Goal: Task Accomplishment & Management: Manage account settings

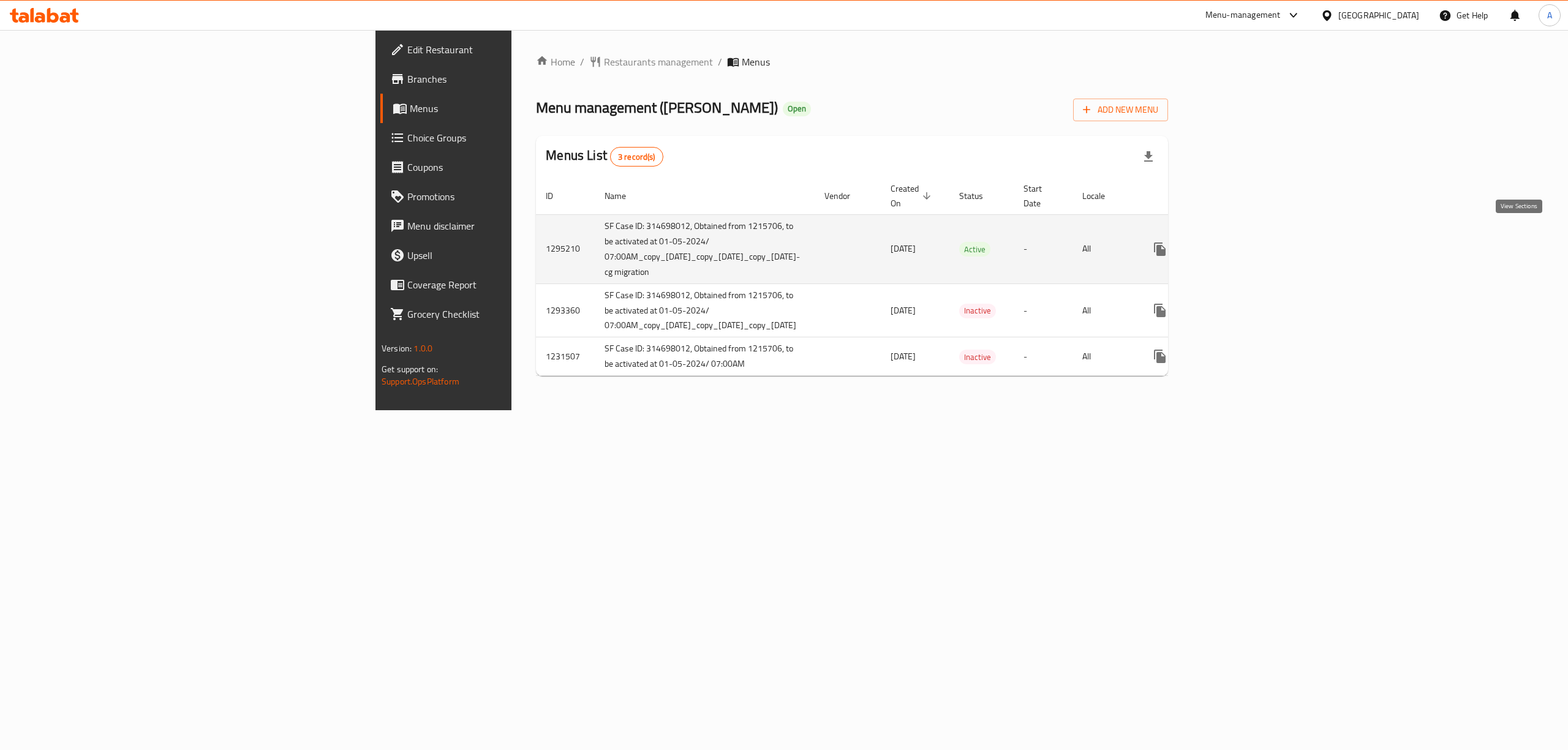
click at [1255, 242] on icon "enhanced table" at bounding box center [1248, 249] width 14 height 14
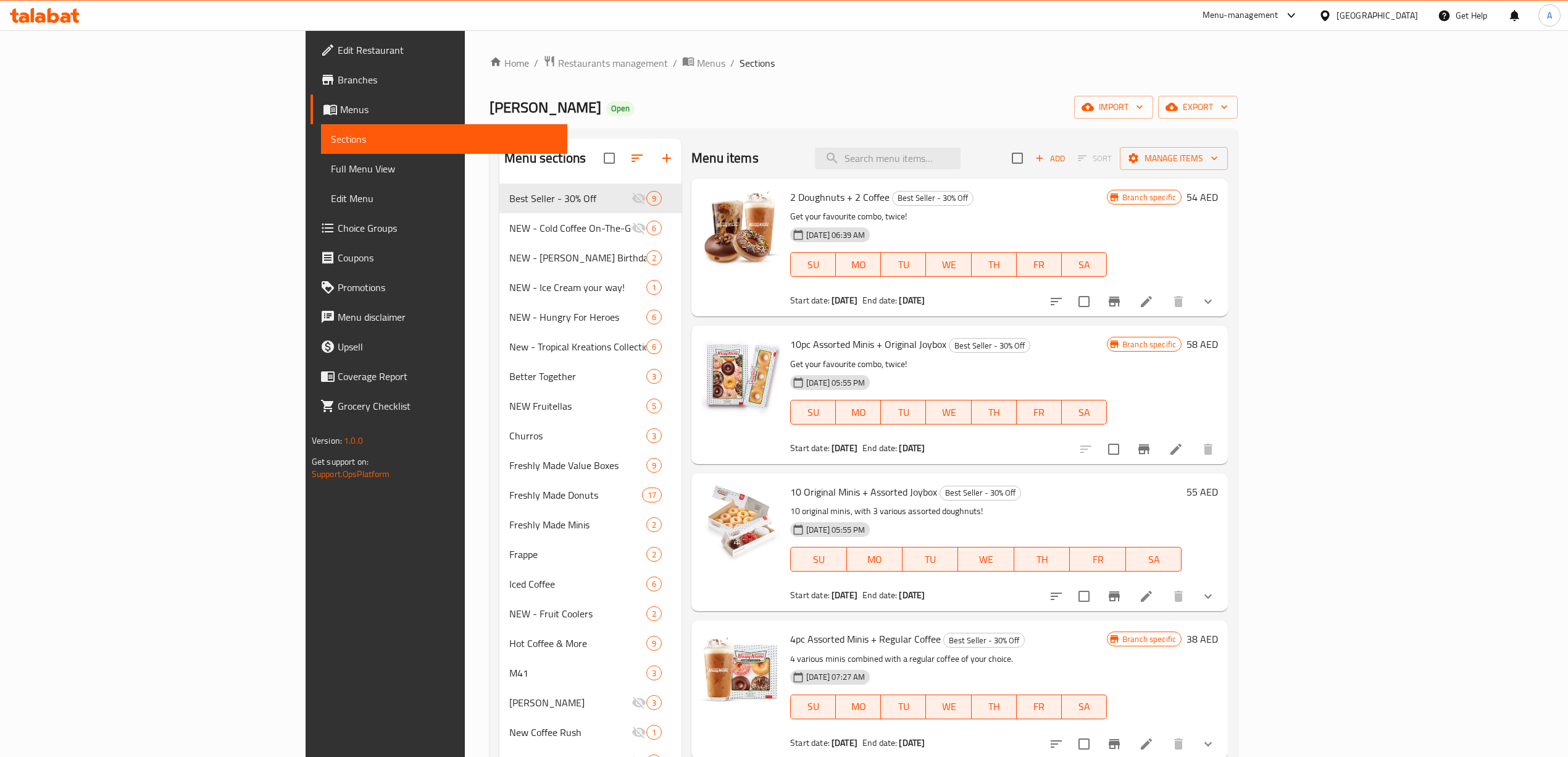
click at [1214, 58] on ol "Home / Restaurants management / Menus / Sections" at bounding box center [864, 63] width 749 height 16
click at [1228, 101] on span "export" at bounding box center [1198, 106] width 60 height 15
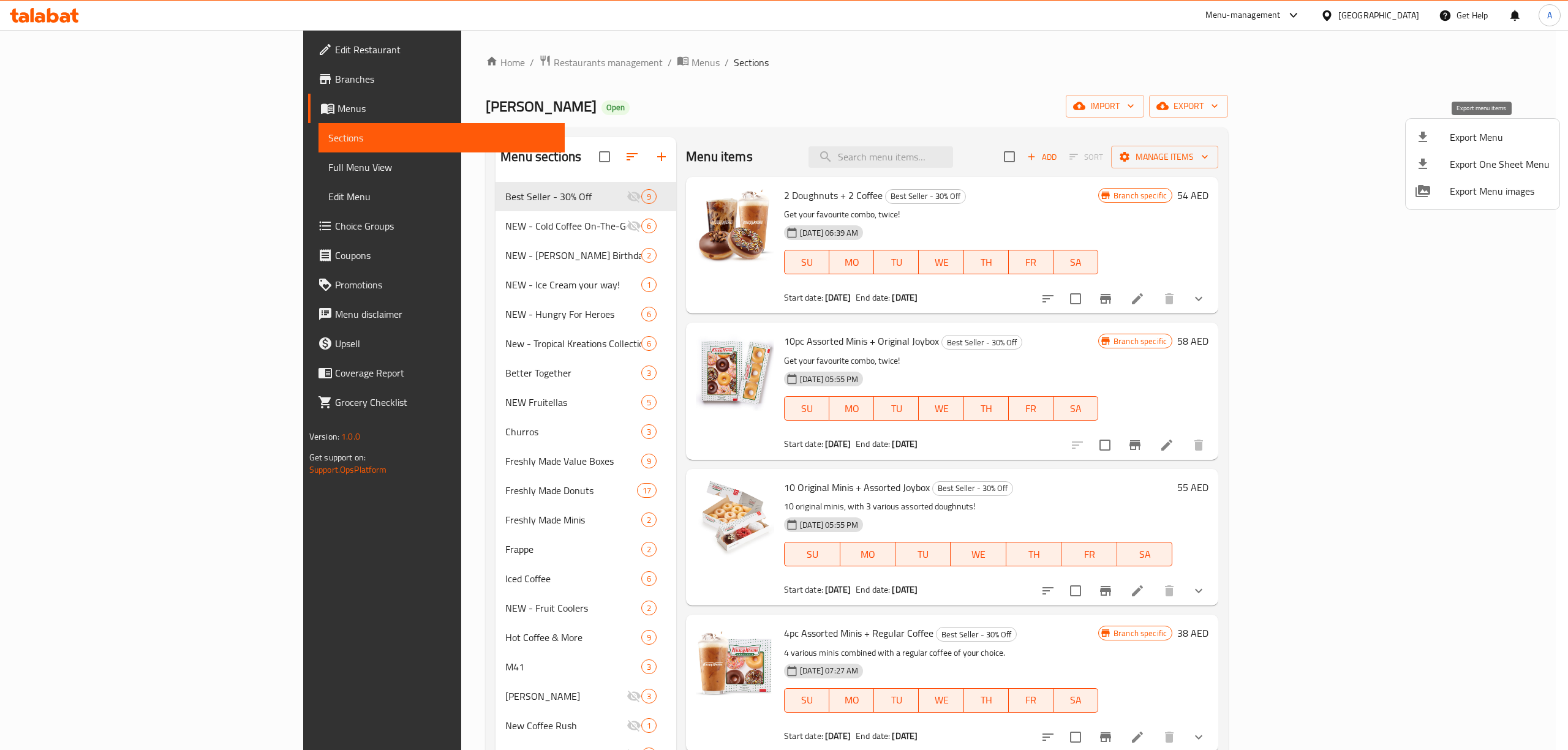
click at [1455, 137] on span "Export Menu" at bounding box center [1499, 137] width 100 height 14
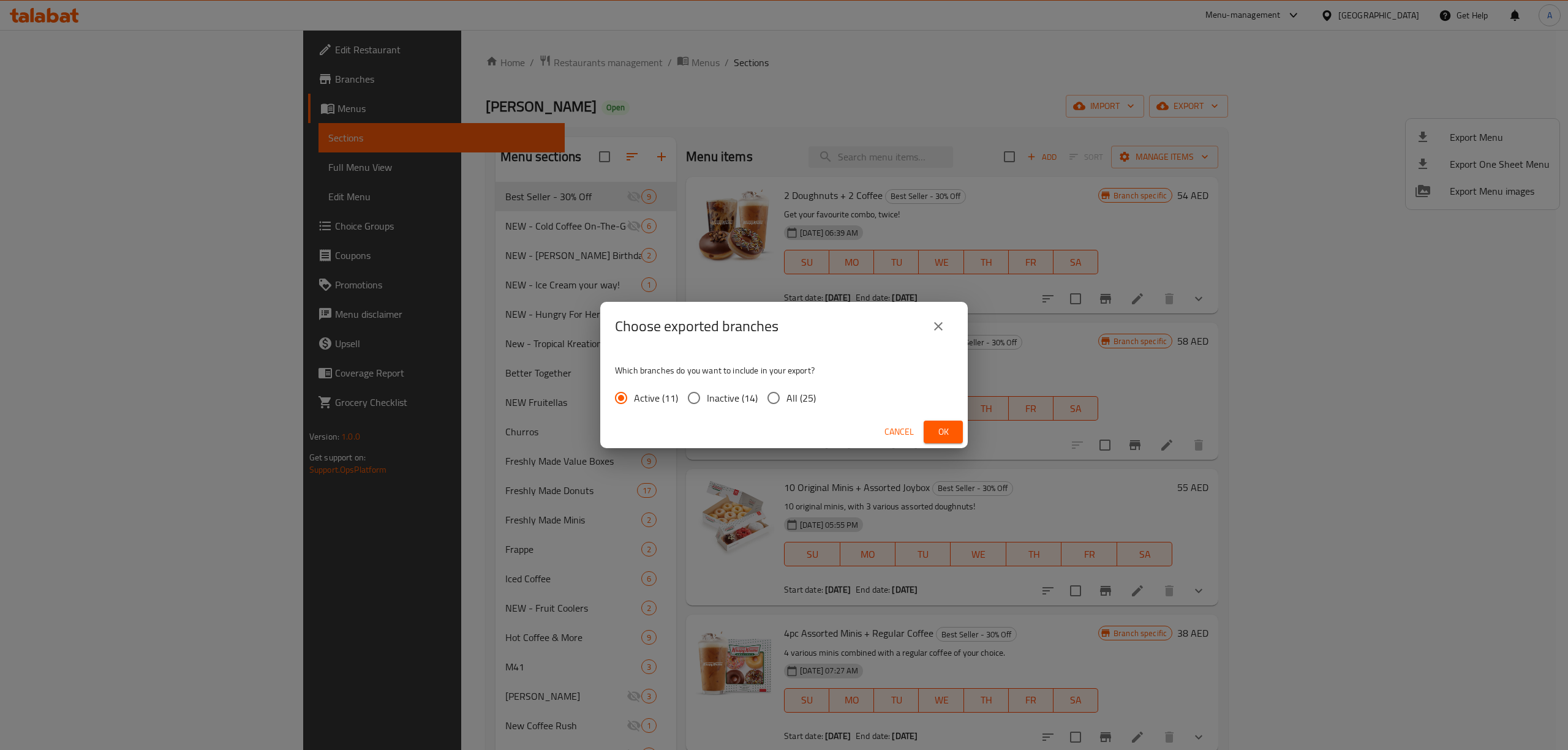
click at [768, 406] on input "All (25)" at bounding box center [774, 397] width 26 height 26
radio input "true"
click at [929, 426] on button "Ok" at bounding box center [943, 432] width 39 height 22
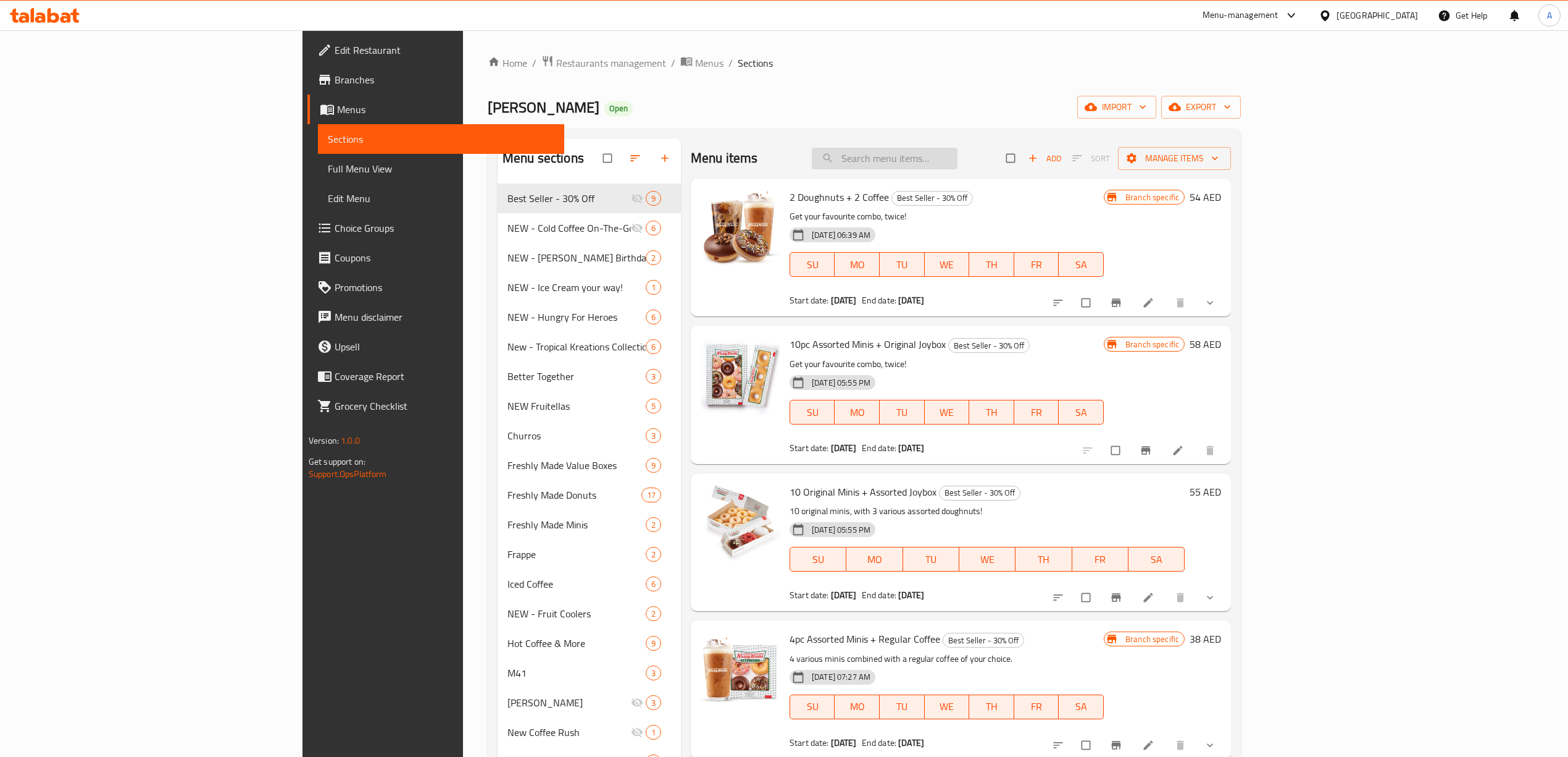
click at [958, 166] on input "search" at bounding box center [885, 158] width 146 height 22
paste input "Cold Brew Nitro & OG"
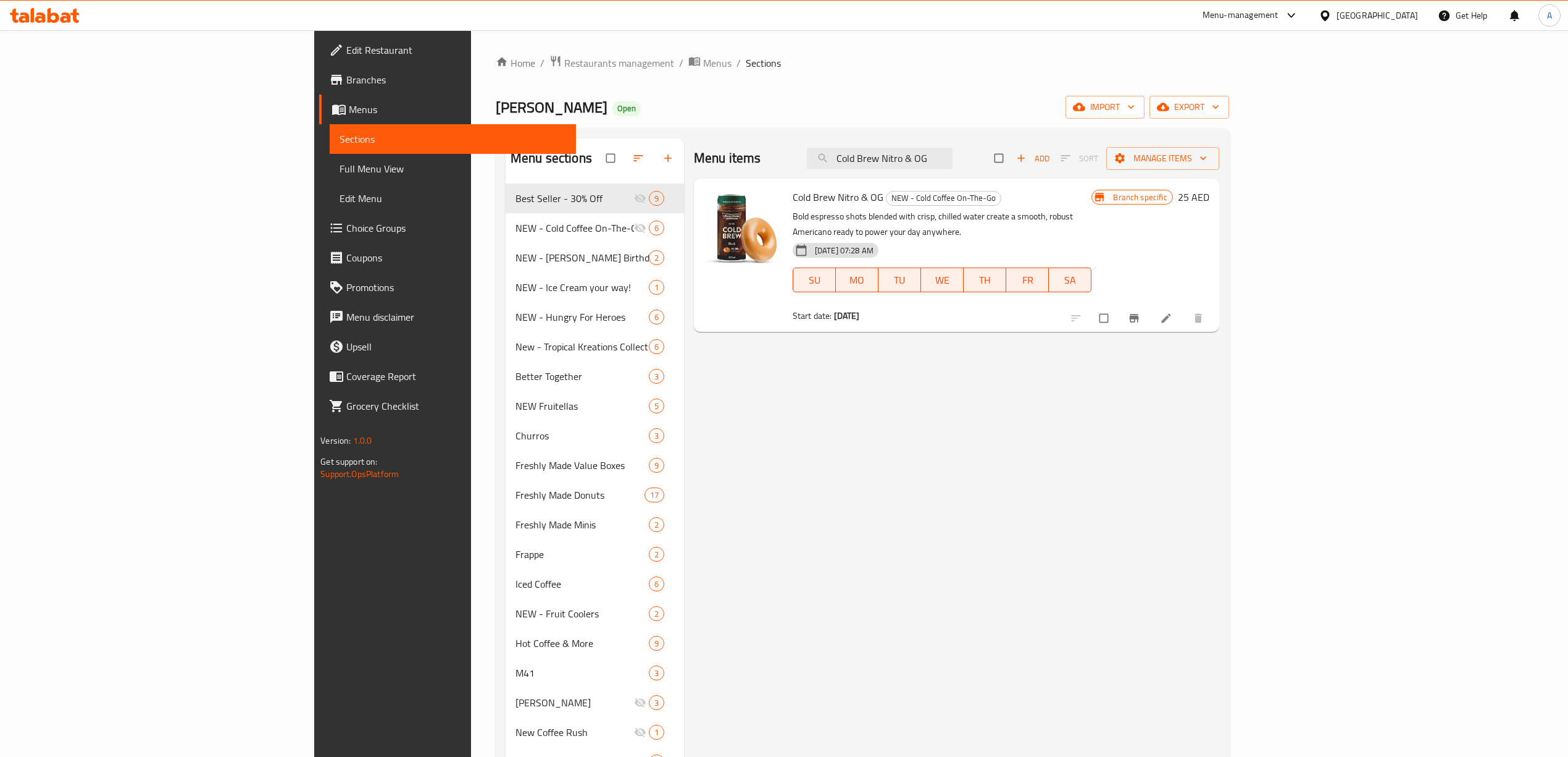
type input "Cold Brew Nitro & OG"
click at [1138, 314] on icon "Branch-specific-item" at bounding box center [1134, 318] width 10 height 8
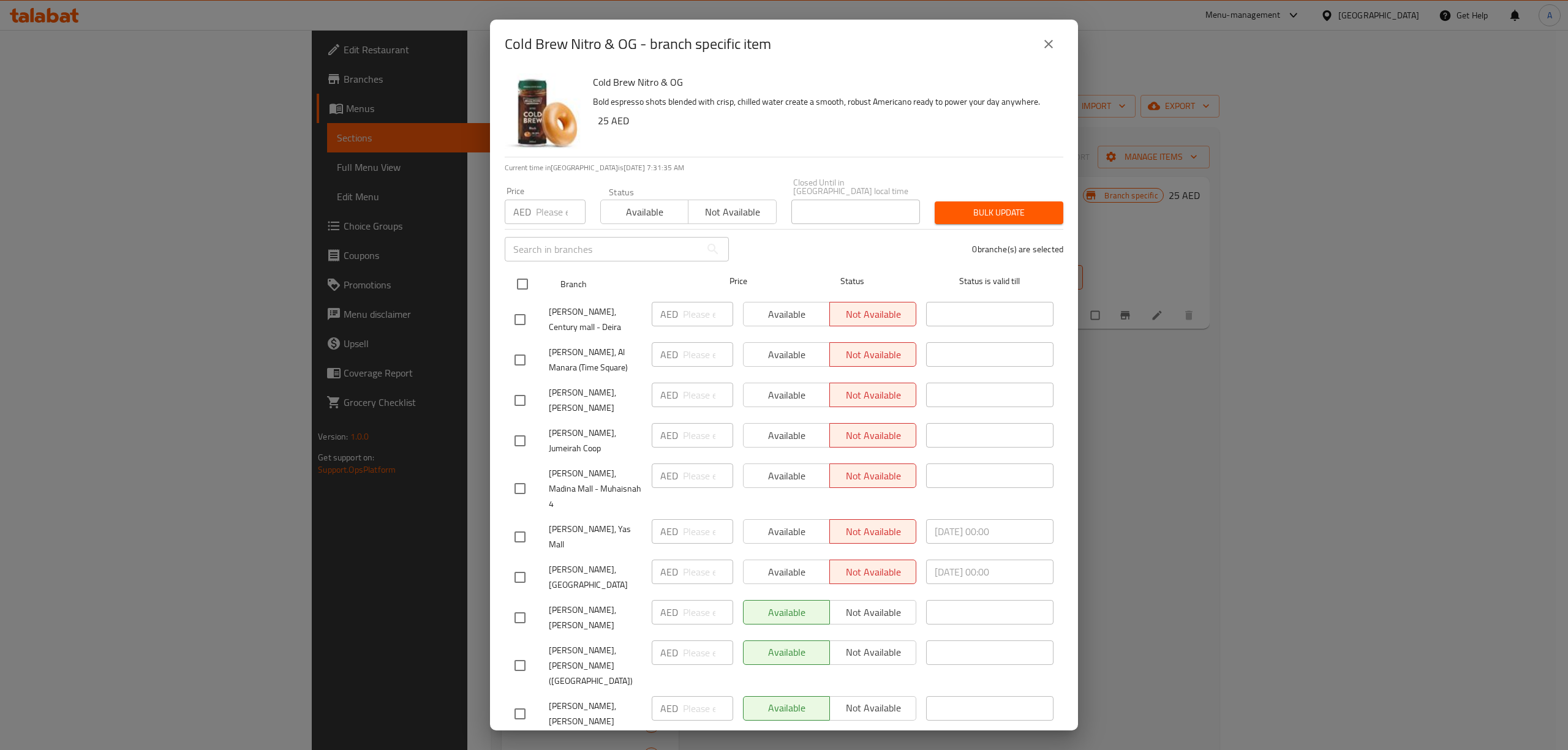
click at [525, 282] on input "checkbox" at bounding box center [522, 284] width 26 height 26
checkbox input "true"
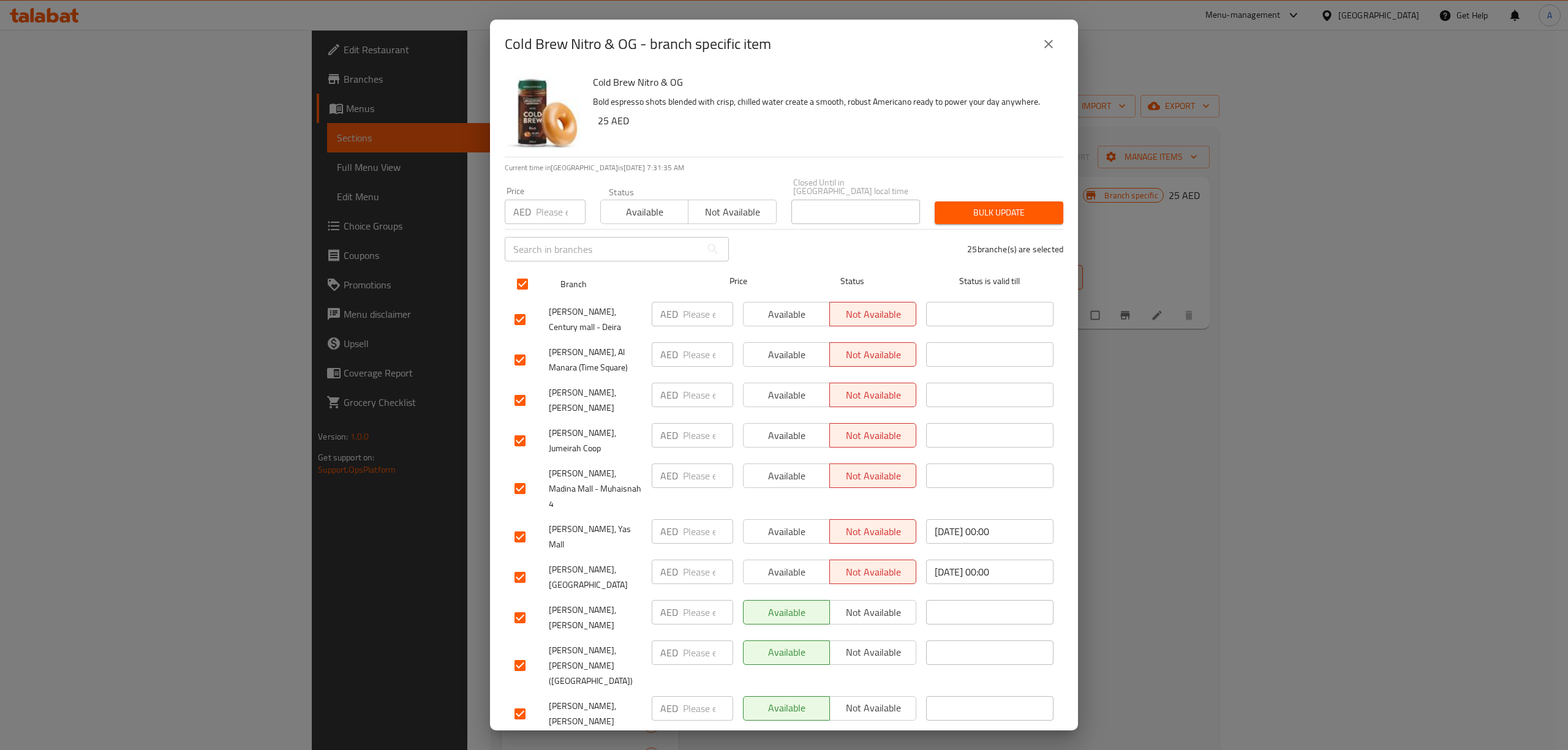
checkbox input "true"
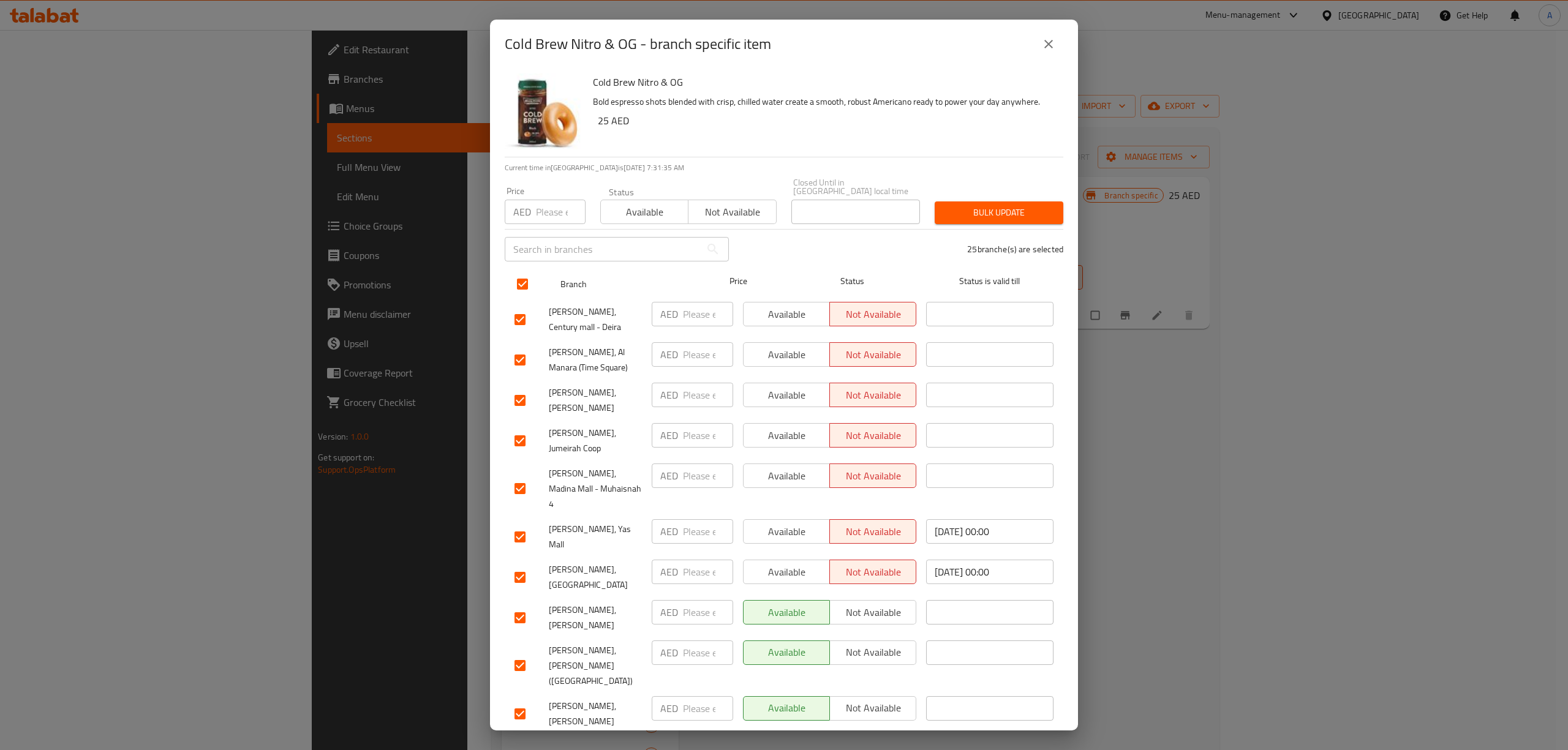
checkbox input "true"
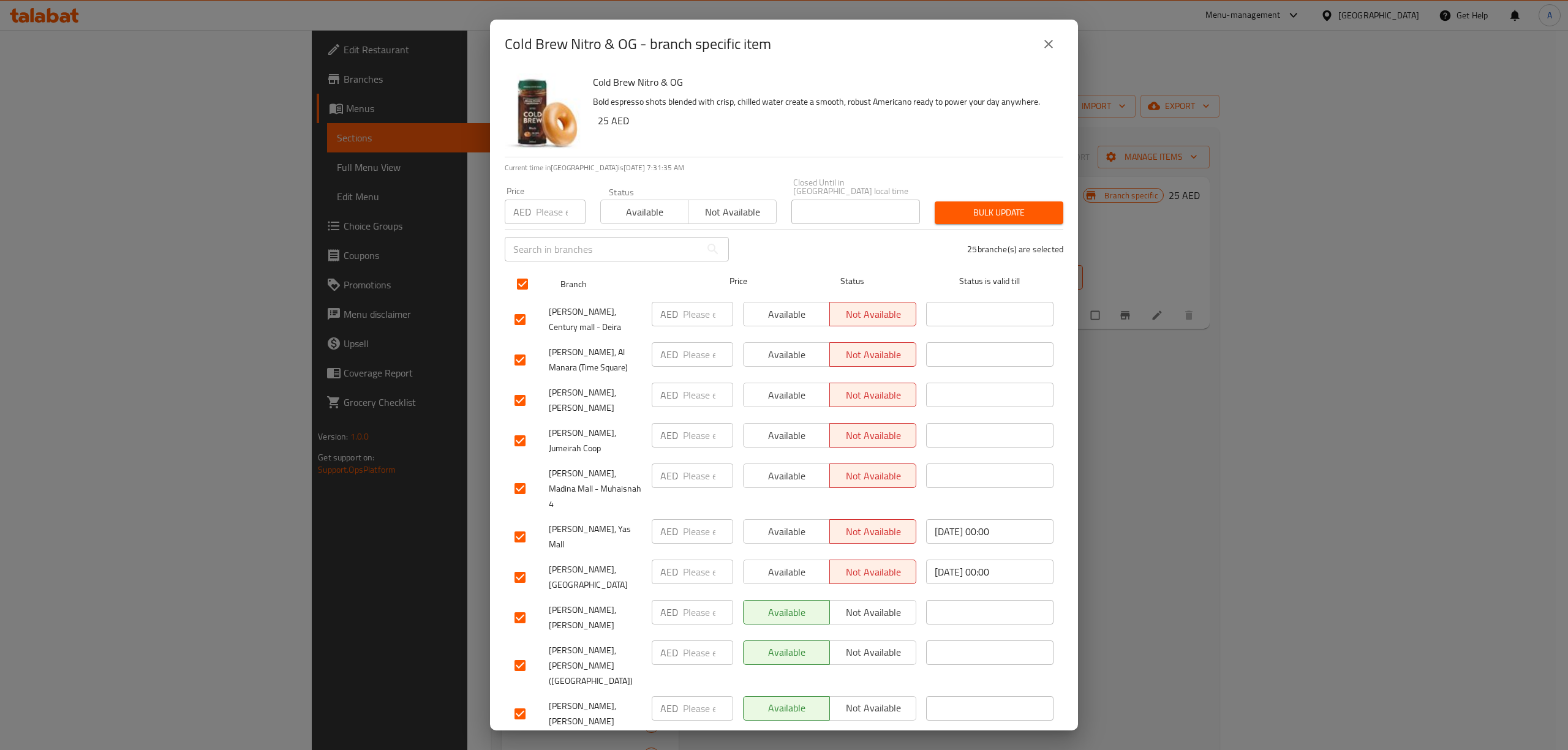
checkbox input "true"
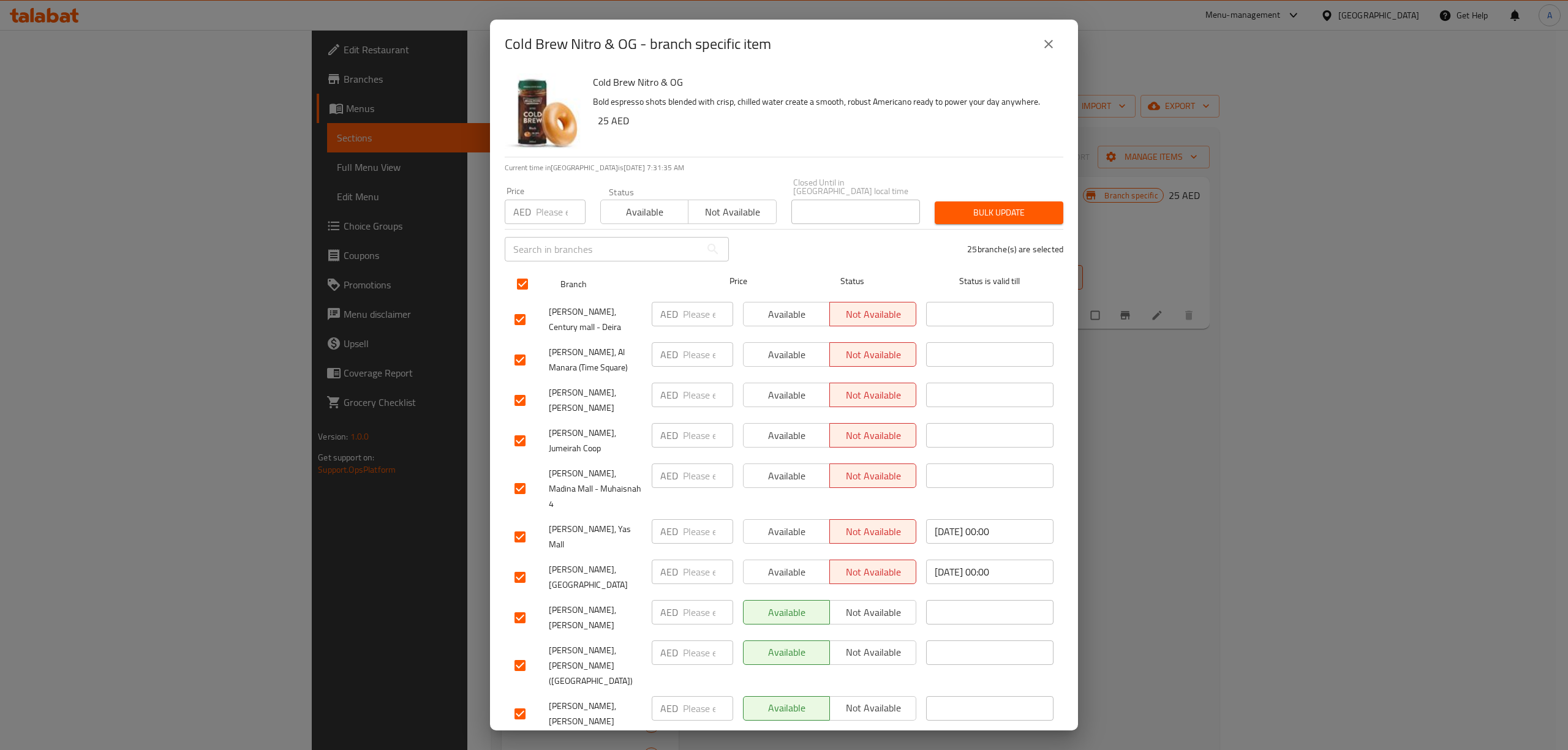
checkbox input "true"
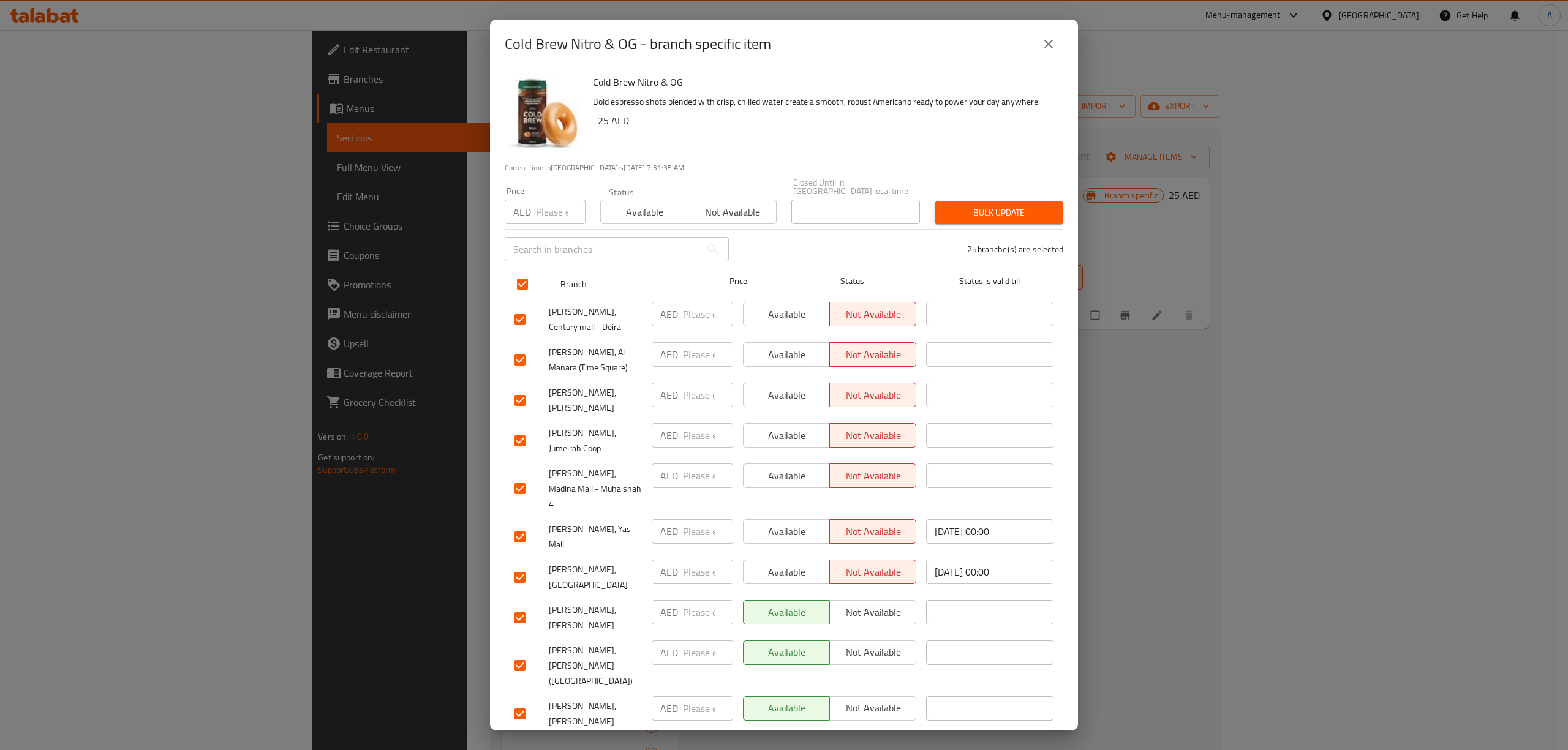
checkbox input "true"
click at [552, 215] on input "number" at bounding box center [560, 211] width 49 height 25
type input "18"
click at [958, 216] on span "Bulk update" at bounding box center [999, 212] width 109 height 15
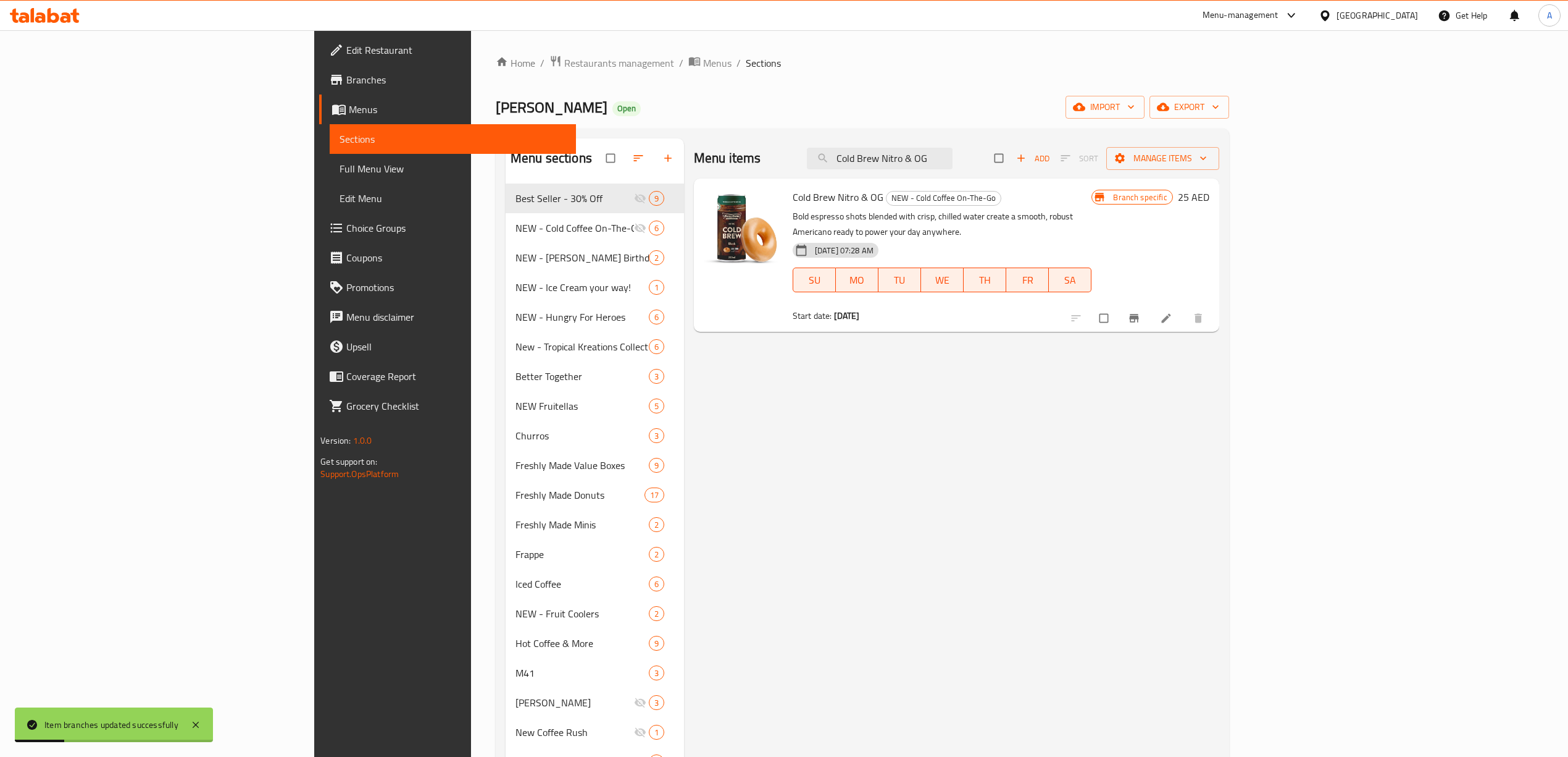
paste input "Latte"
drag, startPoint x: 1047, startPoint y: 163, endPoint x: 665, endPoint y: 110, distance: 385.7
click at [665, 110] on div "Home / Restaurants management / Menus / Sections Krispy Kreme Open import expor…" at bounding box center [862, 615] width 733 height 1122
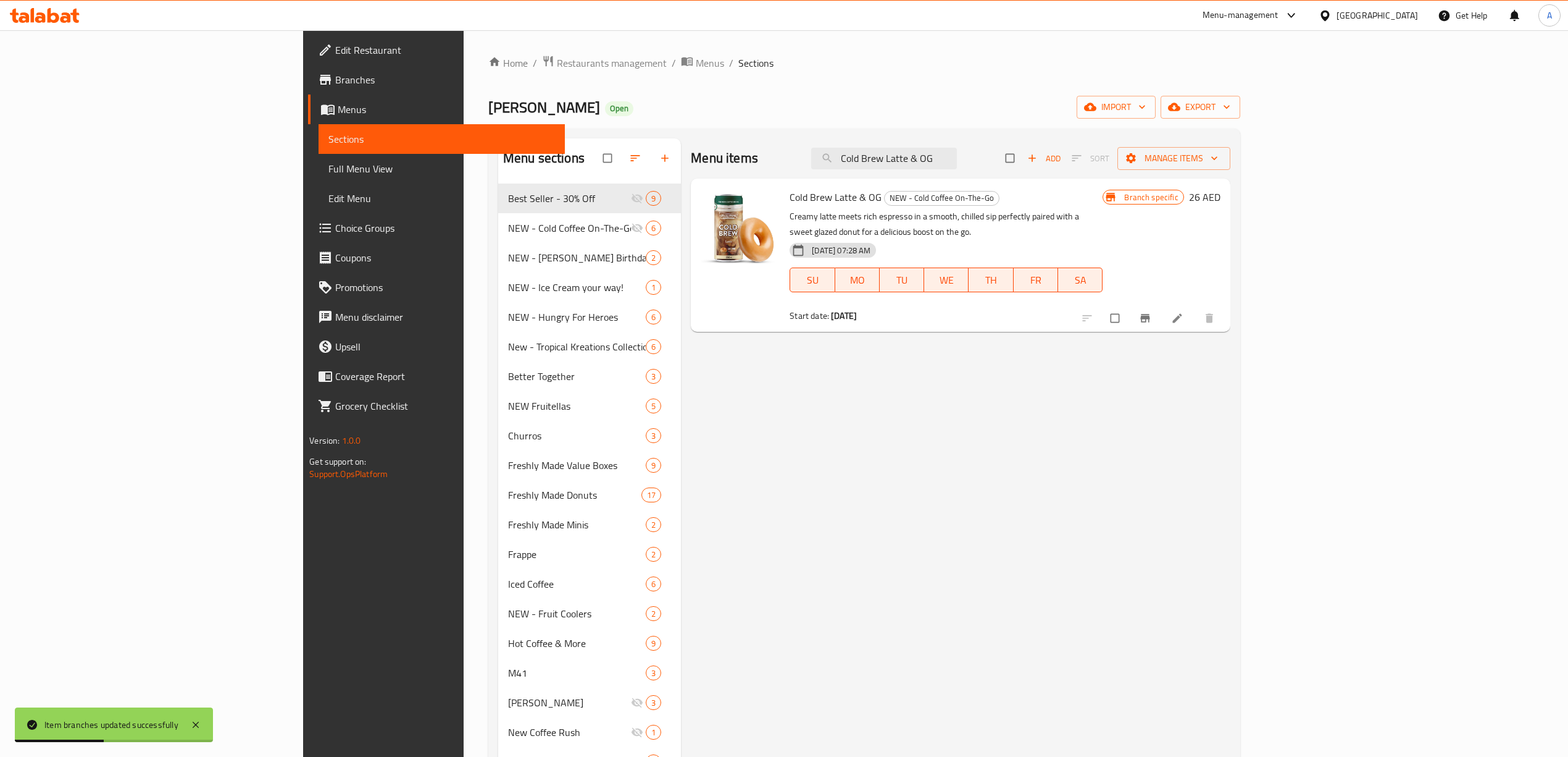
click at [1162, 312] on button "Branch-specific-item" at bounding box center [1146, 318] width 30 height 27
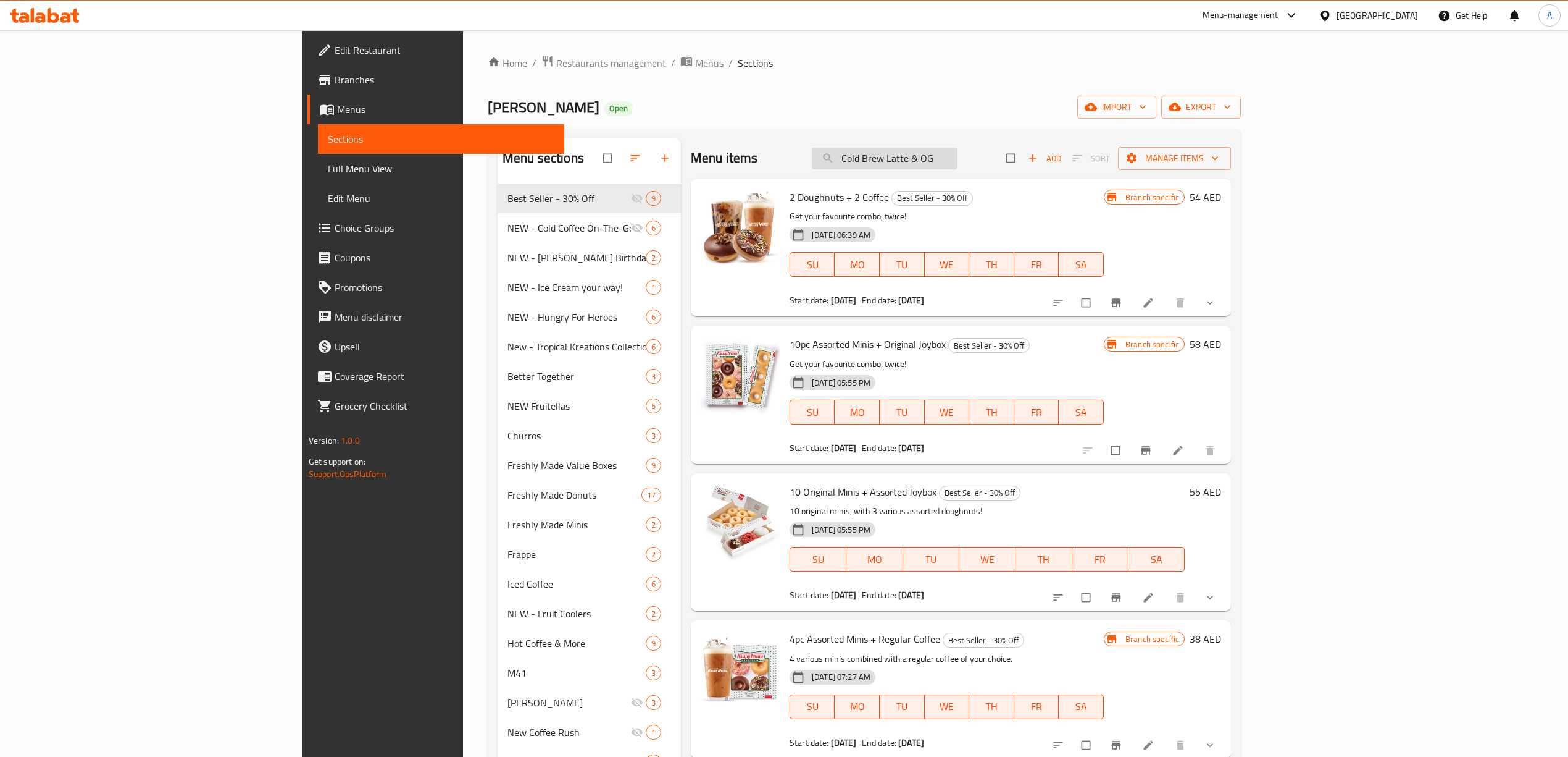
click at [958, 155] on input "Cold Brew Latte & OG" at bounding box center [885, 158] width 146 height 22
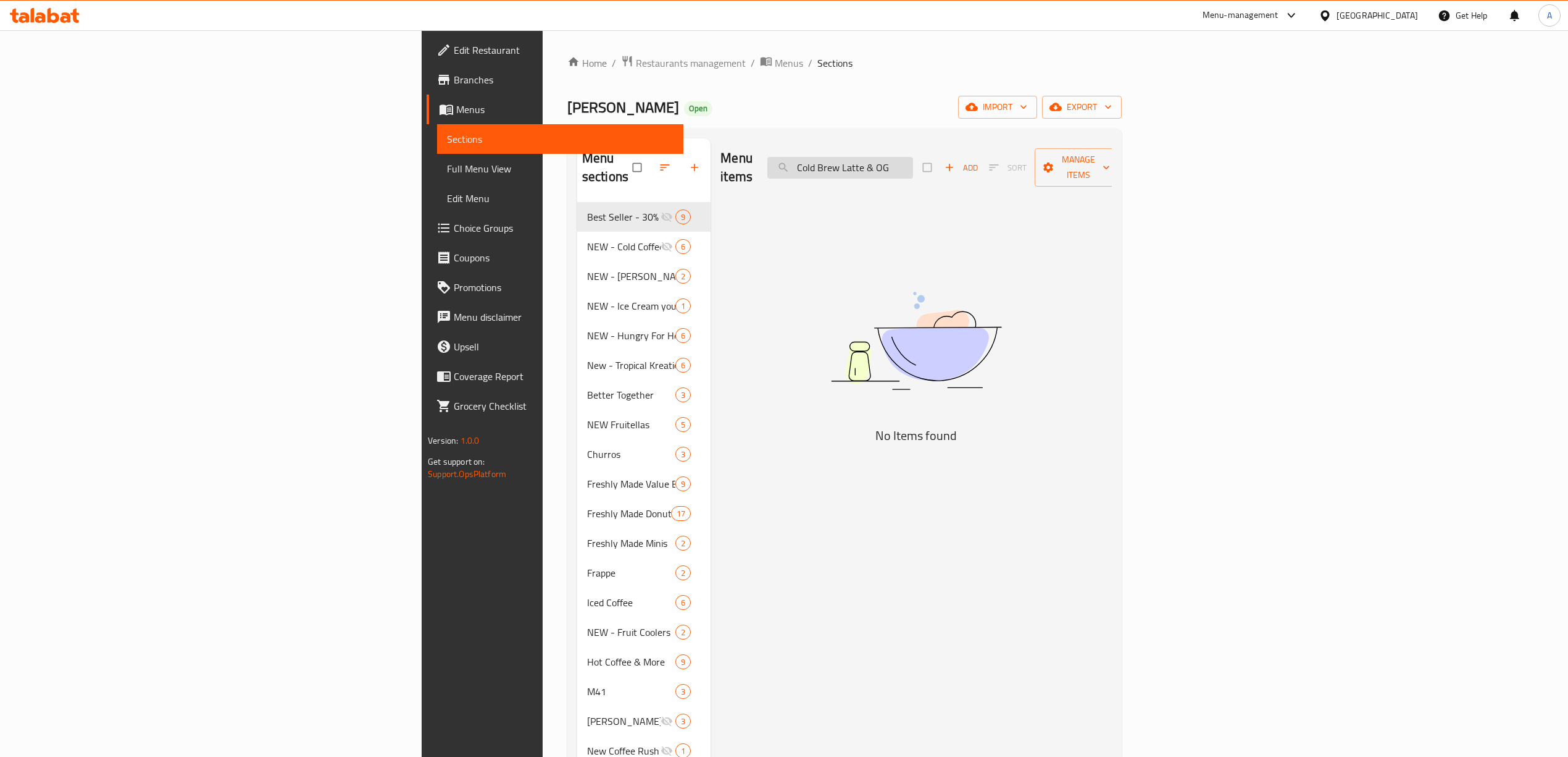
type input "Cold Brew Latte & OG"
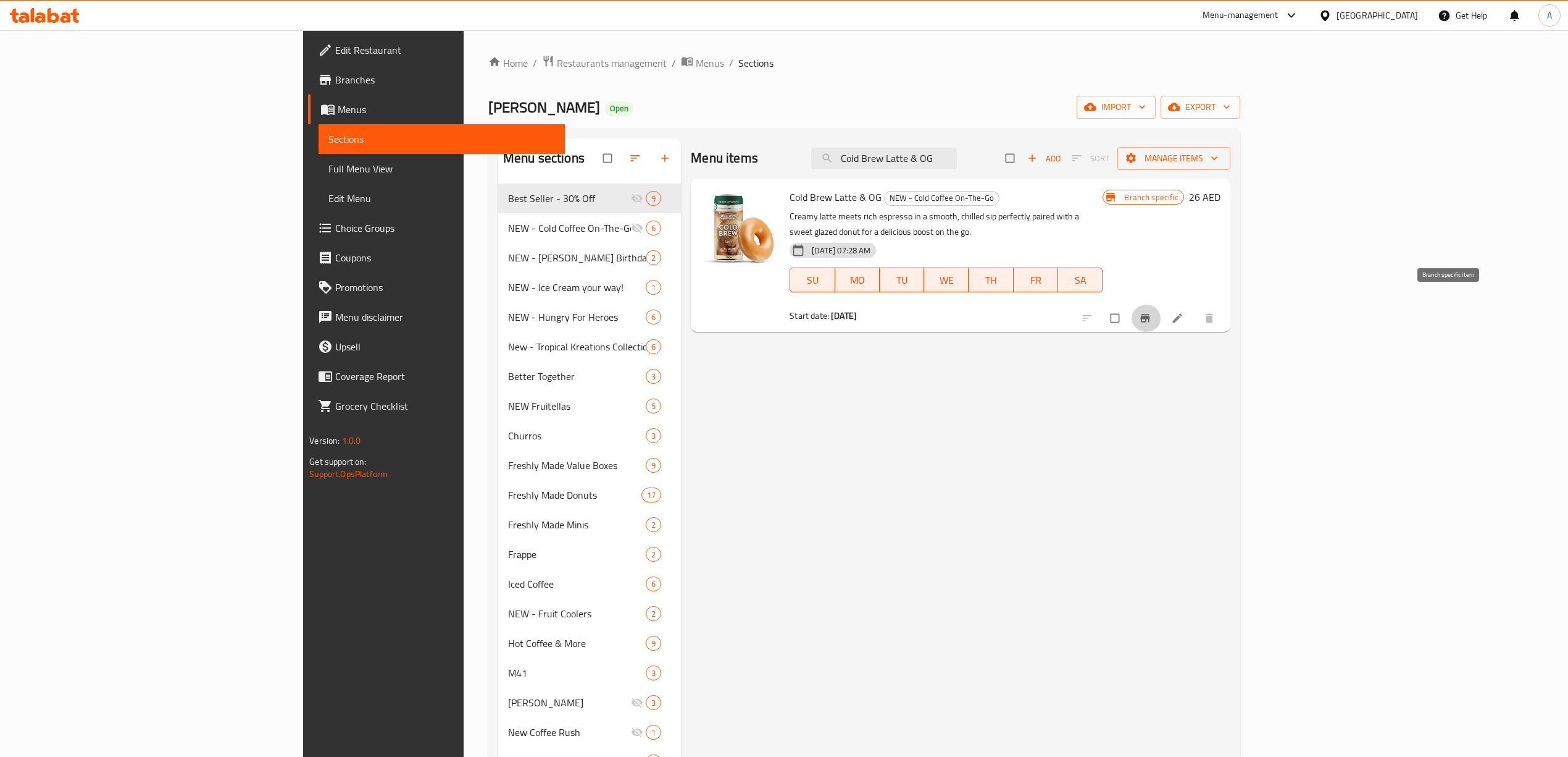
click at [1152, 312] on icon "Branch-specific-item" at bounding box center [1145, 317] width 12 height 12
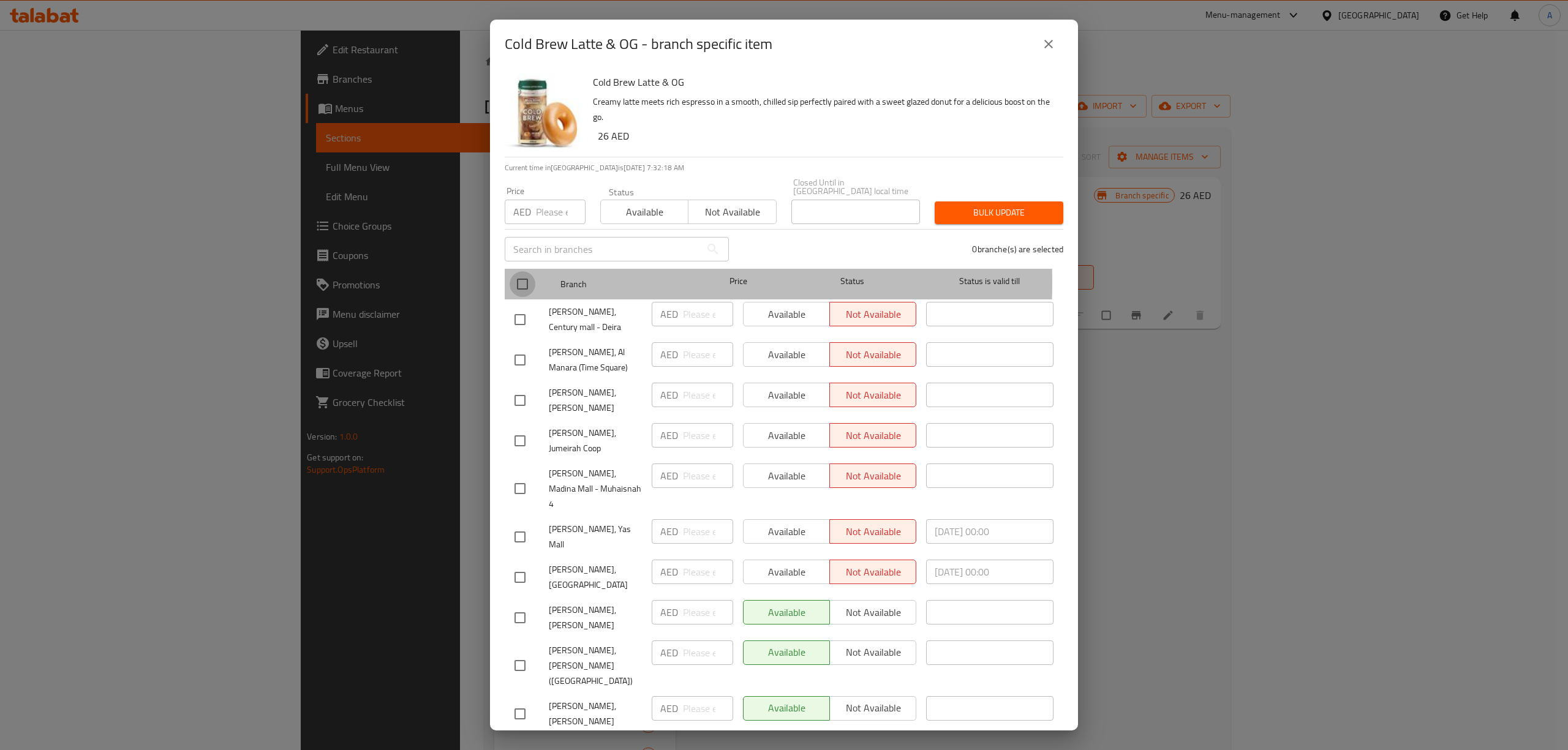
click at [517, 282] on input "checkbox" at bounding box center [522, 284] width 26 height 26
checkbox input "true"
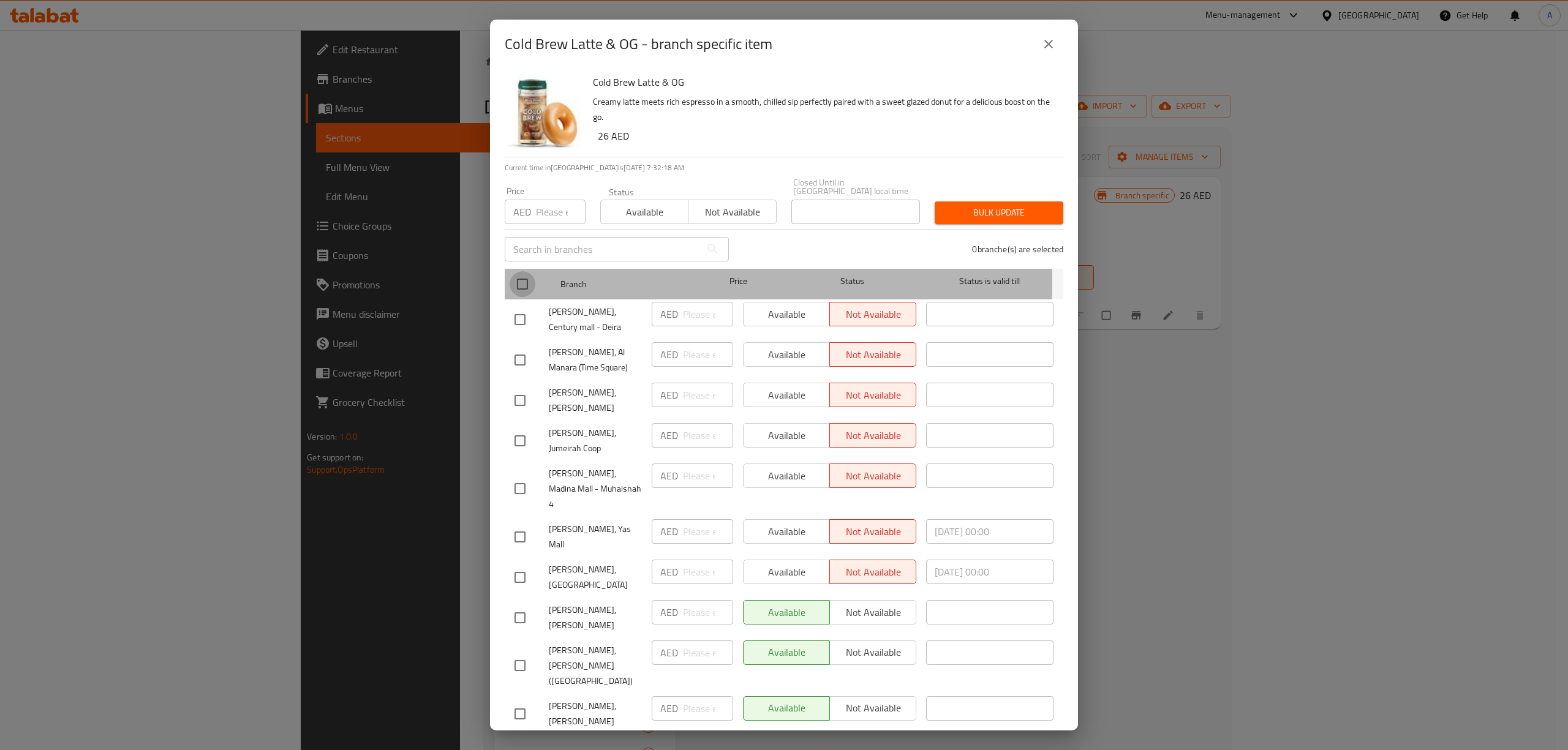
checkbox input "true"
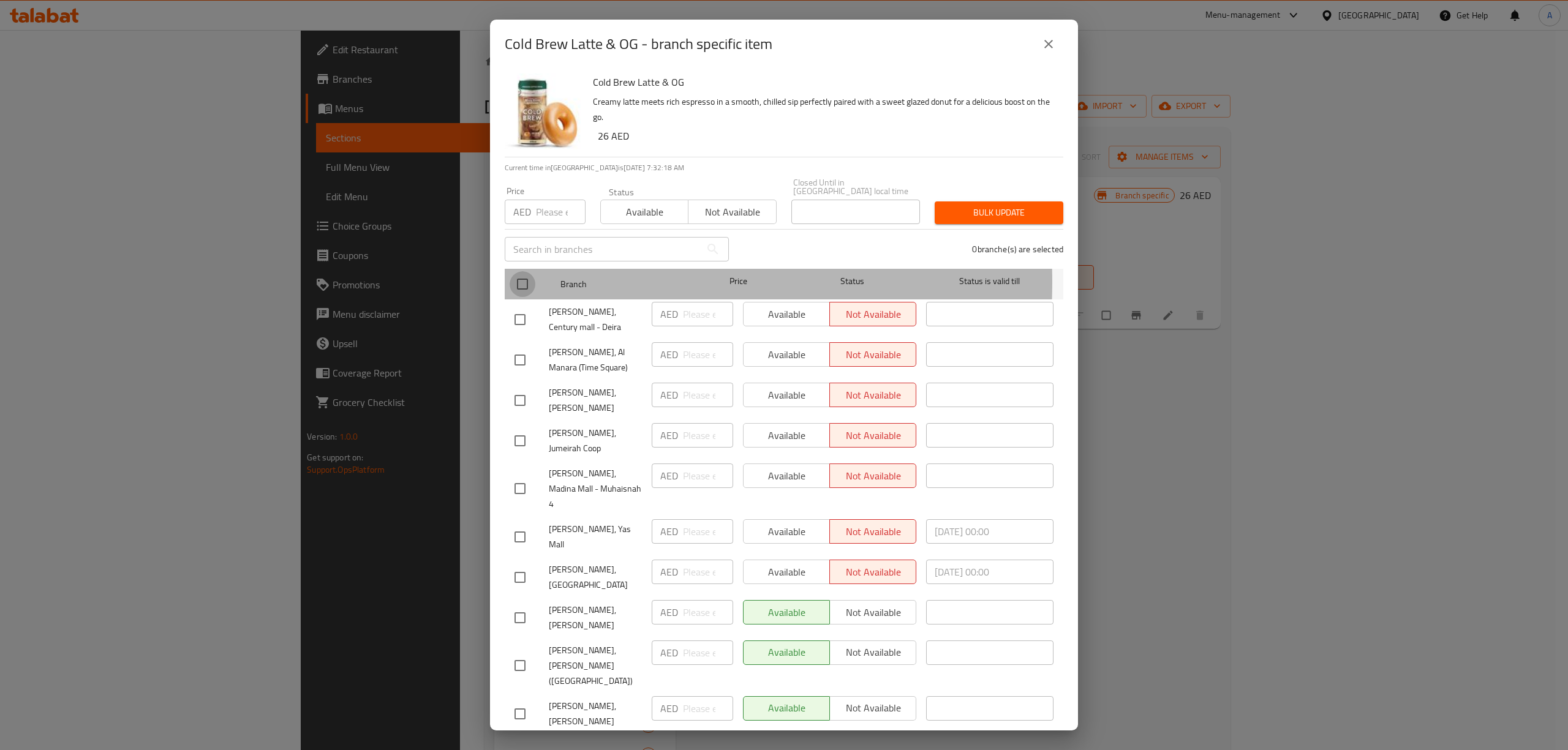
checkbox input "true"
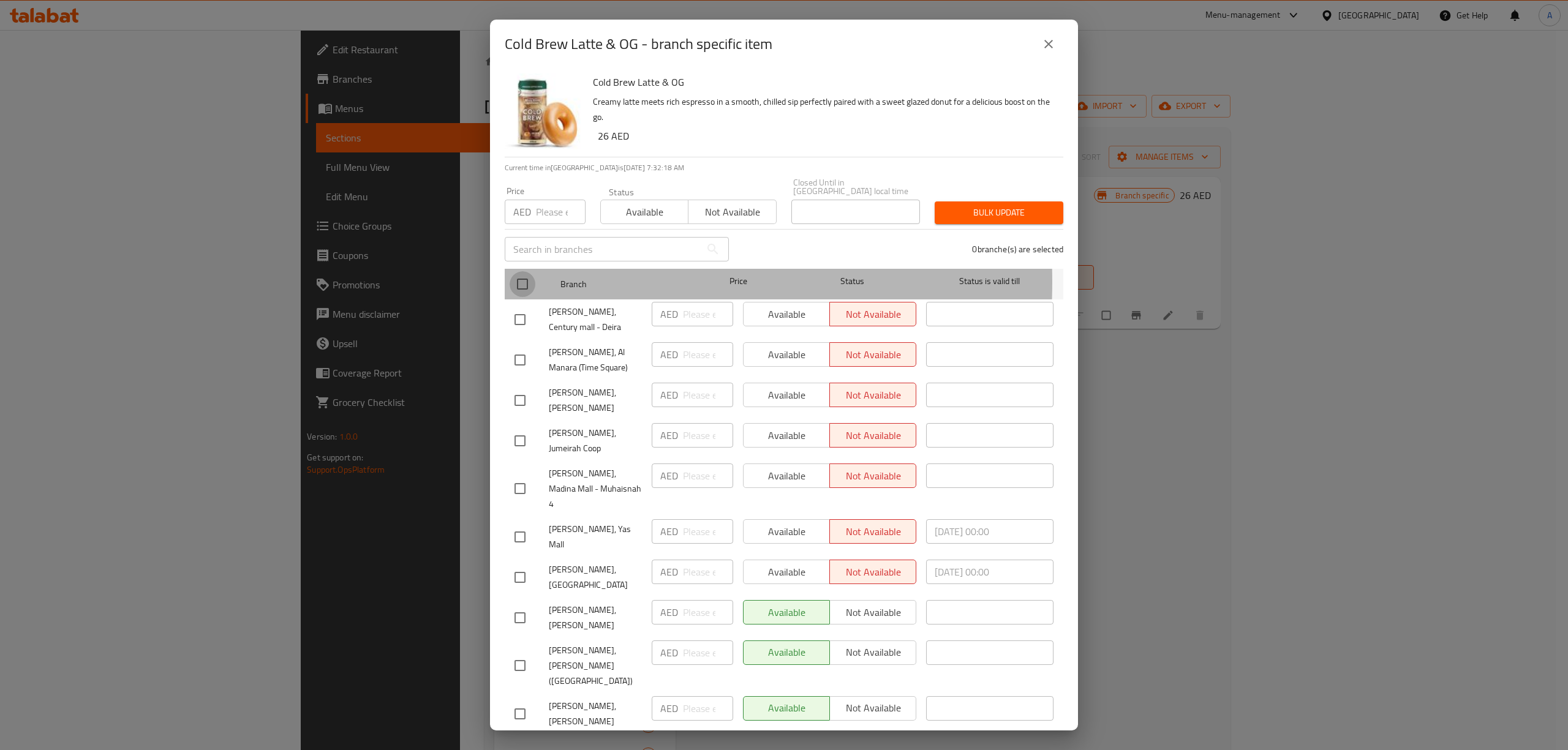
checkbox input "true"
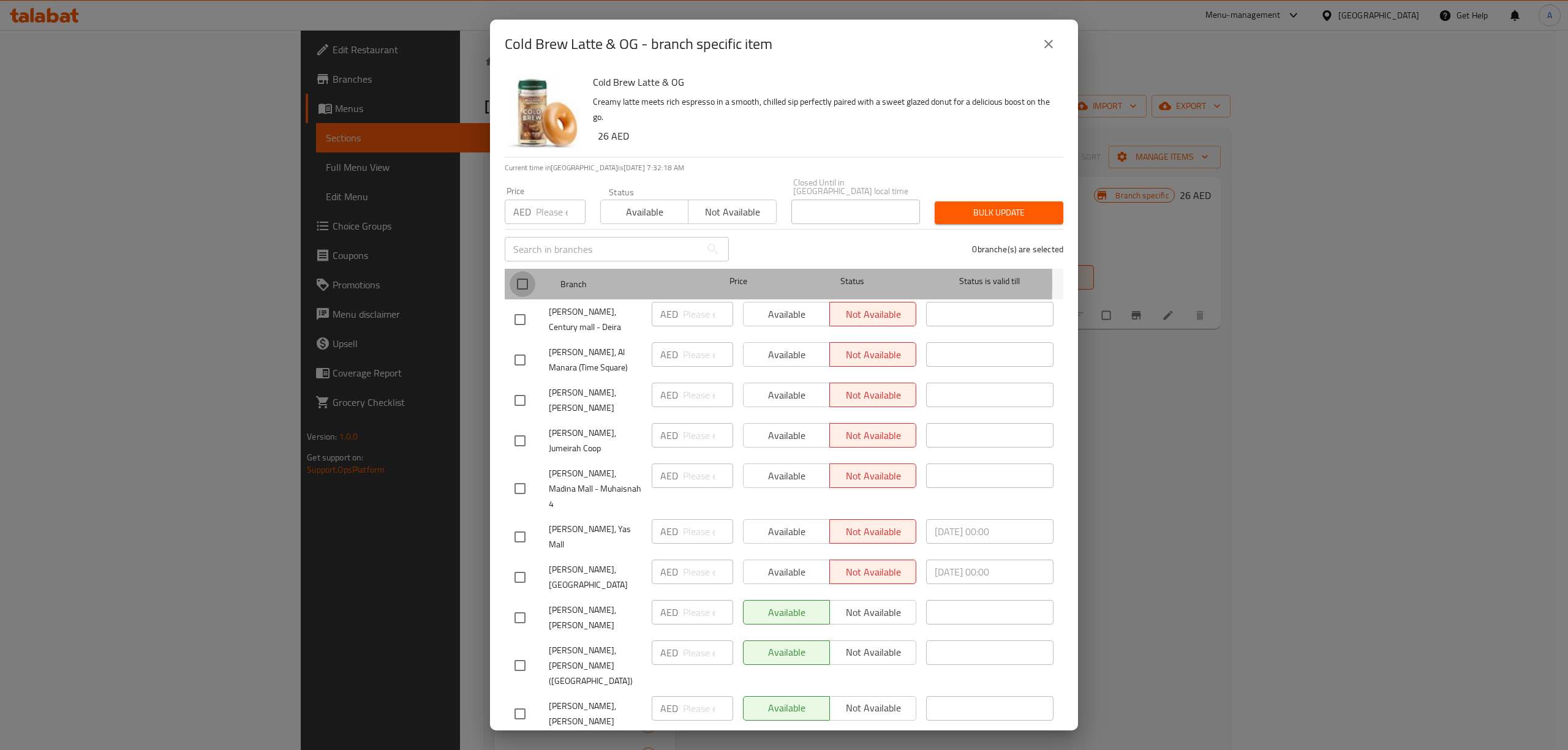
checkbox input "true"
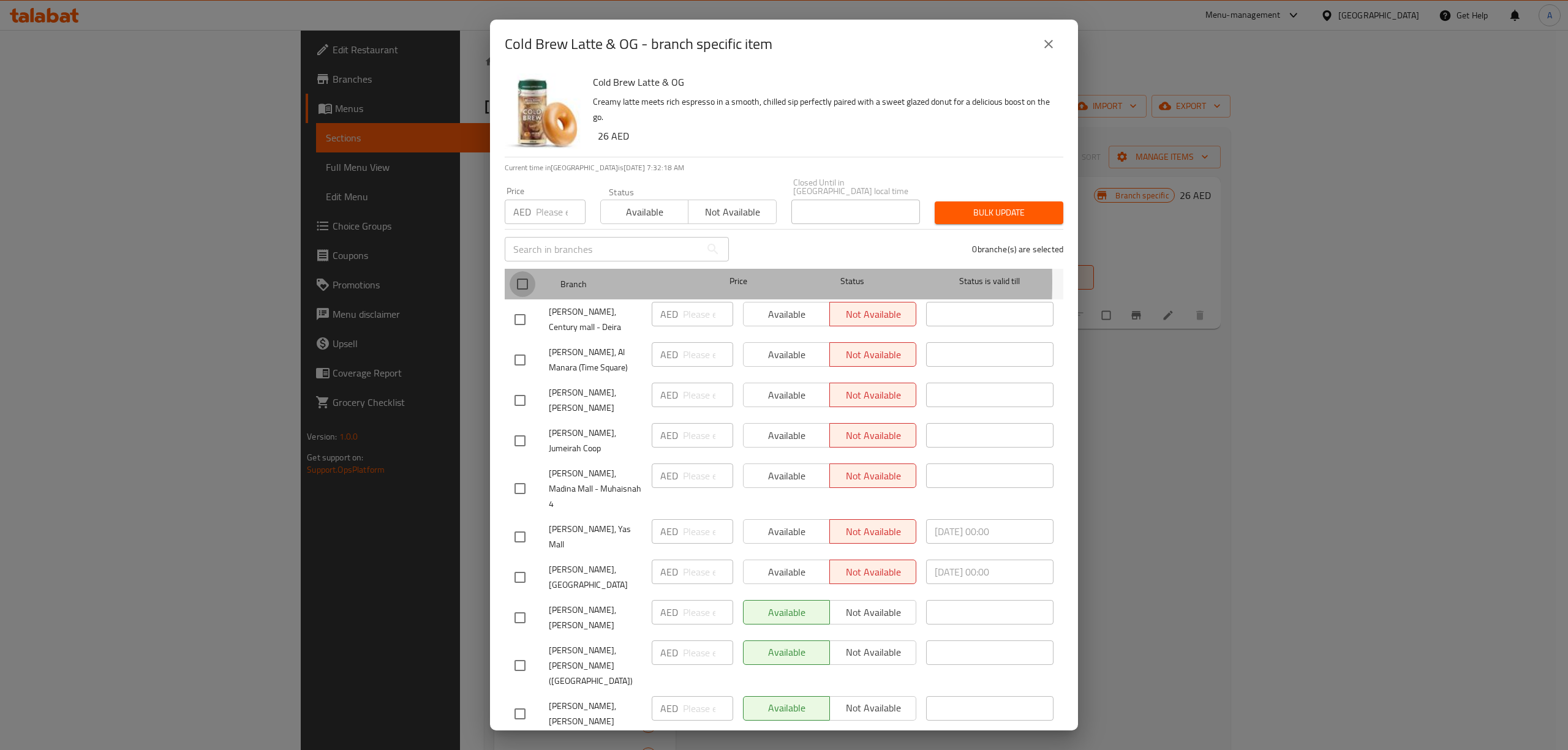
checkbox input "true"
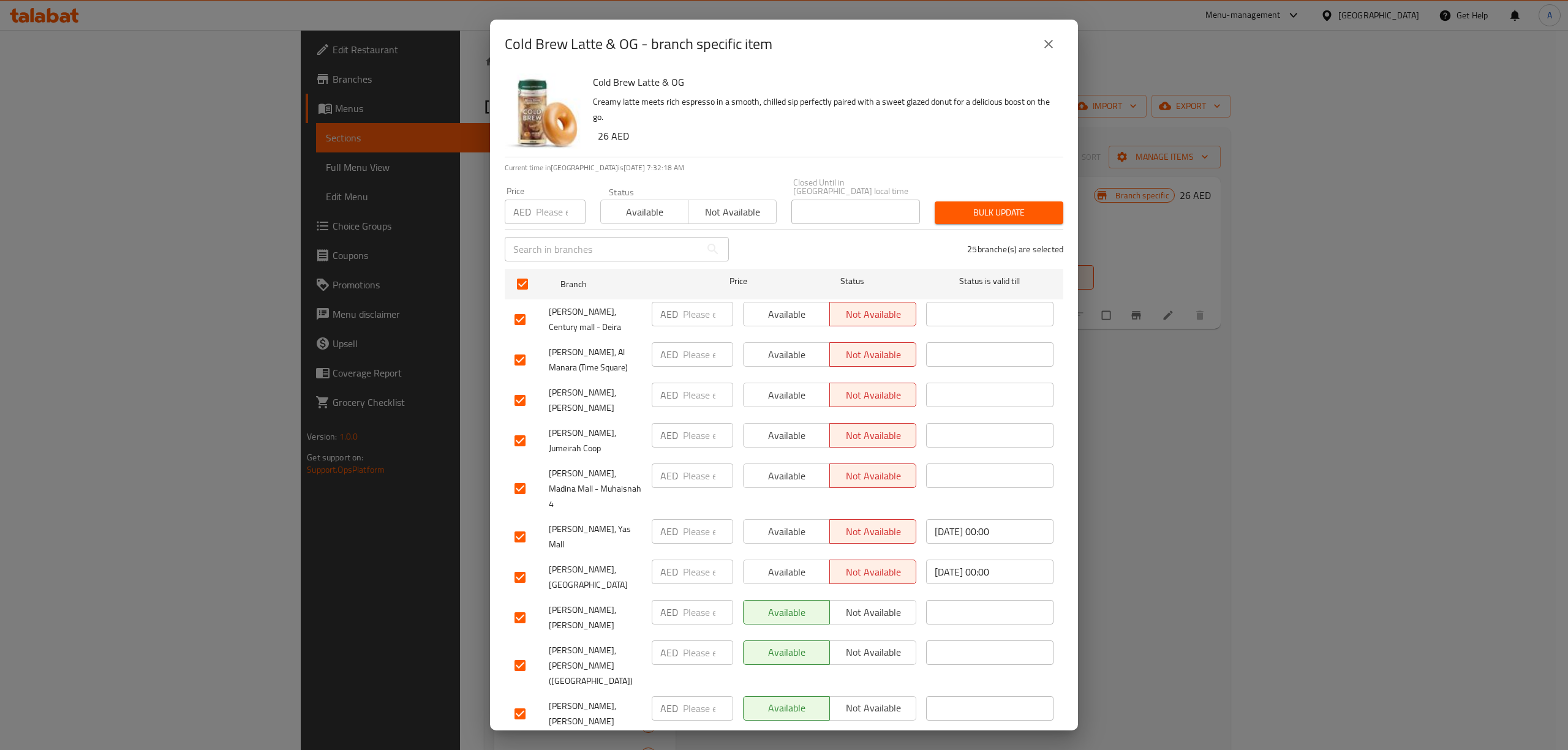
click at [544, 214] on input "number" at bounding box center [560, 211] width 49 height 25
type input "19"
click at [956, 211] on span "Bulk update" at bounding box center [999, 212] width 109 height 15
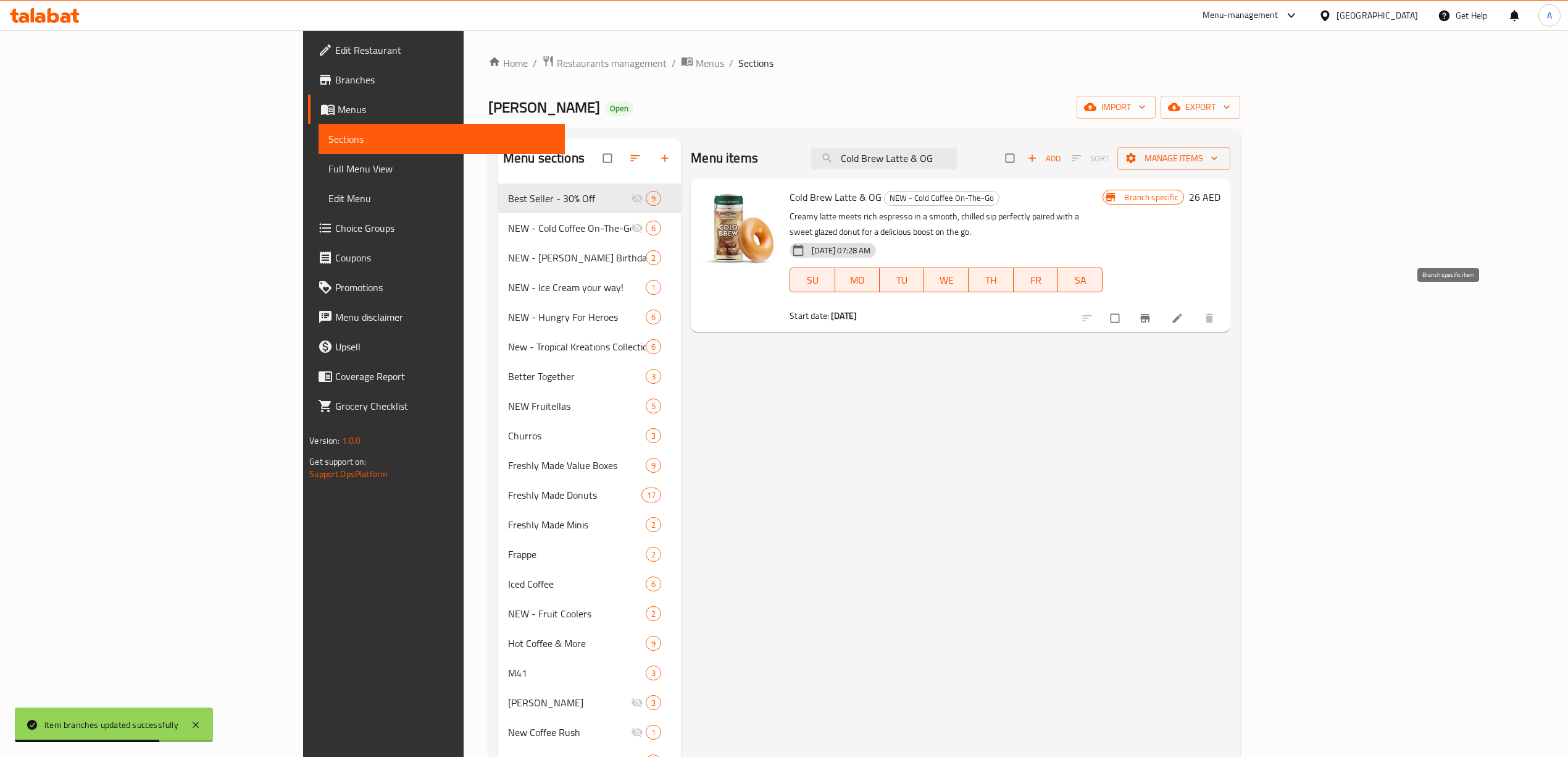
click at [1162, 304] on button "Branch-specific-item" at bounding box center [1146, 318] width 30 height 27
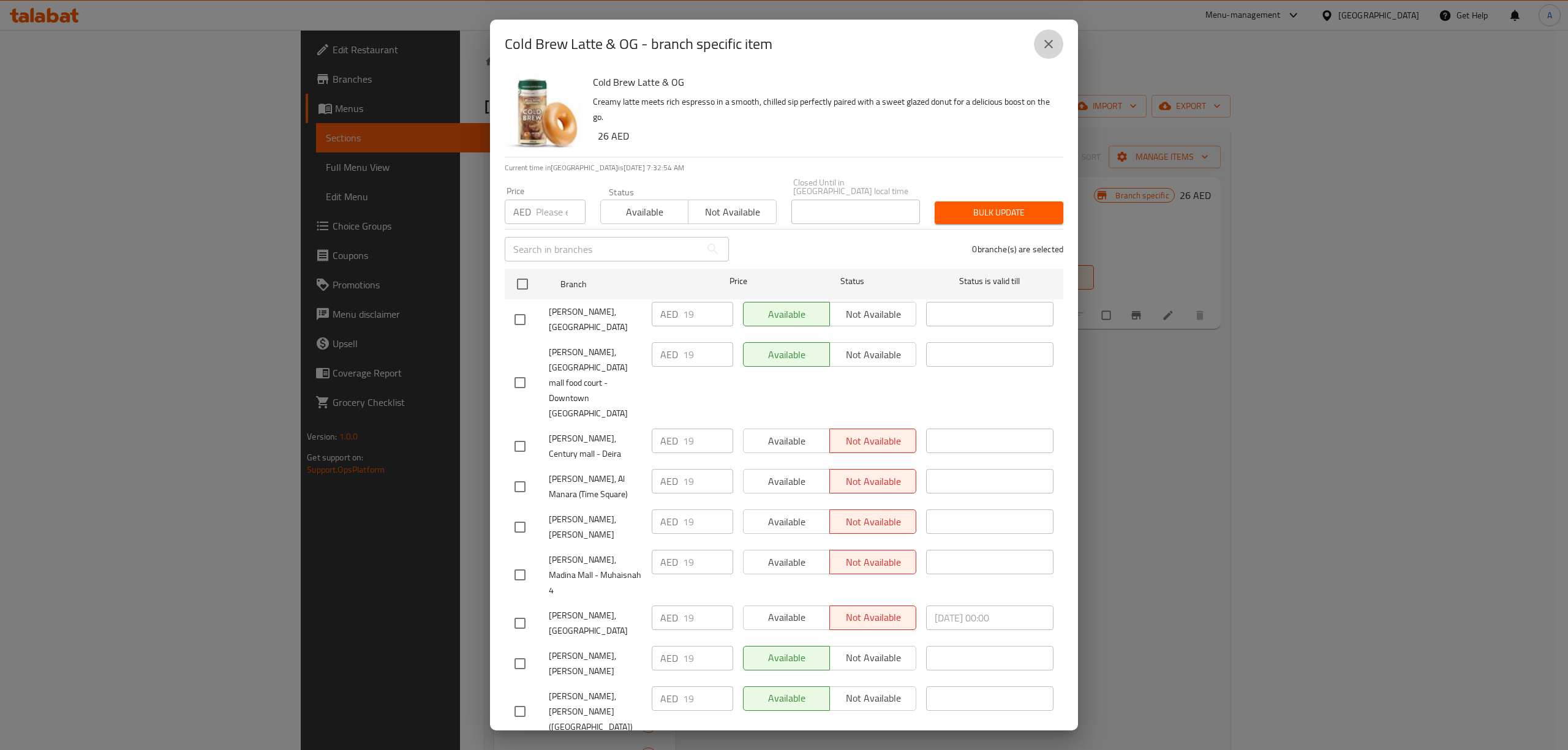
click at [1043, 45] on icon "close" at bounding box center [1048, 44] width 14 height 14
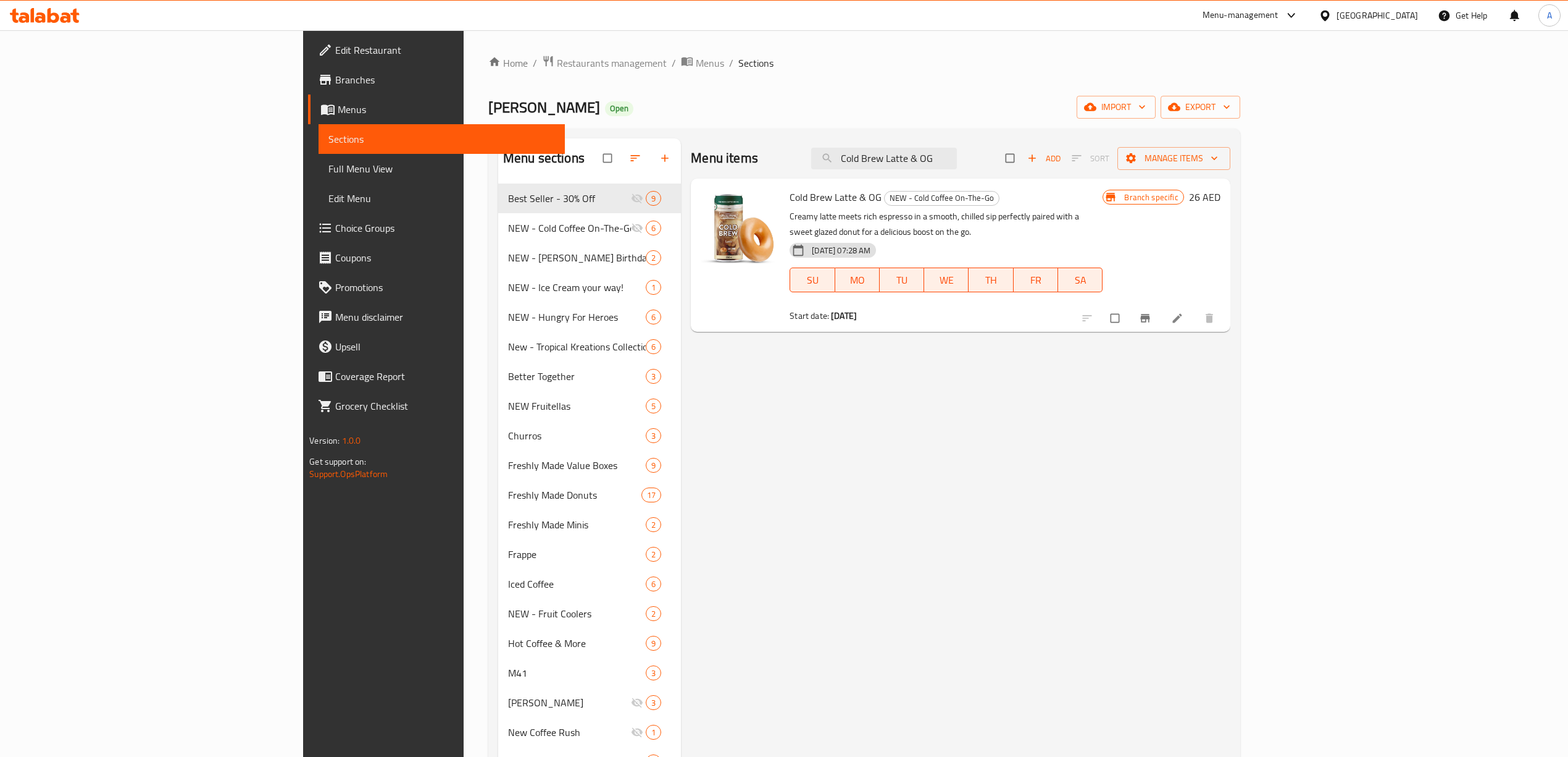
drag, startPoint x: 1050, startPoint y: 149, endPoint x: 1013, endPoint y: 147, distance: 37.1
click at [777, 156] on div "Menu items Cold Brew Latte & OG Add Sort Manage items" at bounding box center [960, 159] width 539 height 40
paste input "Caramel"
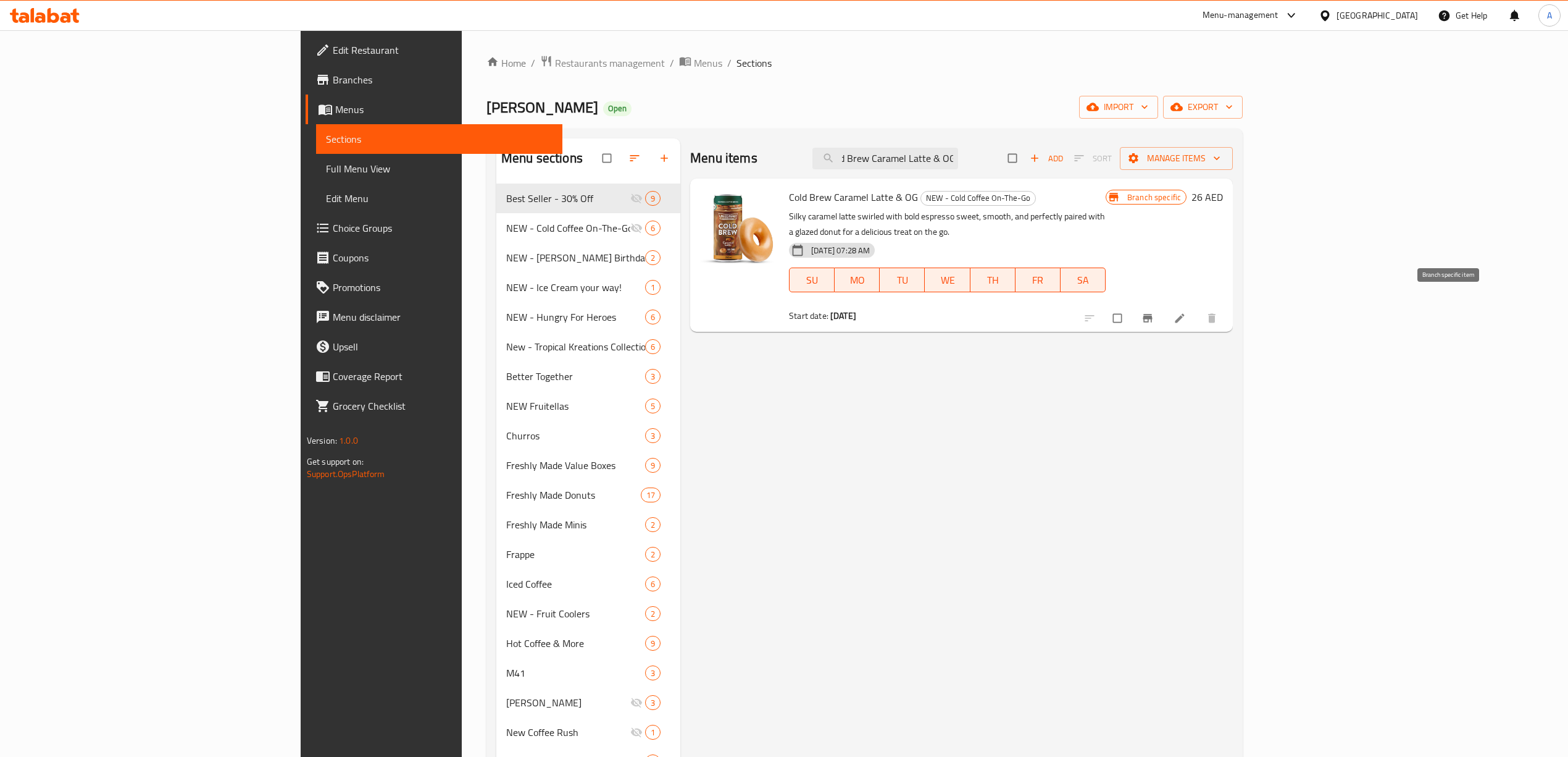
type input "Cold Brew Caramel Latte & OG"
click at [1164, 310] on button "Branch-specific-item" at bounding box center [1149, 318] width 30 height 27
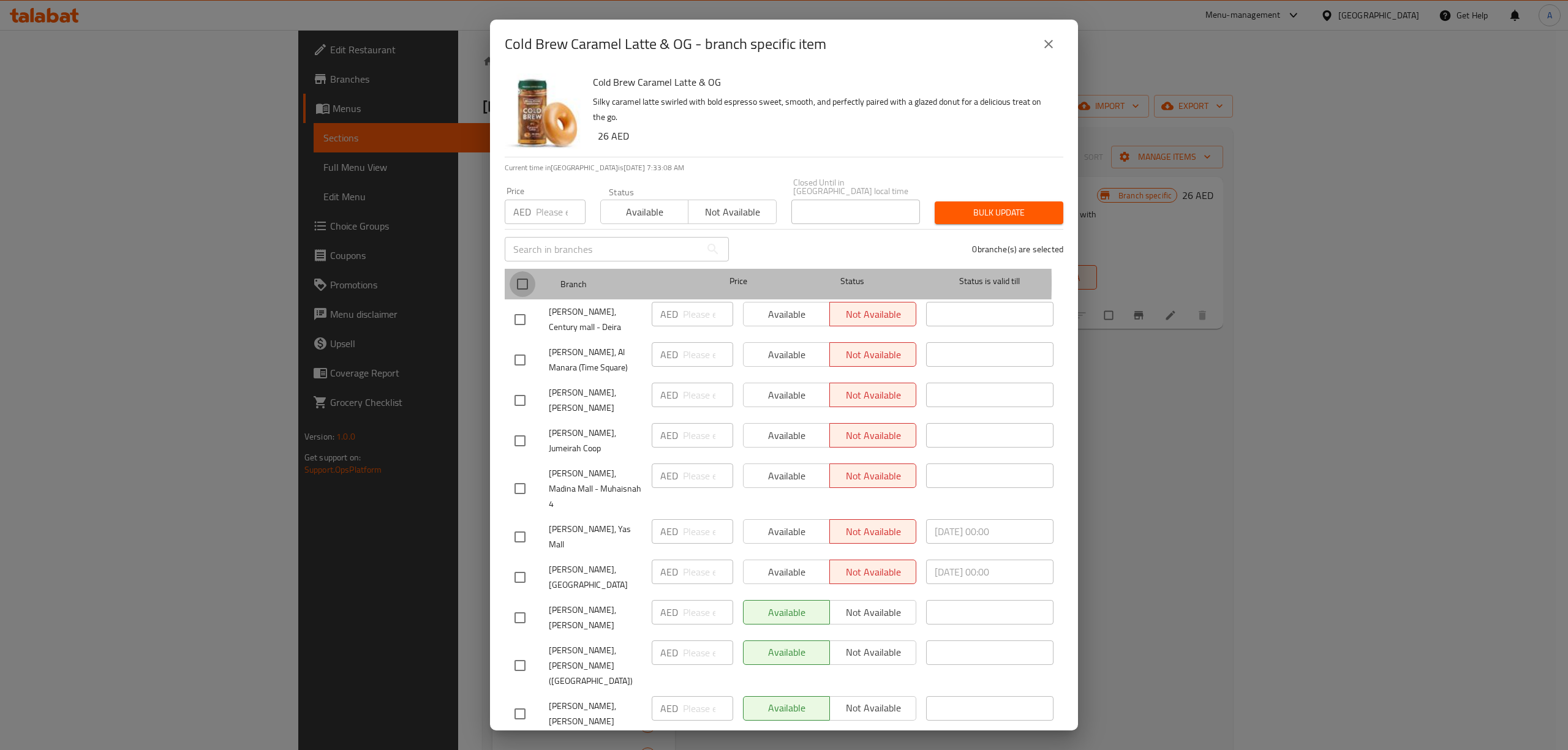
click at [522, 282] on input "checkbox" at bounding box center [522, 284] width 26 height 26
checkbox input "true"
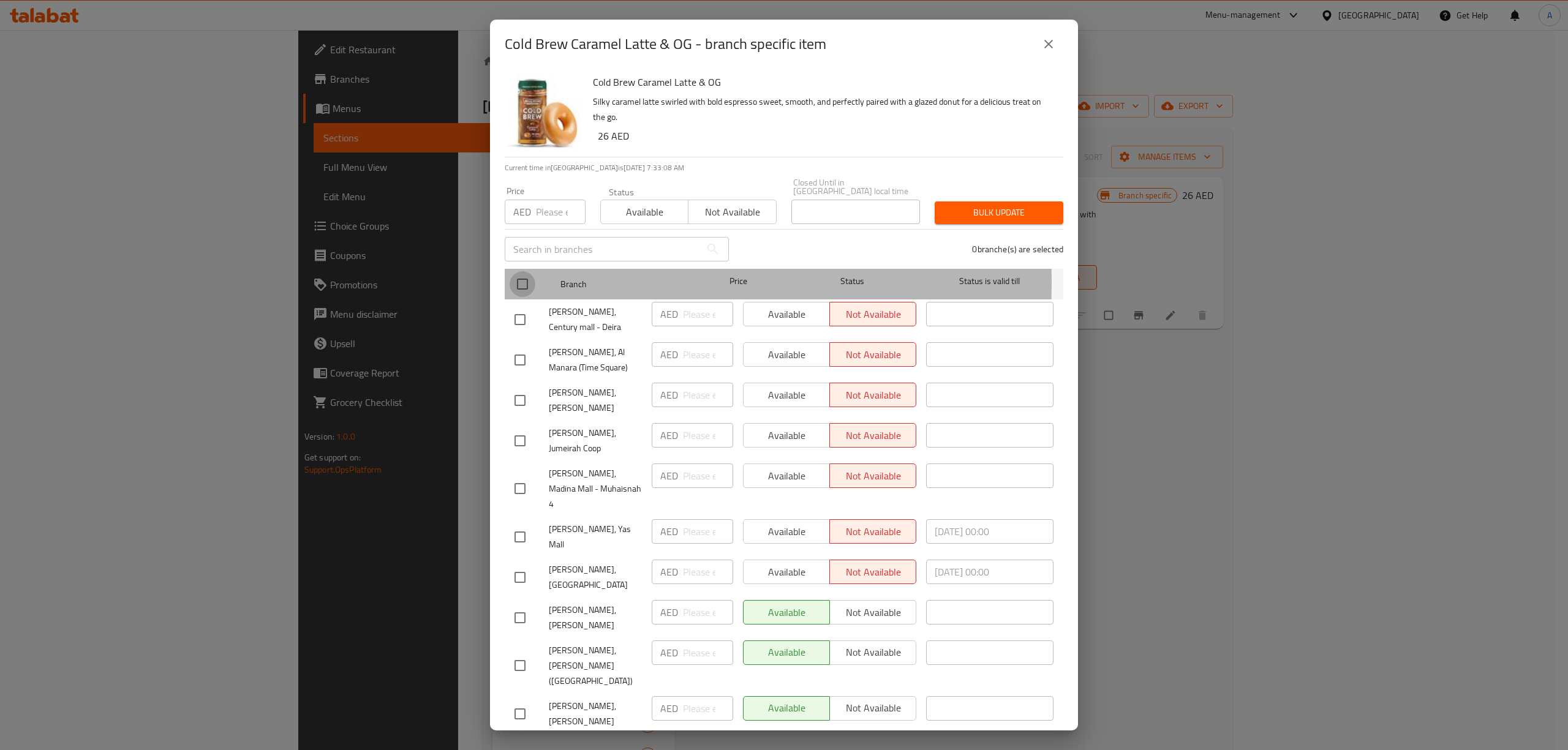
checkbox input "true"
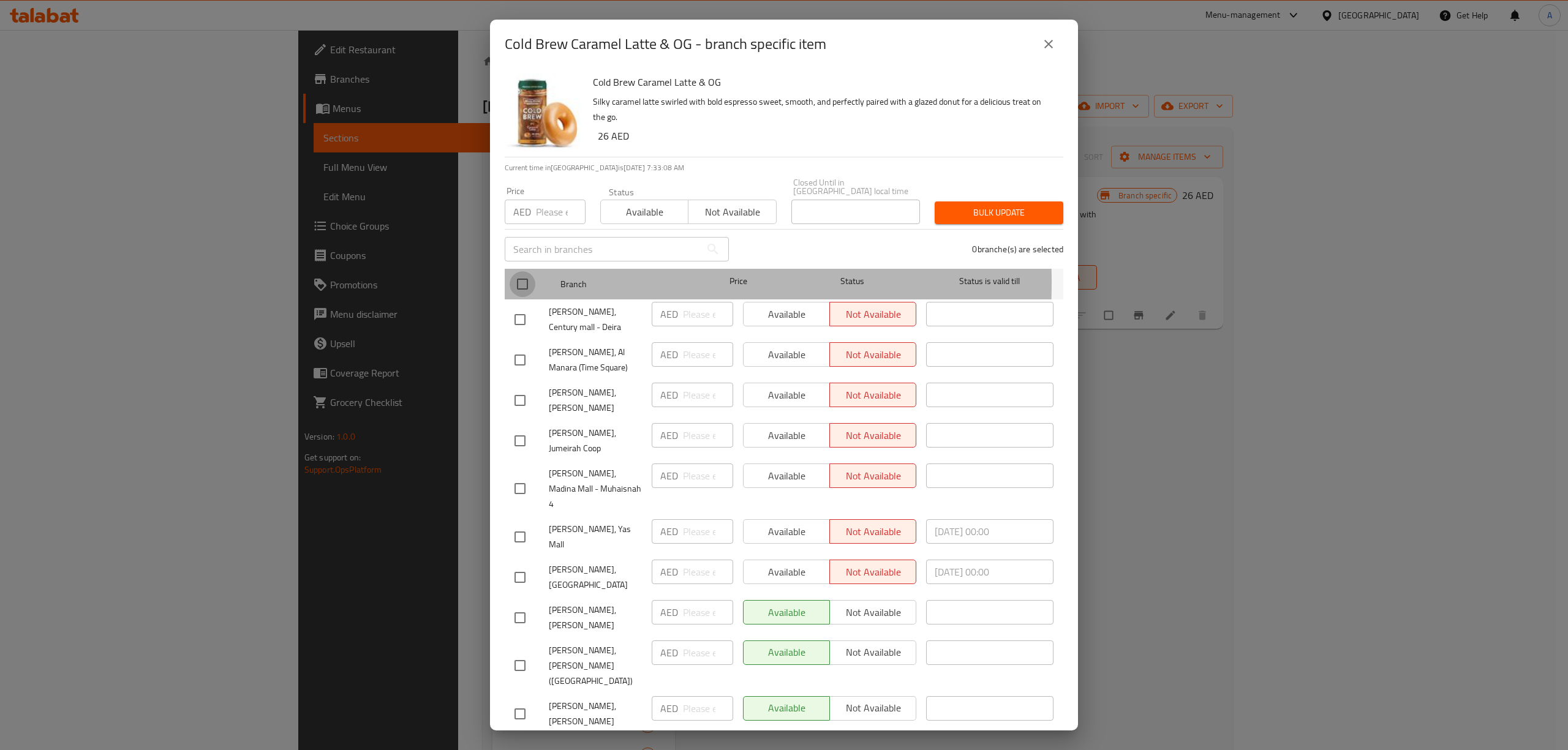
checkbox input "true"
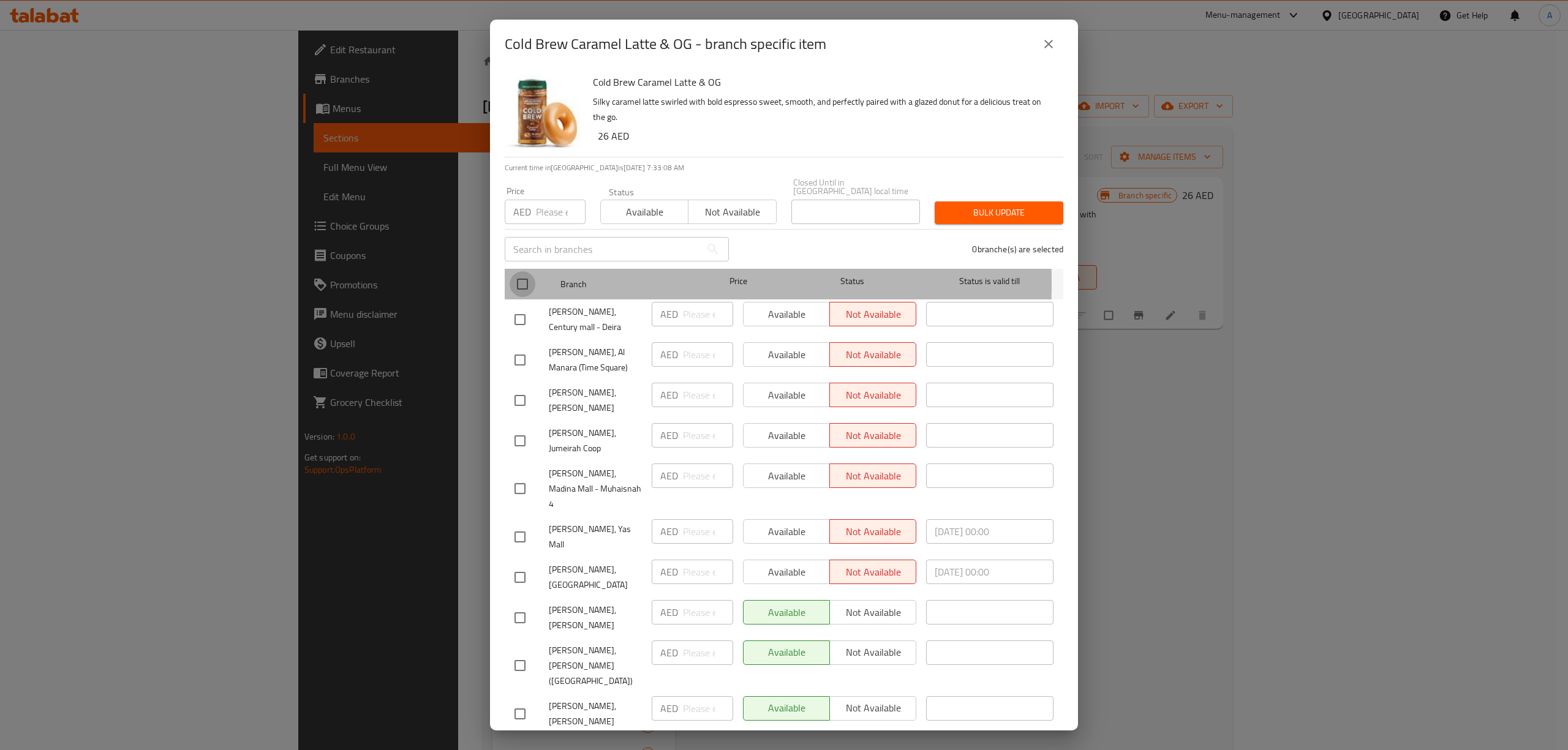
checkbox input "true"
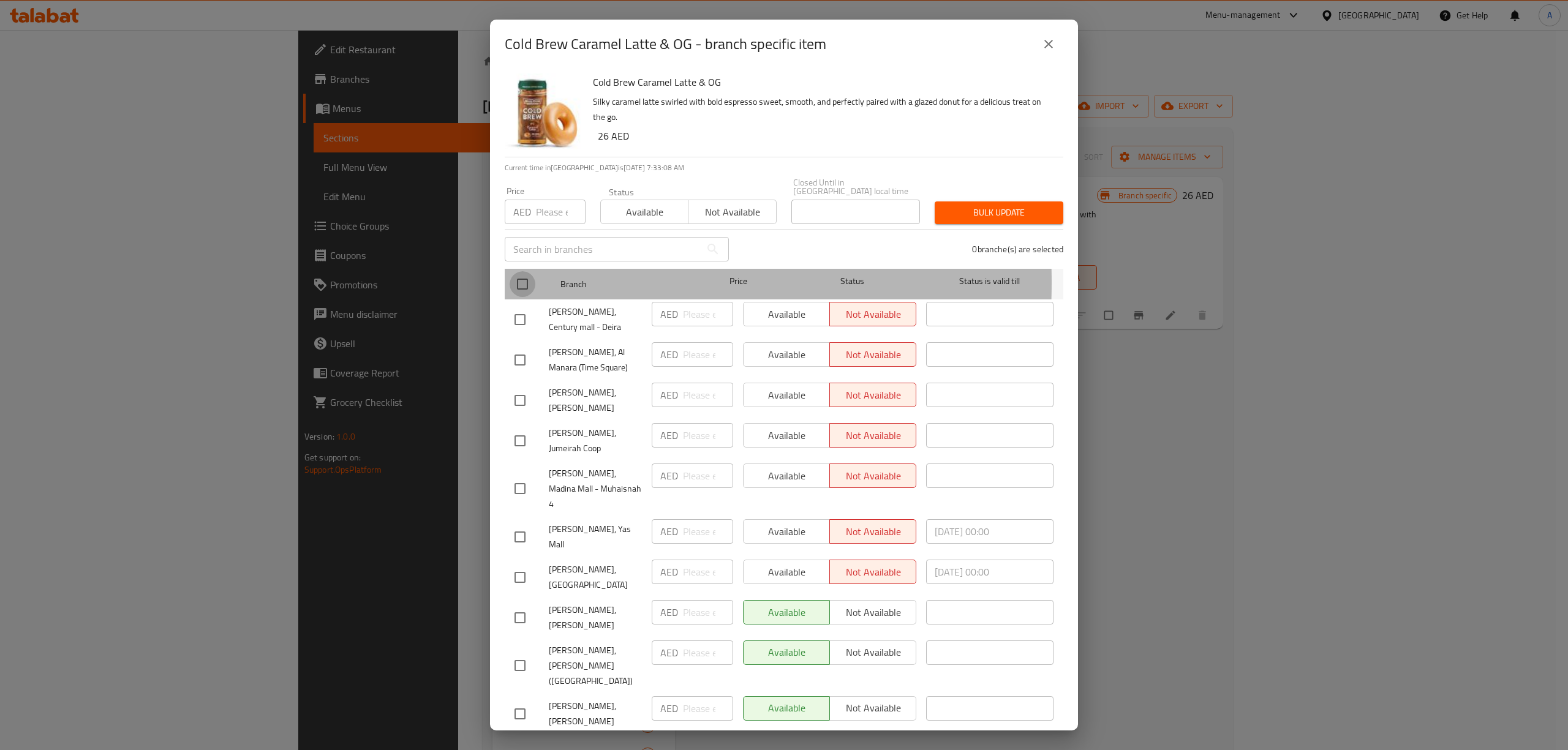
checkbox input "true"
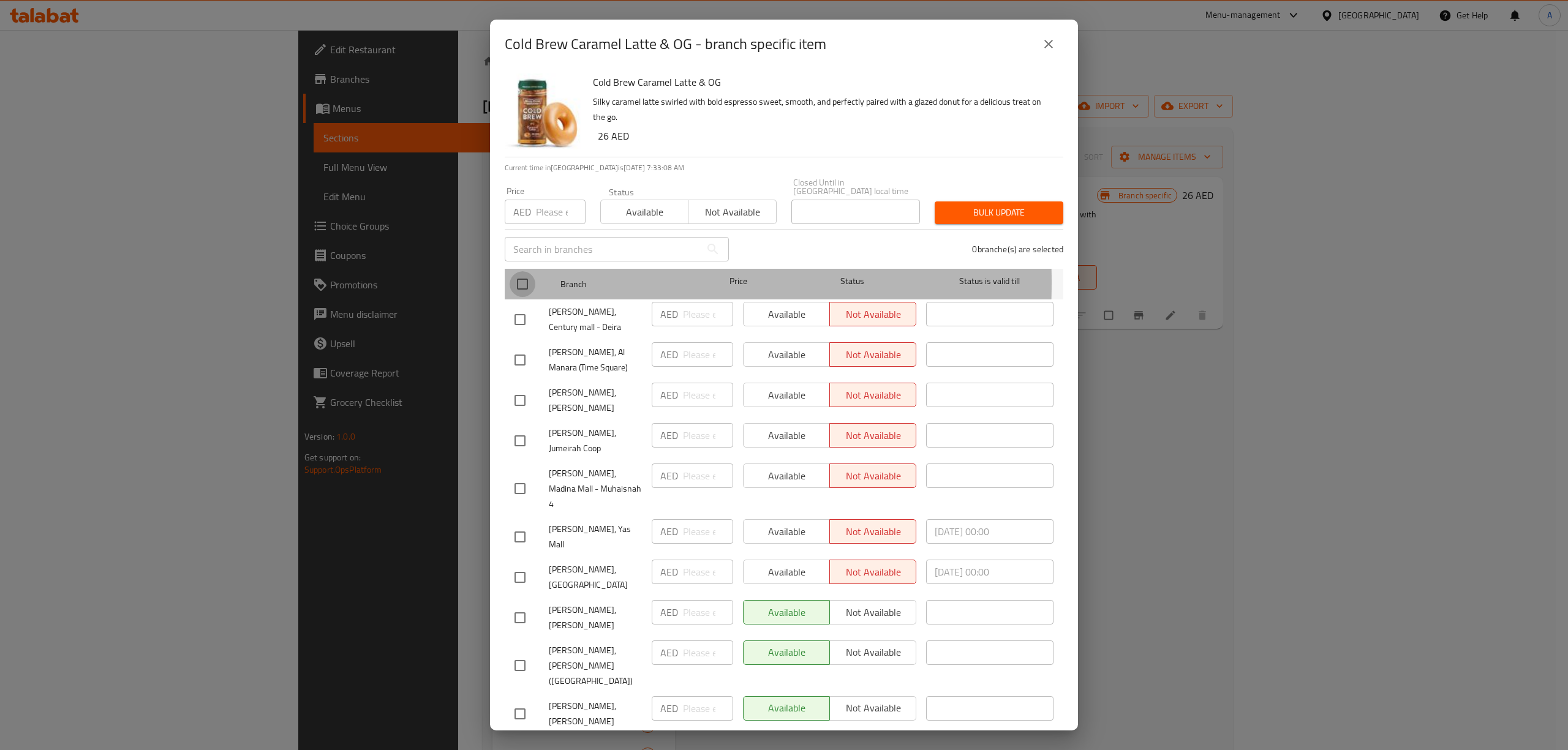
checkbox input "true"
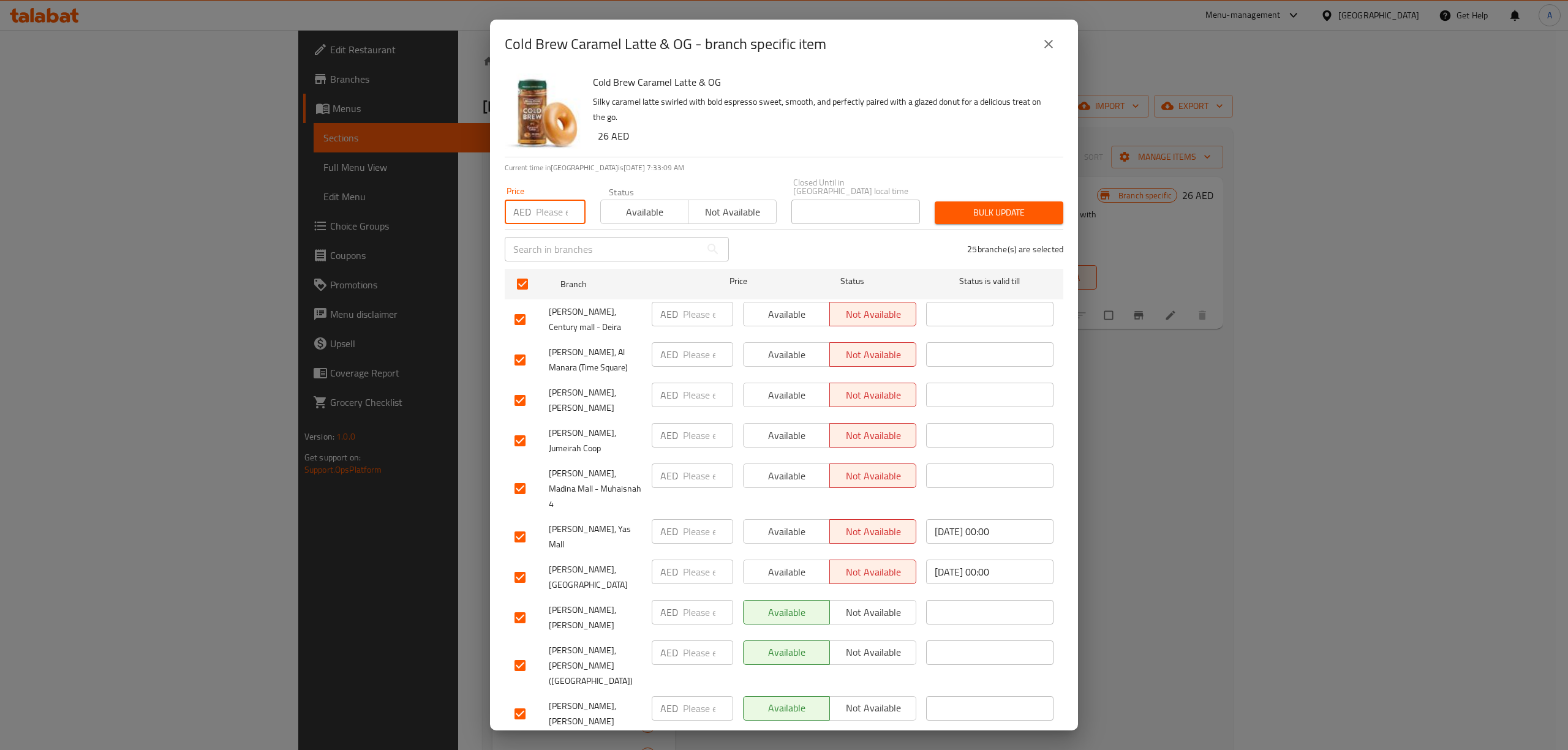
click at [548, 207] on input "number" at bounding box center [560, 211] width 49 height 25
type input "19"
click at [976, 218] on span "Bulk update" at bounding box center [999, 212] width 109 height 15
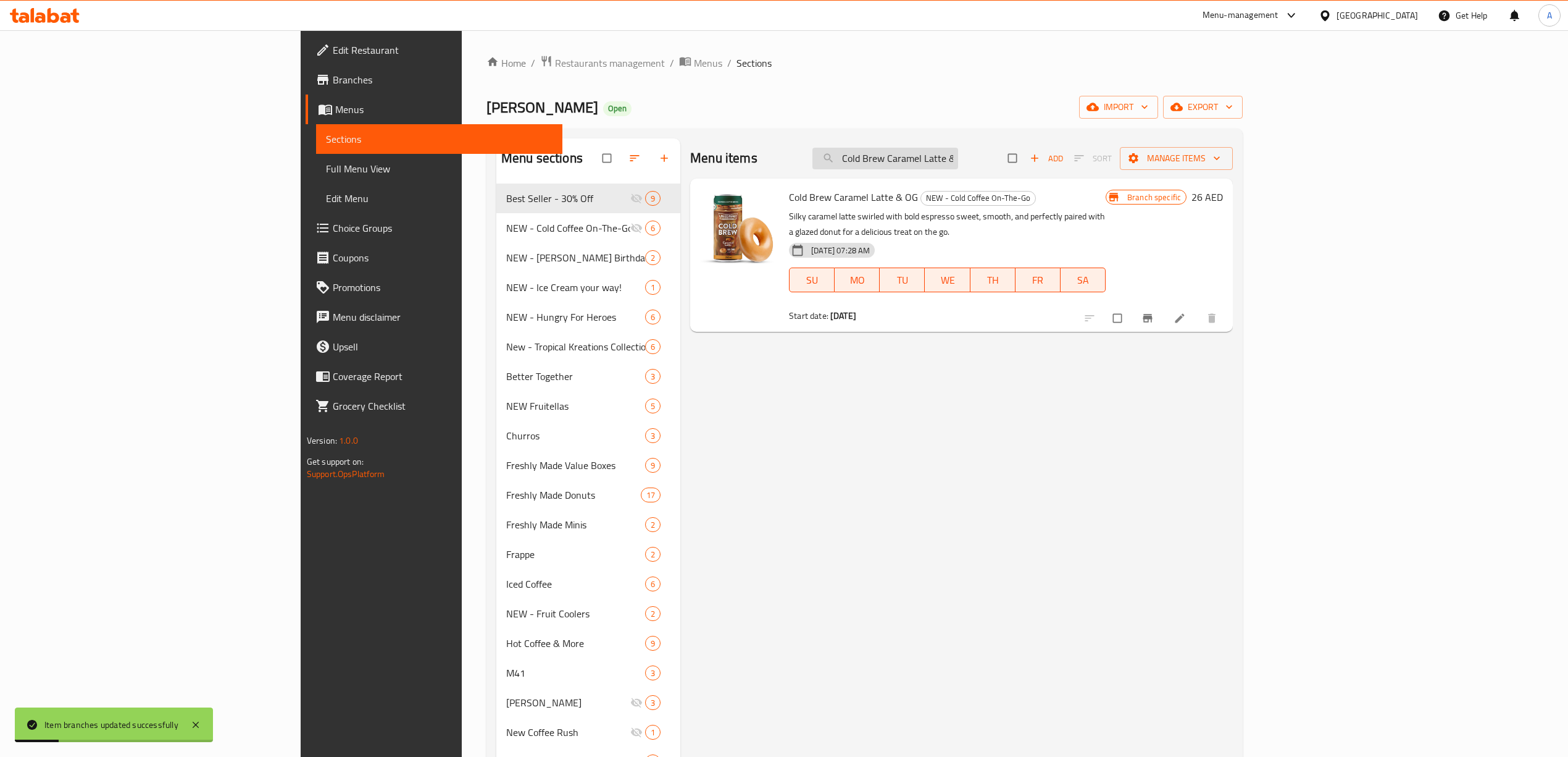
click at [958, 157] on input "Cold Brew Caramel Latte & OG" at bounding box center [885, 158] width 146 height 22
paste input "Fruitellas Range of 3"
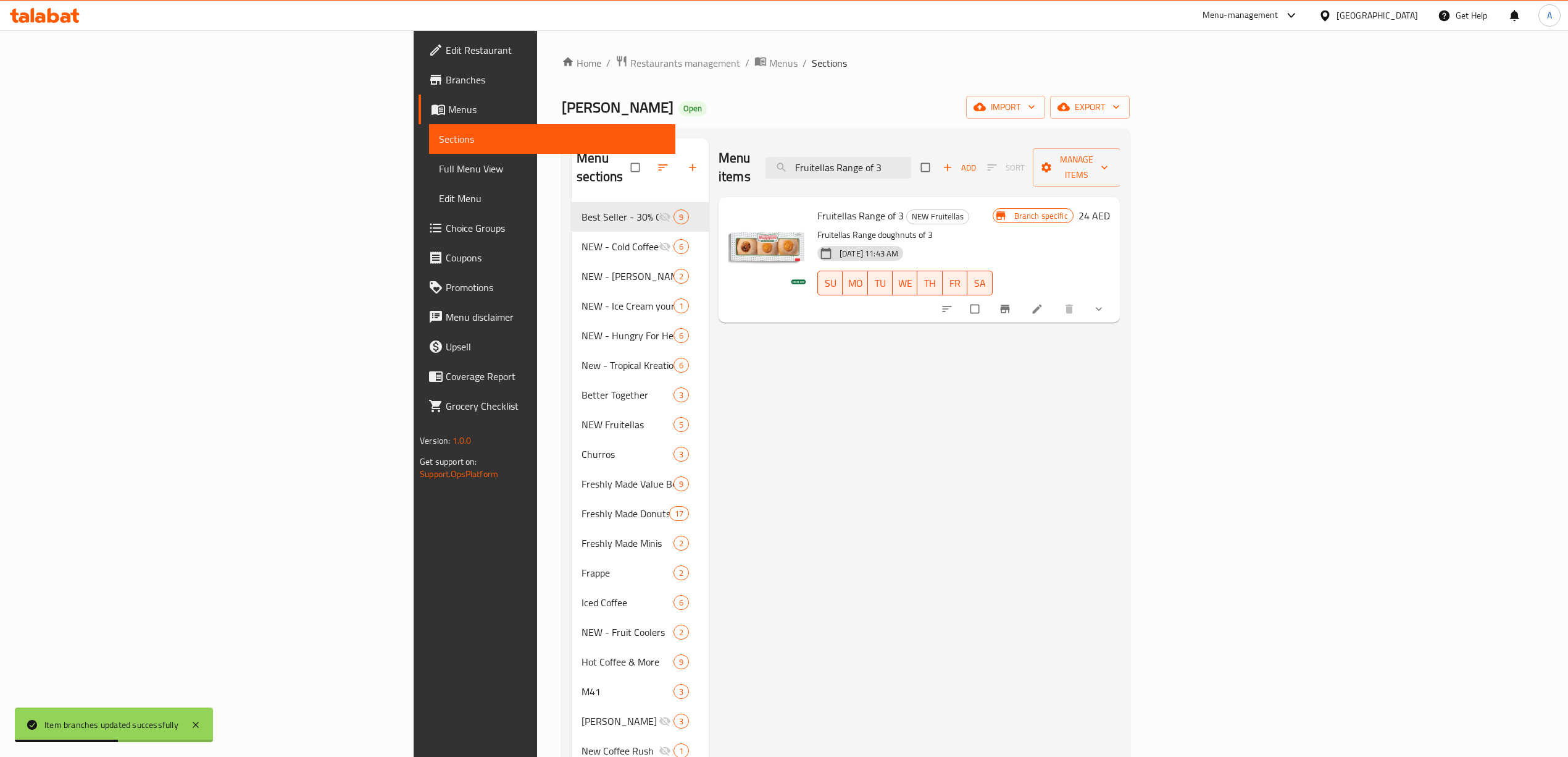
type input "Fruitellas Range of 3"
click at [1108, 303] on span "show more" at bounding box center [1100, 308] width 14 height 12
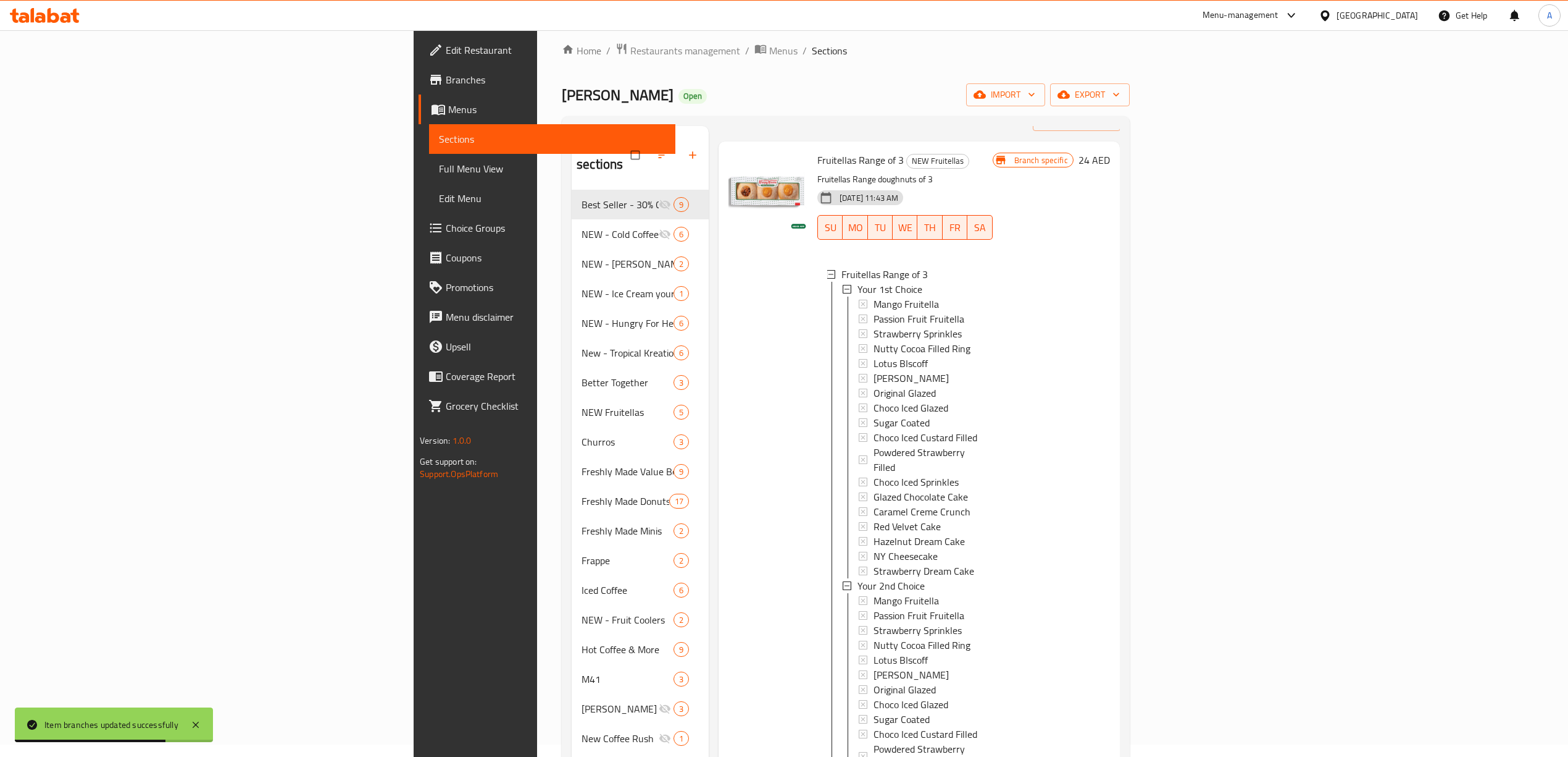
scroll to position [445, 0]
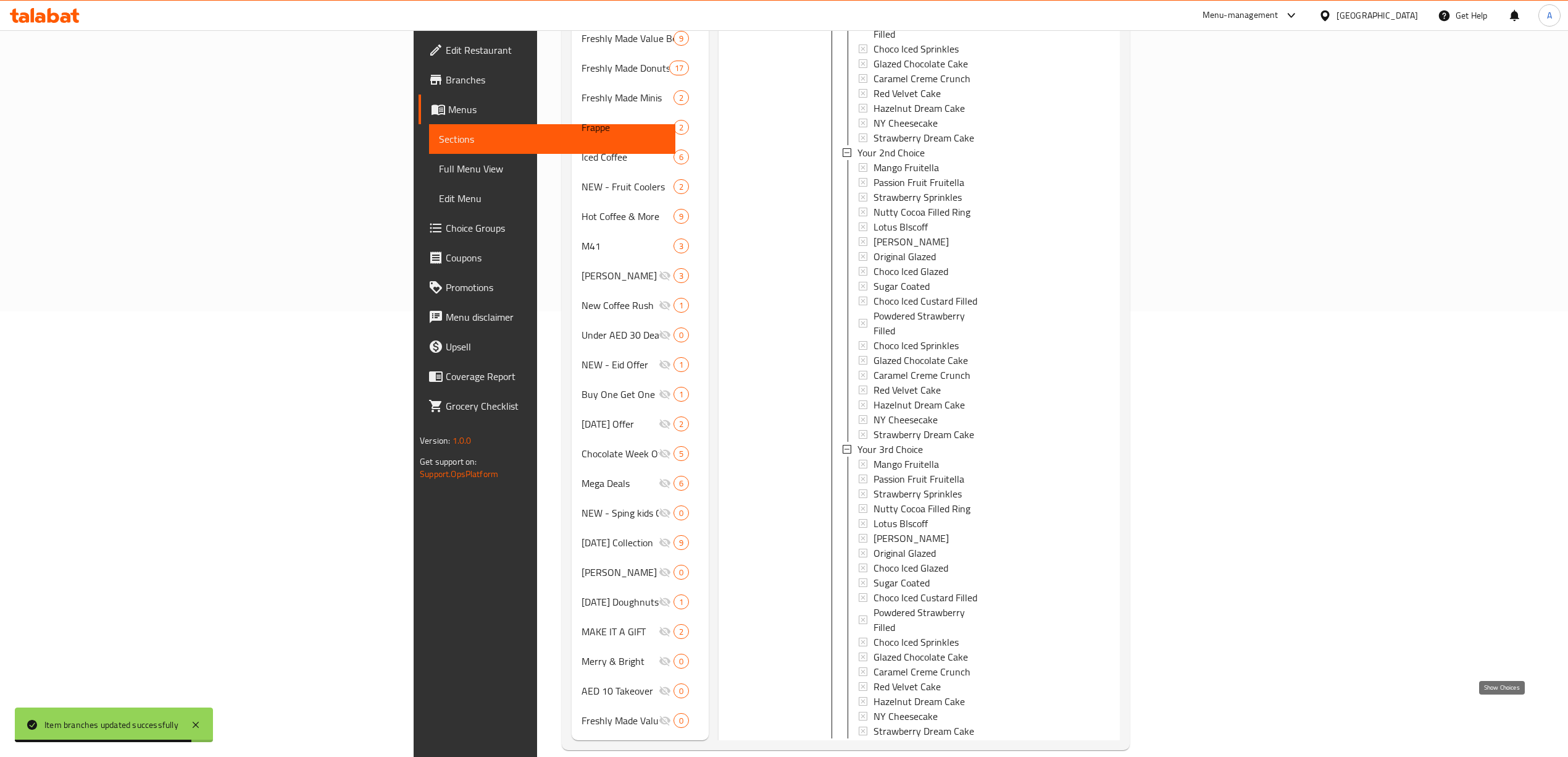
click at [1108, 753] on icon "show more" at bounding box center [1101, 759] width 12 height 12
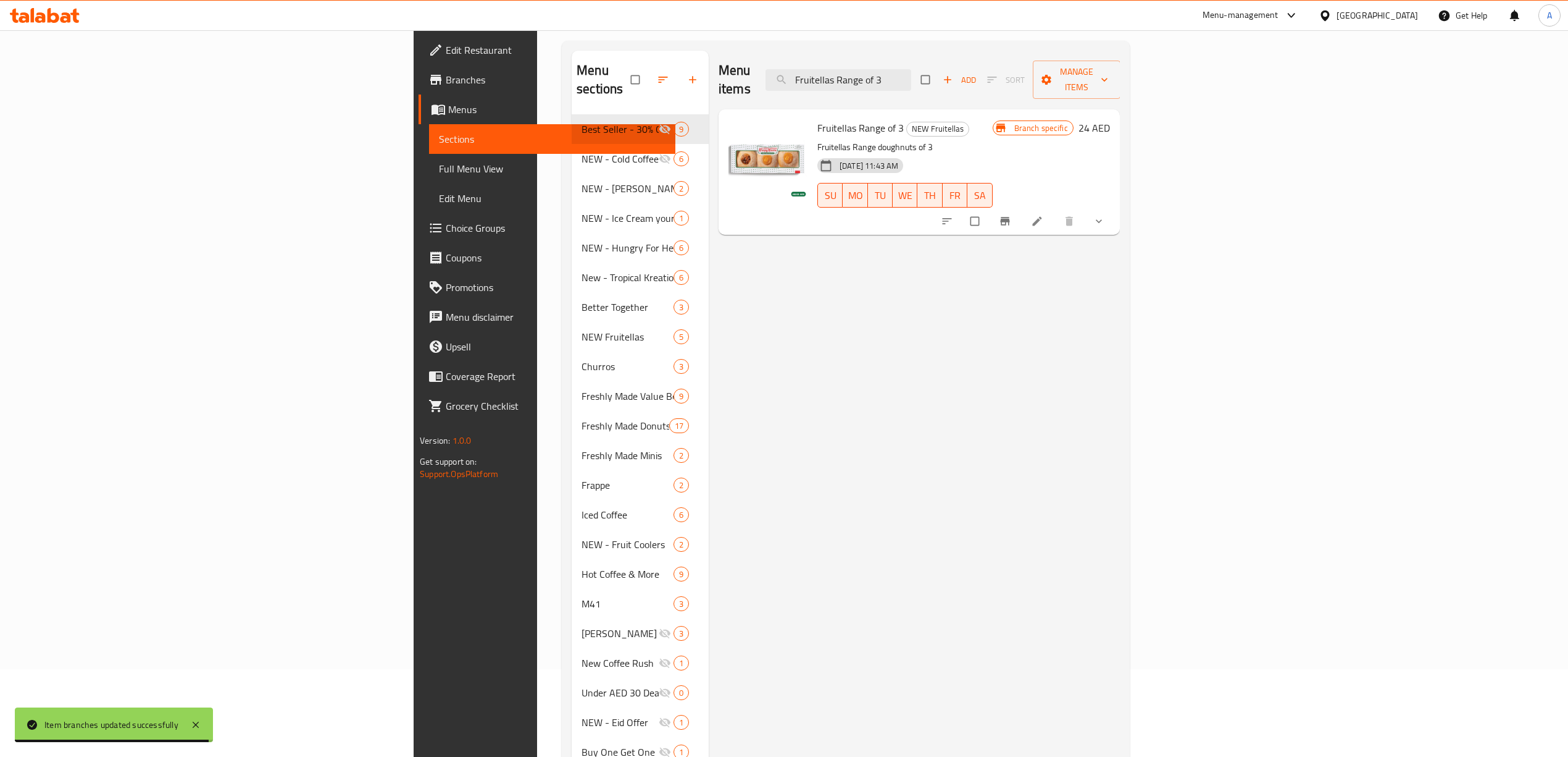
scroll to position [0, 0]
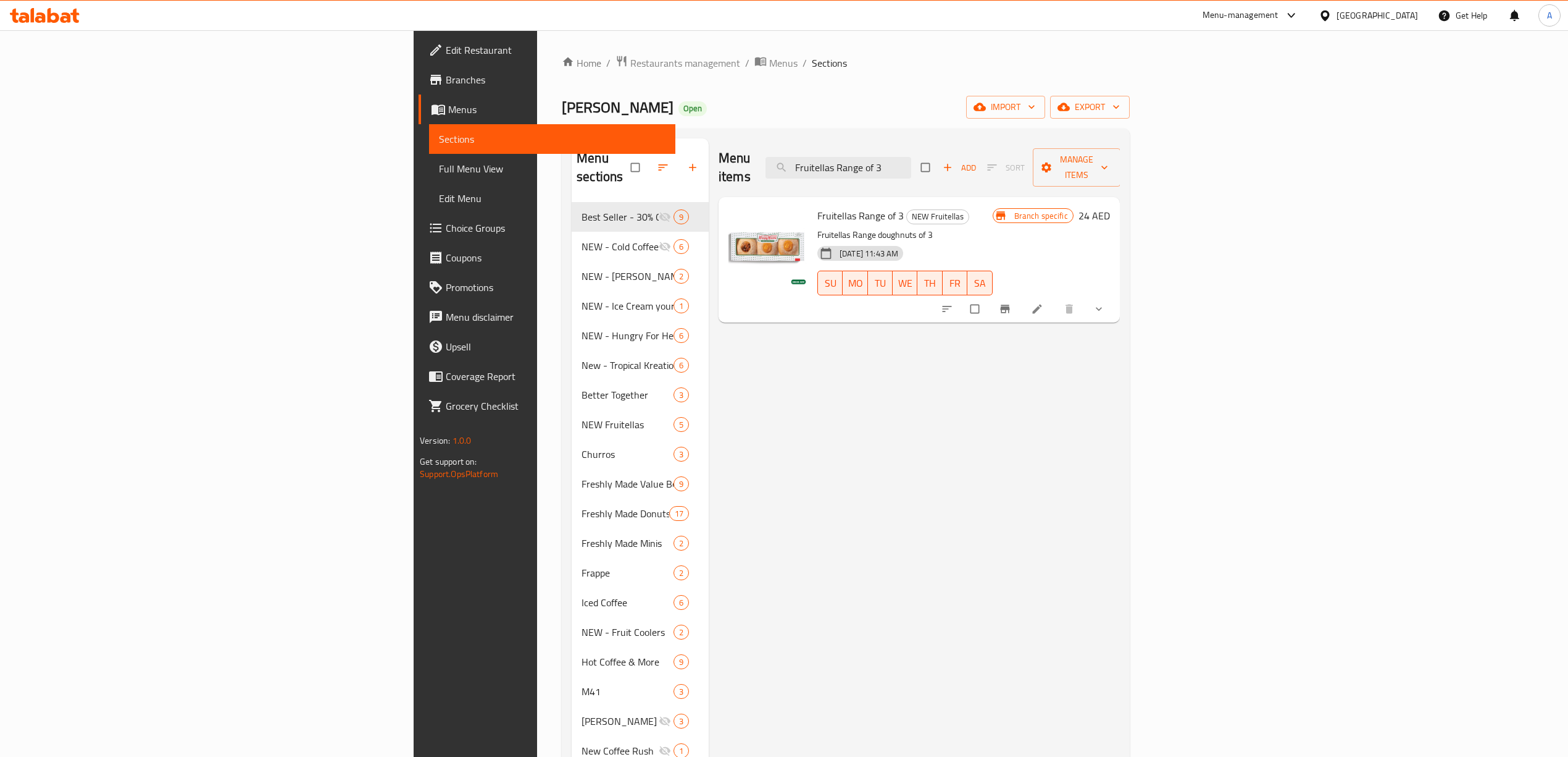
click at [1021, 298] on button "Branch-specific-item" at bounding box center [1006, 309] width 30 height 27
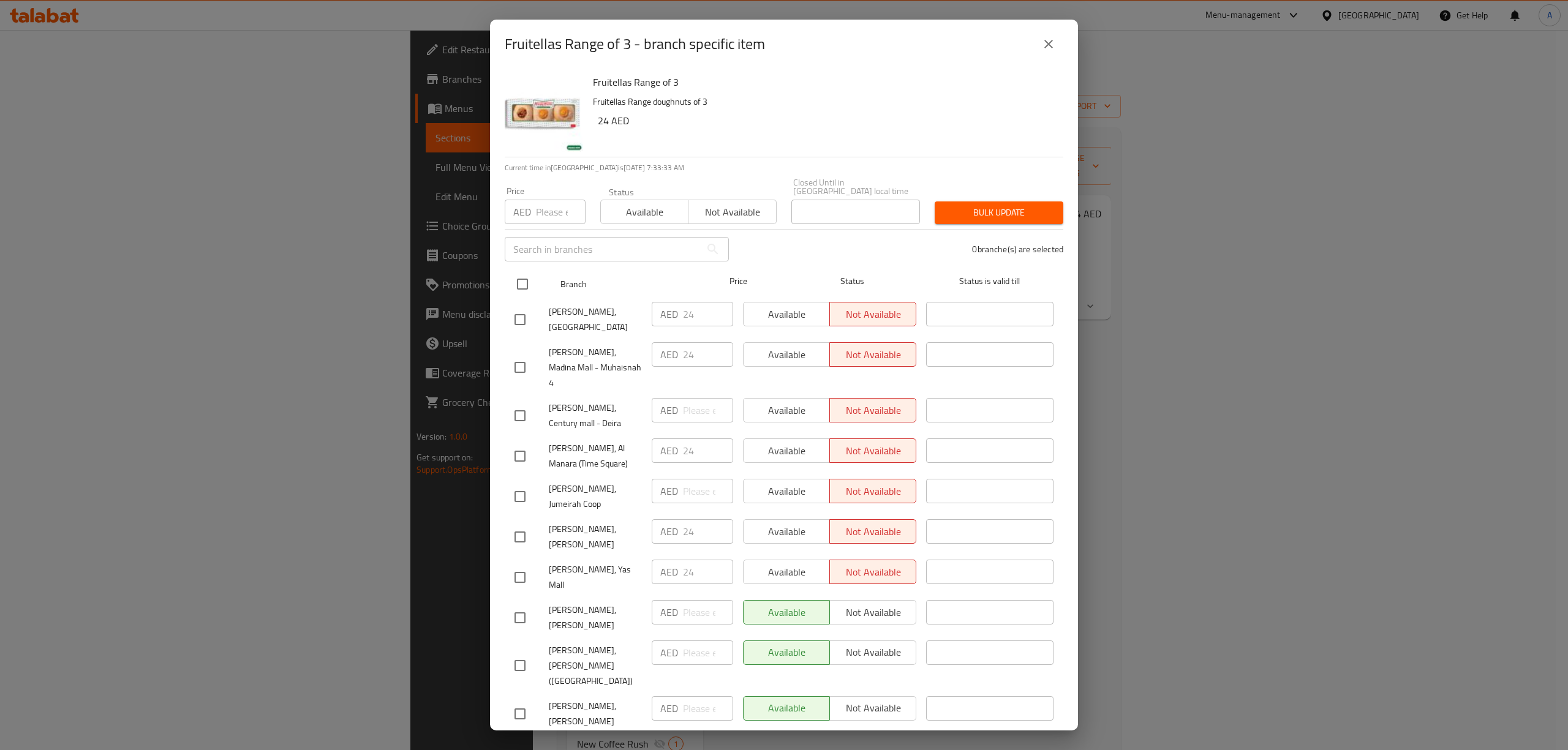
click at [522, 272] on input "checkbox" at bounding box center [522, 284] width 26 height 26
checkbox input "true"
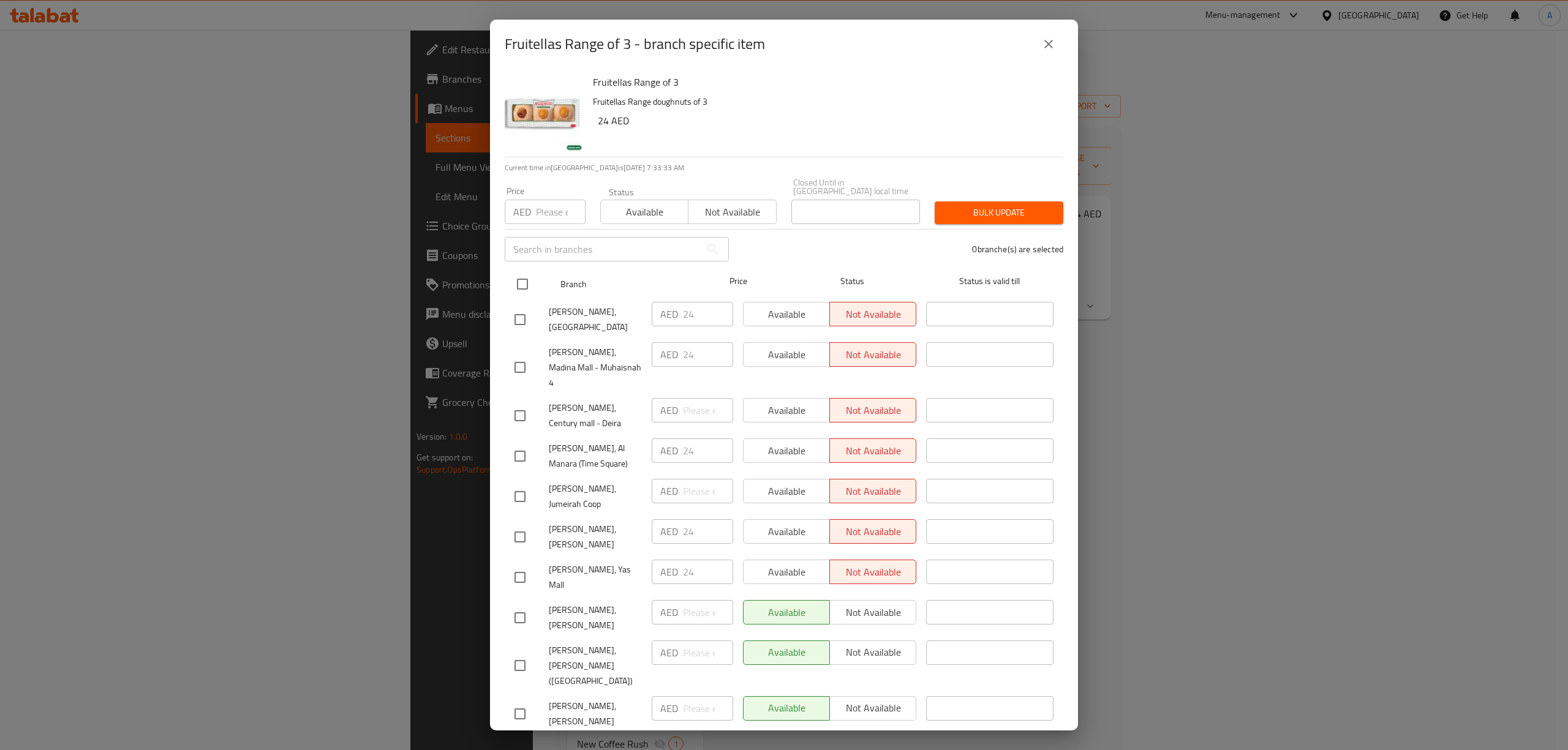
checkbox input "true"
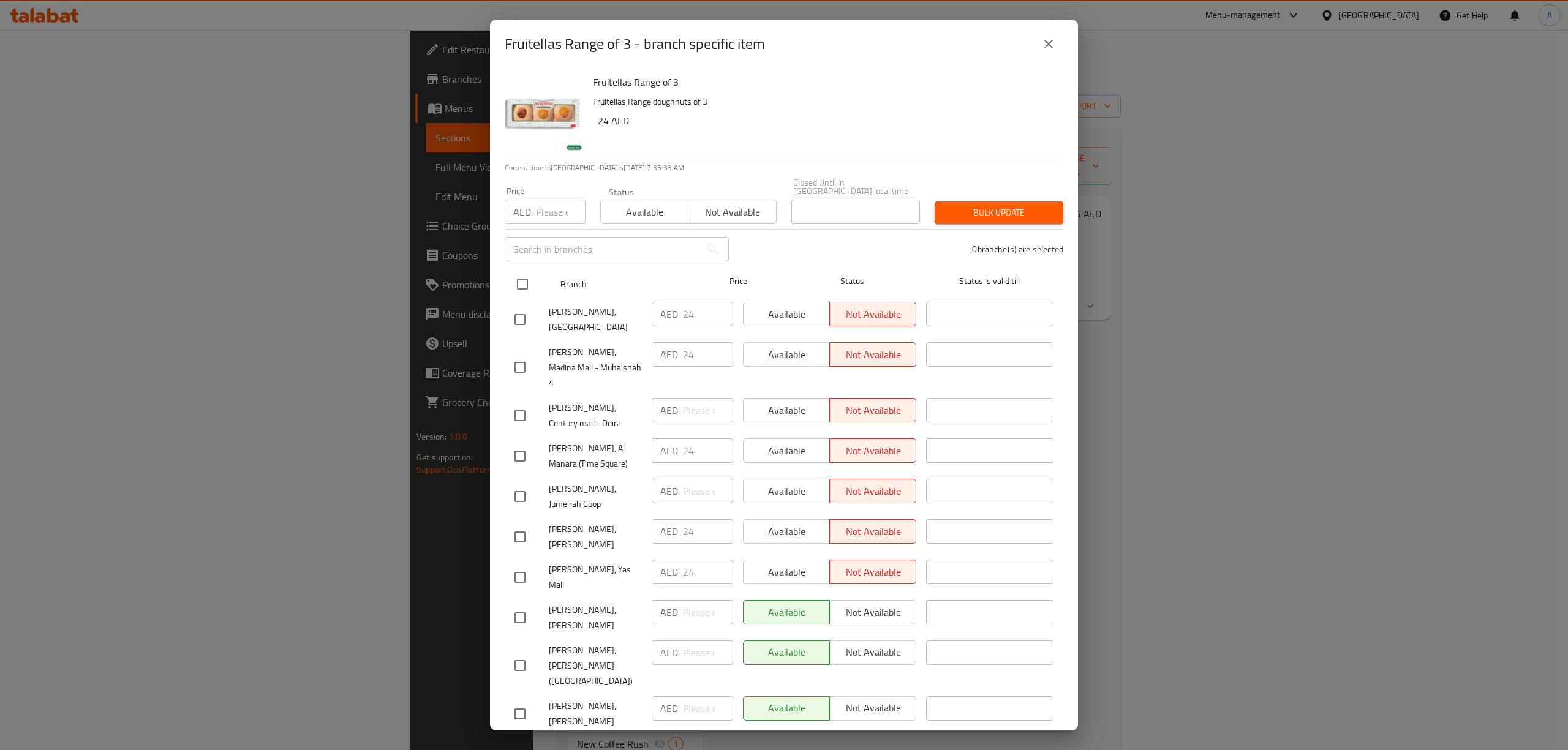
checkbox input "true"
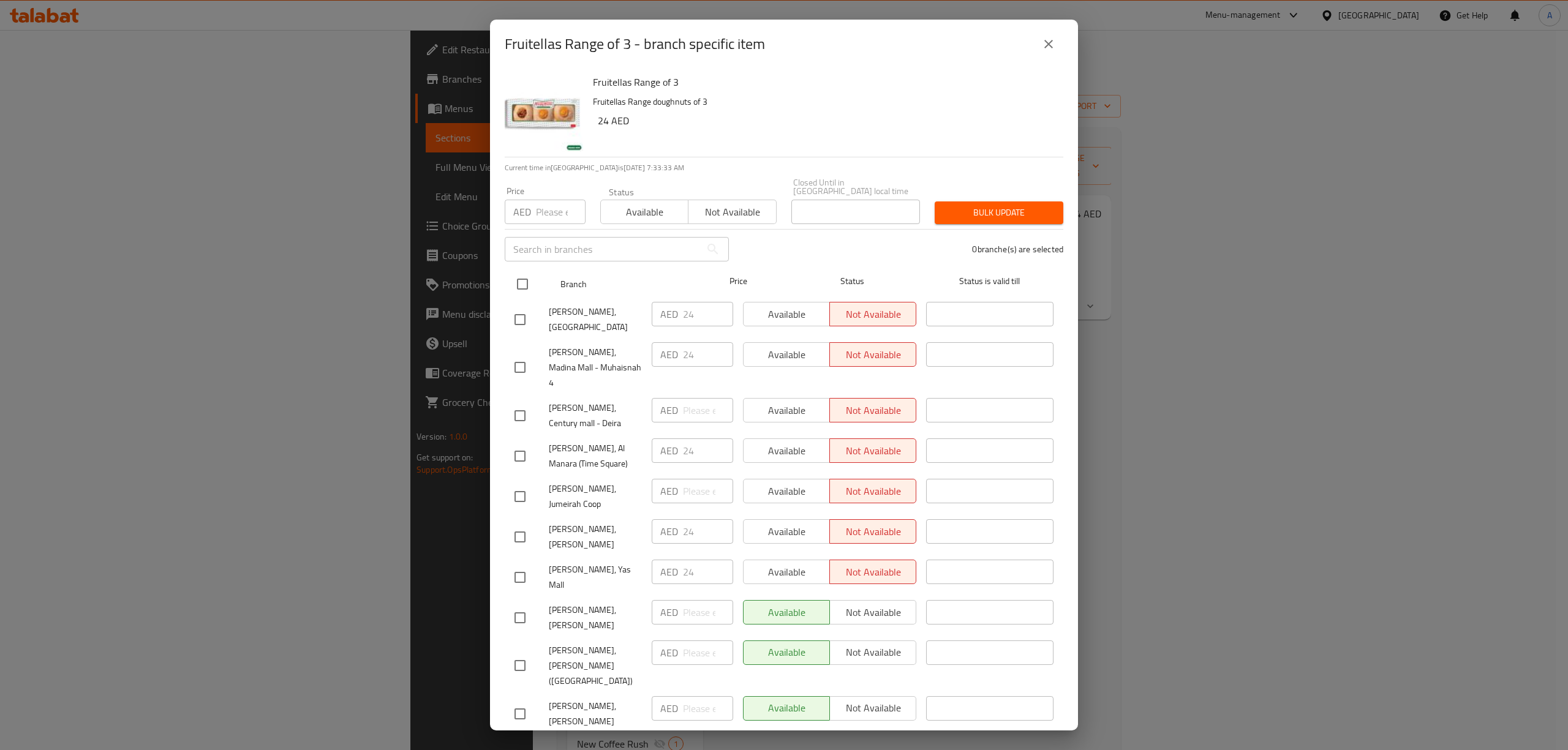
checkbox input "true"
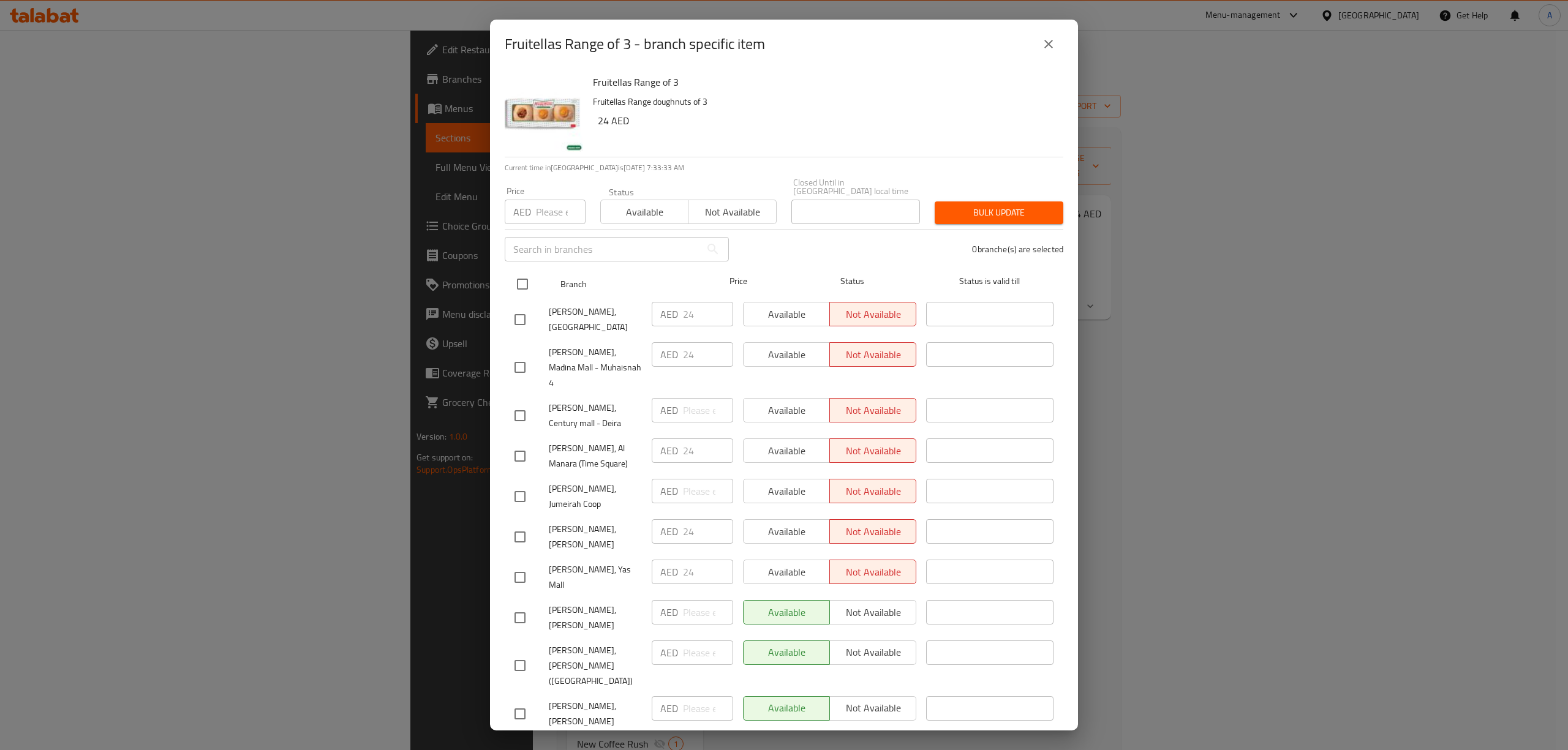
checkbox input "true"
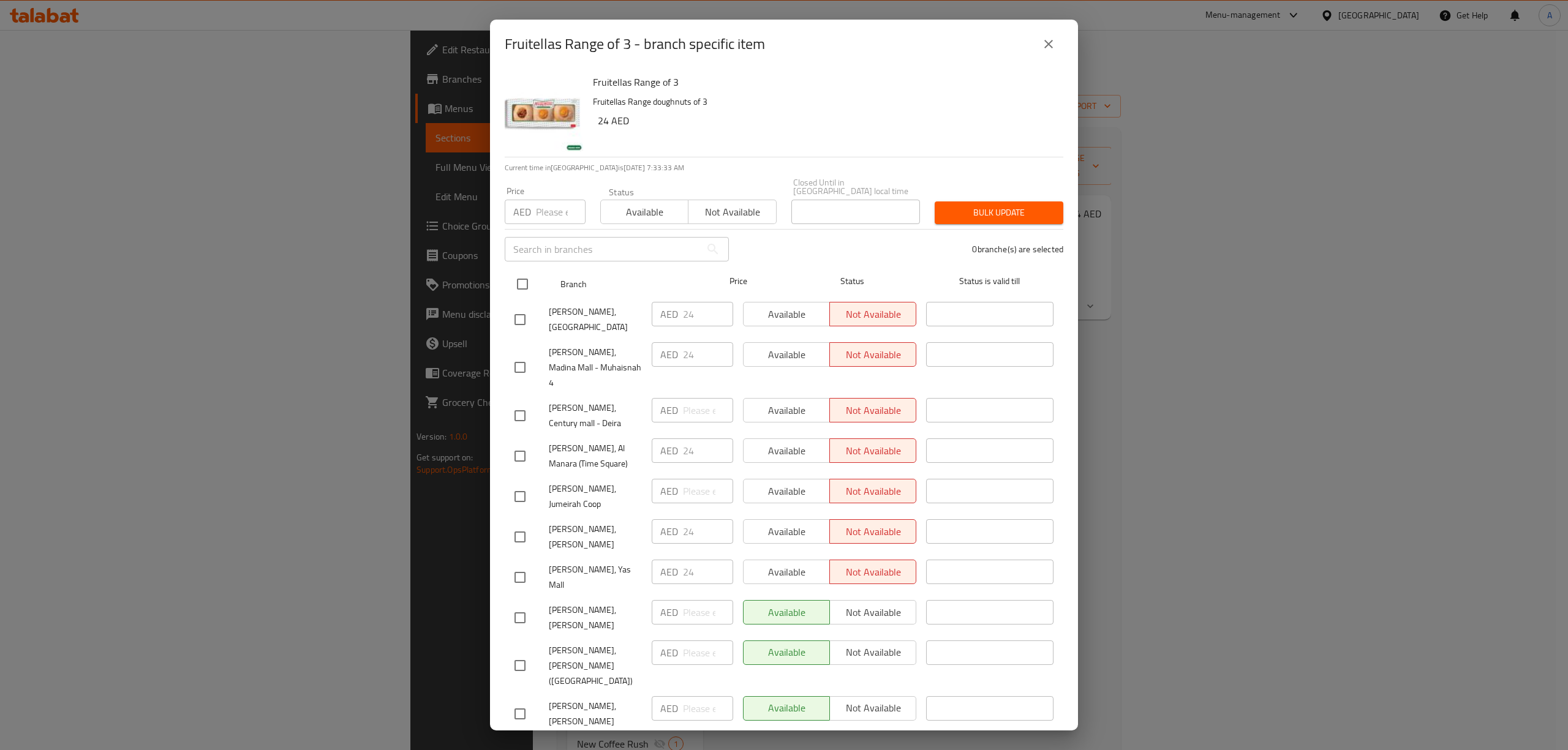
checkbox input "true"
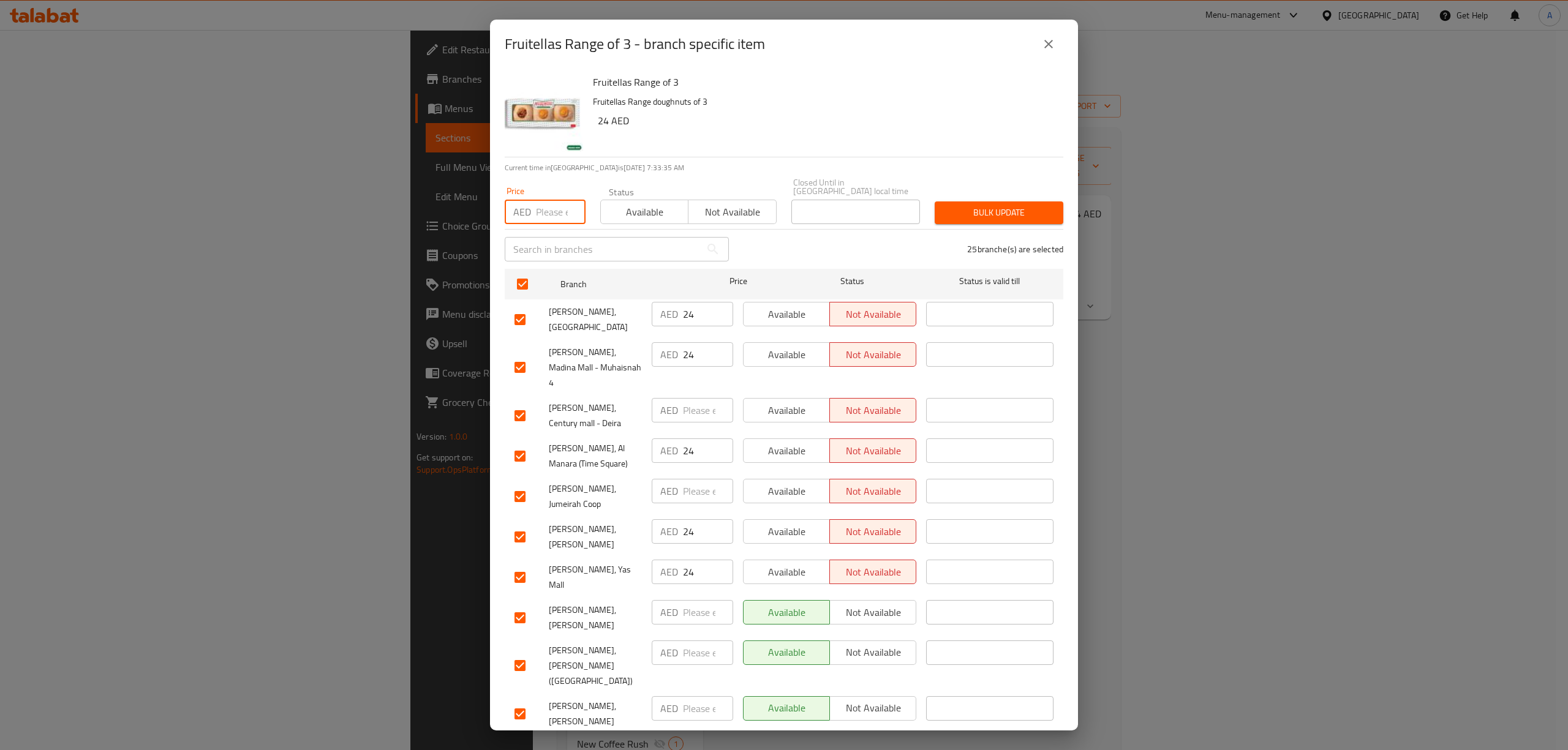
click at [549, 218] on input "number" at bounding box center [560, 211] width 49 height 25
type input "21"
click at [1028, 218] on span "Bulk update" at bounding box center [999, 212] width 109 height 15
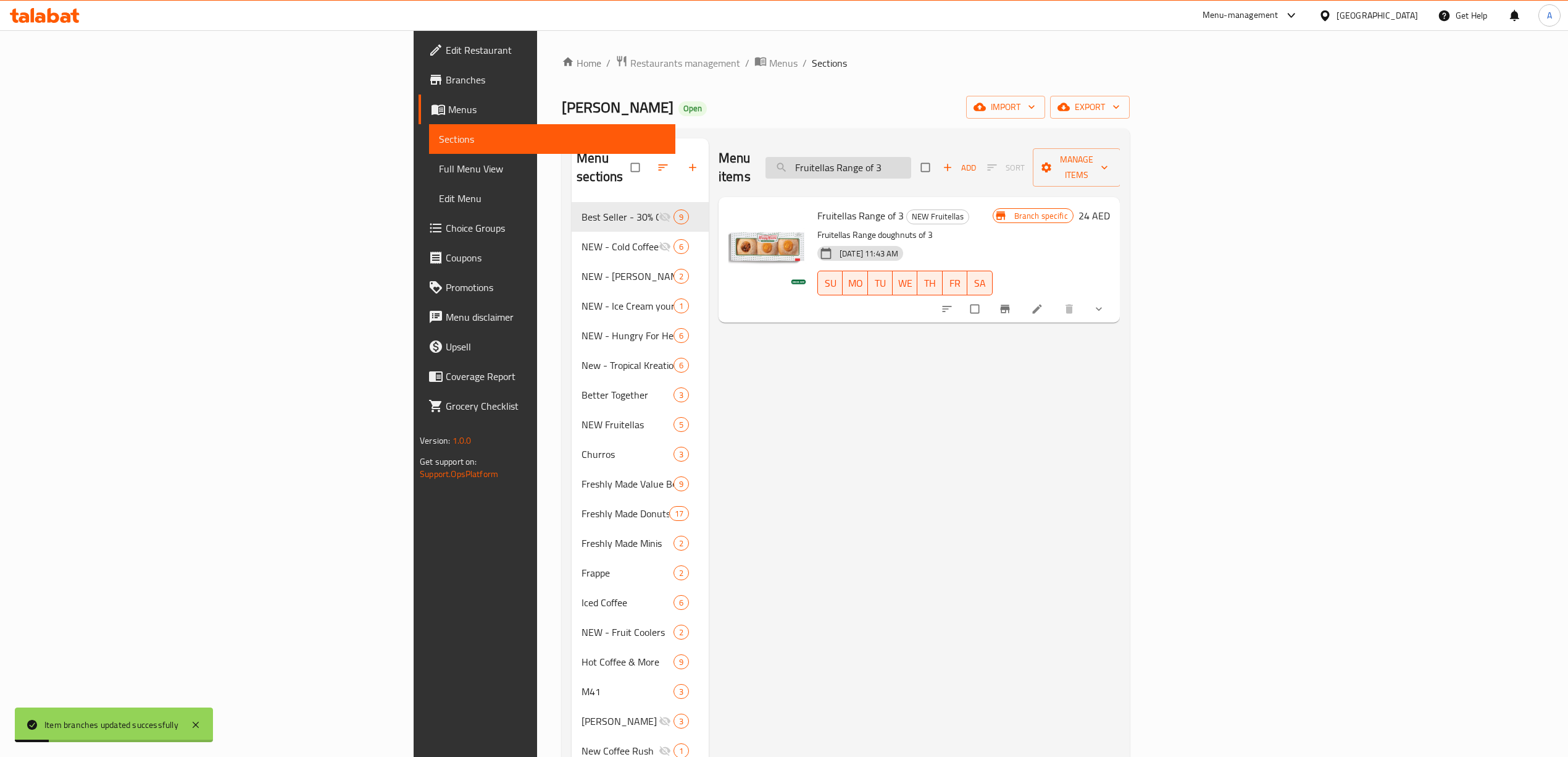
click at [911, 160] on input "Fruitellas Range of 3" at bounding box center [838, 168] width 146 height 22
paste input "6"
type input "Fruitellas Range of 6"
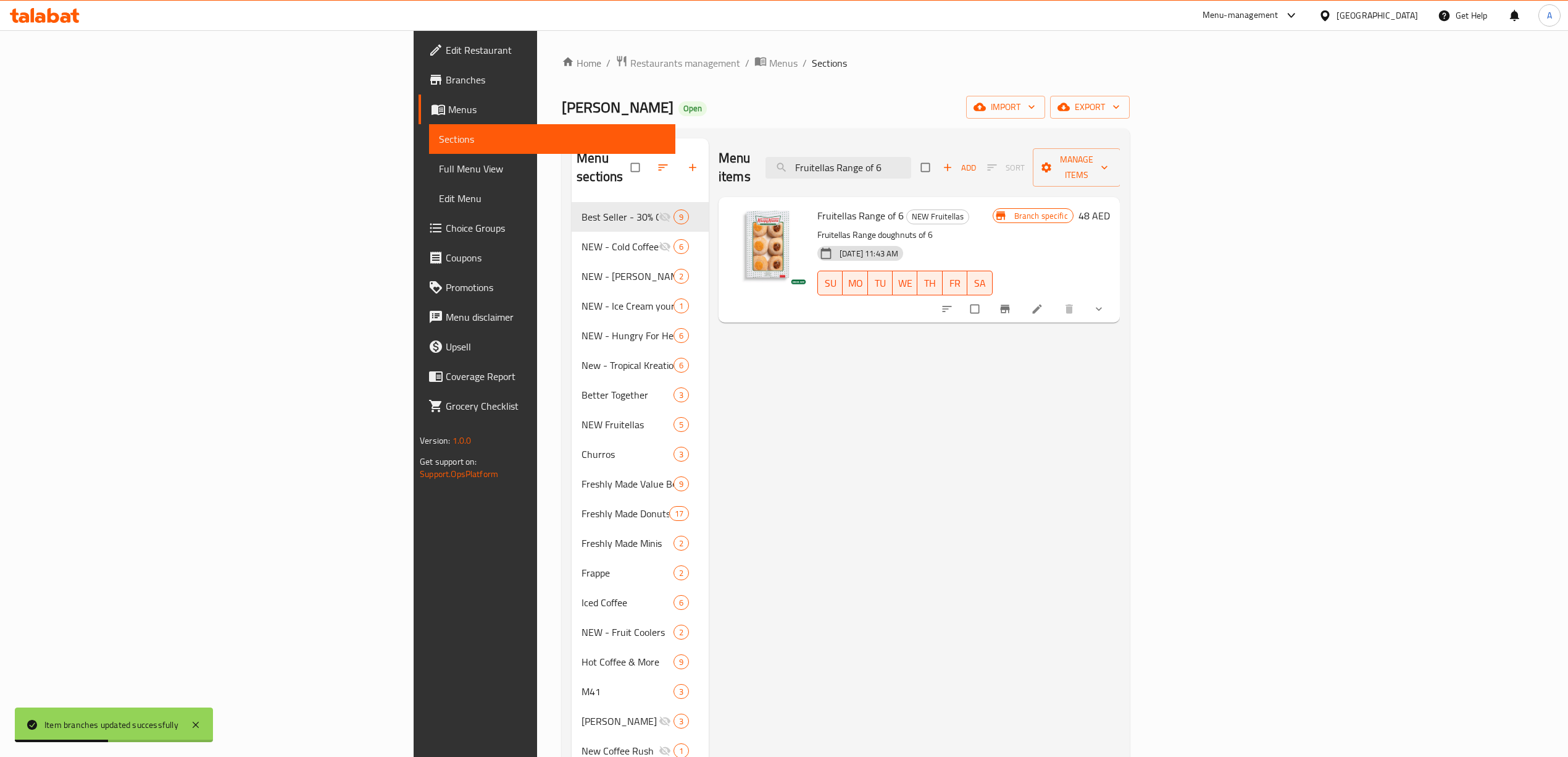
click at [1011, 303] on icon "Branch-specific-item" at bounding box center [1005, 308] width 12 height 12
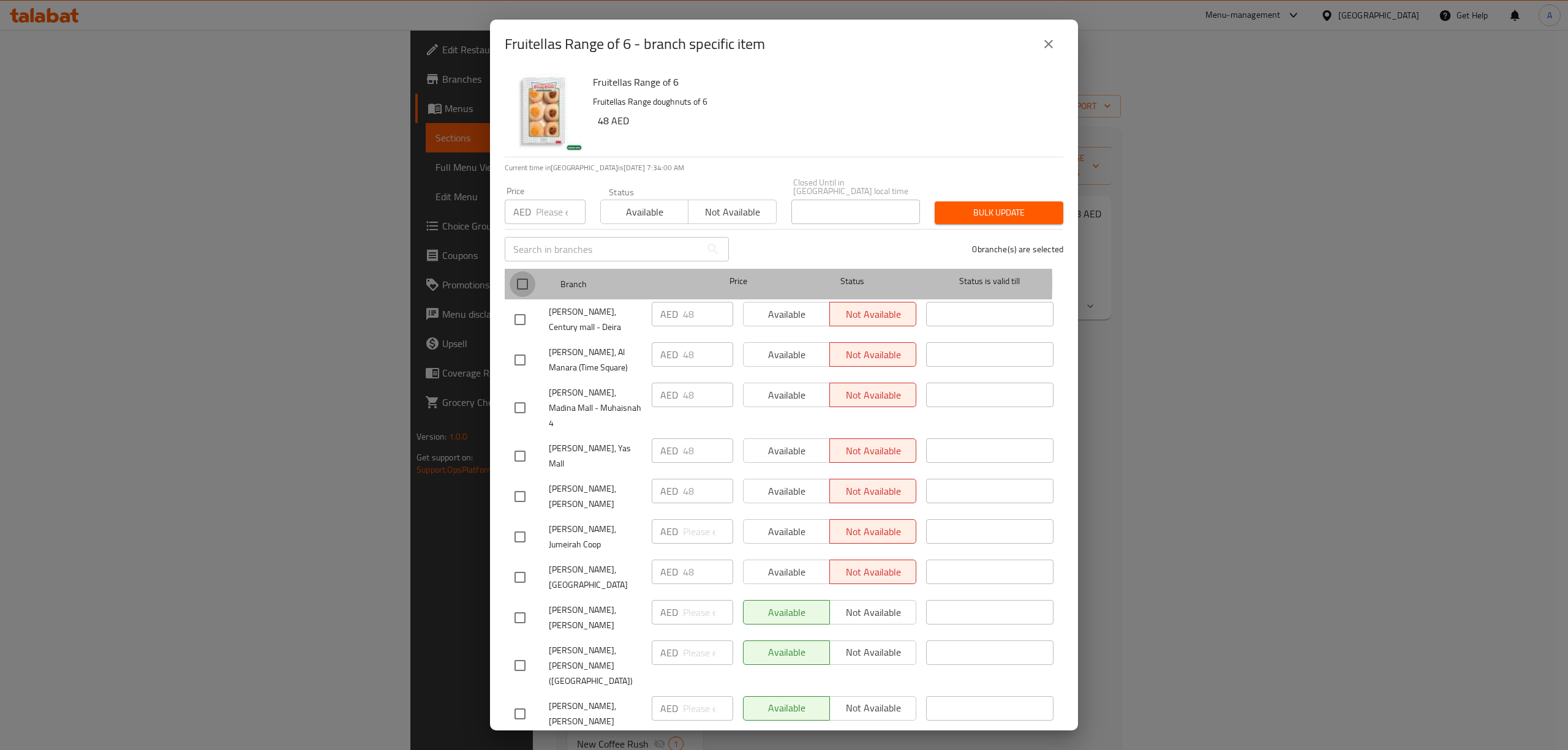
click at [523, 282] on input "checkbox" at bounding box center [522, 284] width 26 height 26
checkbox input "true"
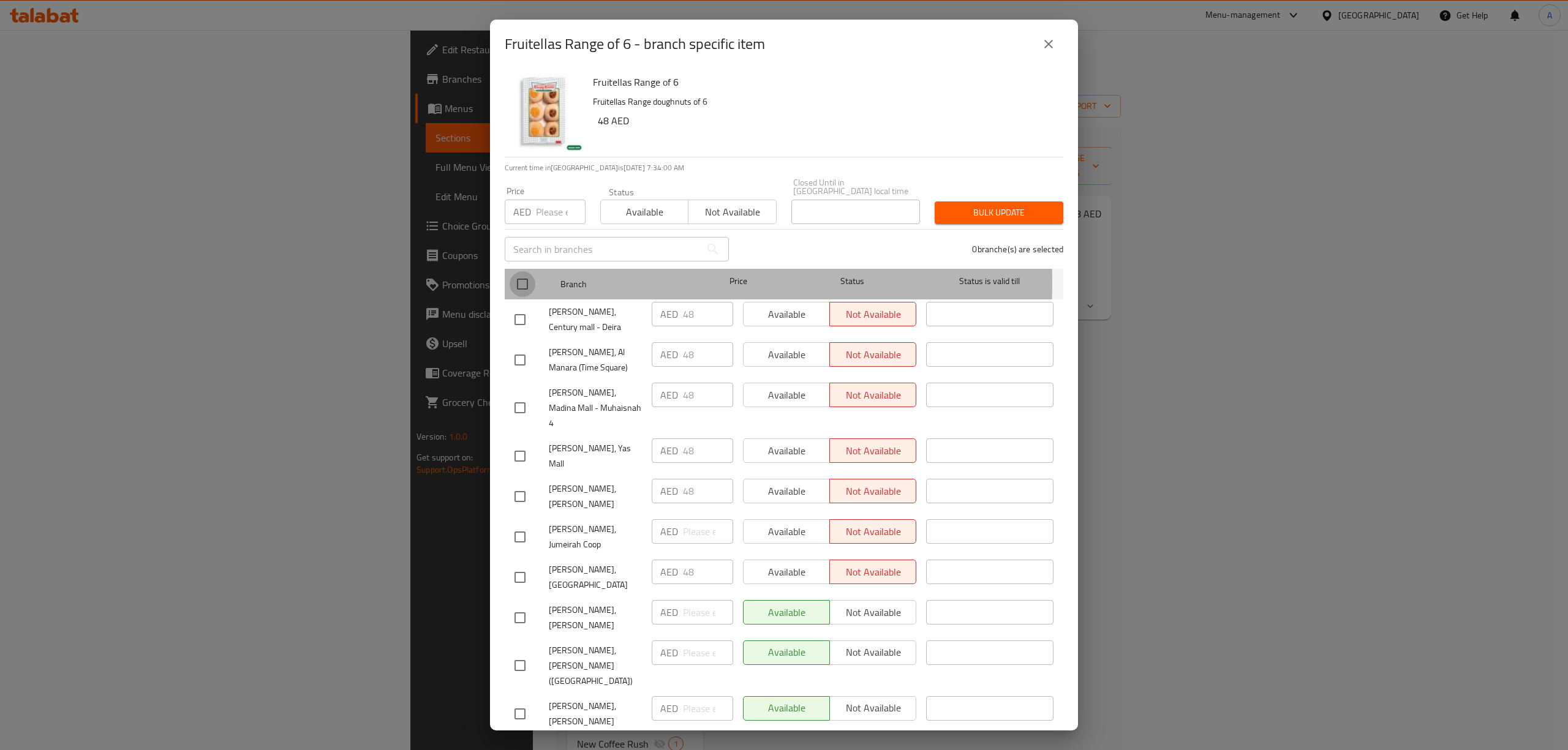
checkbox input "true"
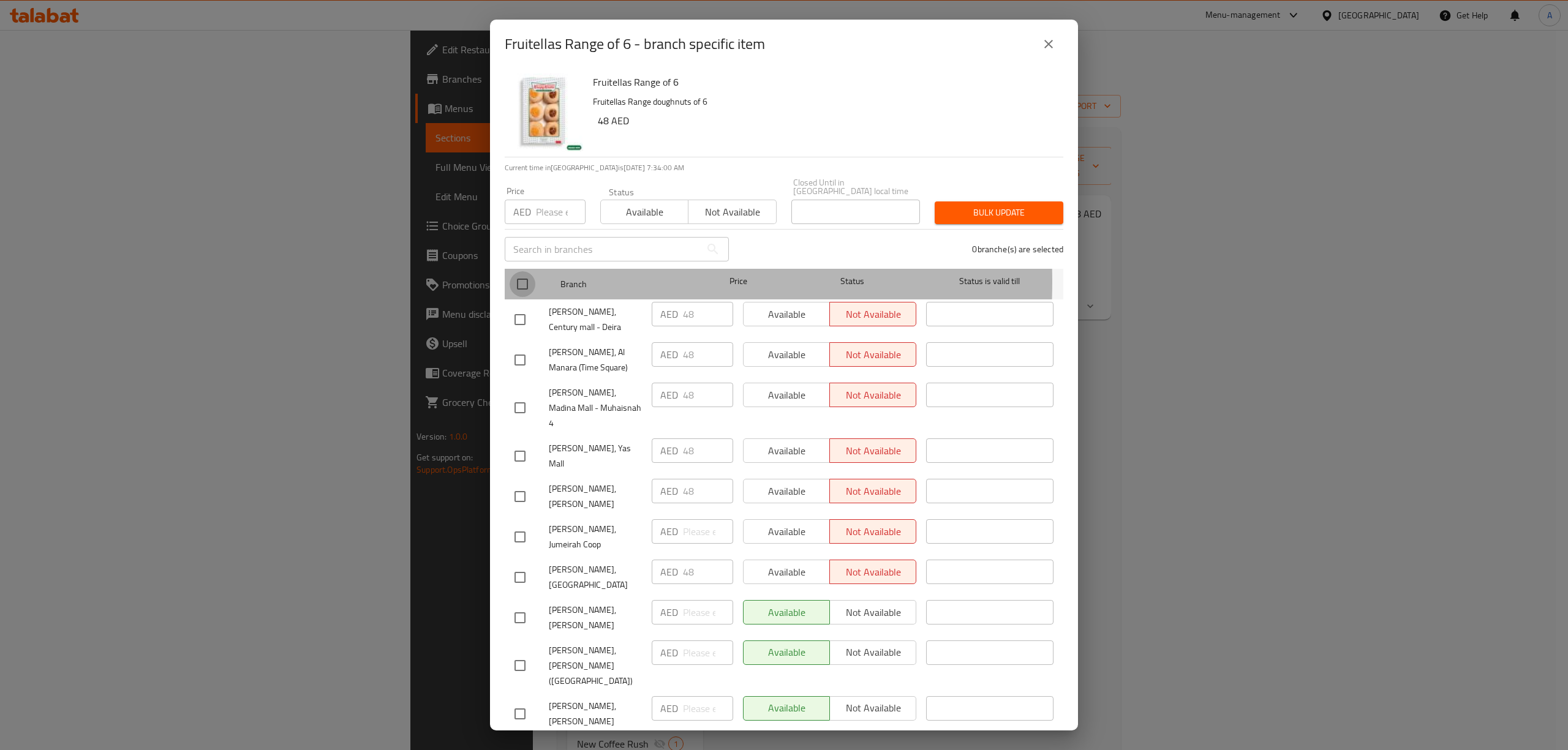
checkbox input "true"
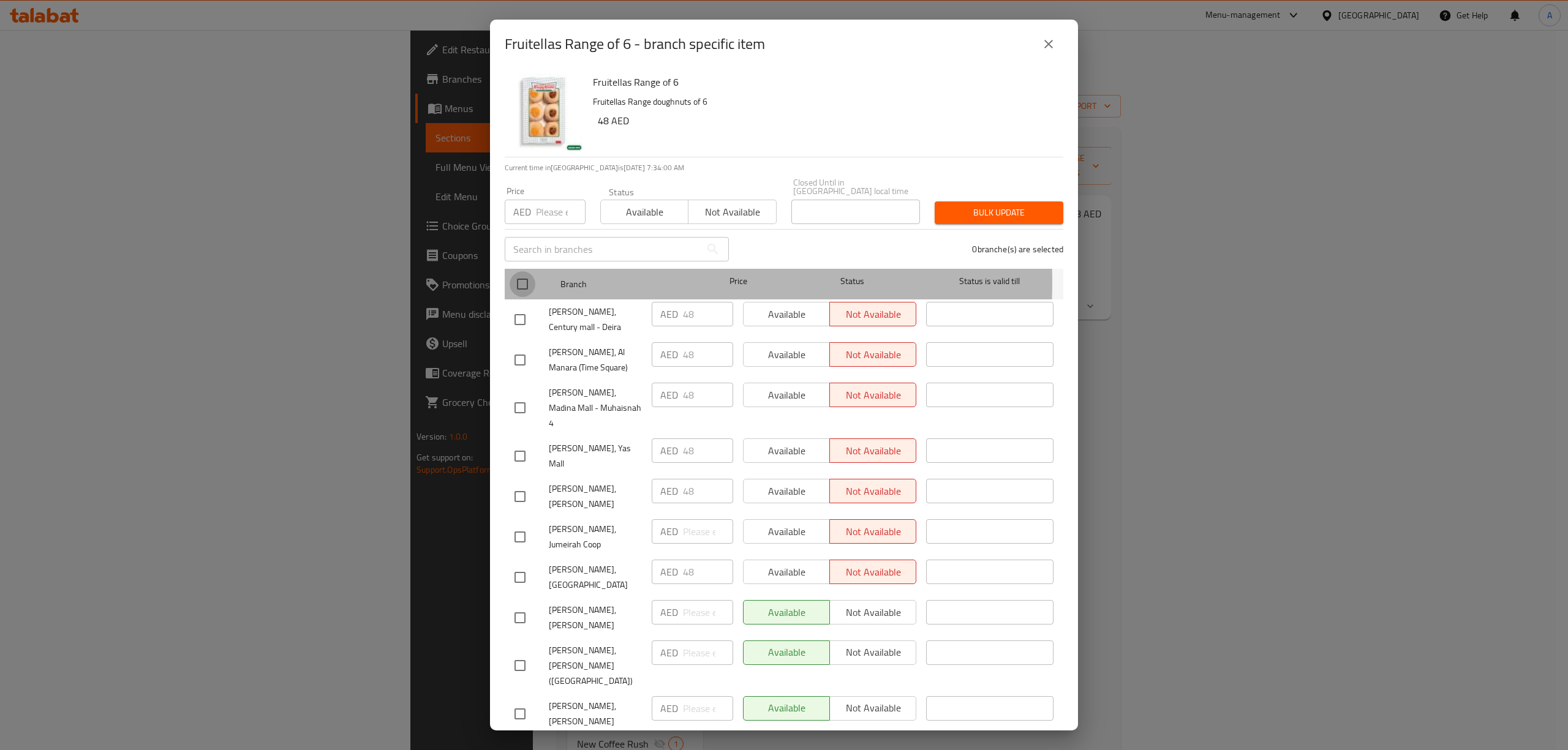
checkbox input "true"
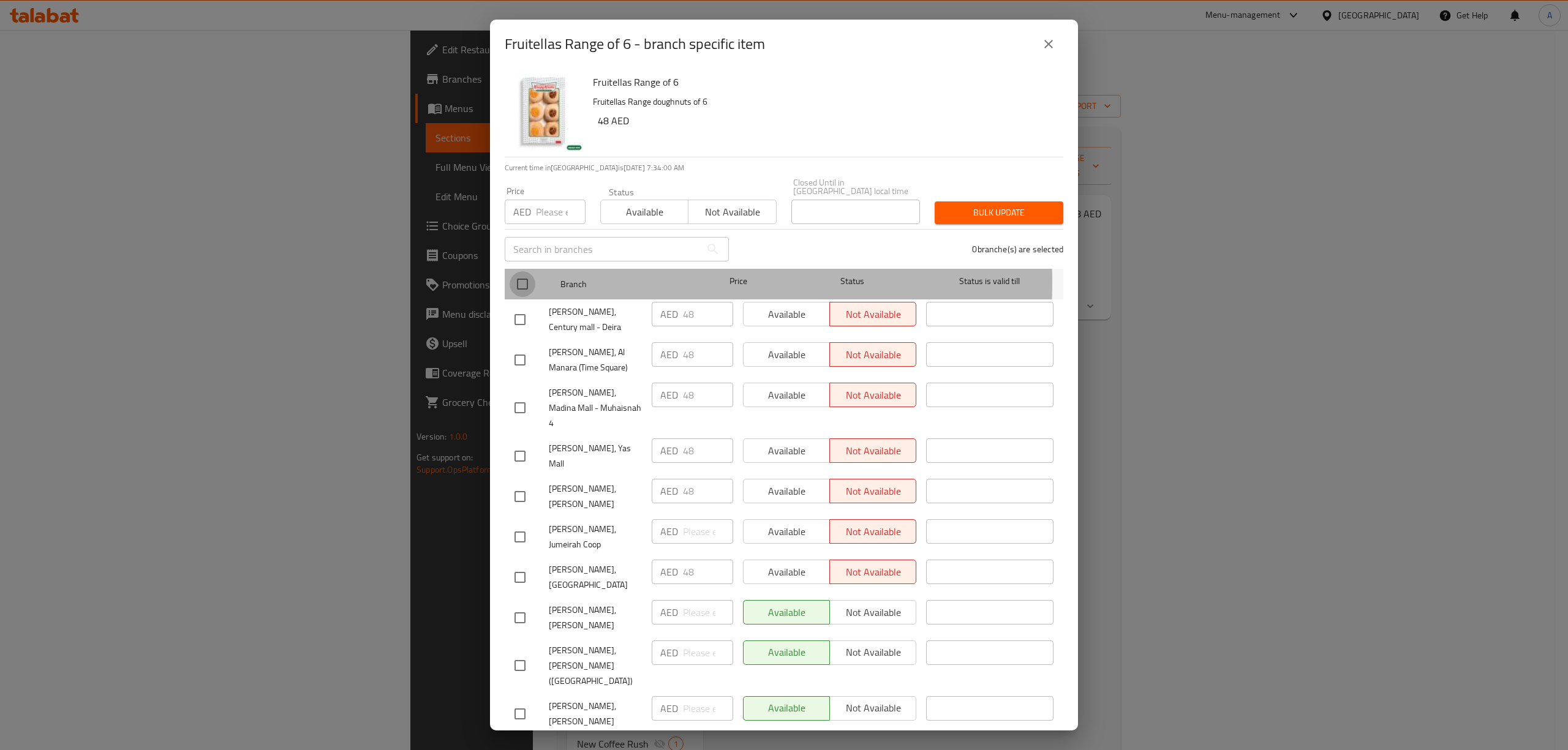
checkbox input "true"
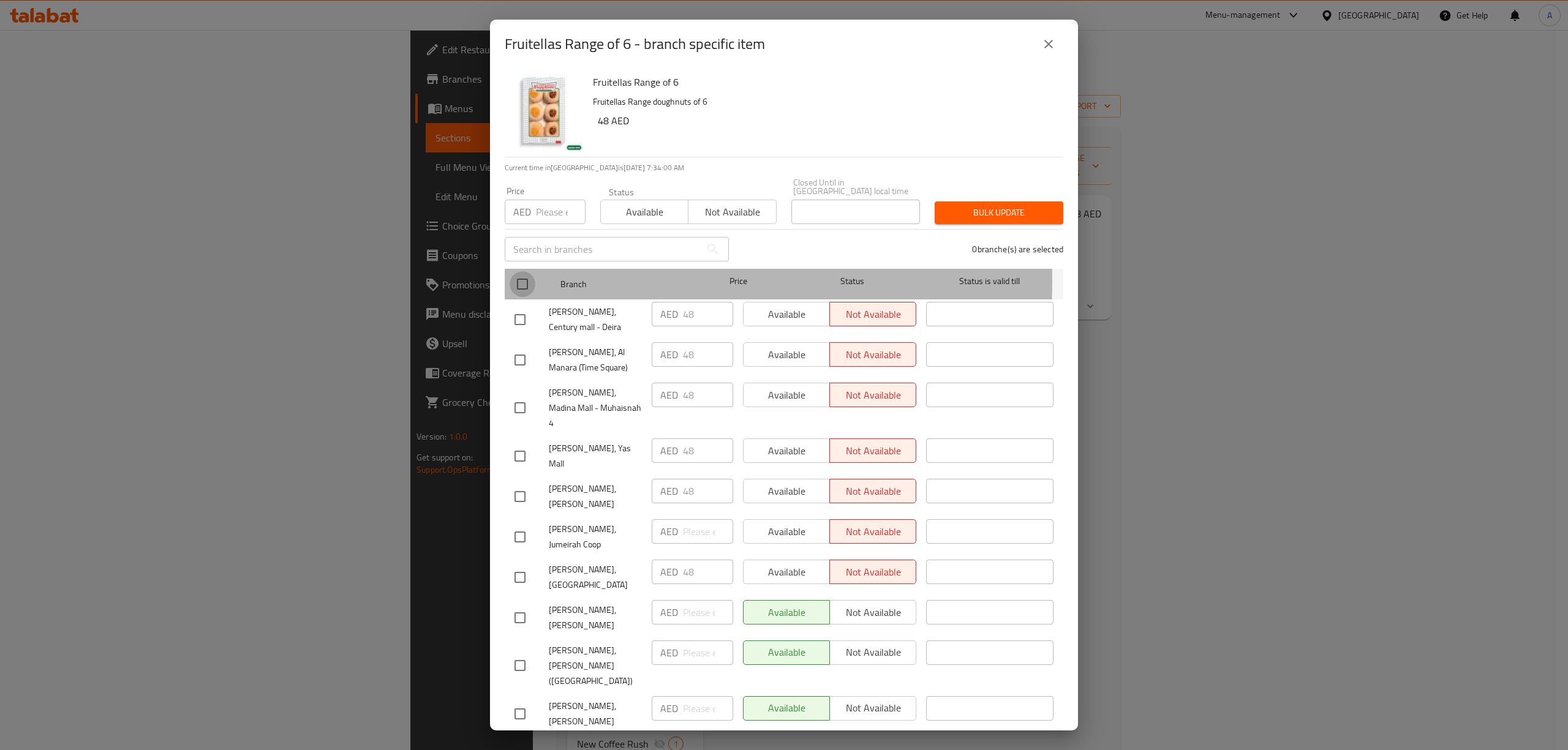
checkbox input "true"
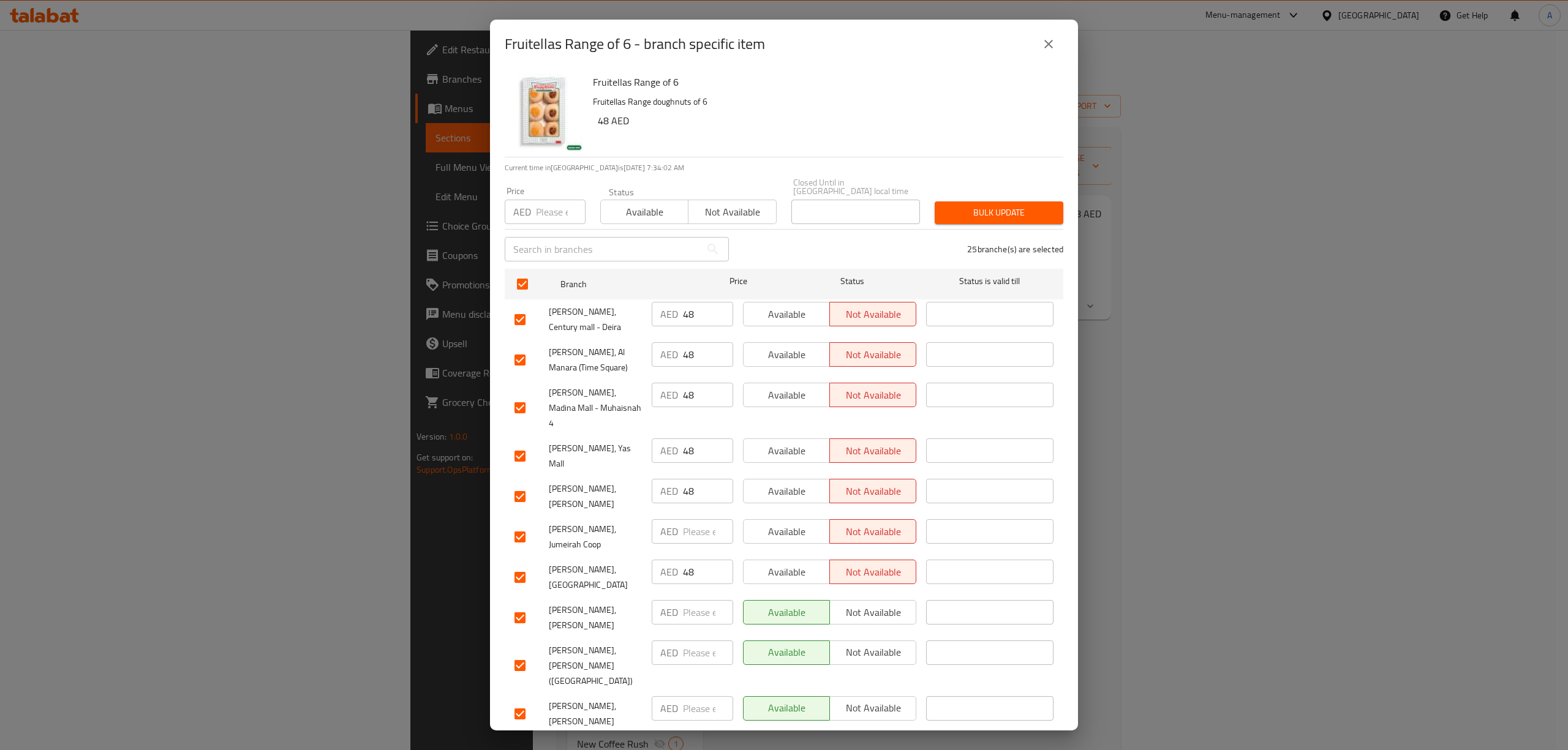
click at [544, 208] on input "number" at bounding box center [560, 211] width 49 height 25
type input "39"
click at [997, 231] on div "25 branche(s) are selected" at bounding box center [903, 249] width 335 height 44
click at [997, 222] on button "Bulk update" at bounding box center [999, 212] width 129 height 22
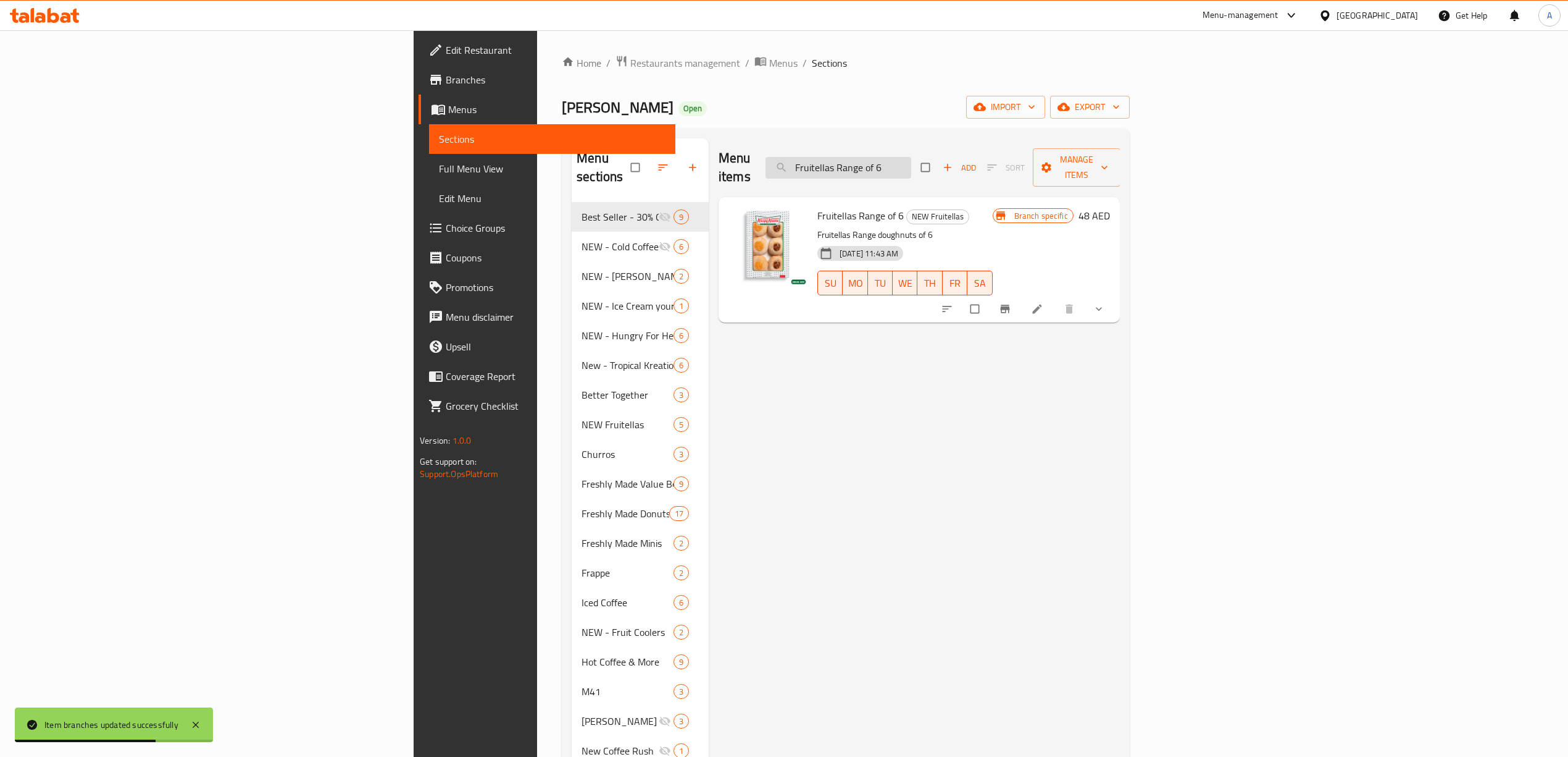
click at [911, 161] on input "Fruitellas Range of 6" at bounding box center [838, 168] width 146 height 22
paste input "12"
type input "Fruitellas Range of 12"
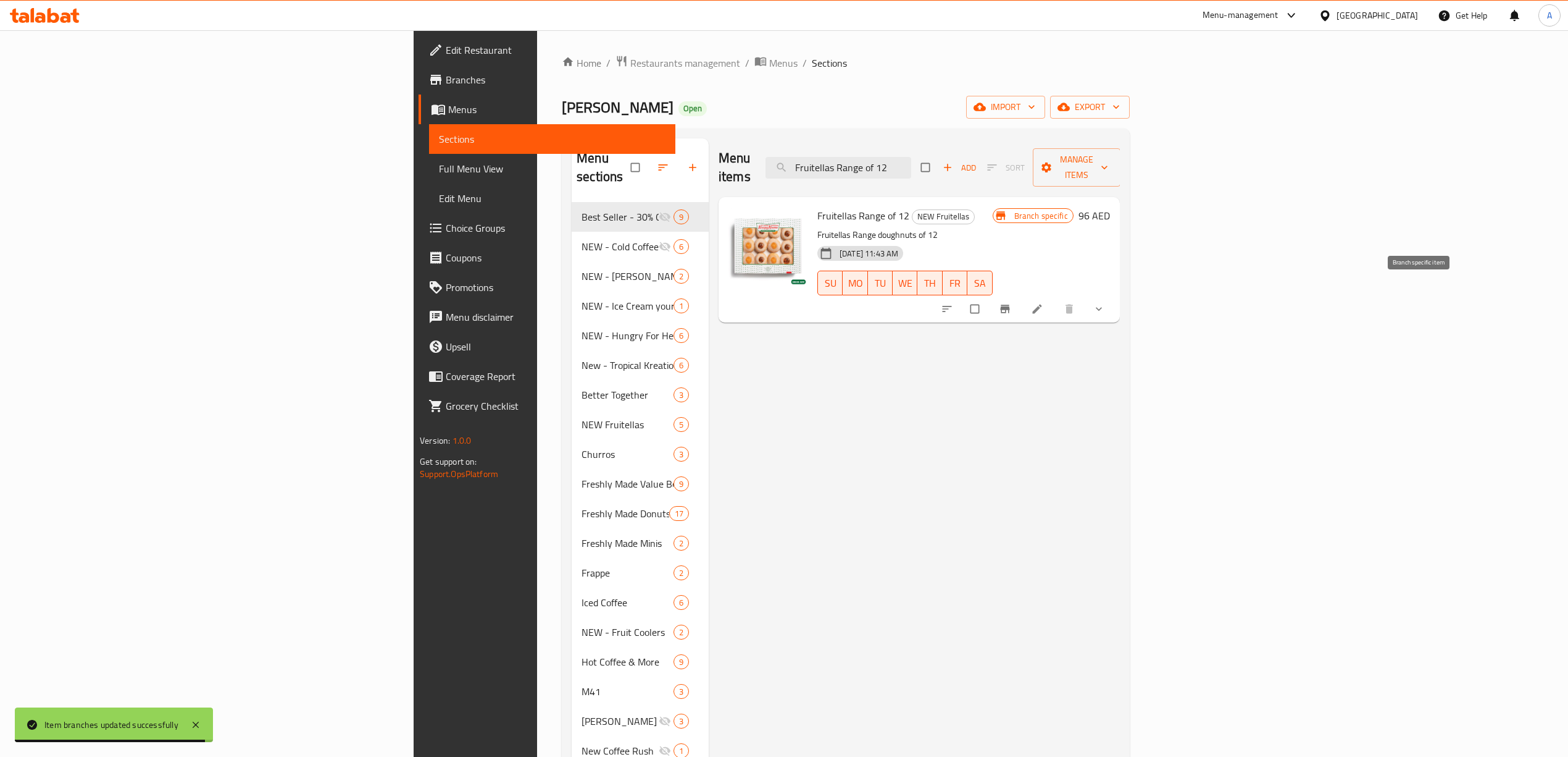
click at [1021, 296] on button "Branch-specific-item" at bounding box center [1006, 309] width 30 height 27
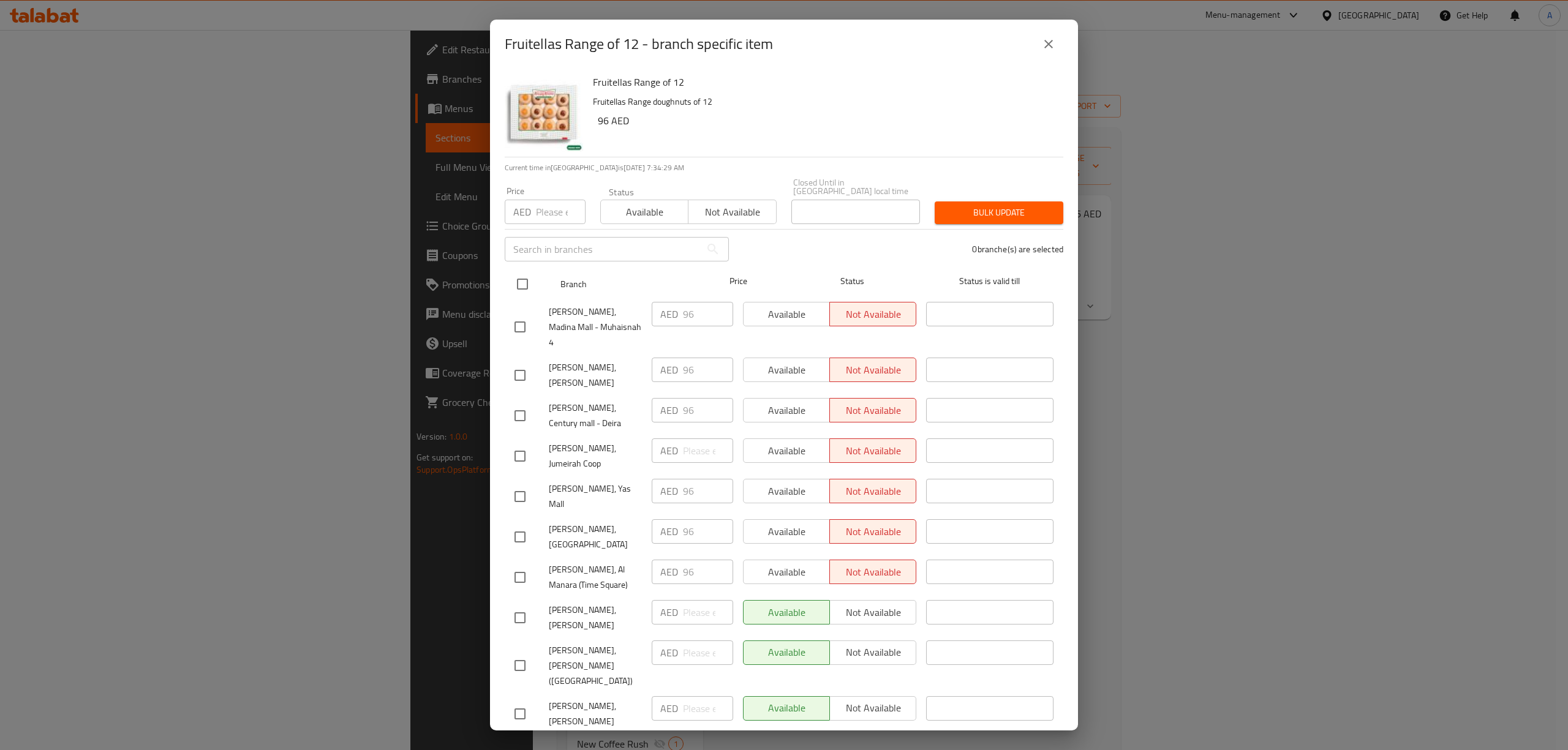
drag, startPoint x: 519, startPoint y: 292, endPoint x: 547, endPoint y: 231, distance: 67.1
click at [521, 290] on input "checkbox" at bounding box center [522, 284] width 26 height 26
checkbox input "true"
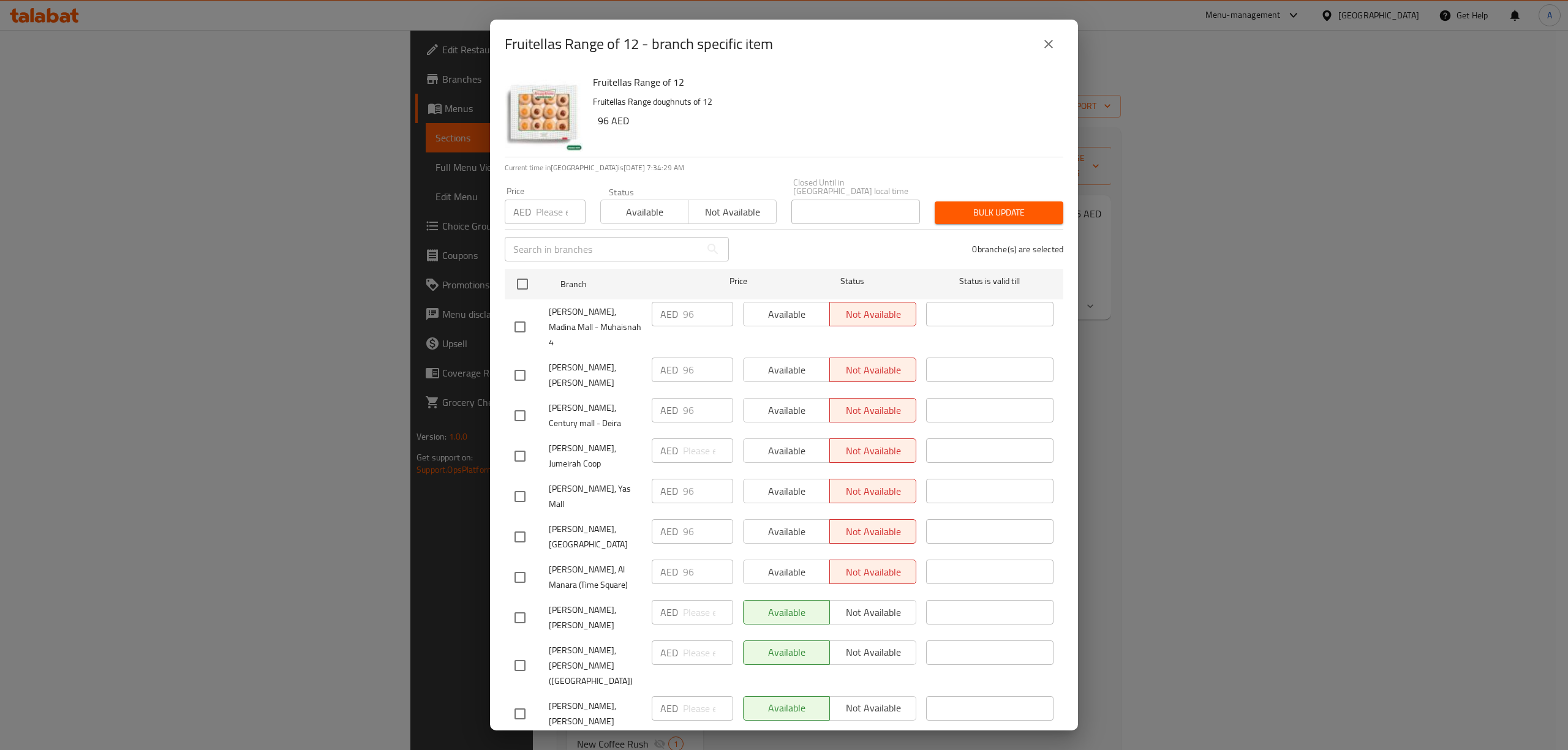
checkbox input "true"
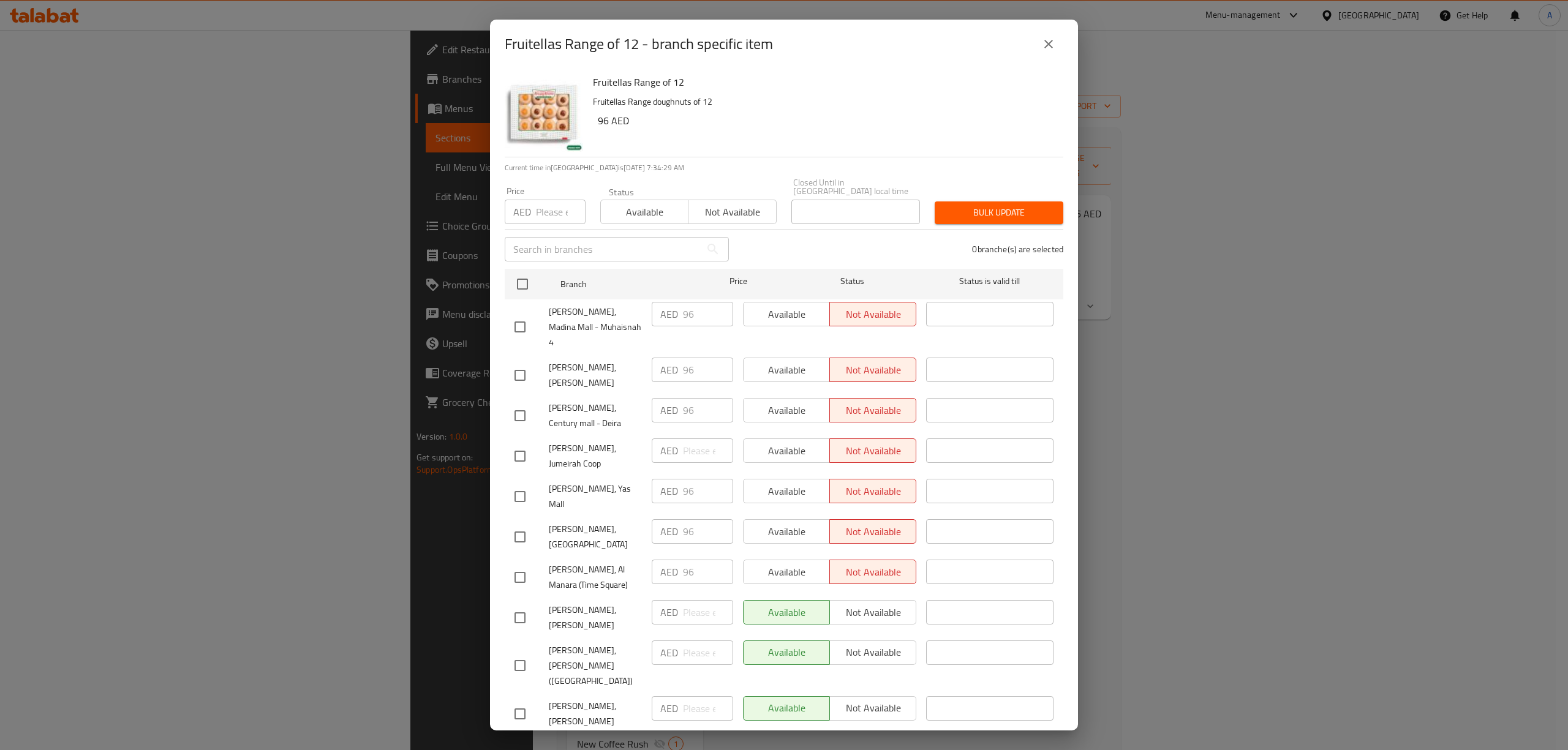
checkbox input "true"
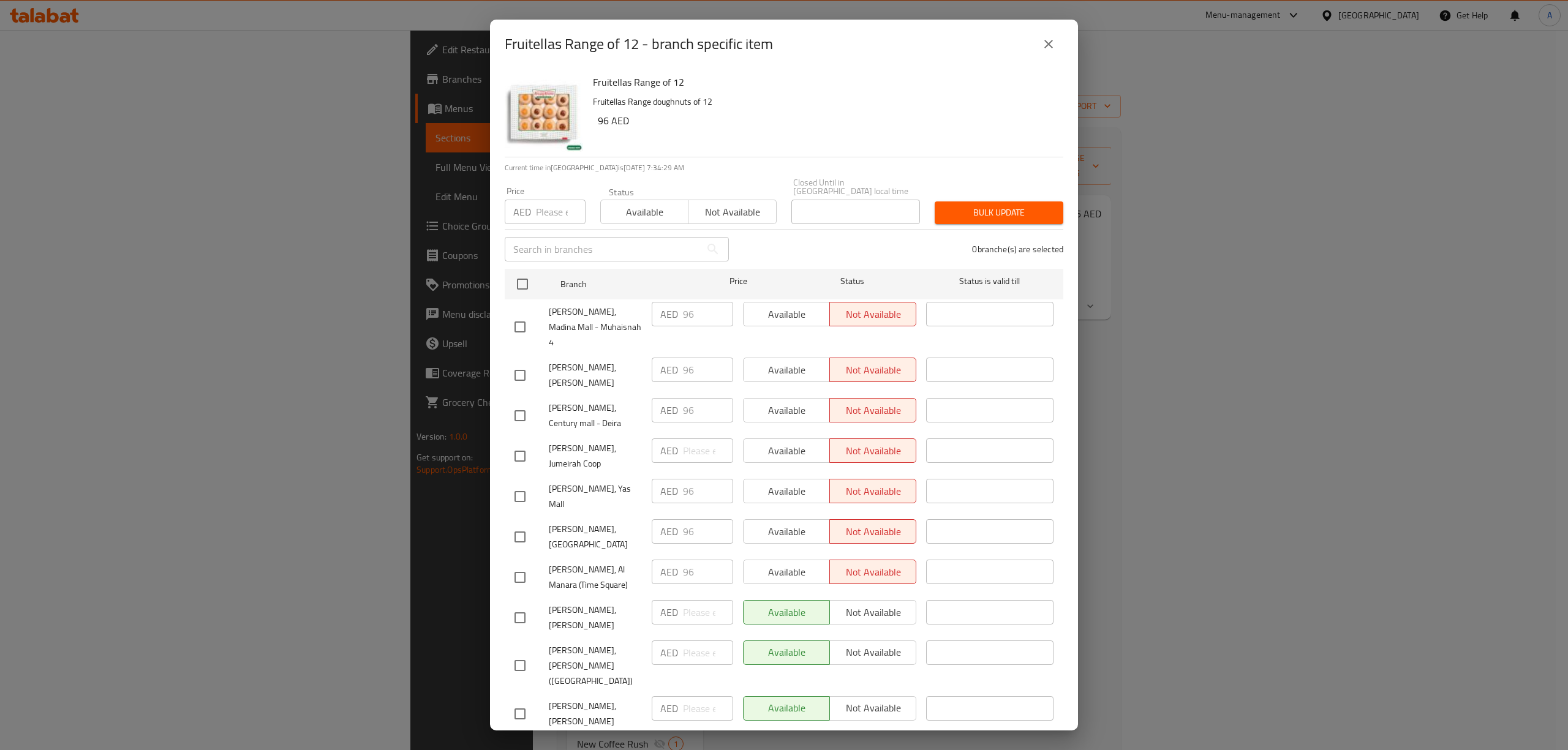
checkbox input "true"
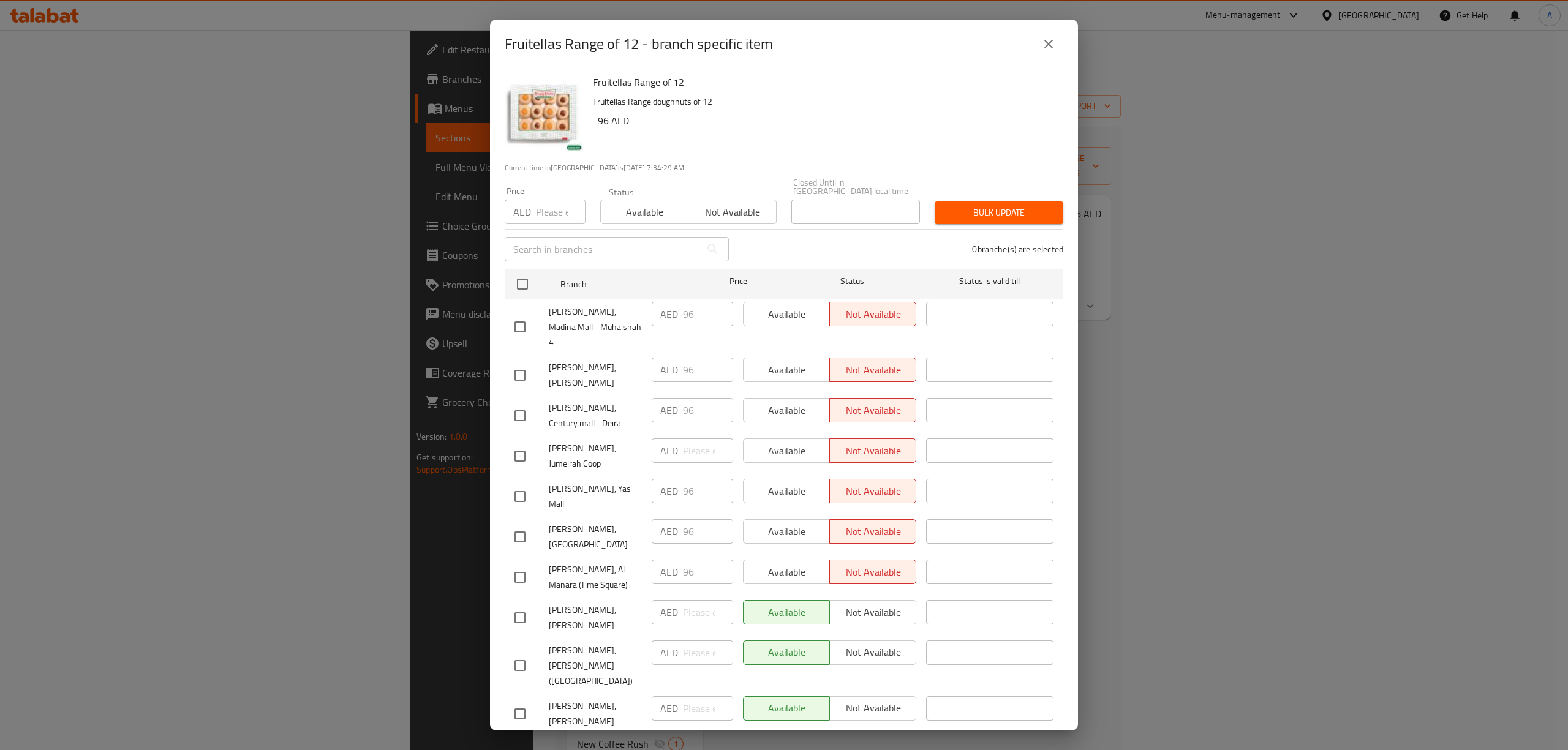
checkbox input "true"
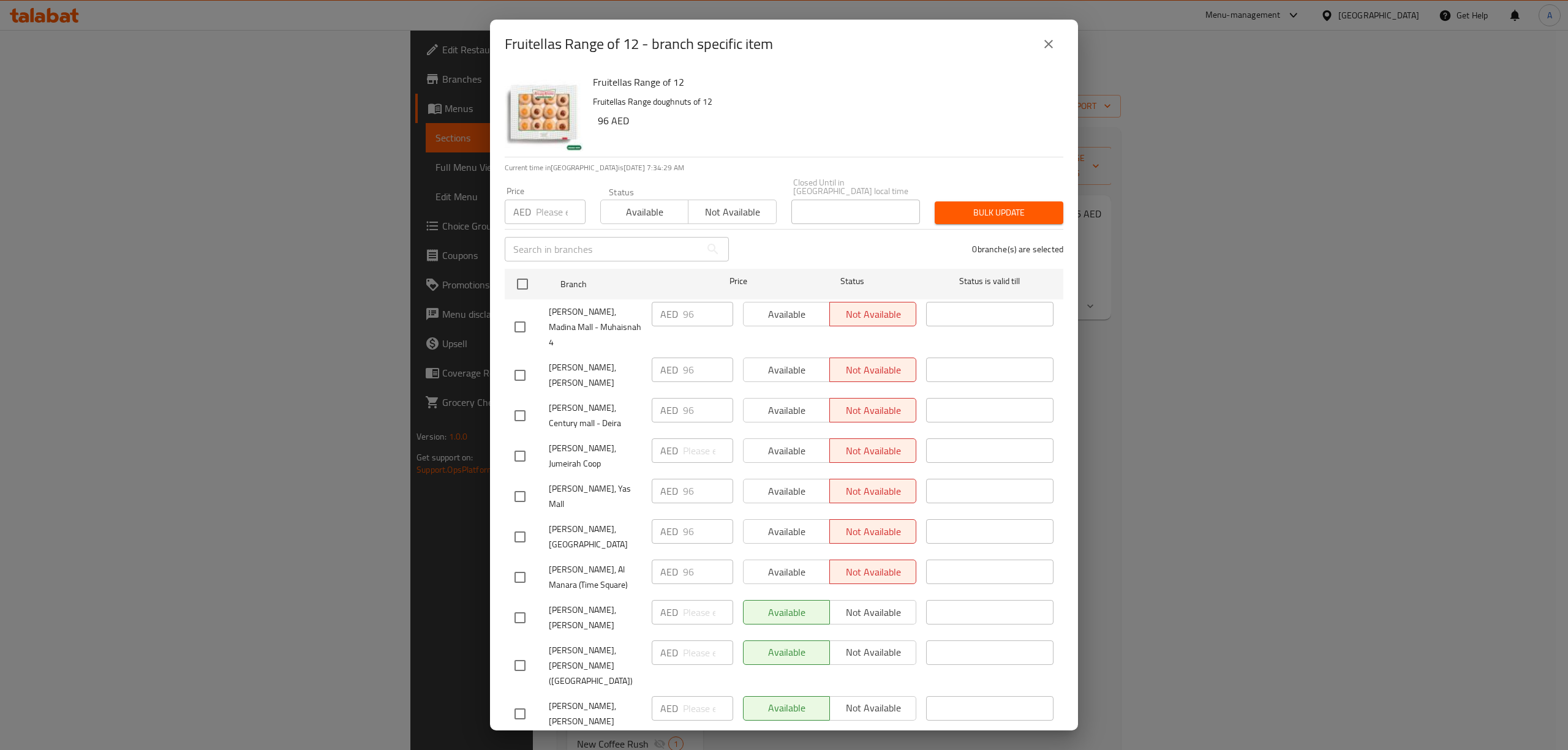
checkbox input "true"
click at [549, 209] on input "number" at bounding box center [560, 211] width 49 height 25
type input "64"
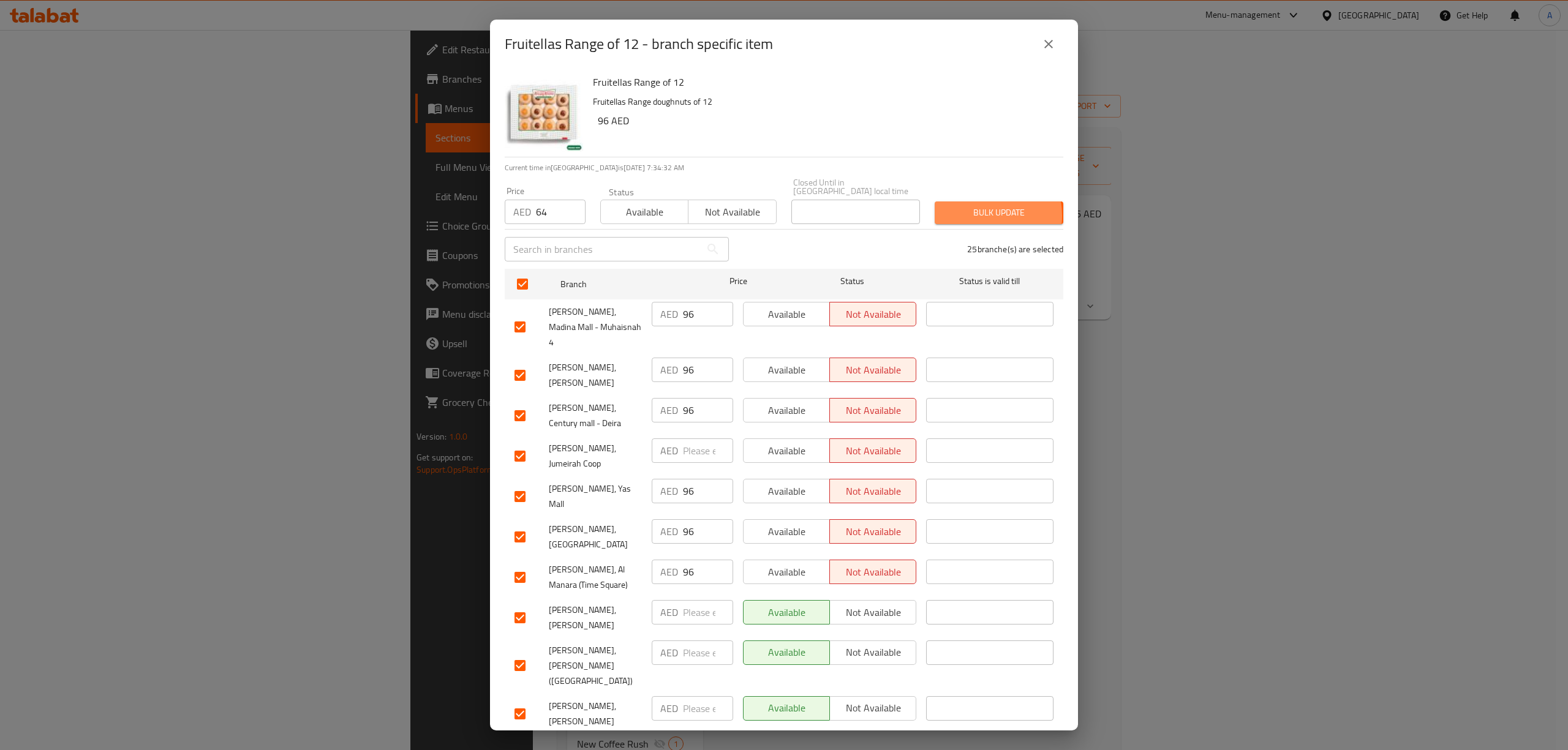
click at [970, 215] on span "Bulk update" at bounding box center [999, 212] width 109 height 15
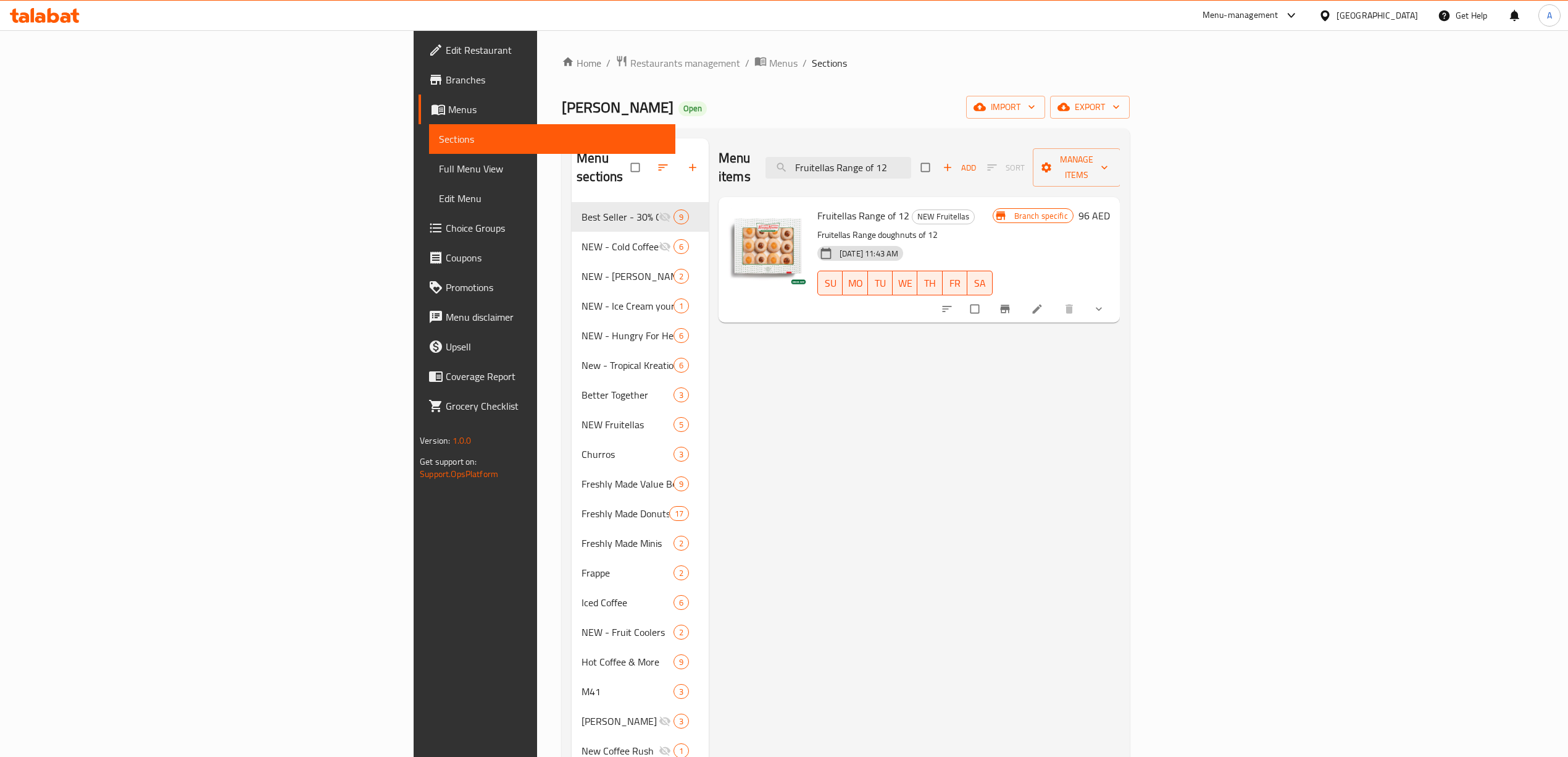
click at [798, 366] on div "Menu items Fruitellas Range of 12 Add Sort Manage items Fruitellas Range of 12 …" at bounding box center [914, 662] width 411 height 1047
click at [1009, 305] on icon "Branch-specific-item" at bounding box center [1005, 309] width 10 height 8
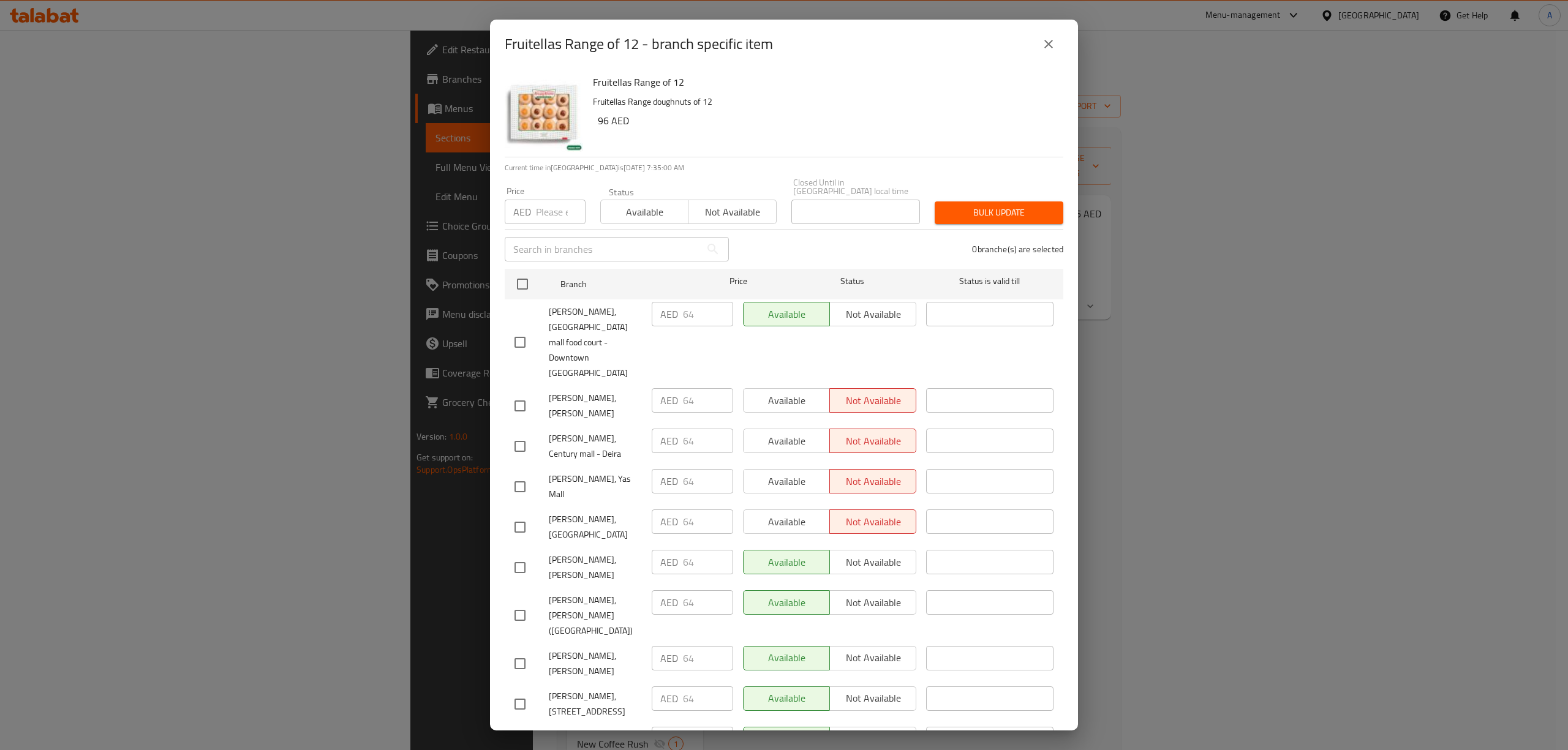
click at [1037, 46] on button "close" at bounding box center [1048, 44] width 30 height 30
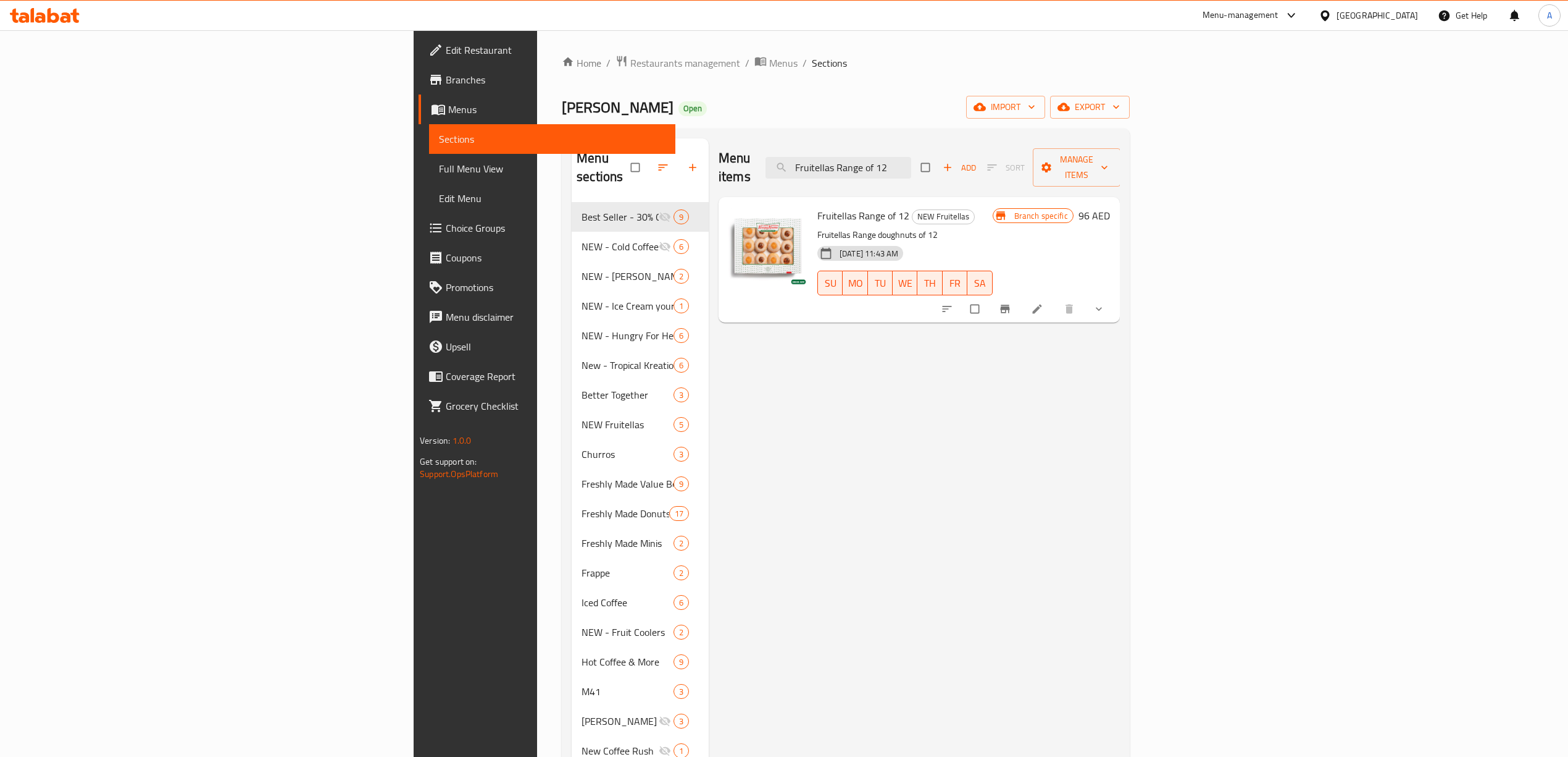
drag, startPoint x: 1054, startPoint y: 158, endPoint x: 627, endPoint y: 123, distance: 428.4
click at [627, 123] on div "Home / Restaurants management / Menus / Sections Krispy Kreme Open import expor…" at bounding box center [846, 625] width 568 height 1140
paste input "Double Dozen - Assorted"
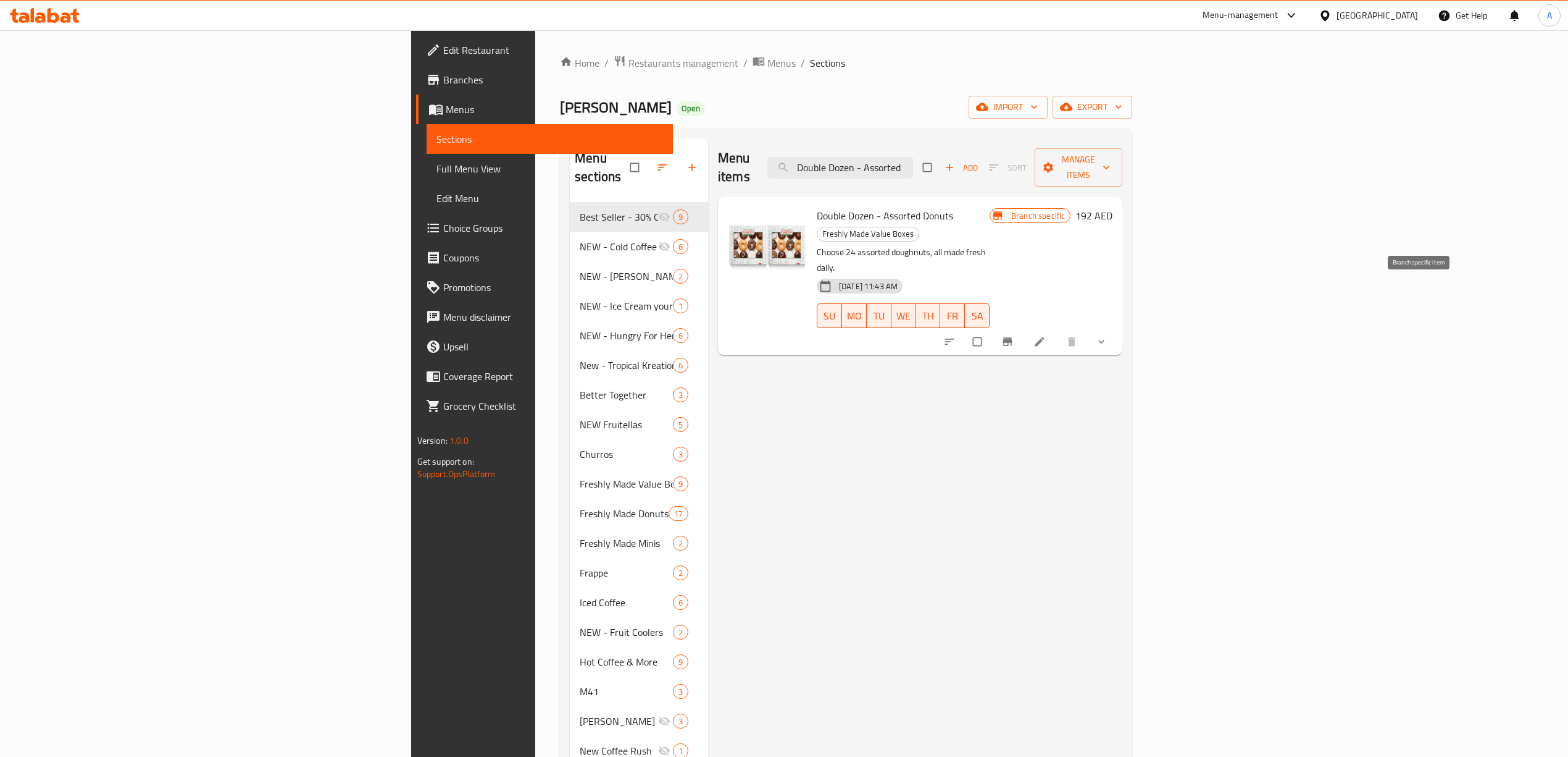
type input "Double Dozen - Assorted"
click at [1013, 336] on icon "Branch-specific-item" at bounding box center [1007, 341] width 12 height 12
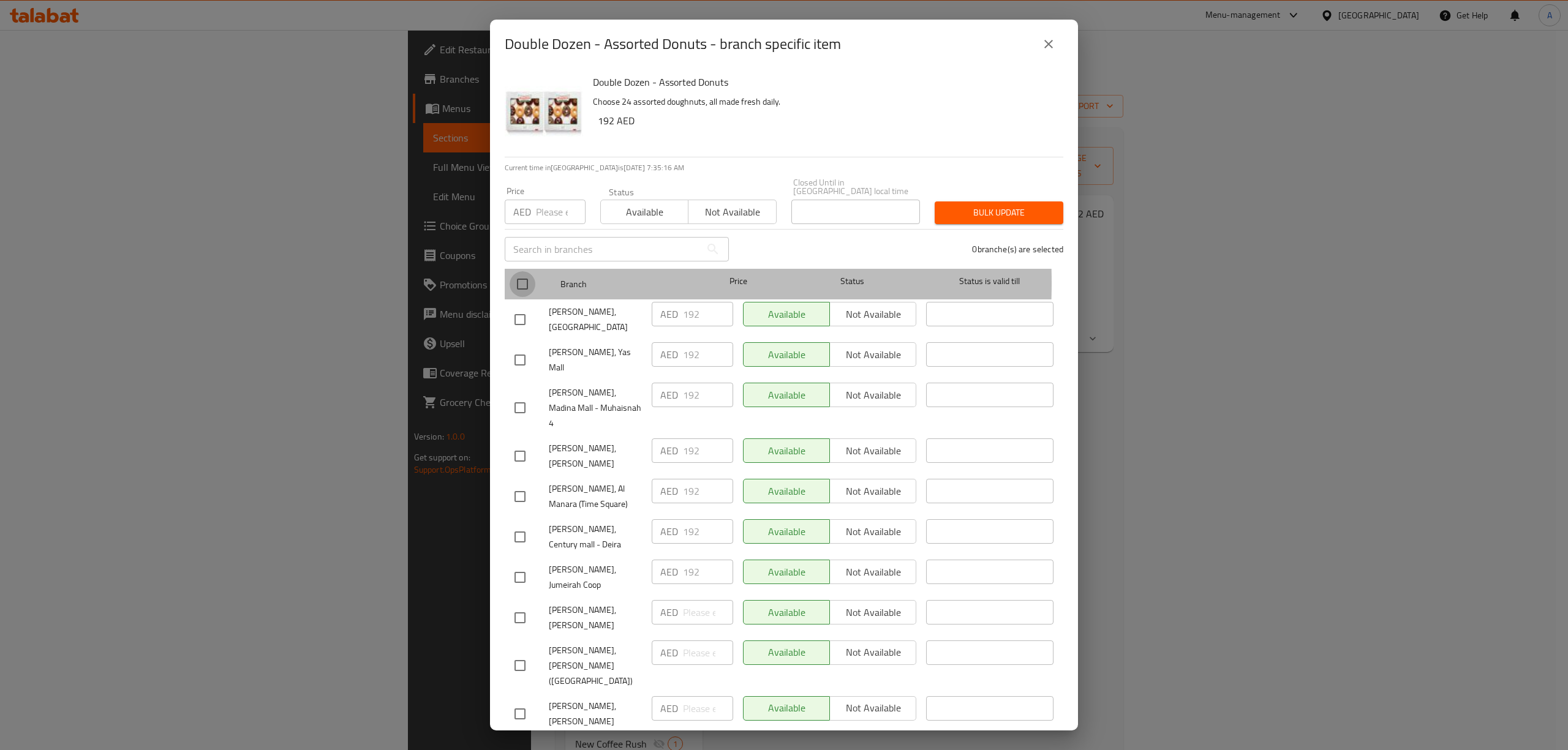
click at [516, 282] on input "checkbox" at bounding box center [522, 284] width 26 height 26
checkbox input "true"
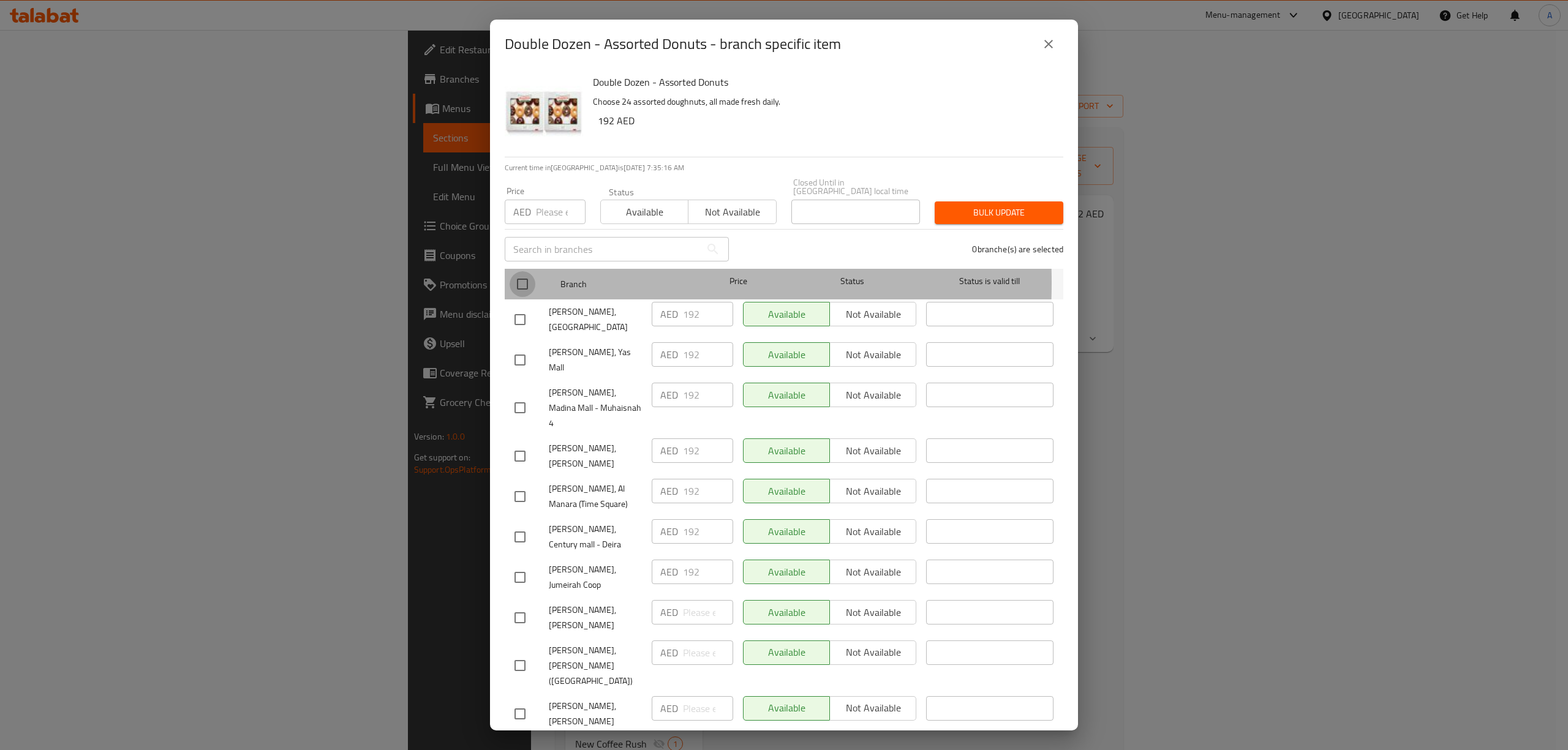
checkbox input "true"
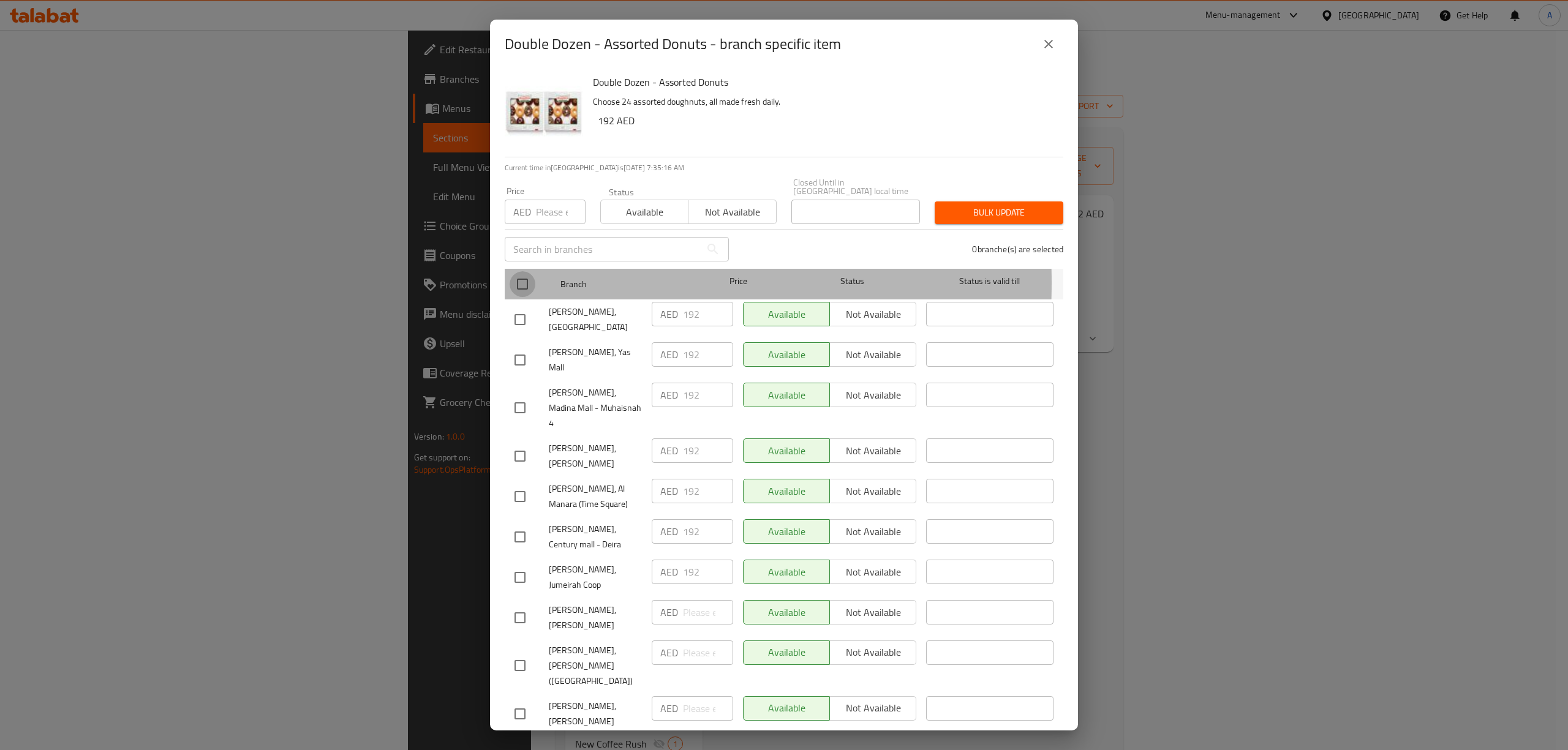
checkbox input "true"
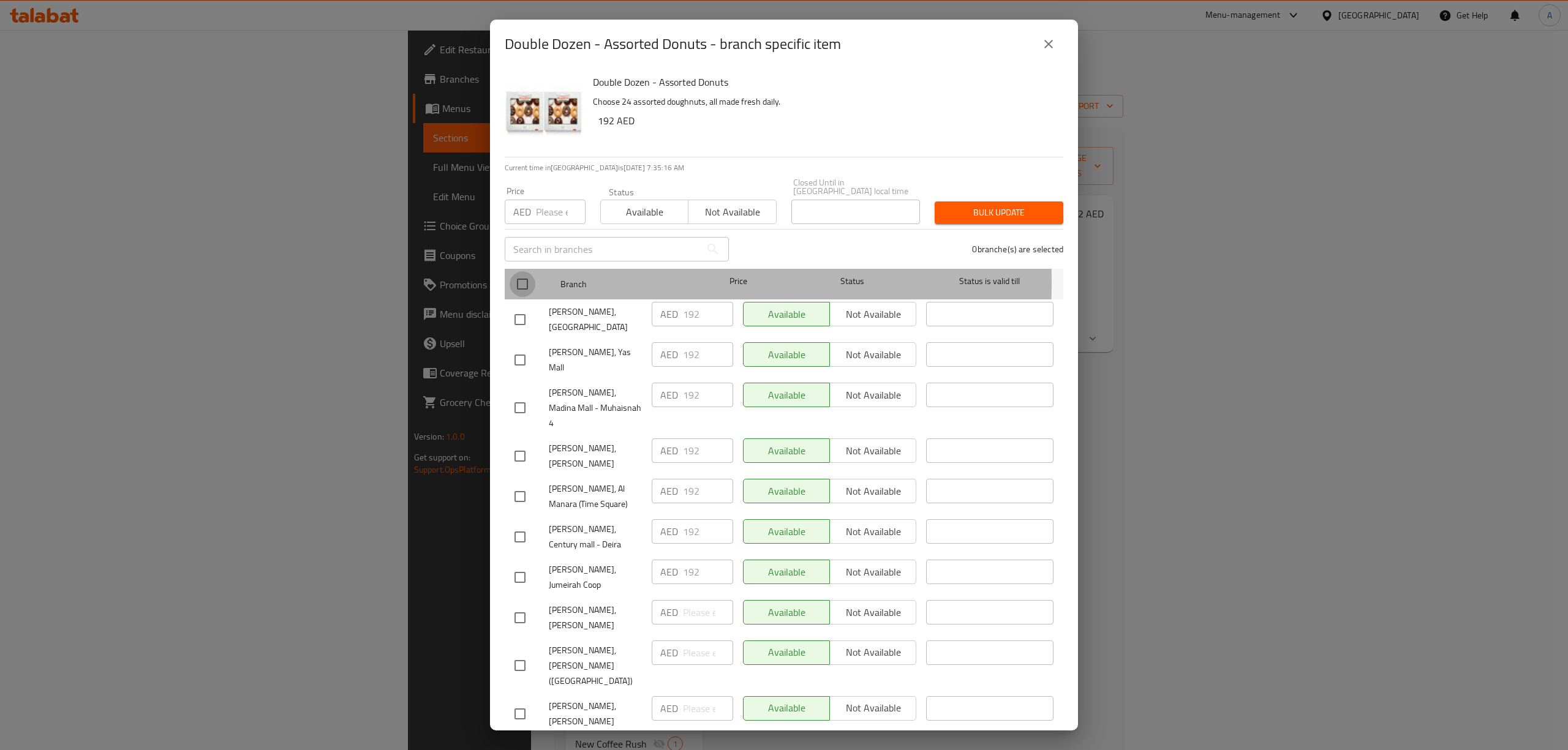
checkbox input "true"
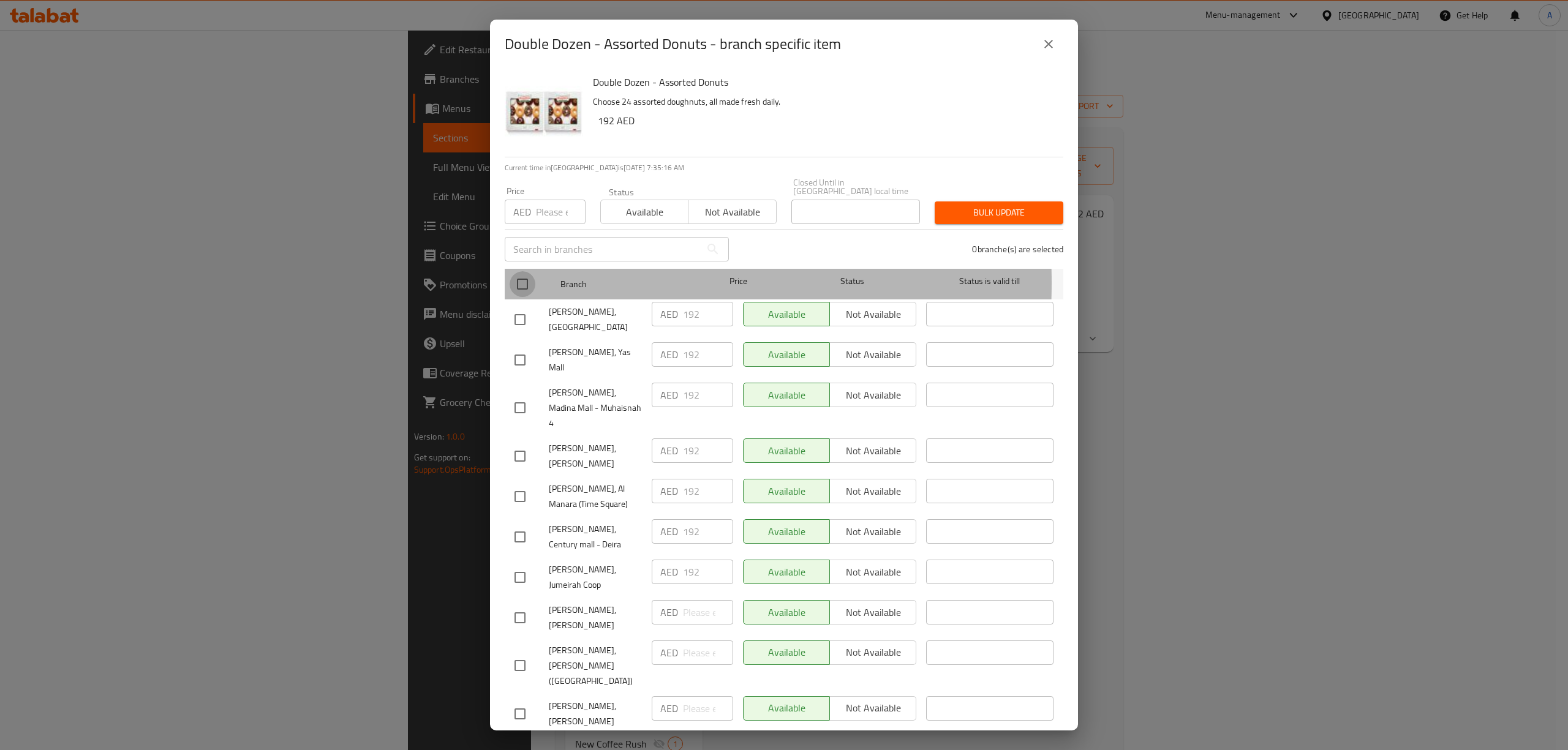
checkbox input "true"
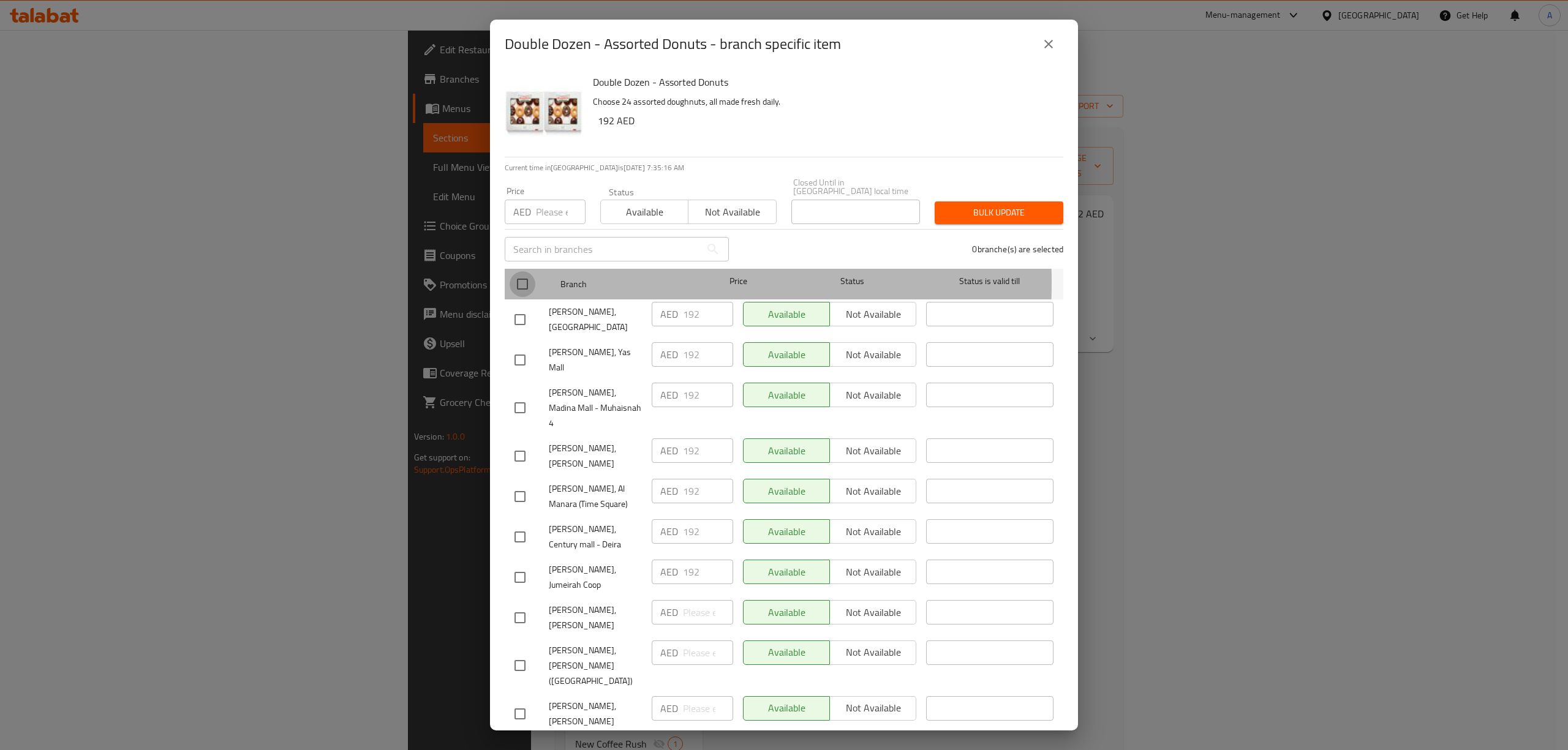
checkbox input "true"
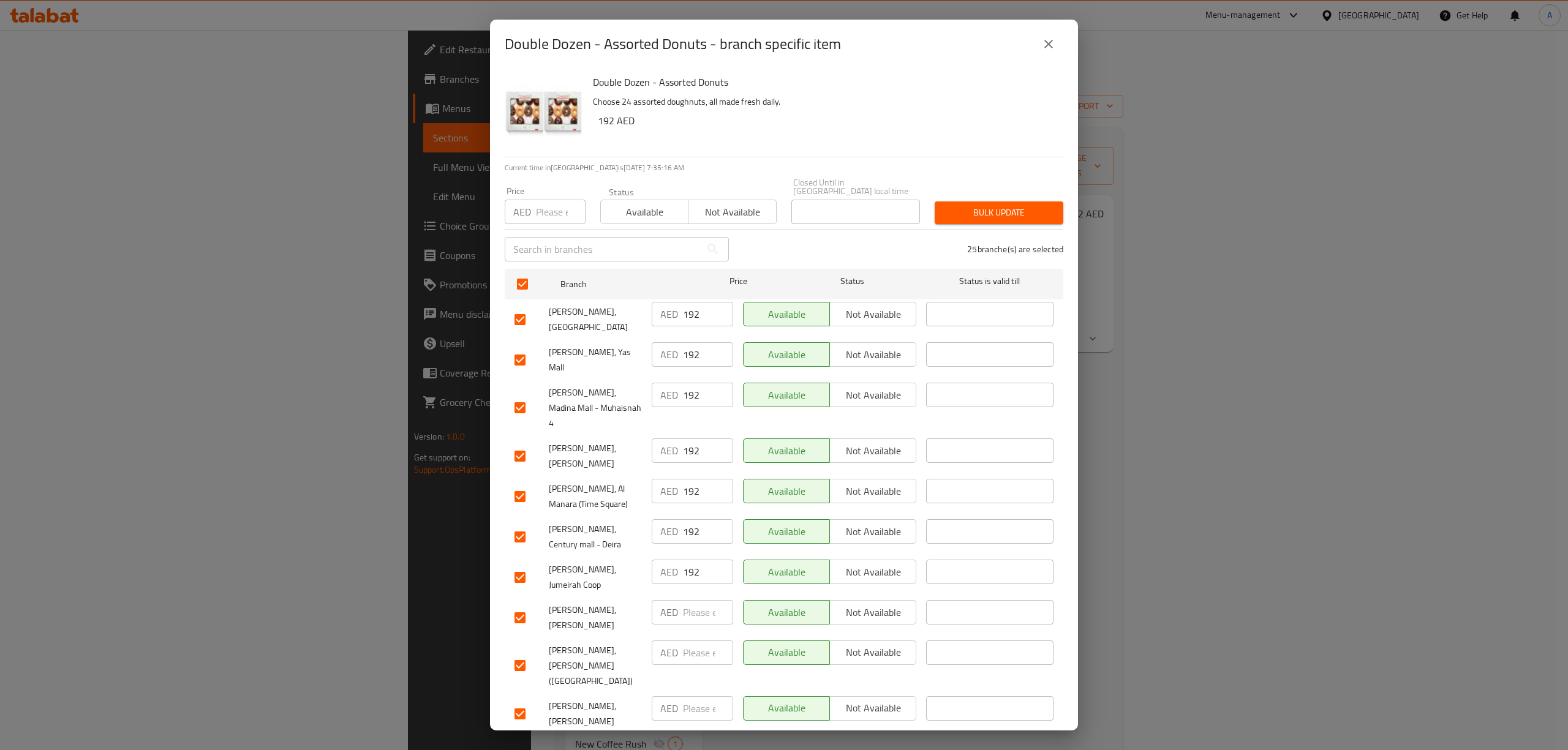
click at [542, 218] on input "number" at bounding box center [560, 211] width 49 height 25
type input "109"
click at [983, 211] on span "Bulk update" at bounding box center [999, 212] width 109 height 15
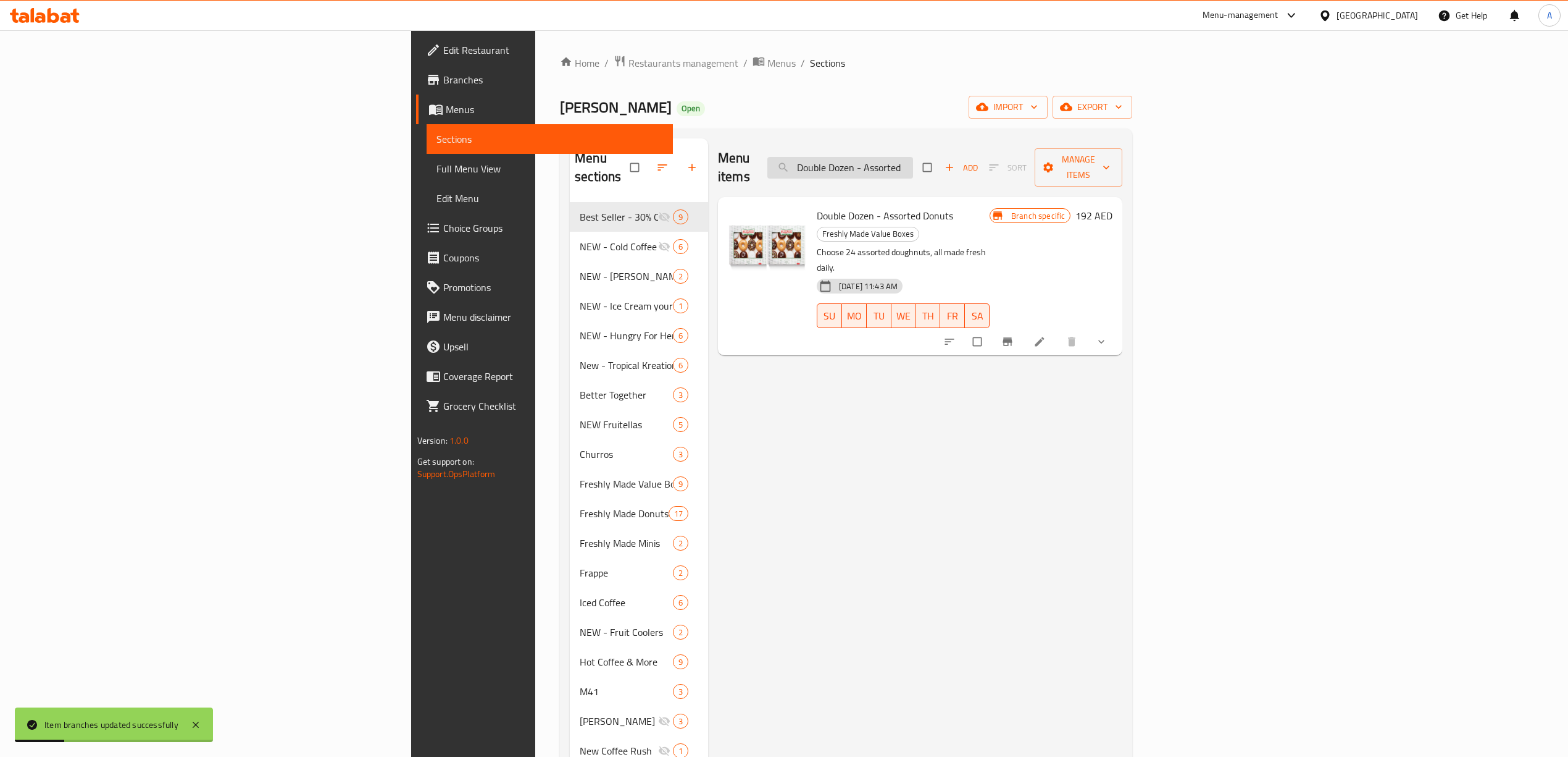
click at [913, 157] on input "Double Dozen - Assorted" at bounding box center [840, 168] width 146 height 22
paste input "Mix"
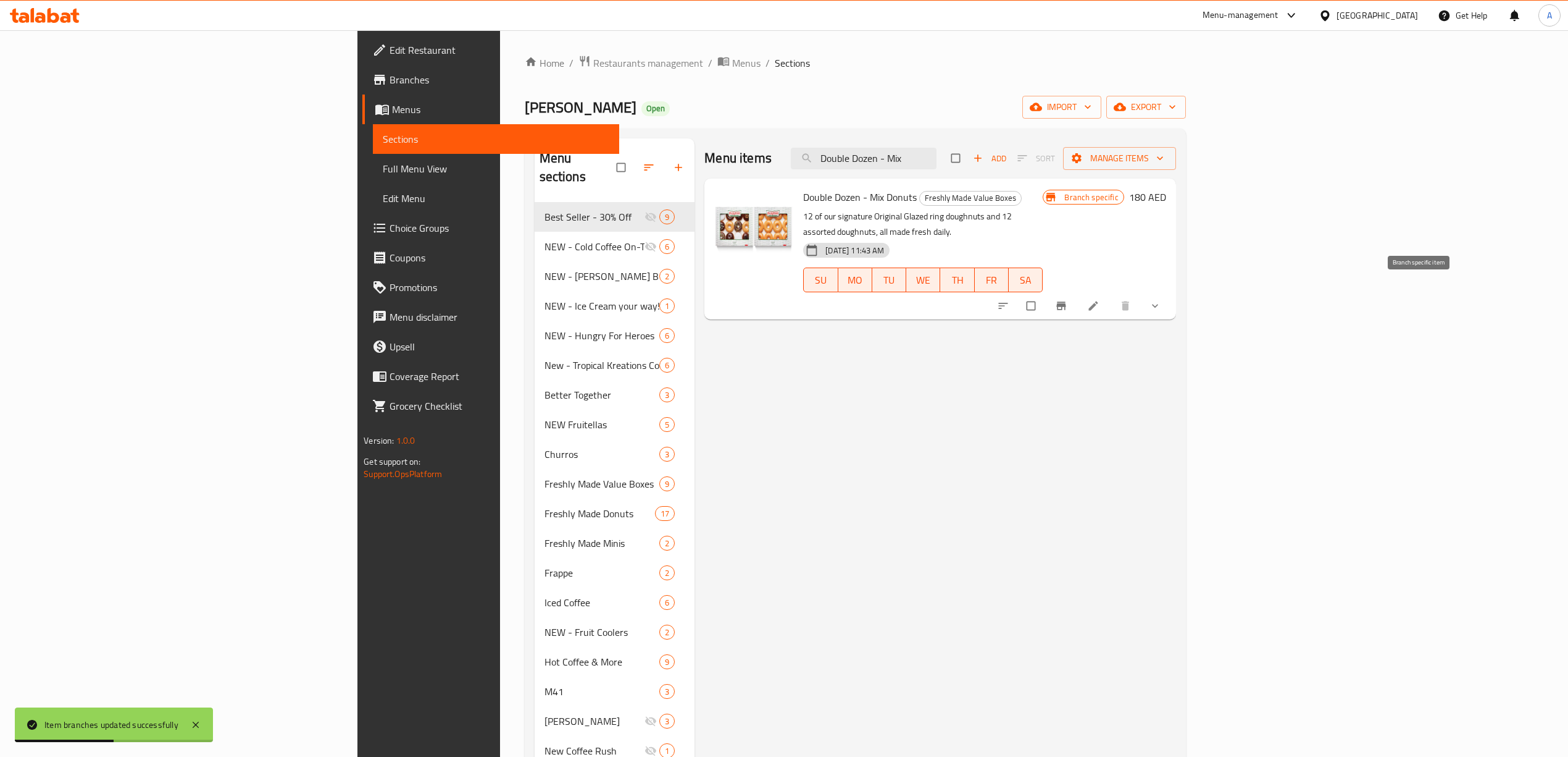
type input "Double Dozen - Mix"
click at [1067, 300] on icon "Branch-specific-item" at bounding box center [1061, 305] width 12 height 12
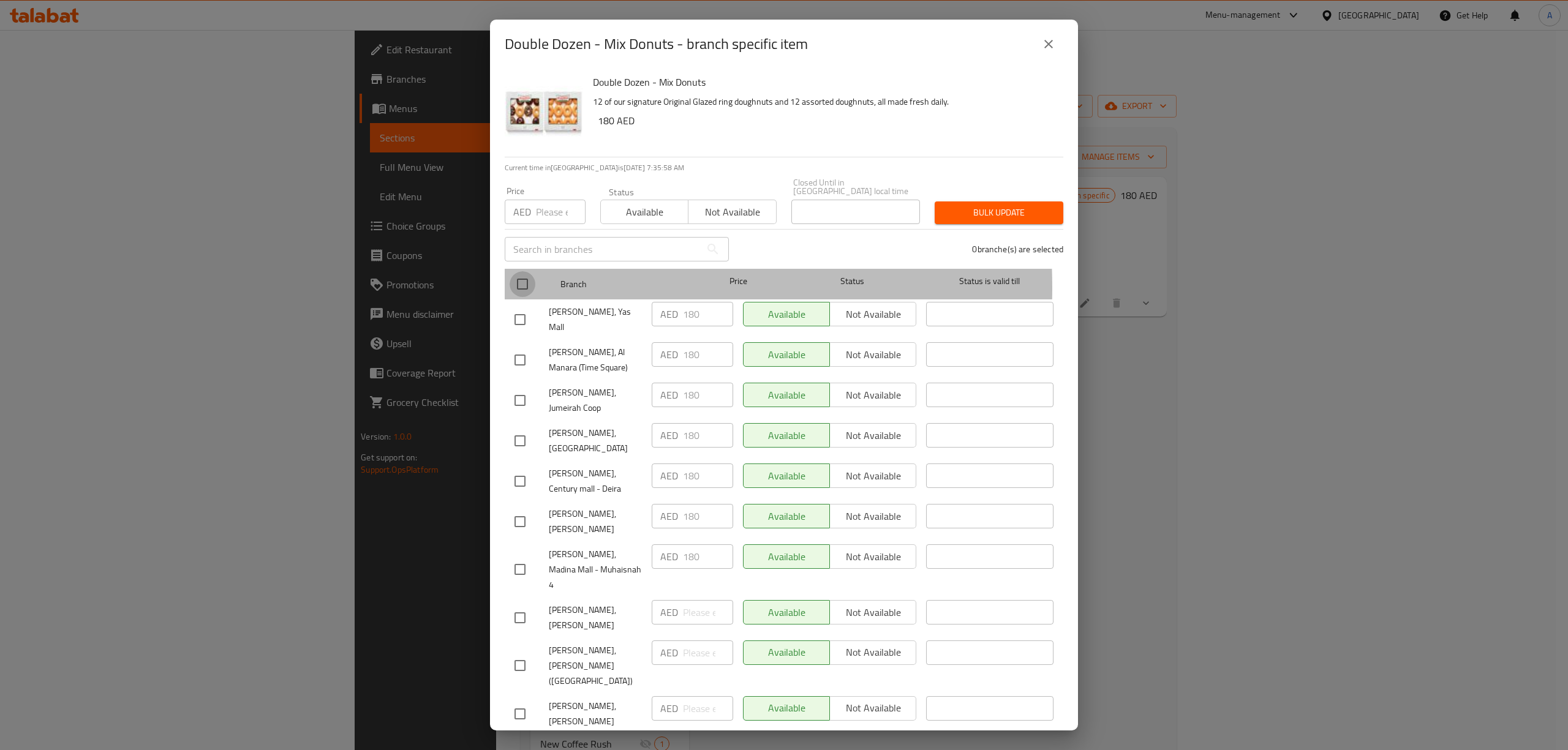
click at [522, 288] on input "checkbox" at bounding box center [522, 284] width 26 height 26
checkbox input "true"
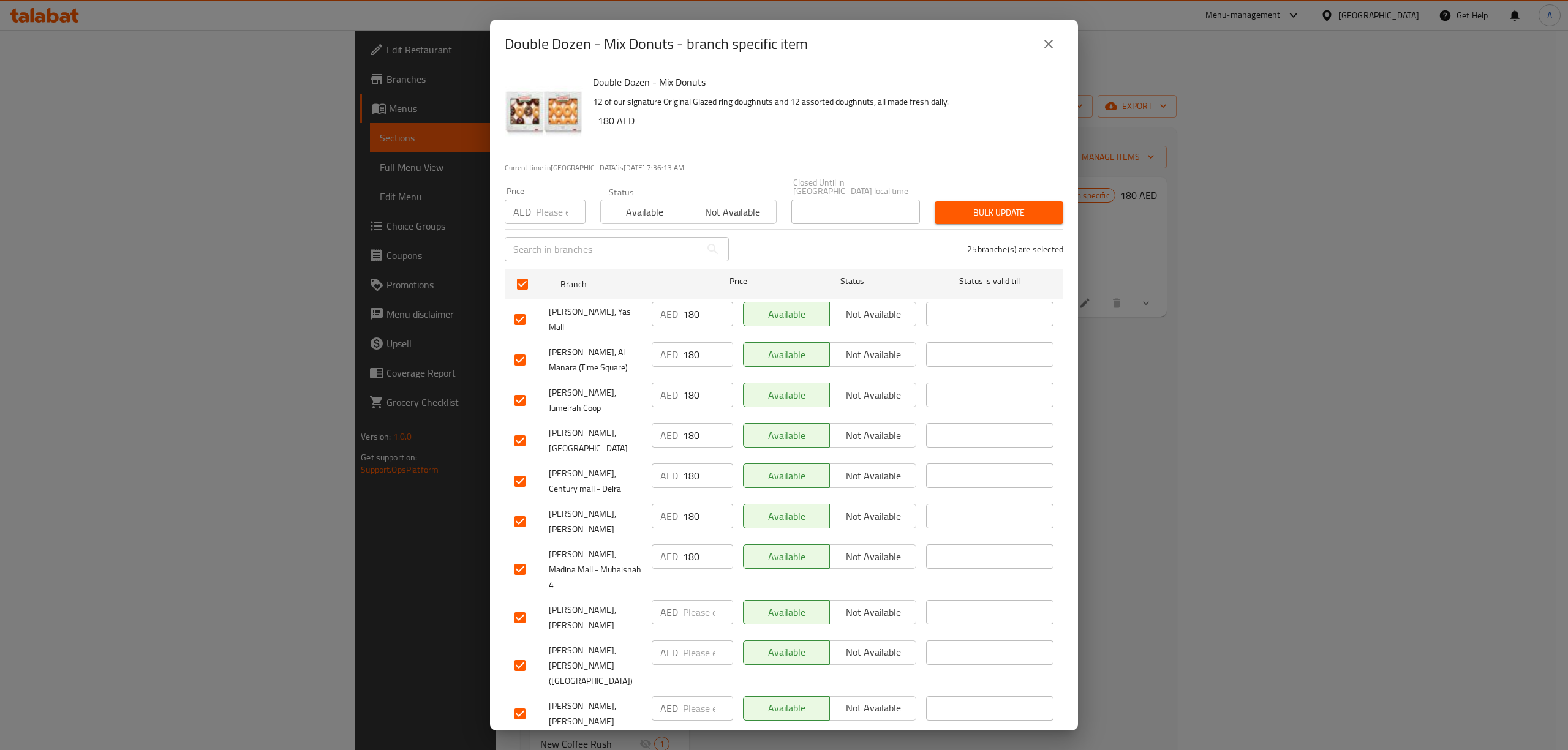
click at [547, 209] on input "number" at bounding box center [560, 211] width 49 height 25
click at [1003, 230] on div "25 branche(s) are selected" at bounding box center [903, 249] width 335 height 44
click at [1003, 218] on span "Bulk update" at bounding box center [999, 212] width 109 height 15
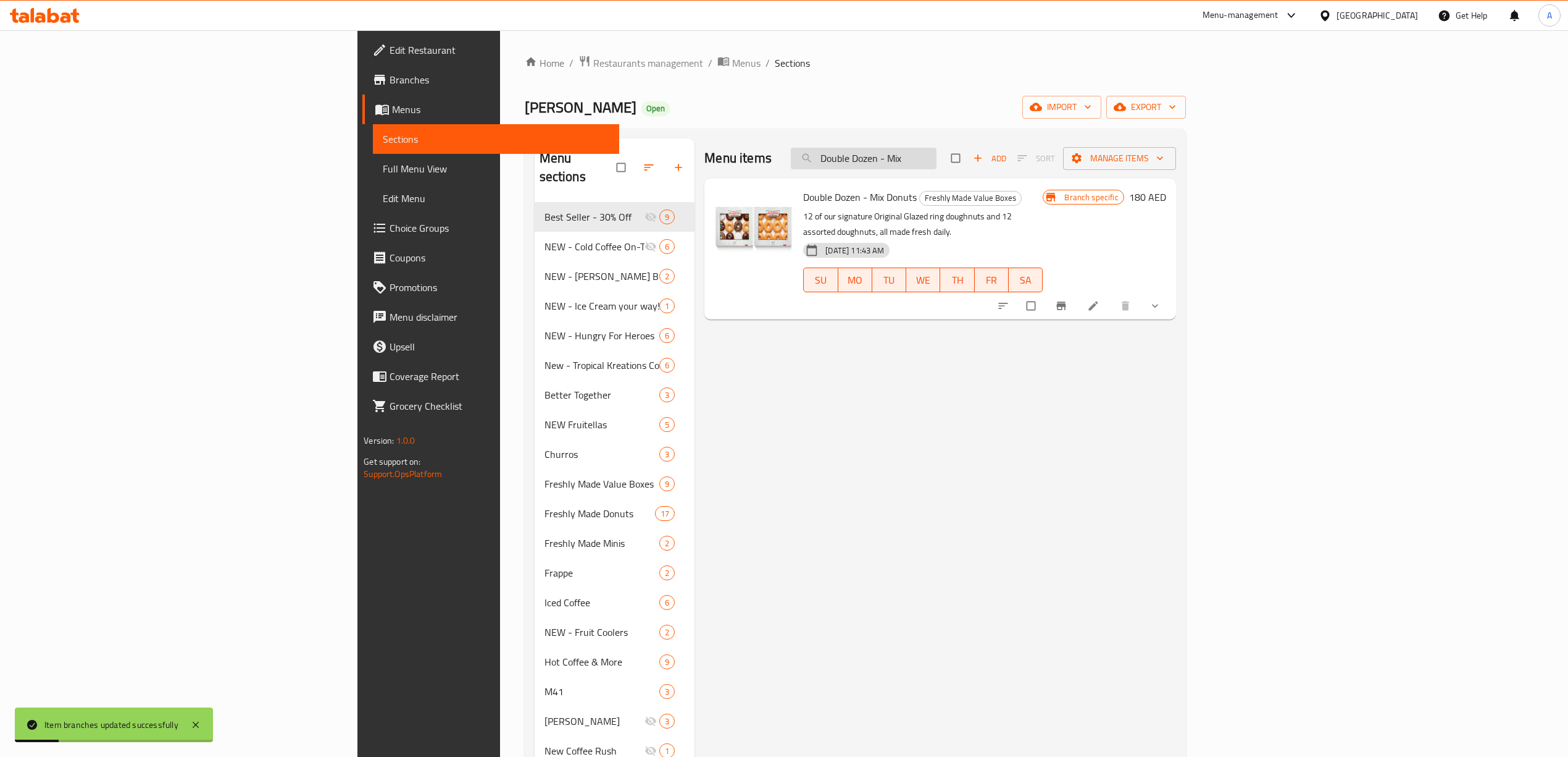
click at [937, 159] on input "Double Dozen - Mix" at bounding box center [864, 158] width 146 height 22
paste input "Original Glazed"
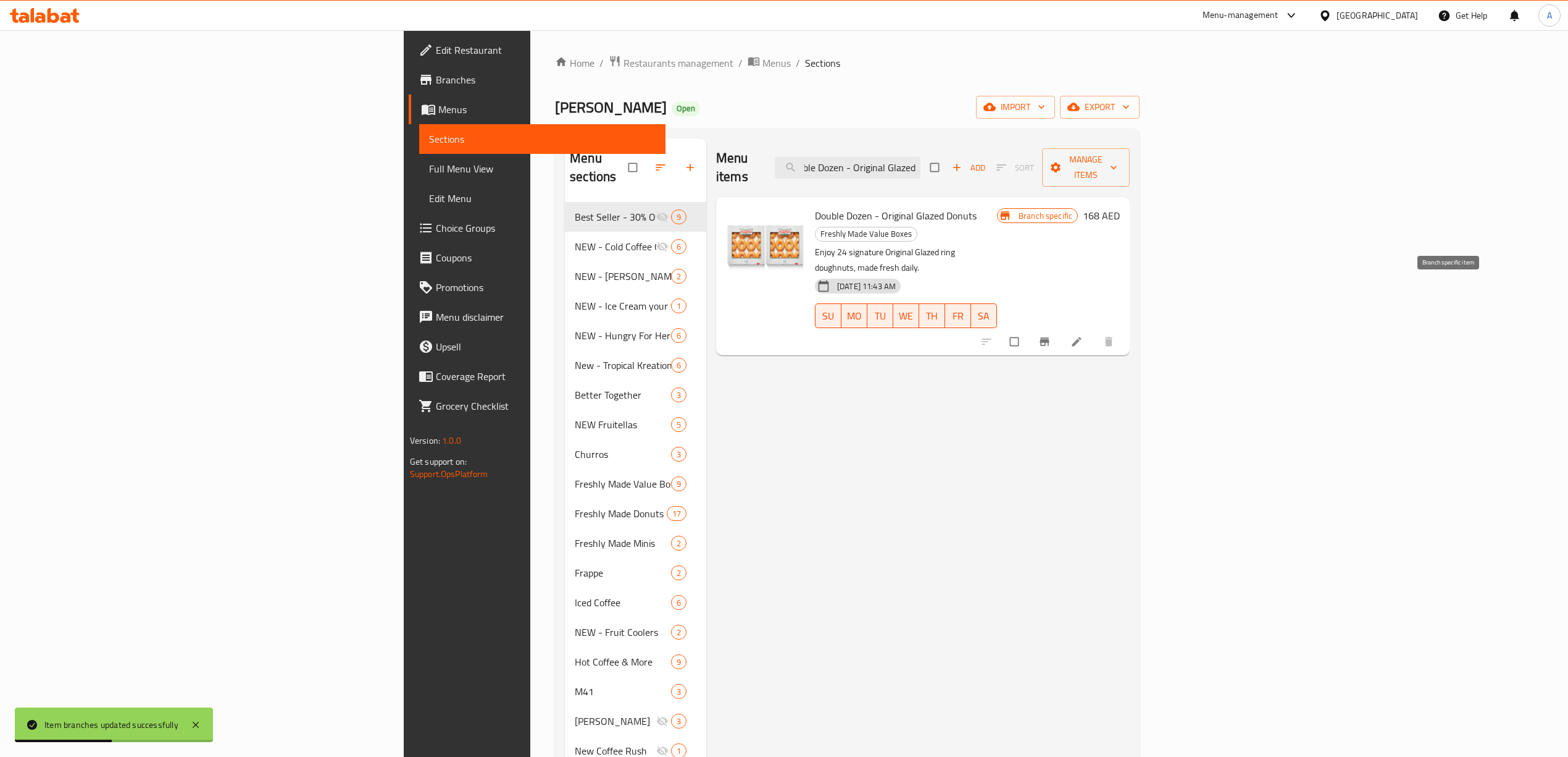
click at [1061, 328] on button "Branch-specific-item" at bounding box center [1046, 341] width 30 height 27
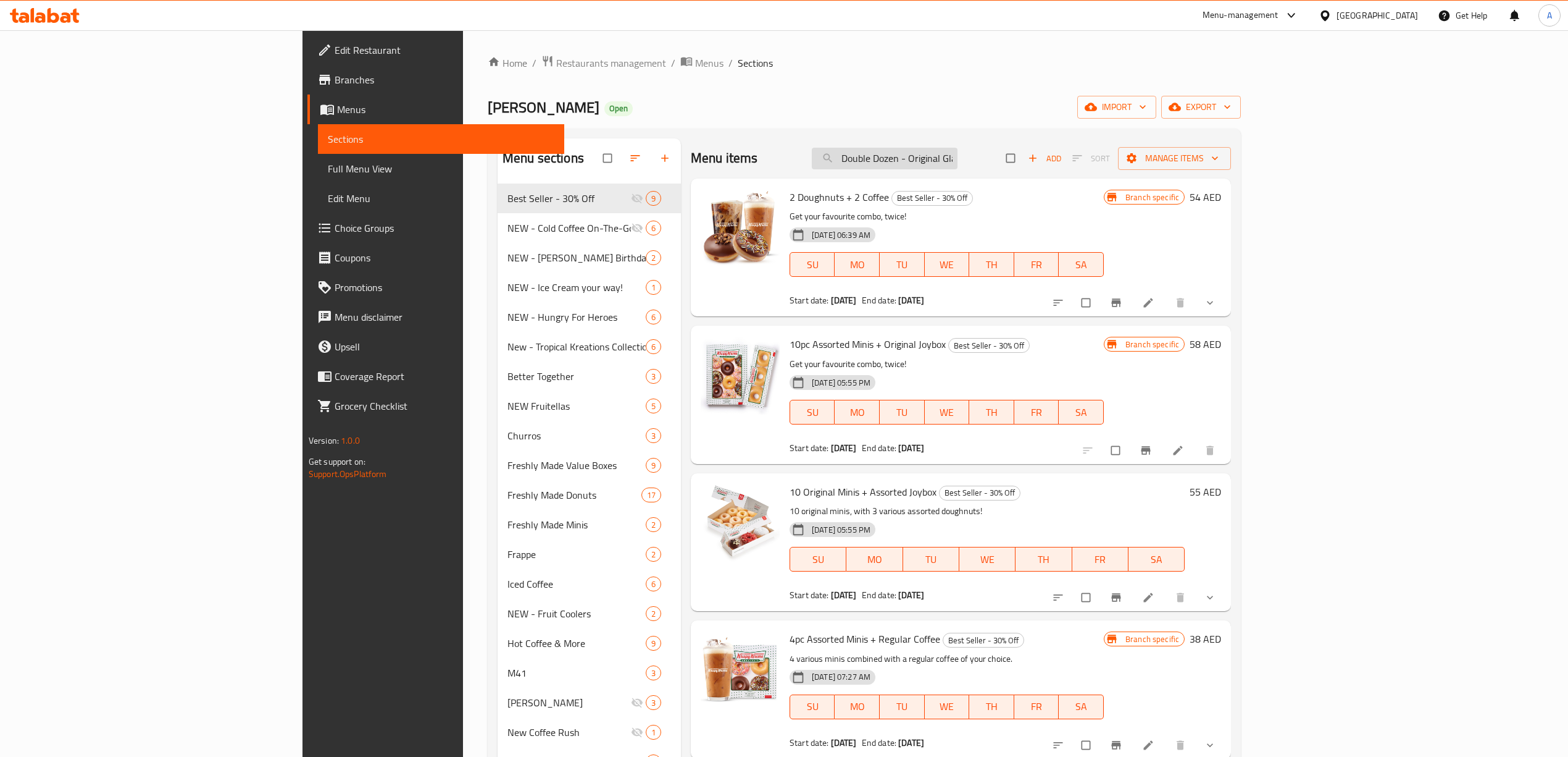
click at [958, 161] on input "Double Dozen - Original Glazed" at bounding box center [885, 158] width 146 height 22
paste input "search"
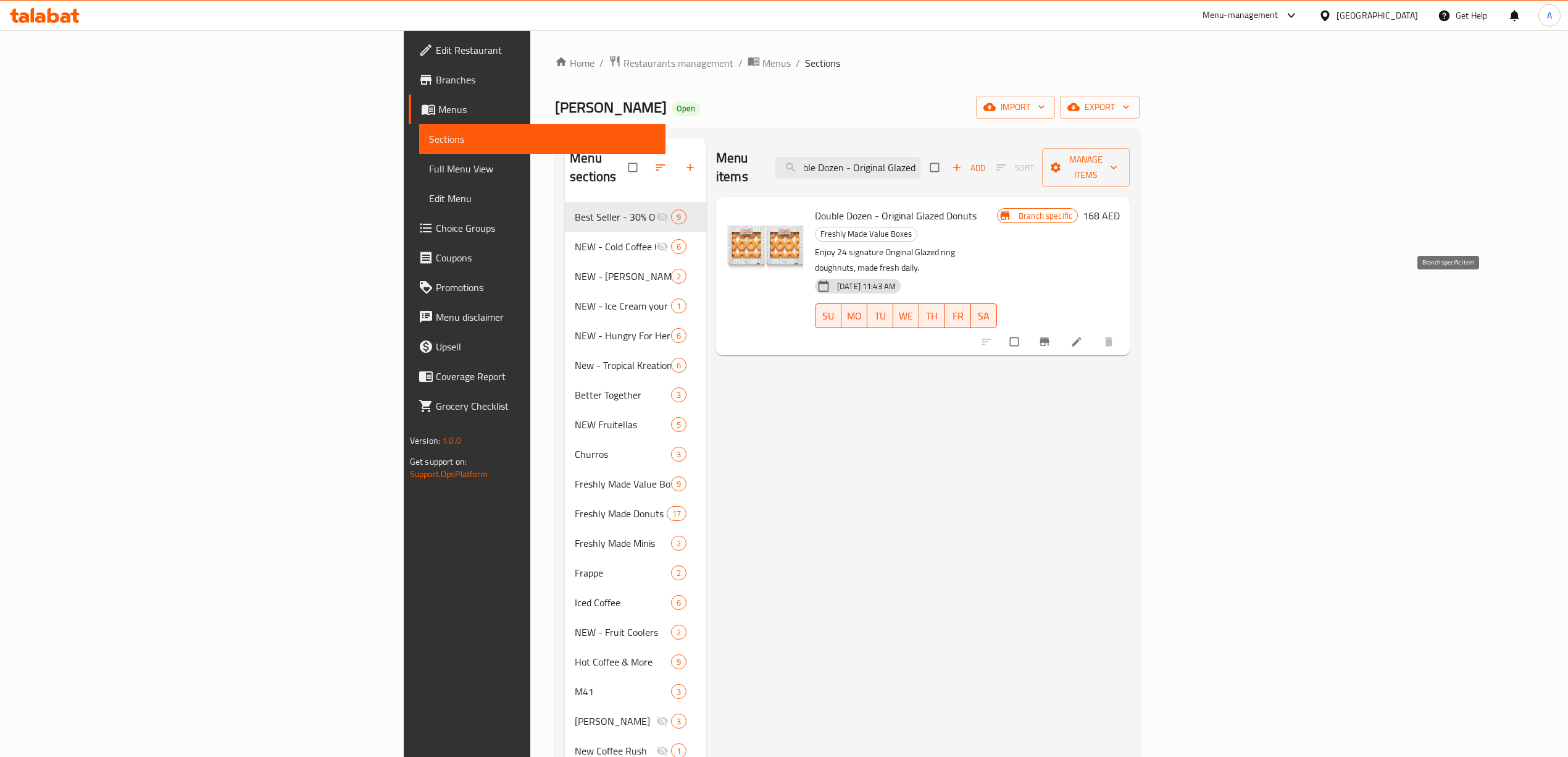
click at [1051, 336] on icon "Branch-specific-item" at bounding box center [1044, 341] width 12 height 12
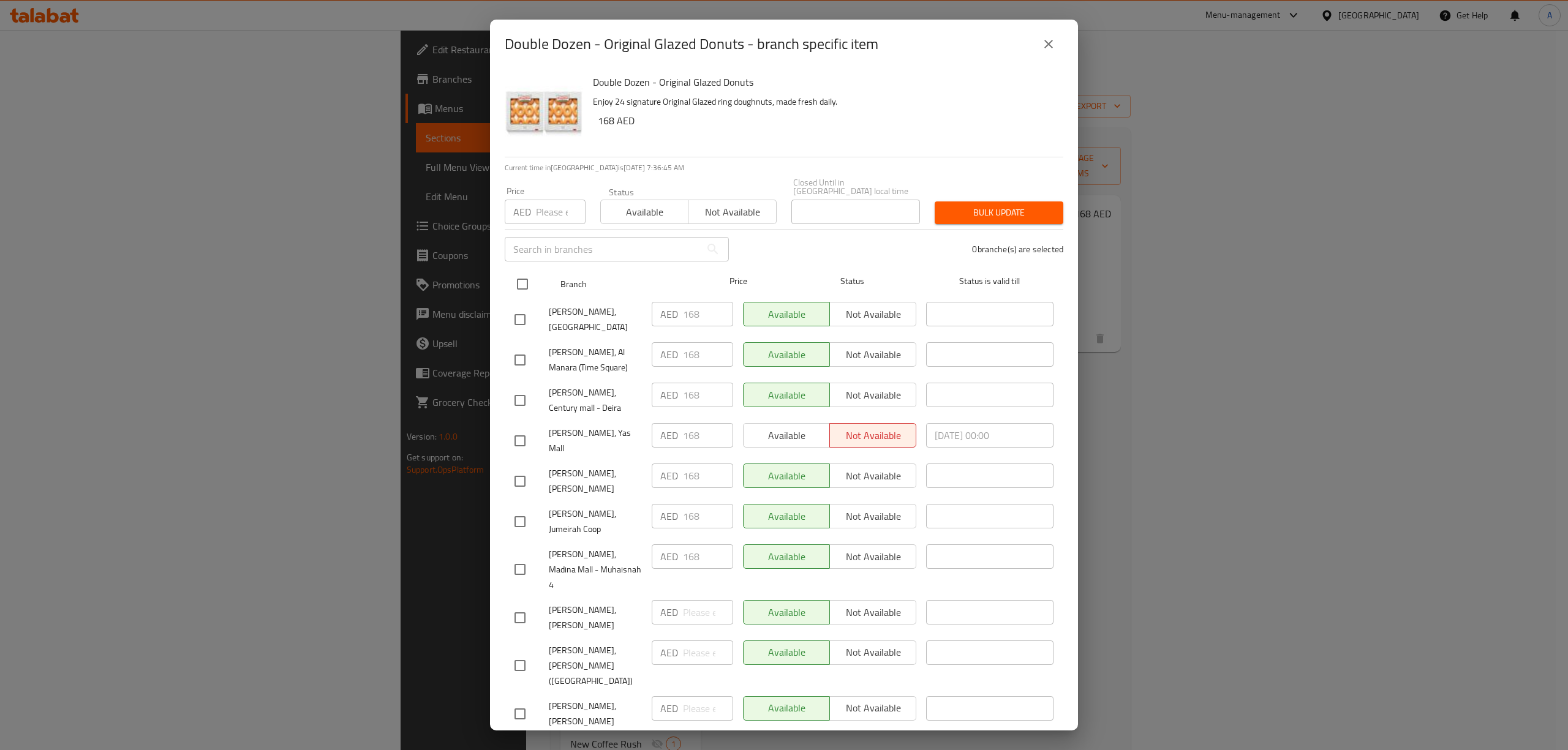
click at [527, 274] on input "checkbox" at bounding box center [522, 284] width 26 height 26
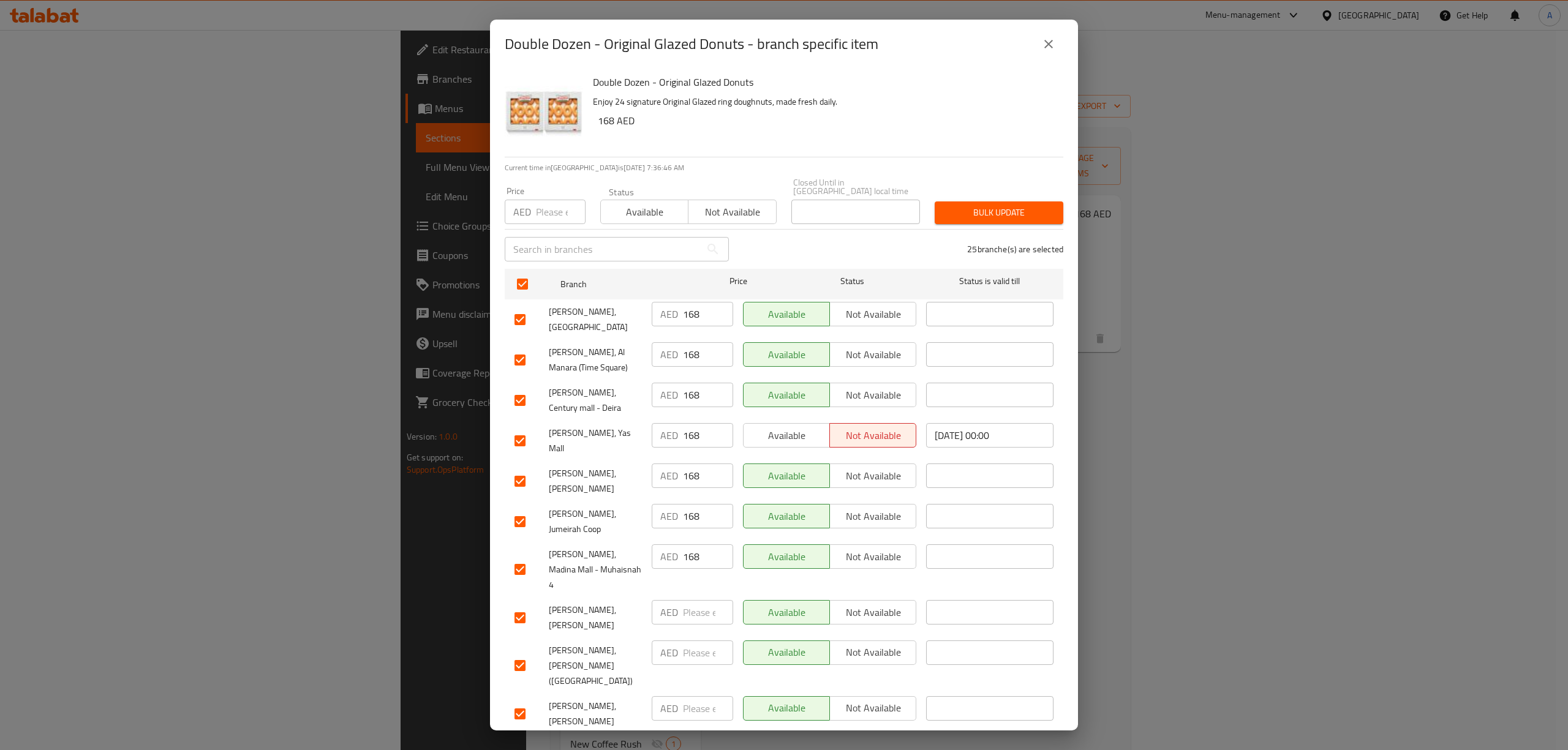
click at [540, 219] on input "number" at bounding box center [560, 211] width 49 height 25
click at [1000, 220] on button "Bulk update" at bounding box center [999, 212] width 129 height 22
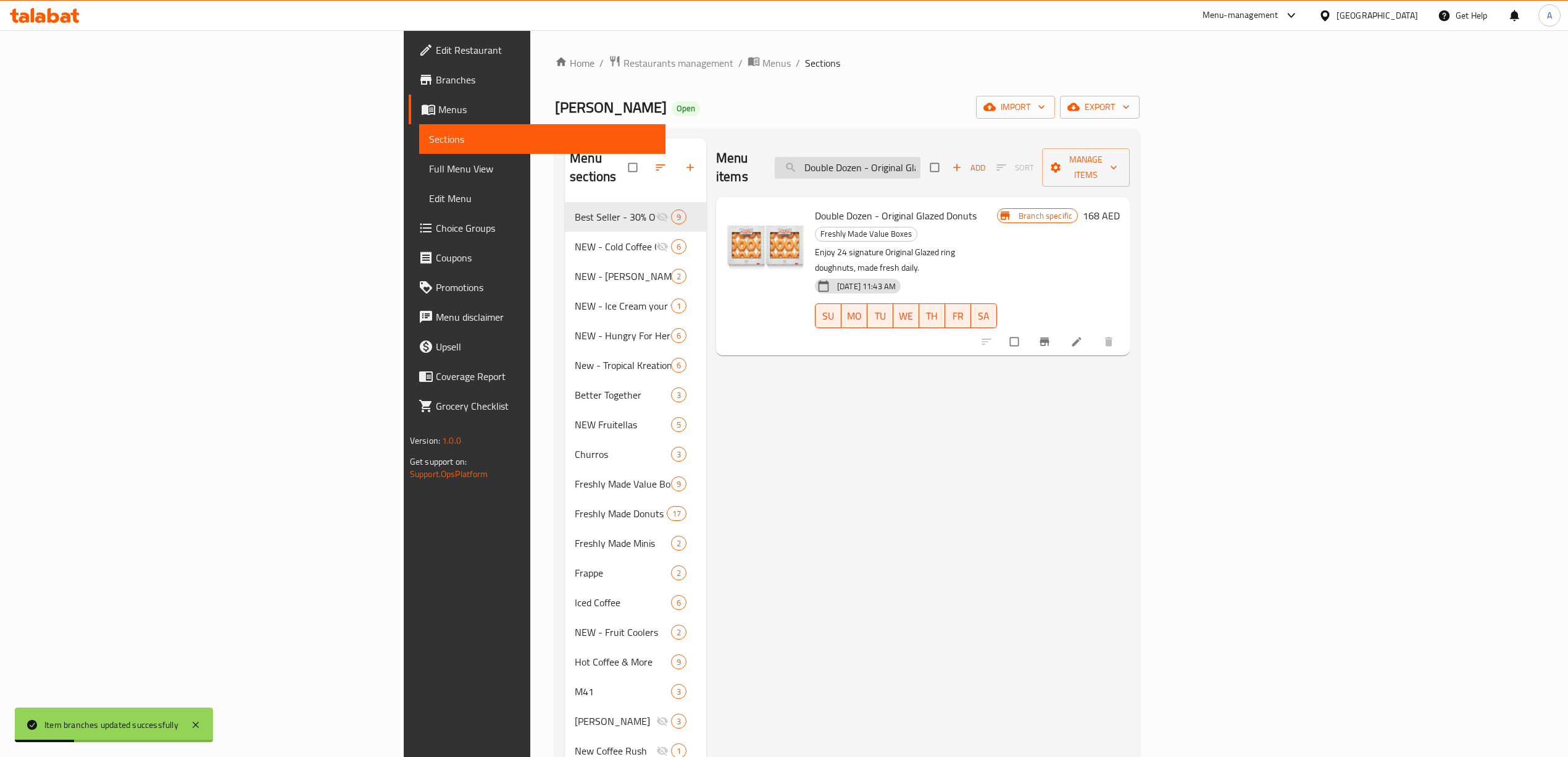
click at [921, 157] on input "Double Dozen - Original Glazed" at bounding box center [848, 168] width 146 height 22
paste input "zen - Assorted"
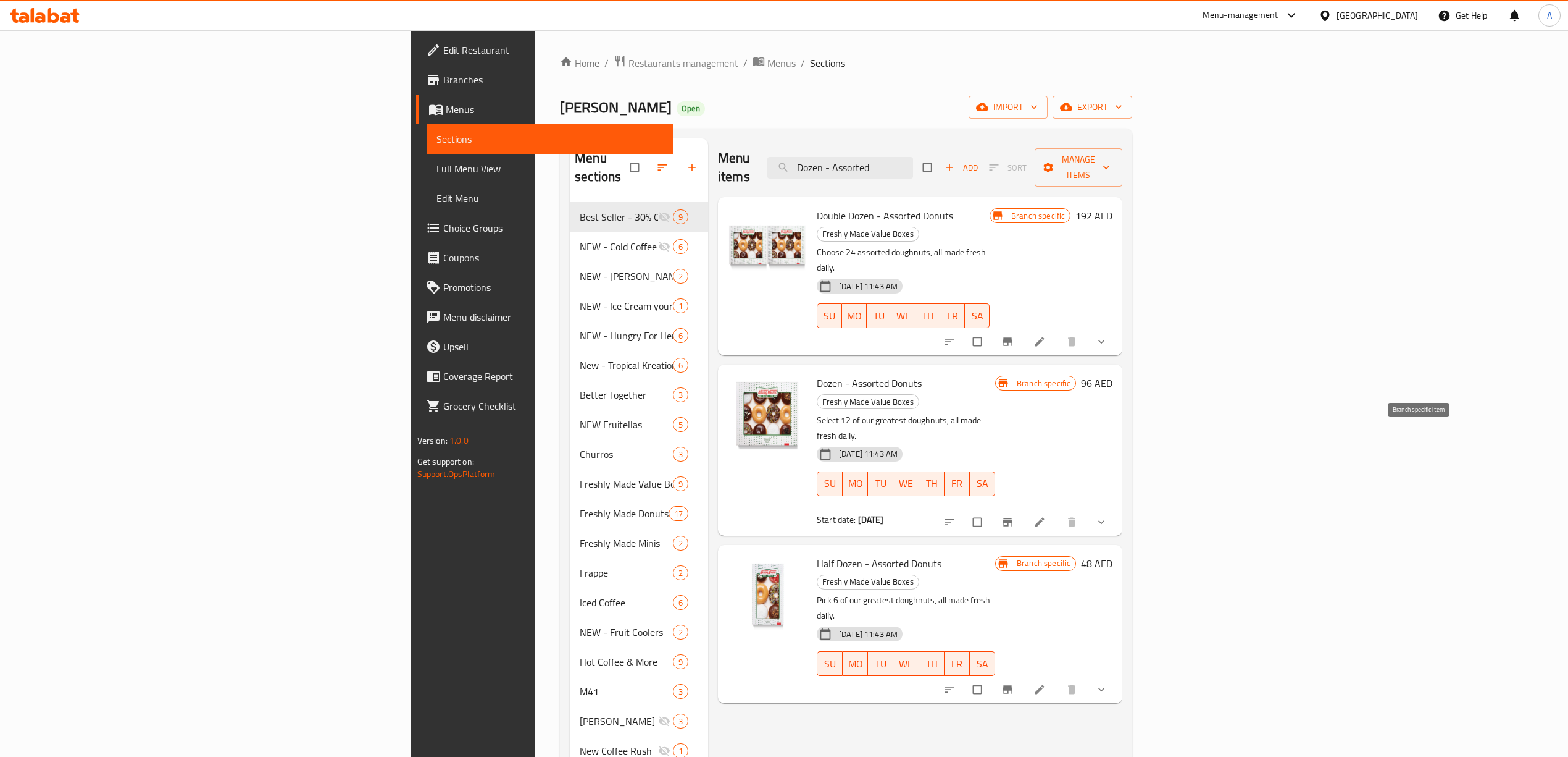
click at [1024, 508] on button "Branch-specific-item" at bounding box center [1009, 522] width 30 height 27
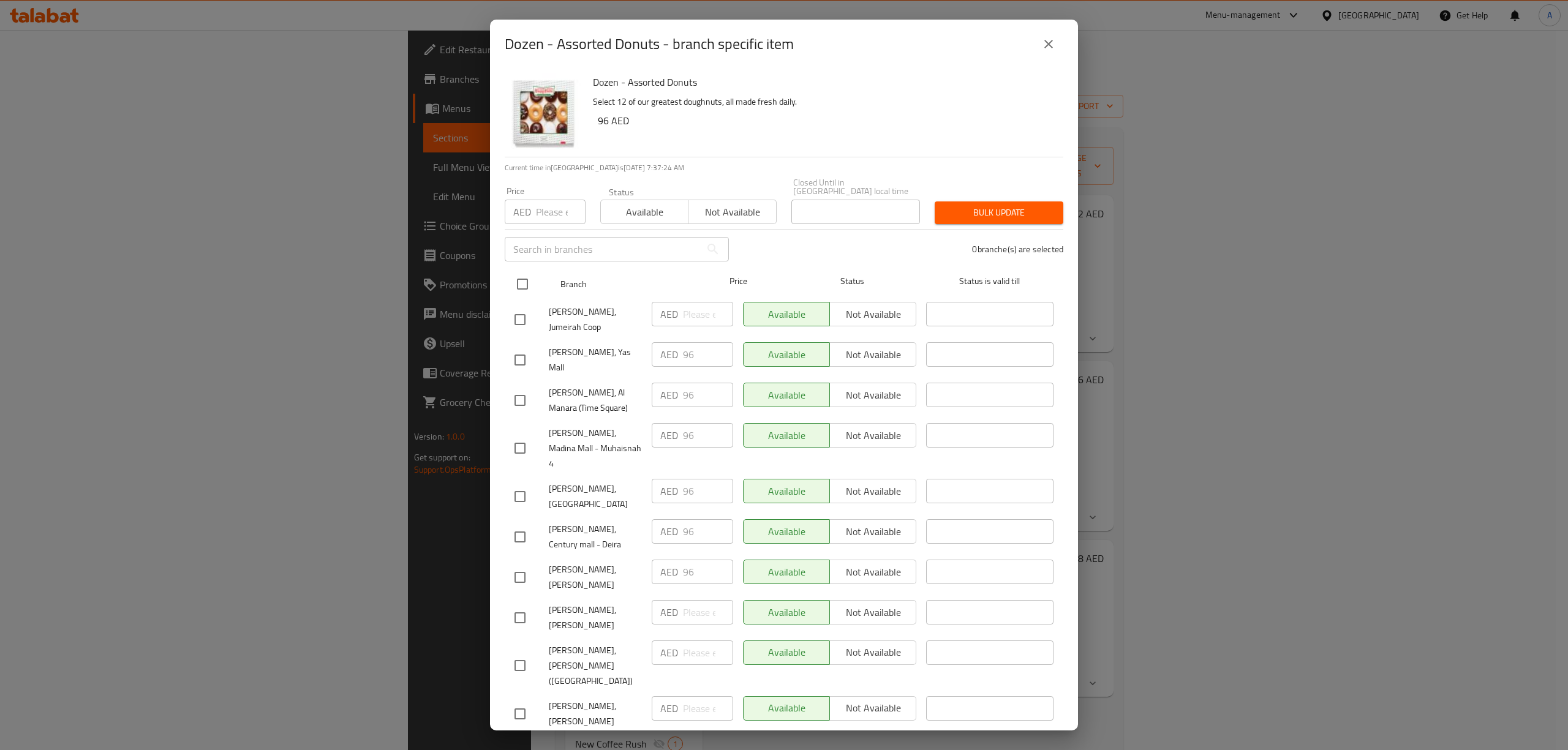
click at [520, 288] on input "checkbox" at bounding box center [522, 284] width 26 height 26
click at [539, 214] on input "number" at bounding box center [560, 211] width 49 height 25
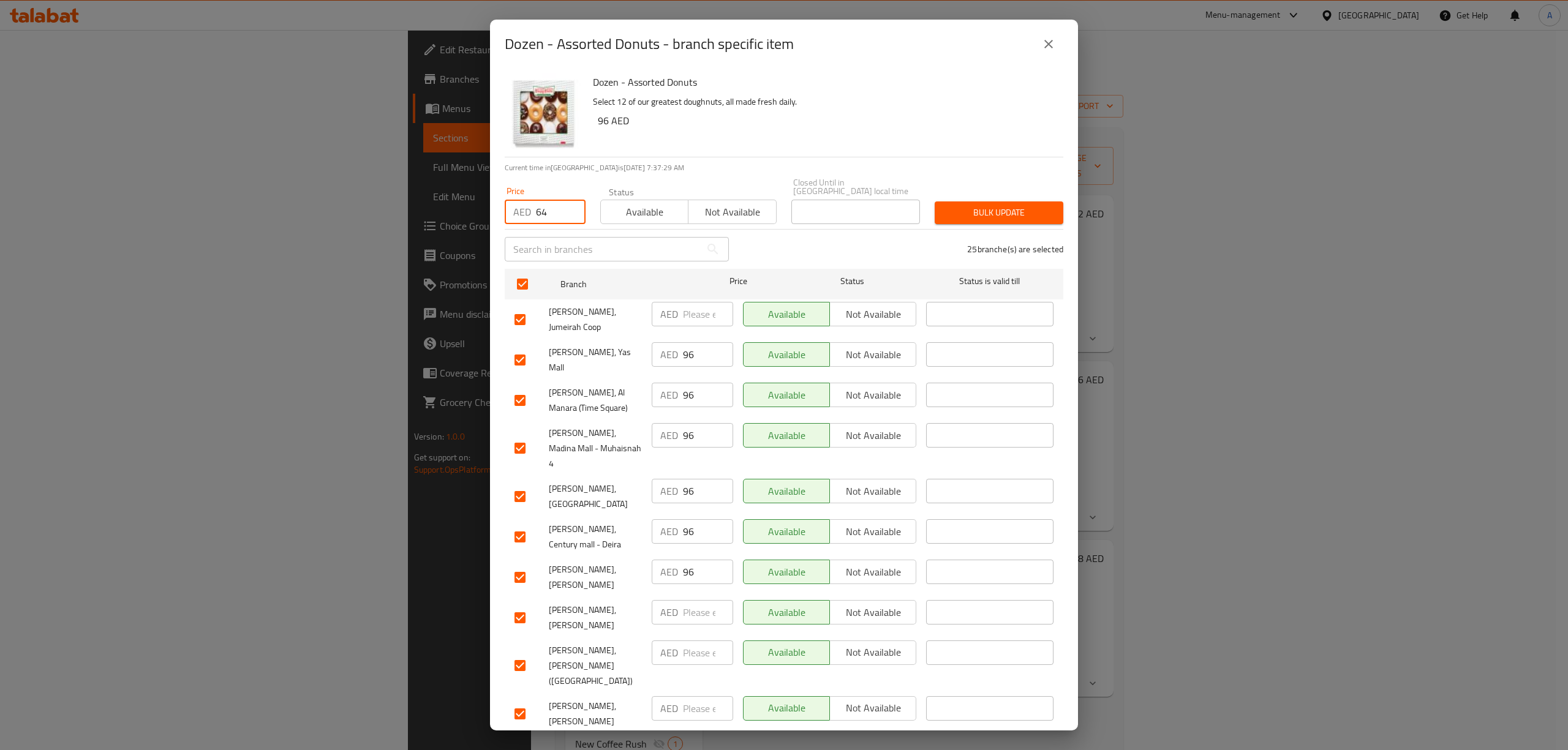
click at [984, 206] on span "Bulk update" at bounding box center [999, 212] width 109 height 15
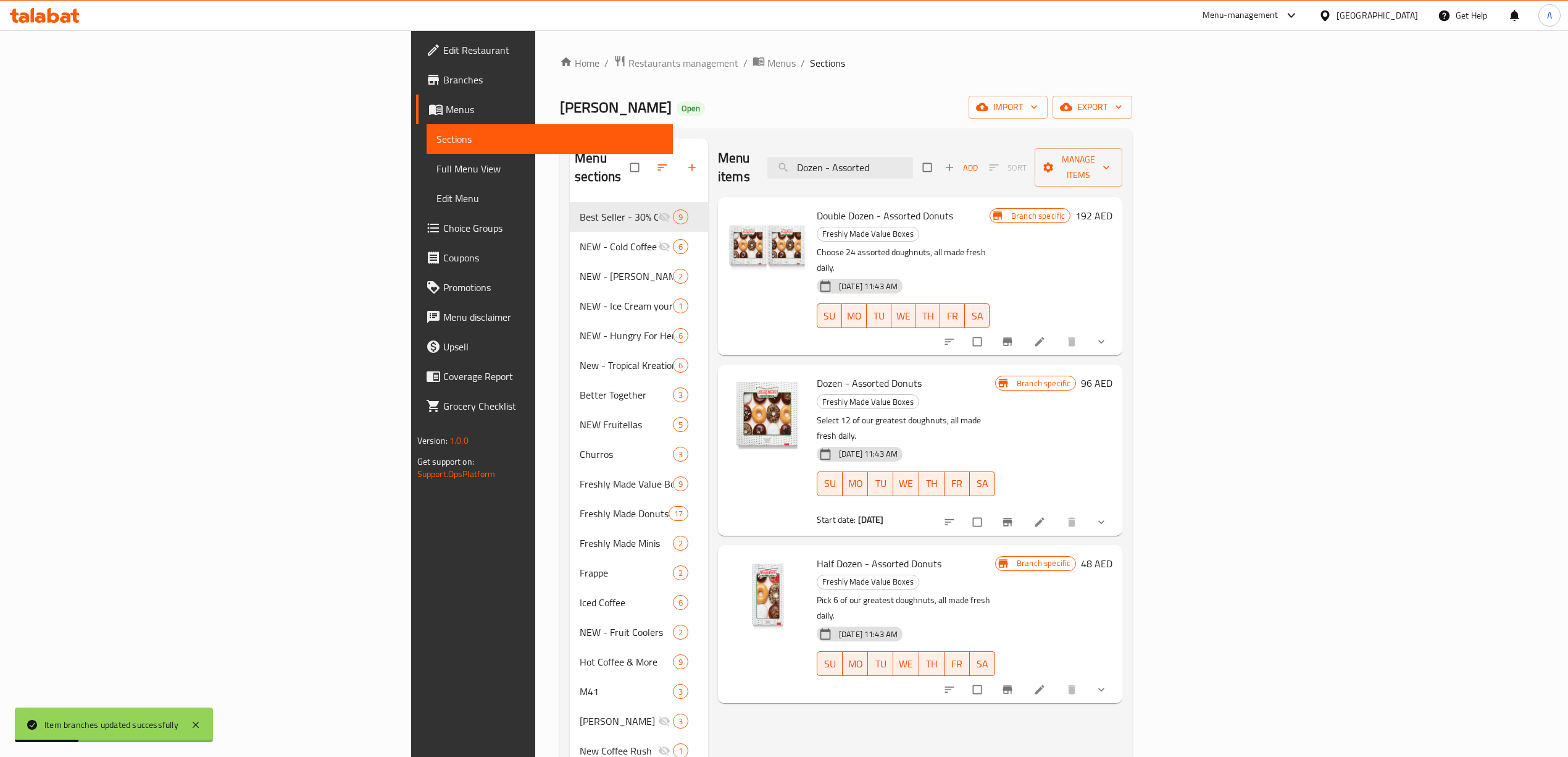
drag, startPoint x: 1030, startPoint y: 164, endPoint x: 865, endPoint y: 163, distance: 165.0
click at [865, 163] on div "Menu items Dozen - Assorted Add Sort Manage items" at bounding box center [920, 168] width 404 height 59
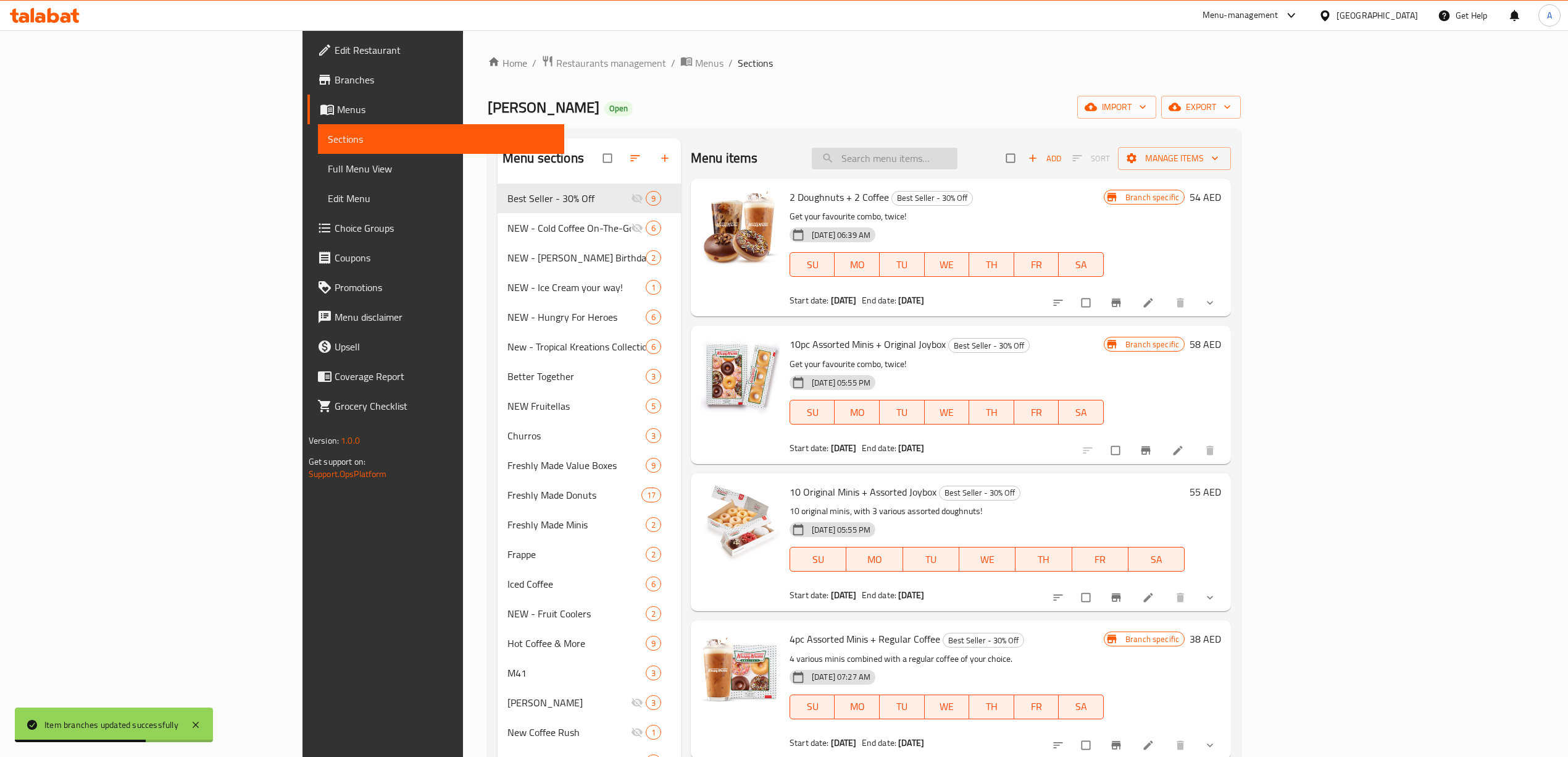
click at [958, 150] on input "search" at bounding box center [885, 158] width 146 height 22
paste input "Dozen - Original Glazed"
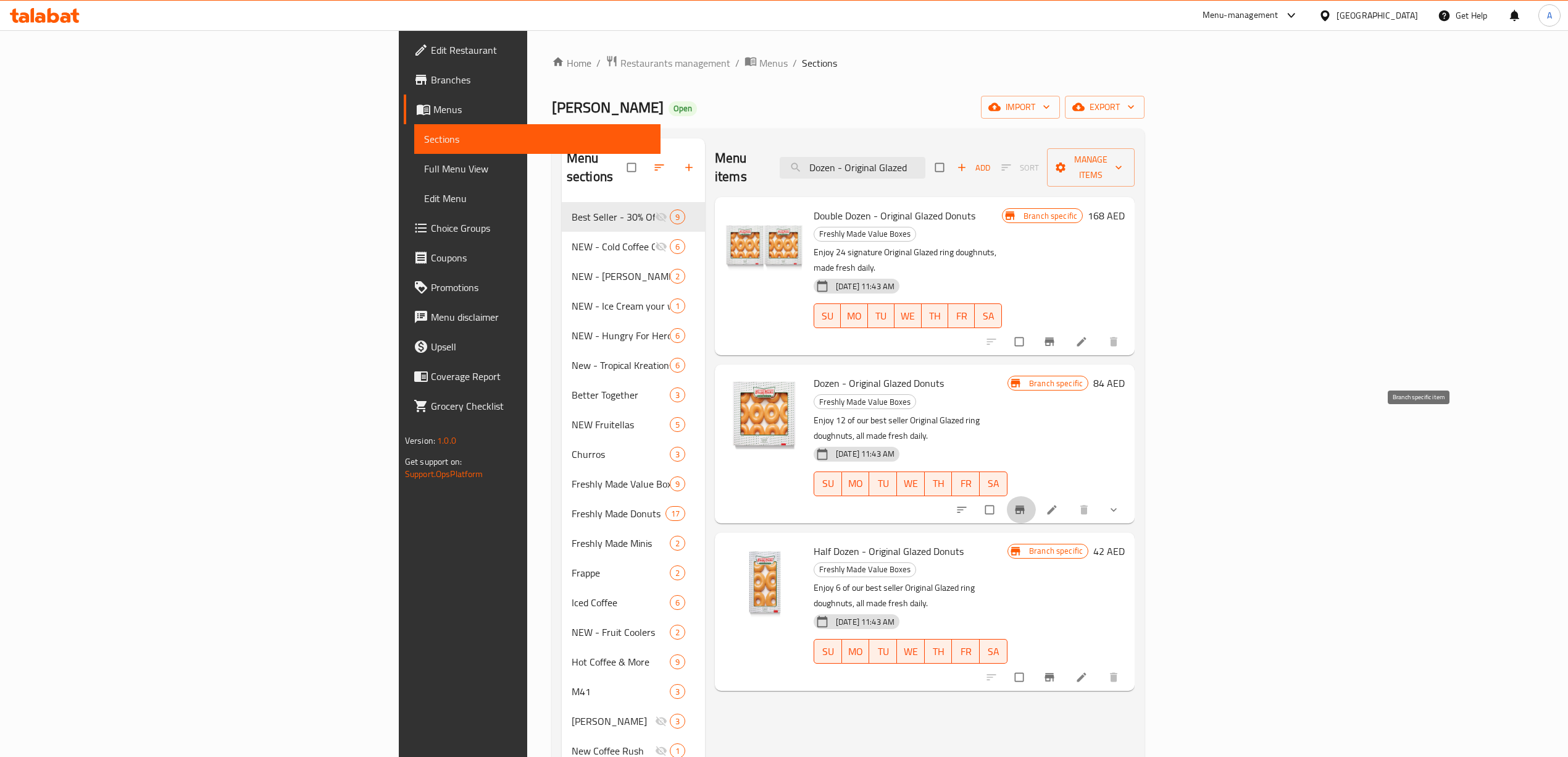
click at [1036, 496] on button "Branch-specific-item" at bounding box center [1021, 510] width 30 height 27
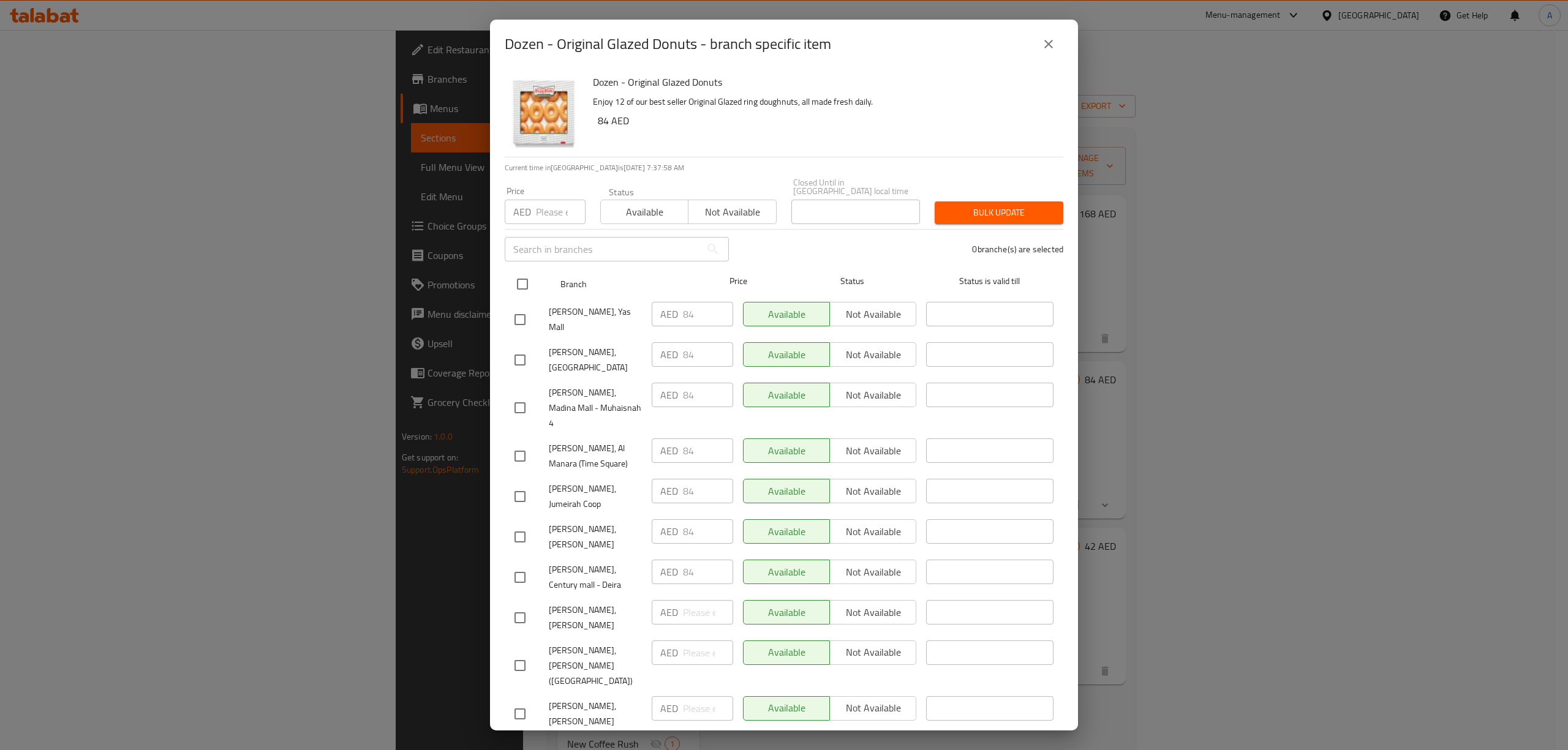
click at [517, 277] on input "checkbox" at bounding box center [522, 284] width 26 height 26
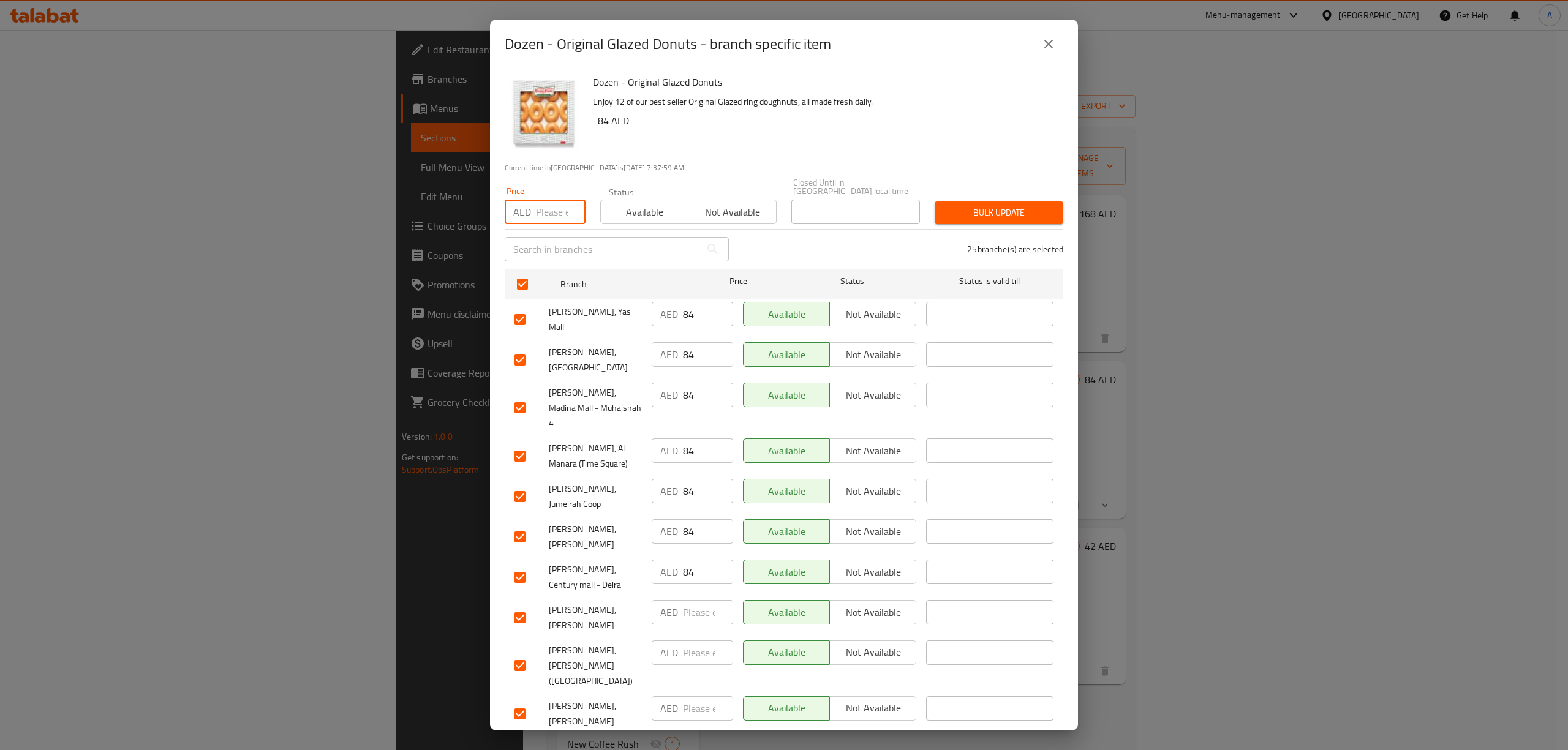
click at [543, 214] on input "number" at bounding box center [560, 211] width 49 height 25
click at [1024, 215] on span "Bulk update" at bounding box center [999, 212] width 109 height 15
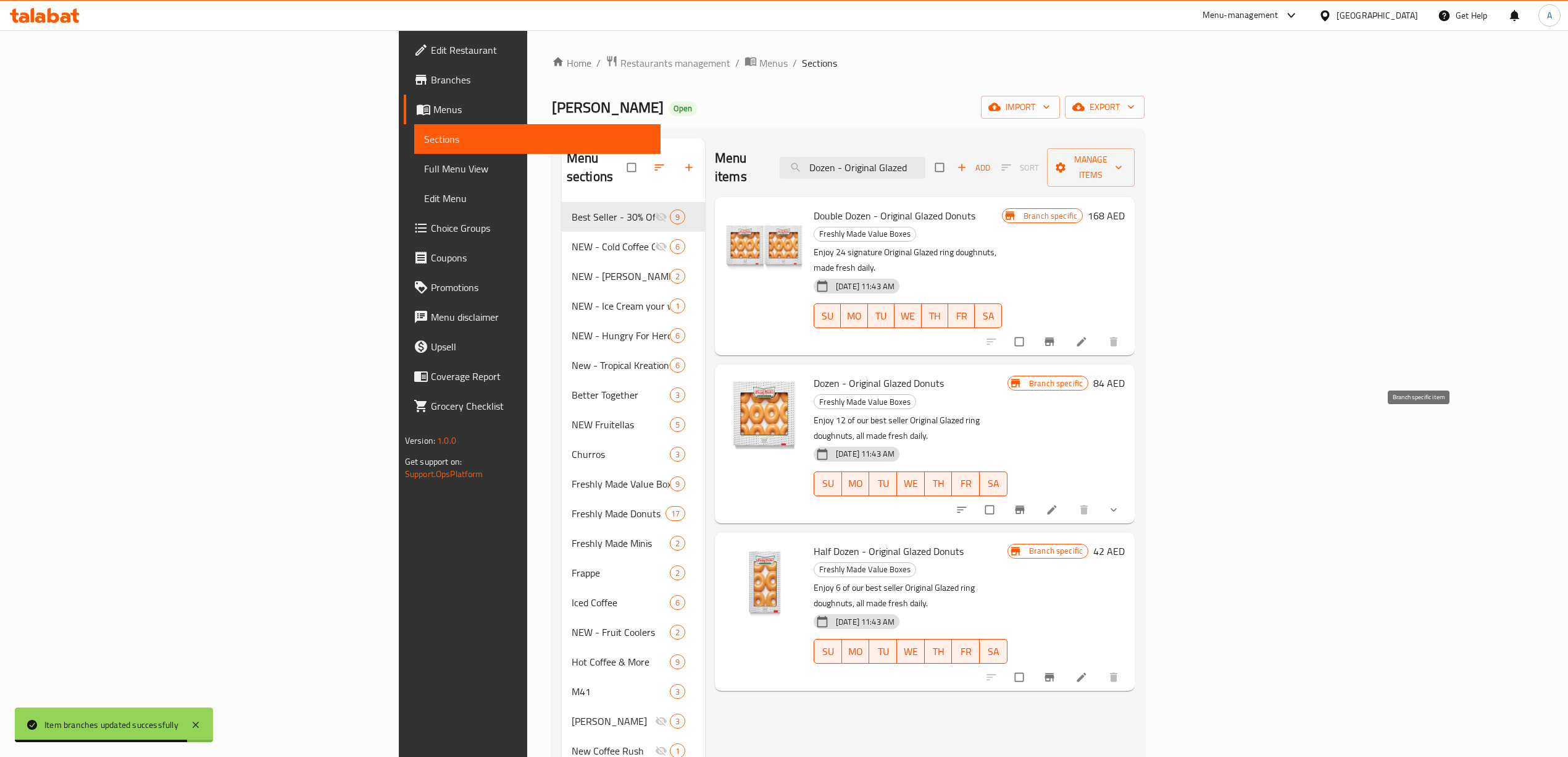
click at [1029, 503] on span "Branch-specific-item" at bounding box center [1021, 509] width 14 height 12
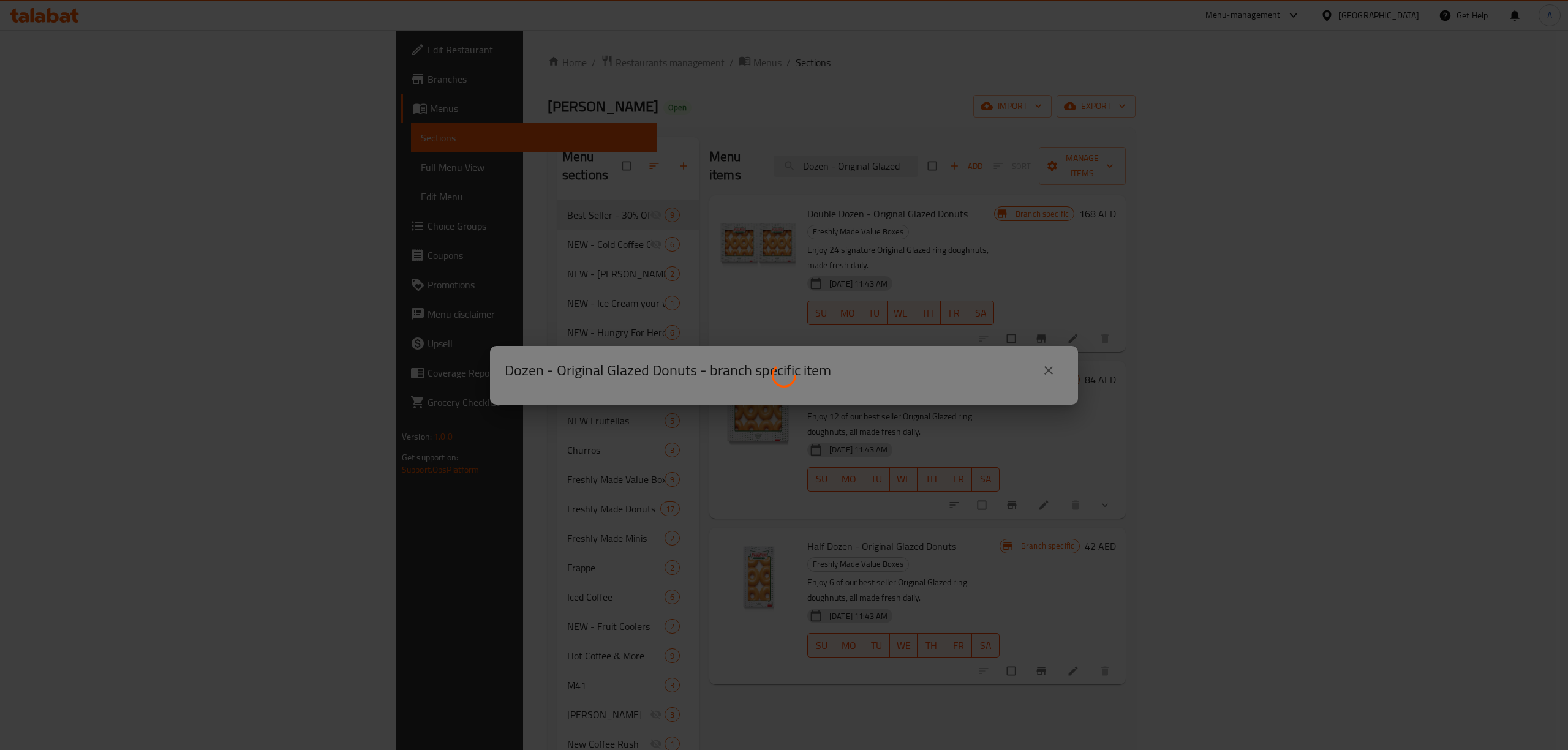
click at [873, 238] on div at bounding box center [784, 375] width 1568 height 750
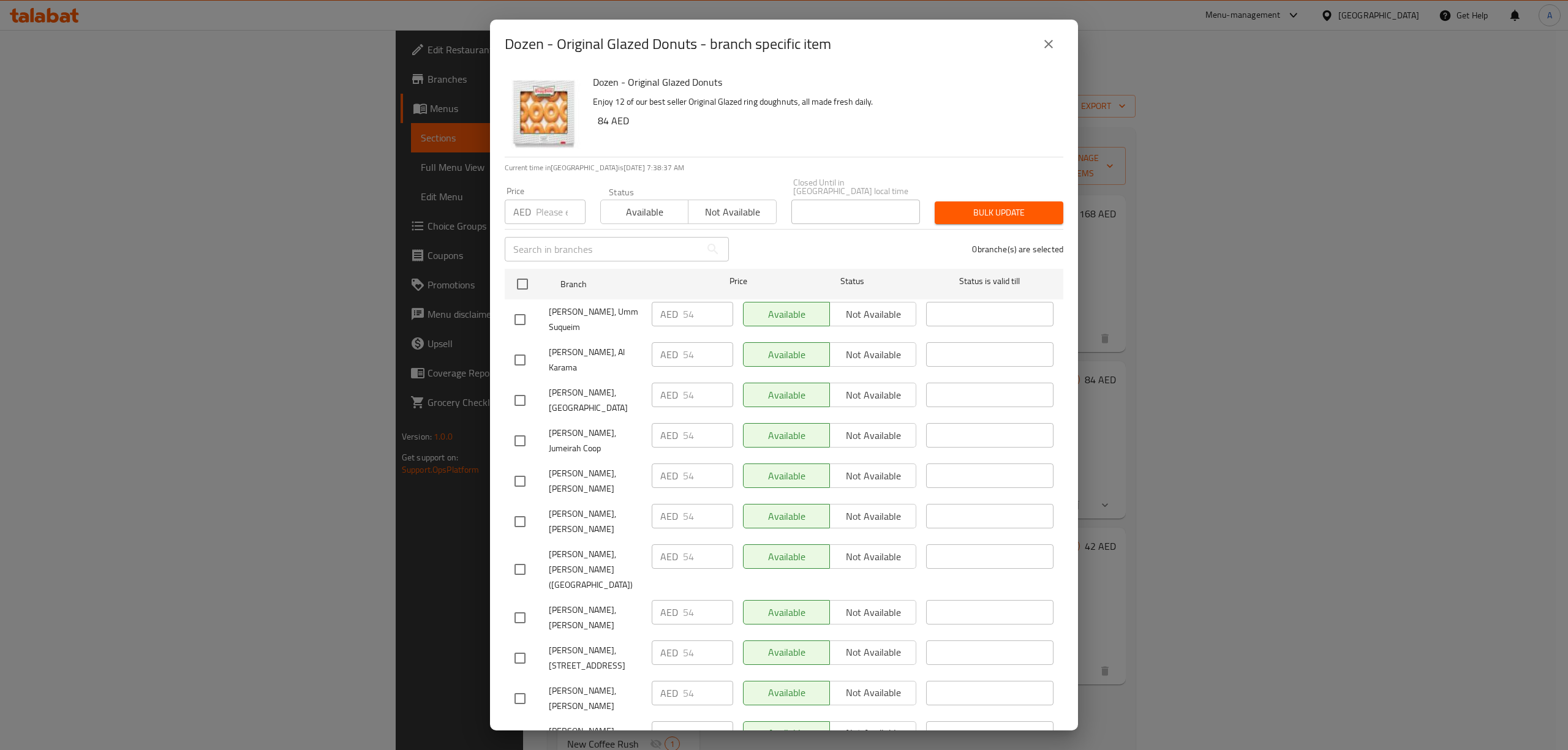
click at [1045, 41] on icon "close" at bounding box center [1048, 44] width 9 height 9
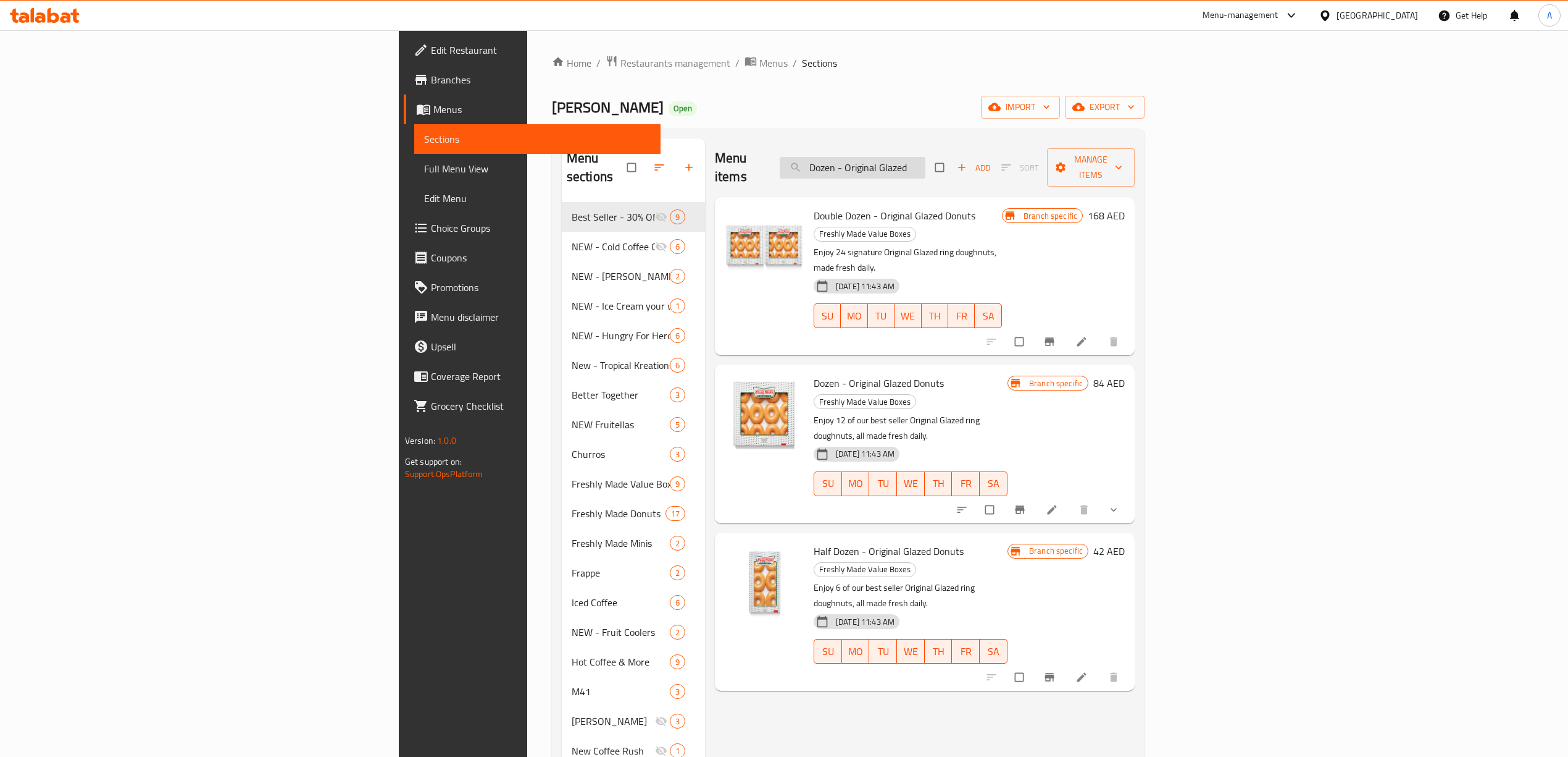
click at [926, 163] on input "Dozen - Original Glazed" at bounding box center [852, 168] width 146 height 22
paste input "Half Dozen - Assort"
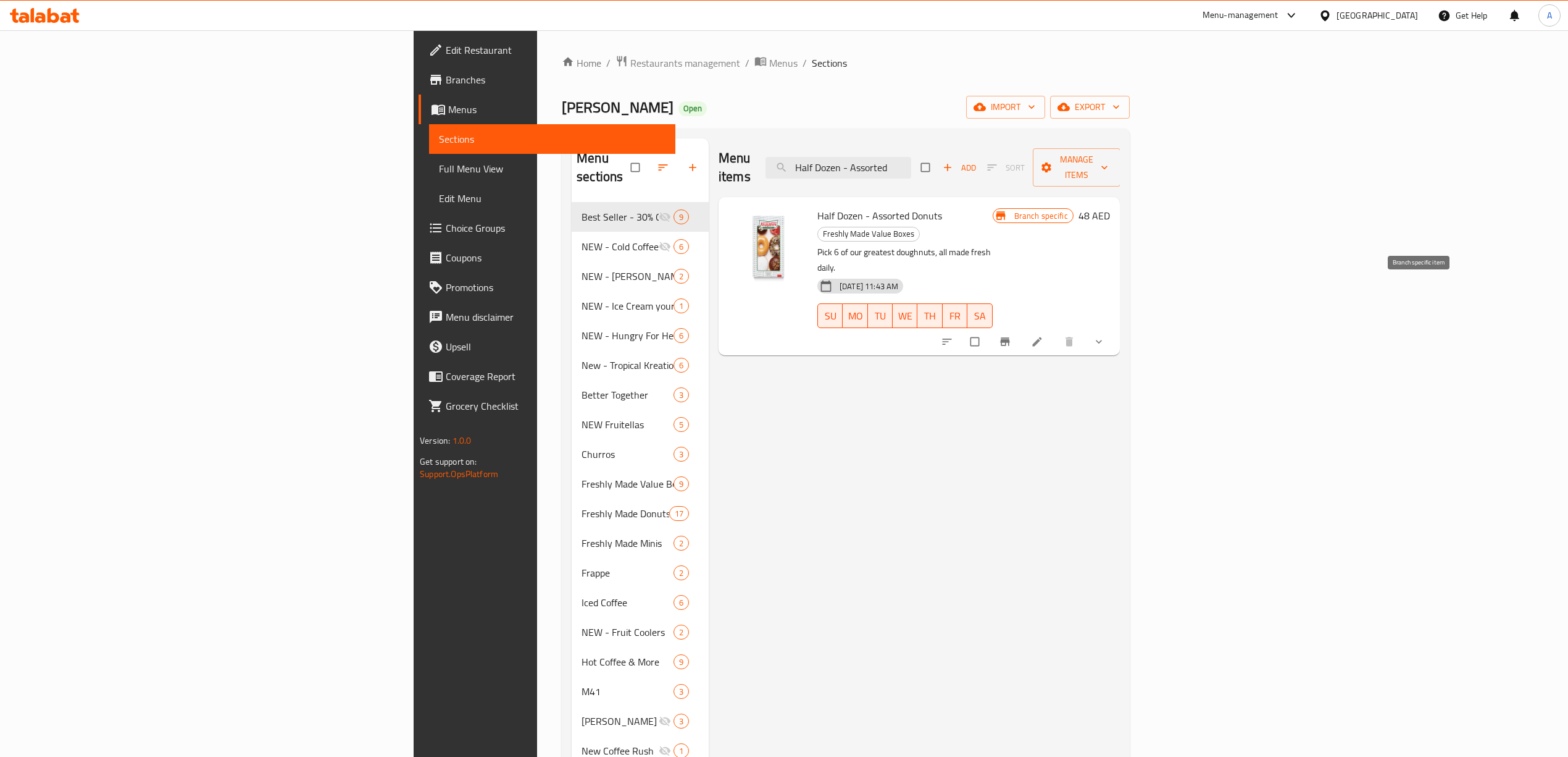
click at [1011, 336] on icon "Branch-specific-item" at bounding box center [1005, 341] width 12 height 12
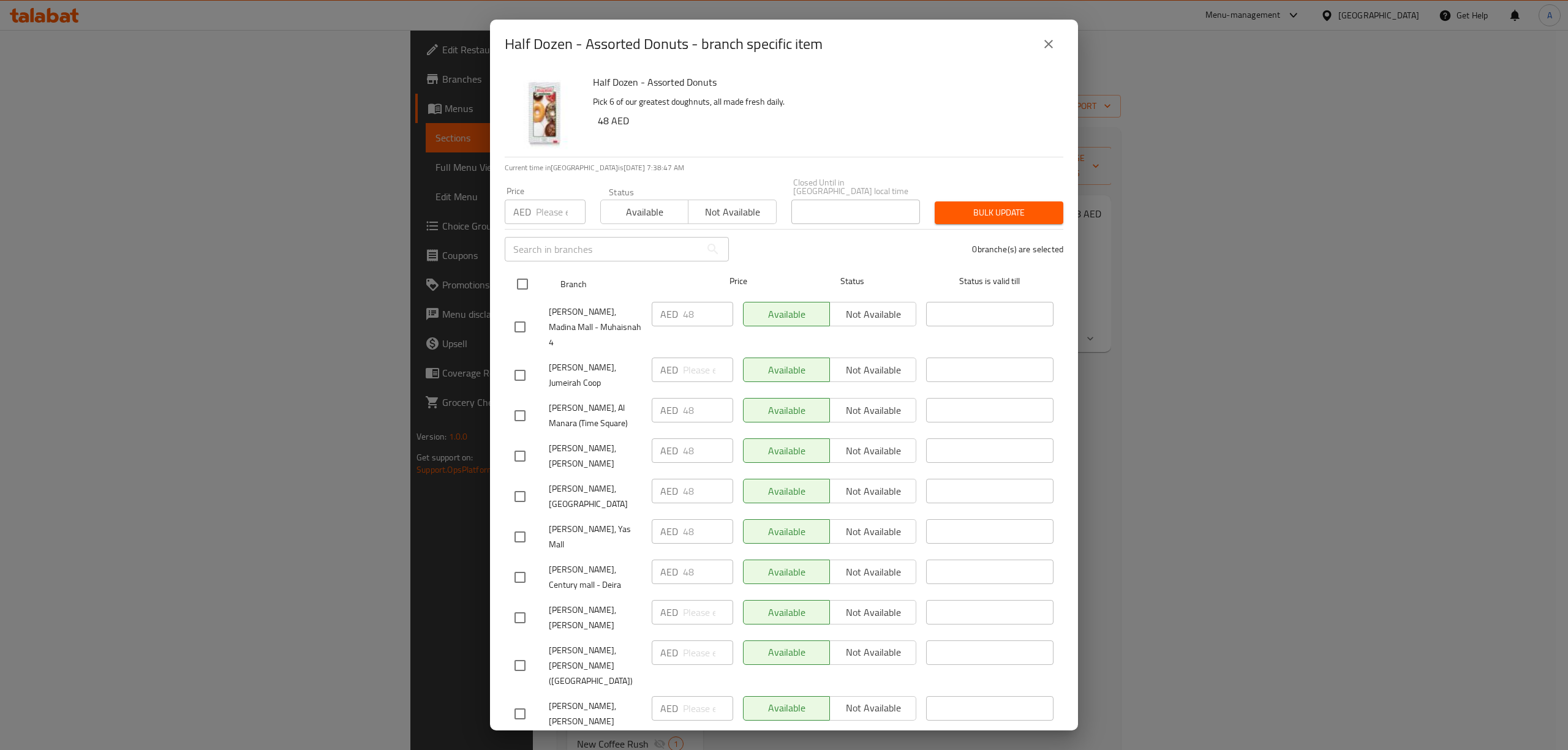
click at [513, 282] on input "checkbox" at bounding box center [522, 284] width 26 height 26
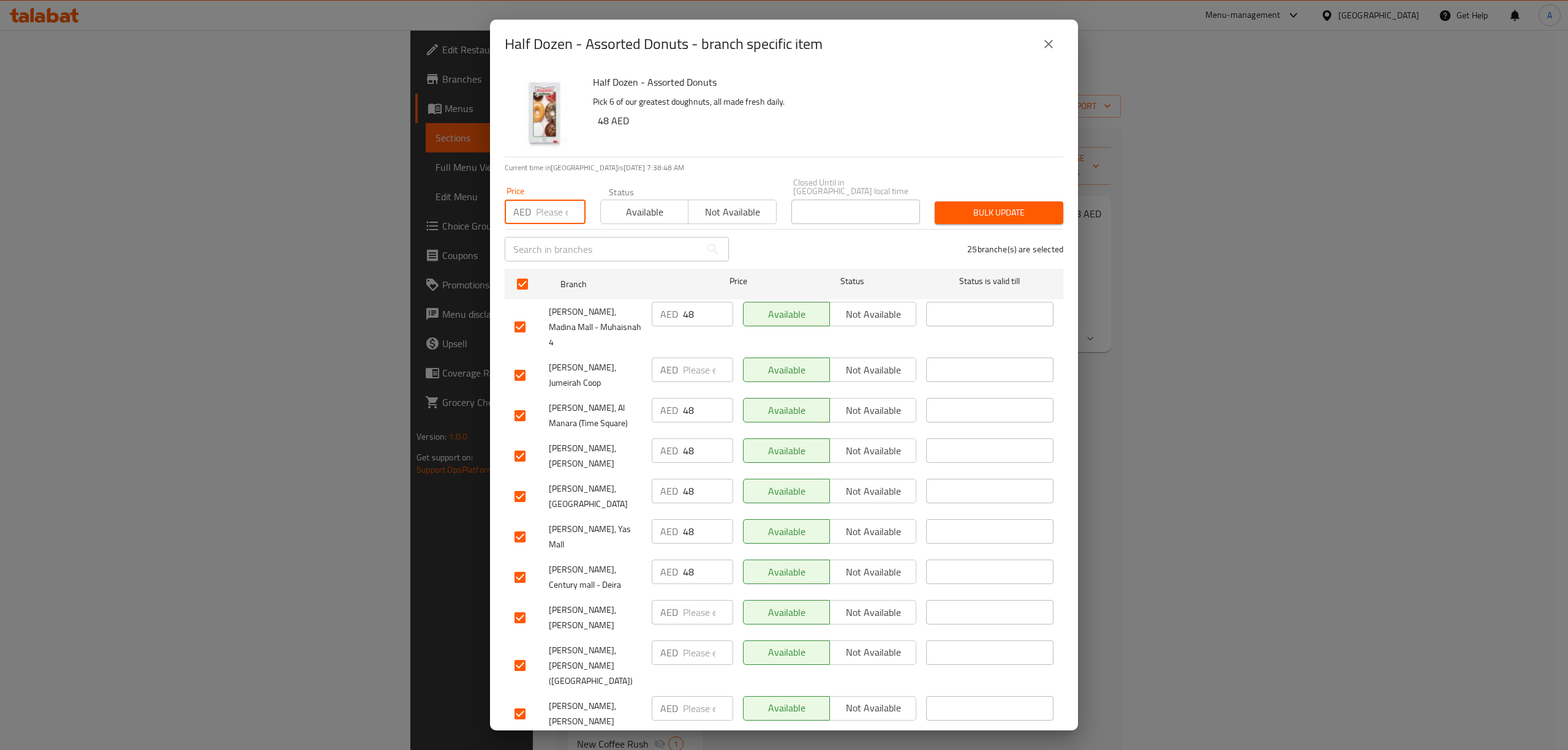
click at [554, 214] on input "number" at bounding box center [560, 211] width 49 height 25
click at [964, 211] on span "Bulk update" at bounding box center [999, 212] width 109 height 15
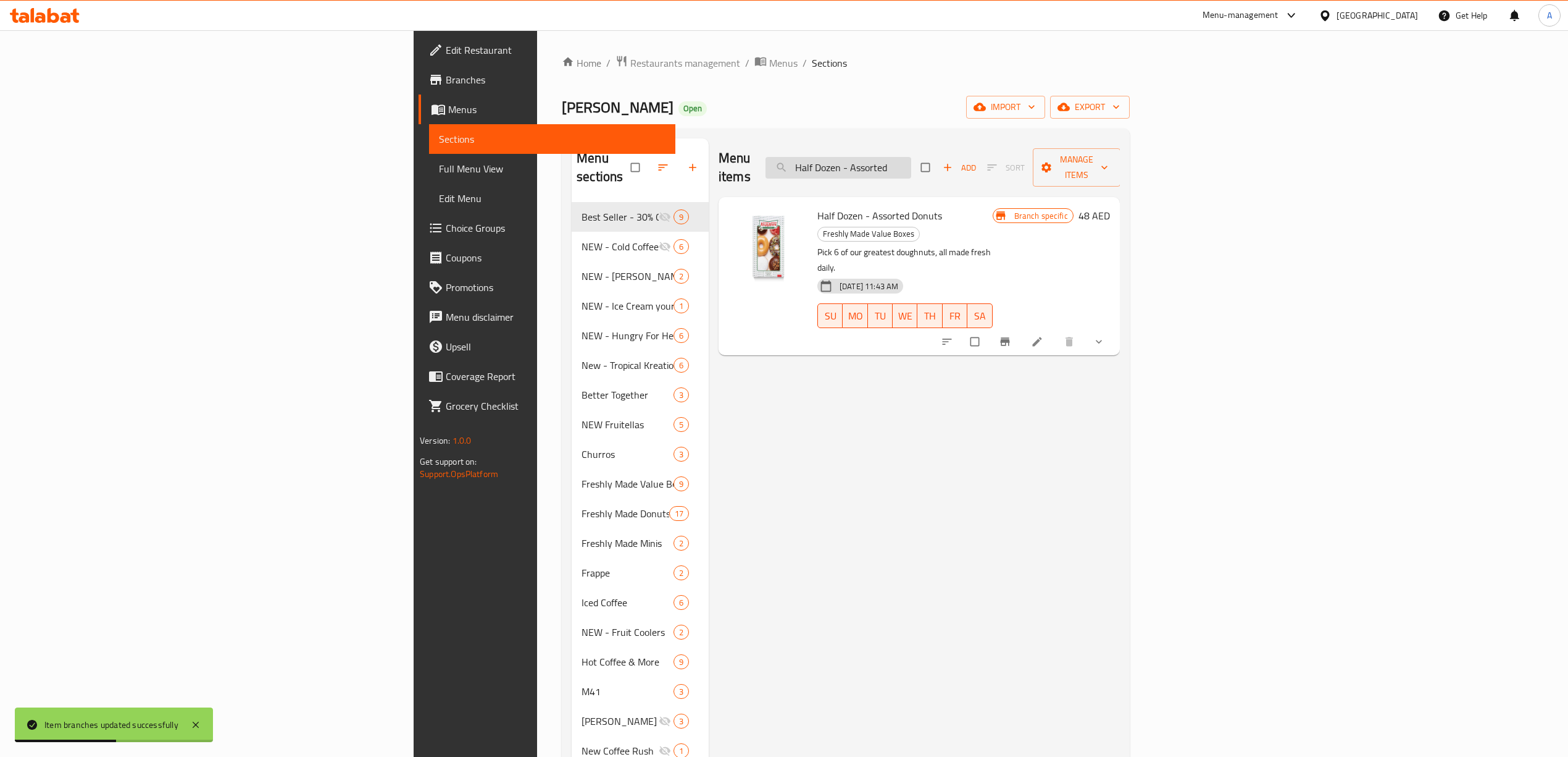
click at [911, 160] on input "Half Dozen - Assorted" at bounding box center [838, 168] width 146 height 22
paste input "Original Glaz"
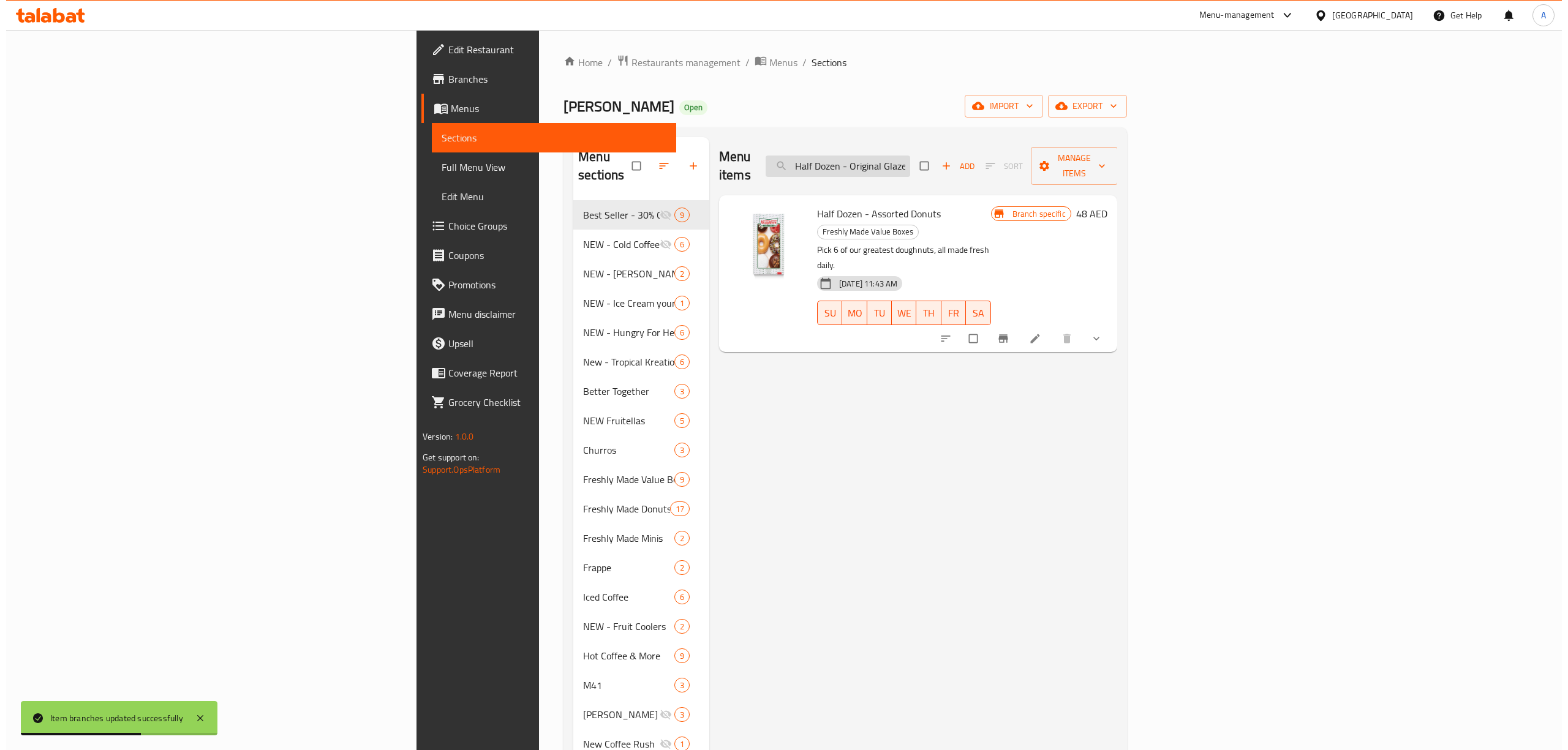
scroll to position [0, 6]
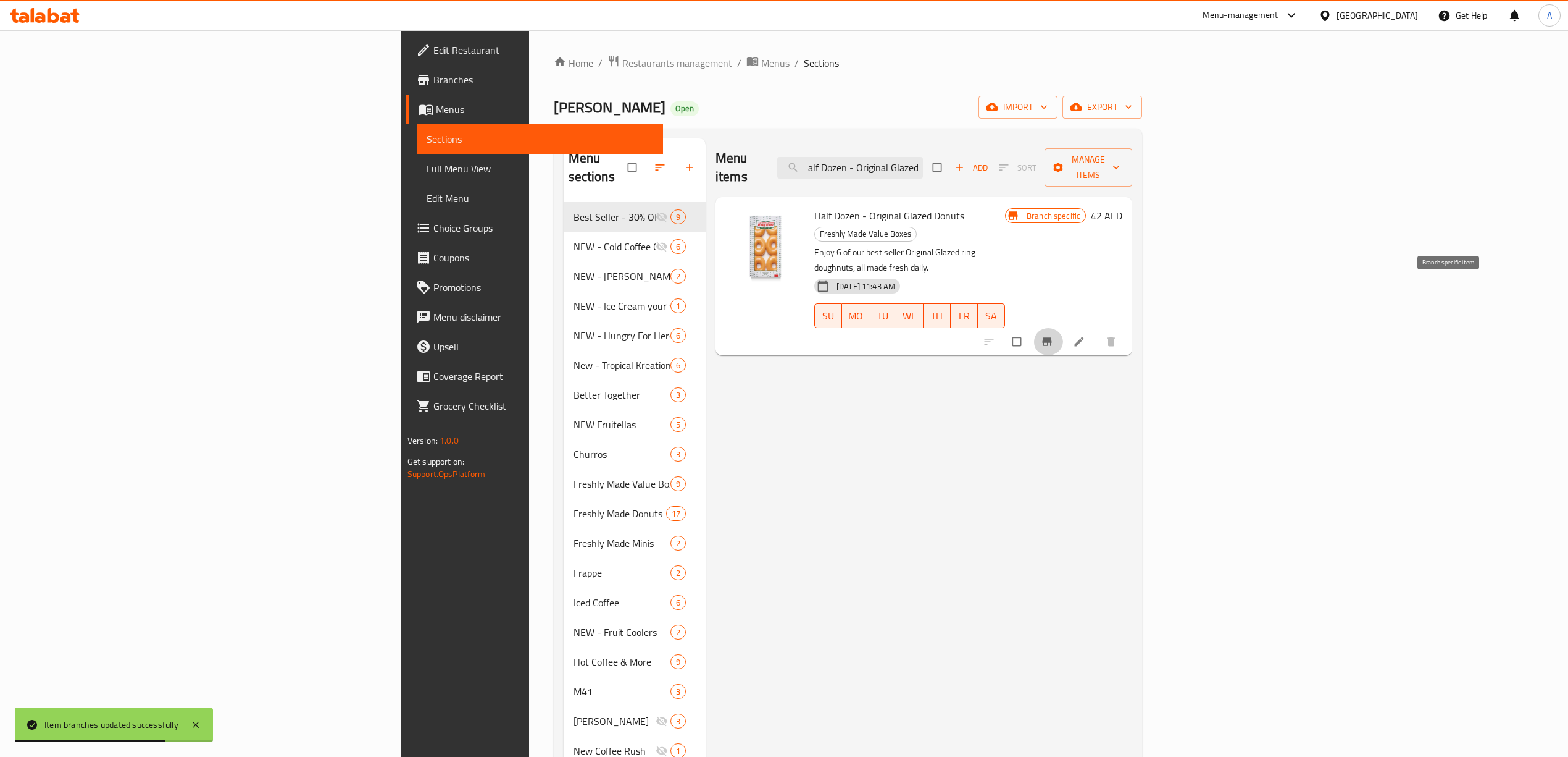
click at [1063, 328] on button "Branch-specific-item" at bounding box center [1048, 341] width 30 height 27
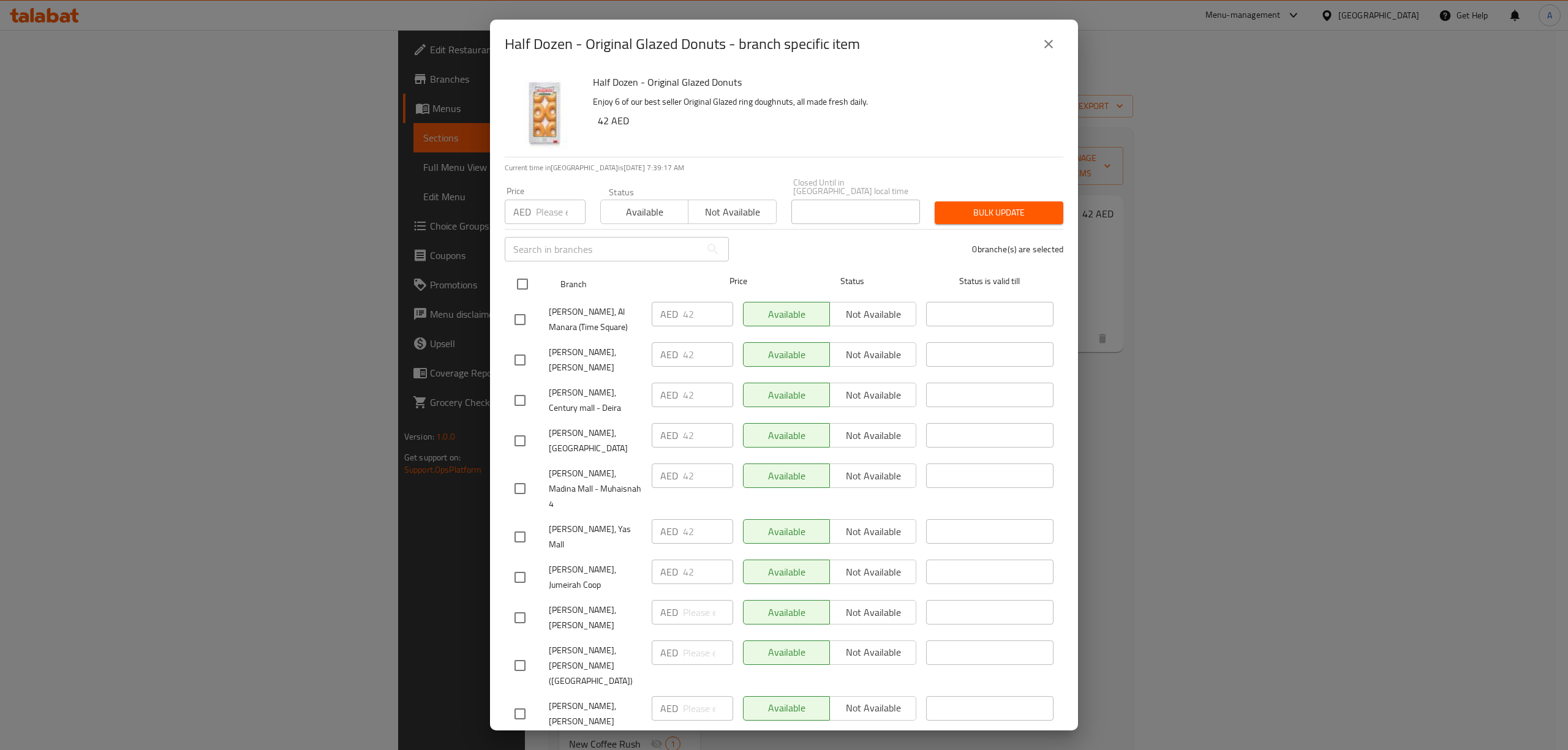
click at [513, 280] on input "checkbox" at bounding box center [522, 284] width 26 height 26
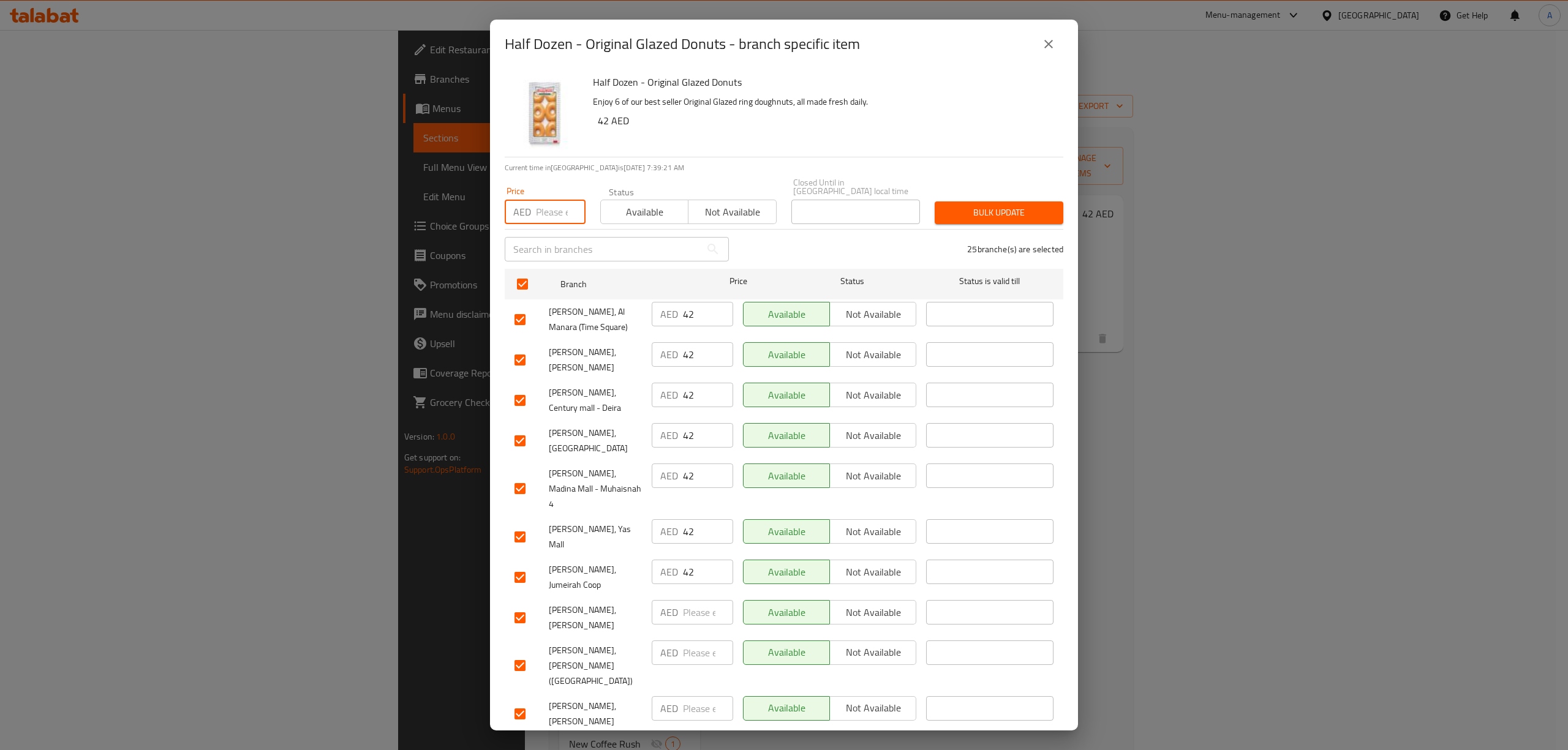
click at [537, 209] on input "number" at bounding box center [560, 211] width 49 height 25
click at [1009, 222] on button "Bulk update" at bounding box center [999, 212] width 129 height 22
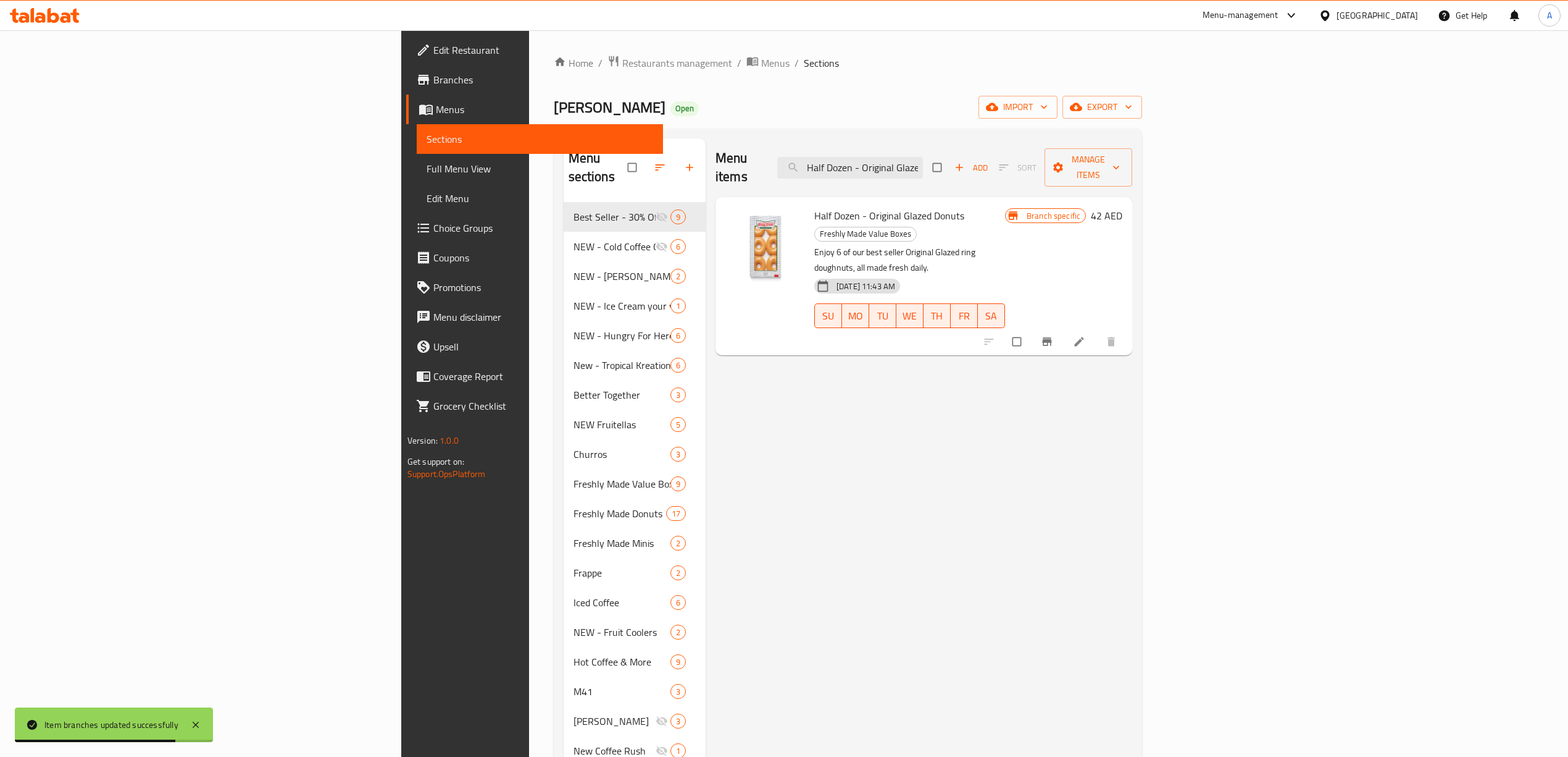
click at [1054, 336] on icon "Branch-specific-item" at bounding box center [1046, 341] width 12 height 12
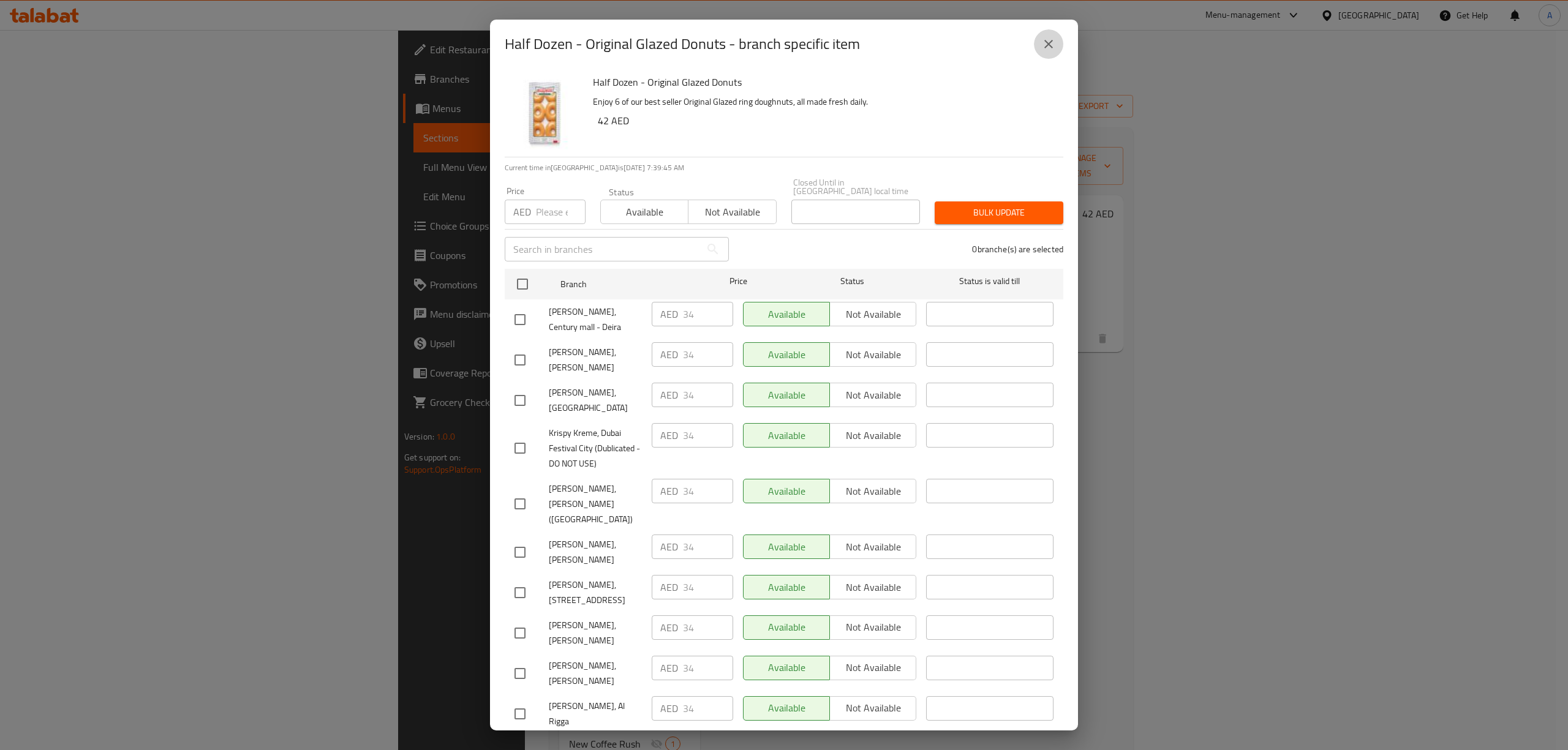
click at [1052, 39] on icon "close" at bounding box center [1048, 44] width 14 height 14
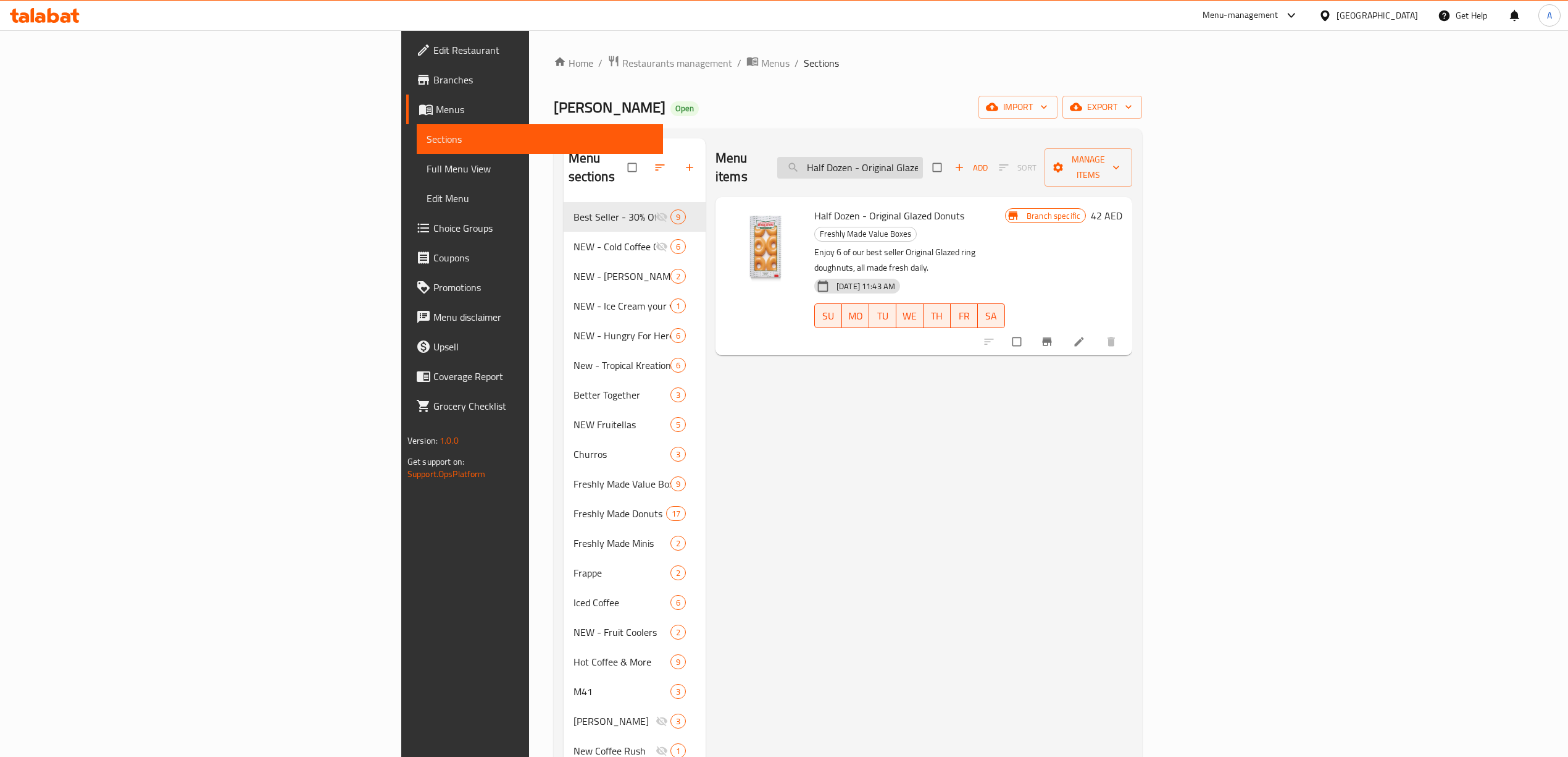
click at [923, 160] on input "Half Dozen - Original Glazed" at bounding box center [850, 168] width 146 height 22
paste input "Assorted Joy Box Donuts"
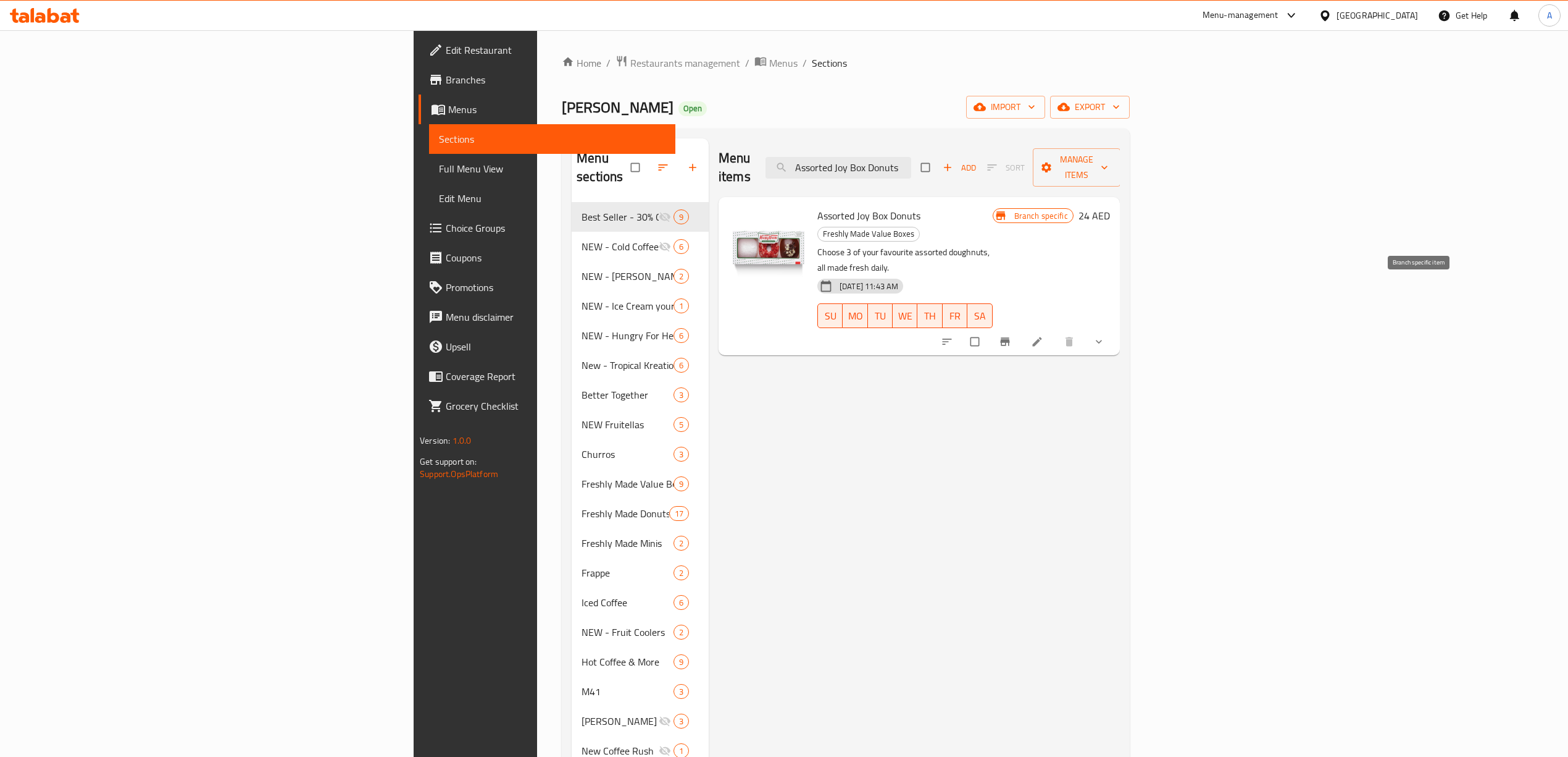
click at [1013, 336] on span "Branch-specific-item" at bounding box center [1006, 341] width 14 height 12
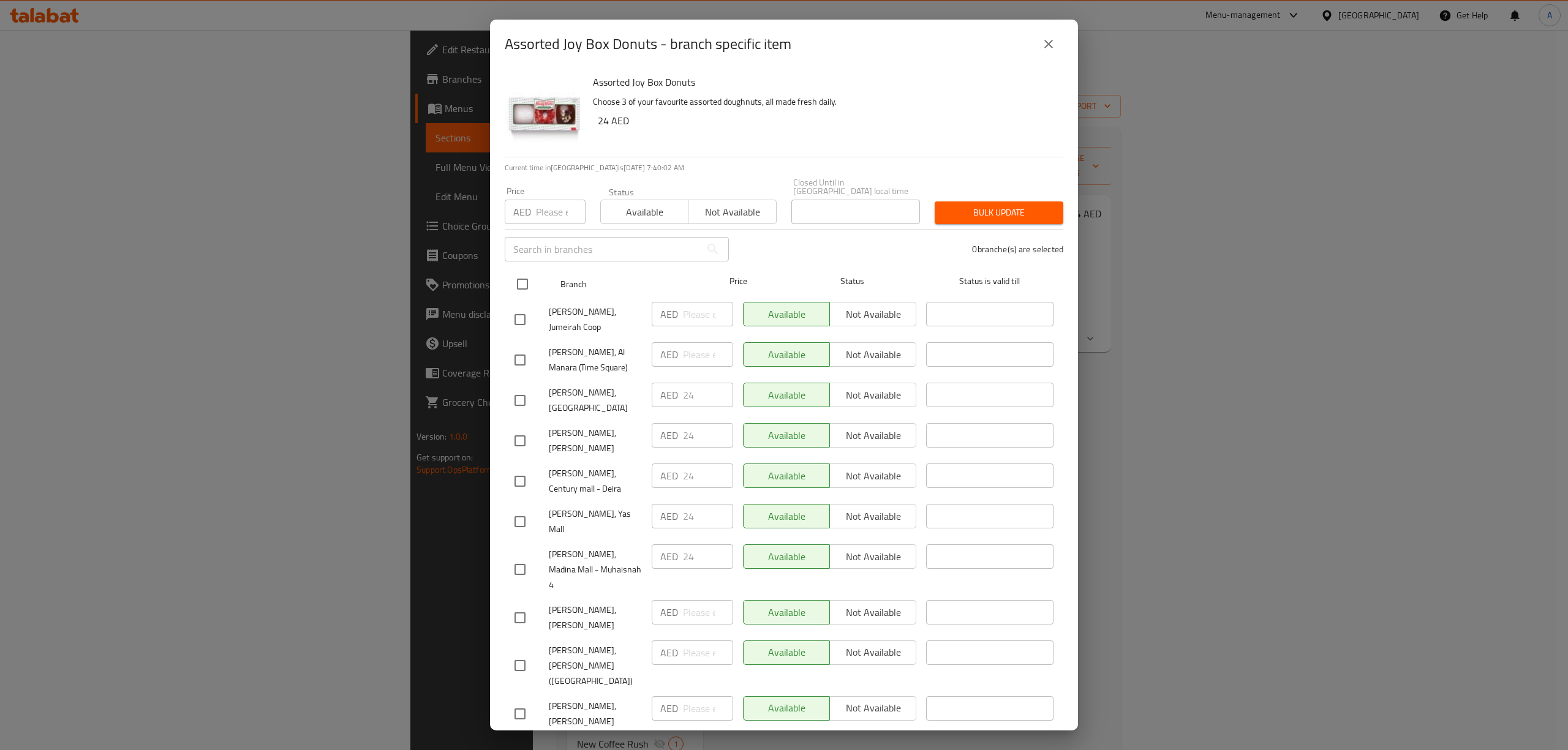
click at [523, 286] on input "checkbox" at bounding box center [522, 284] width 26 height 26
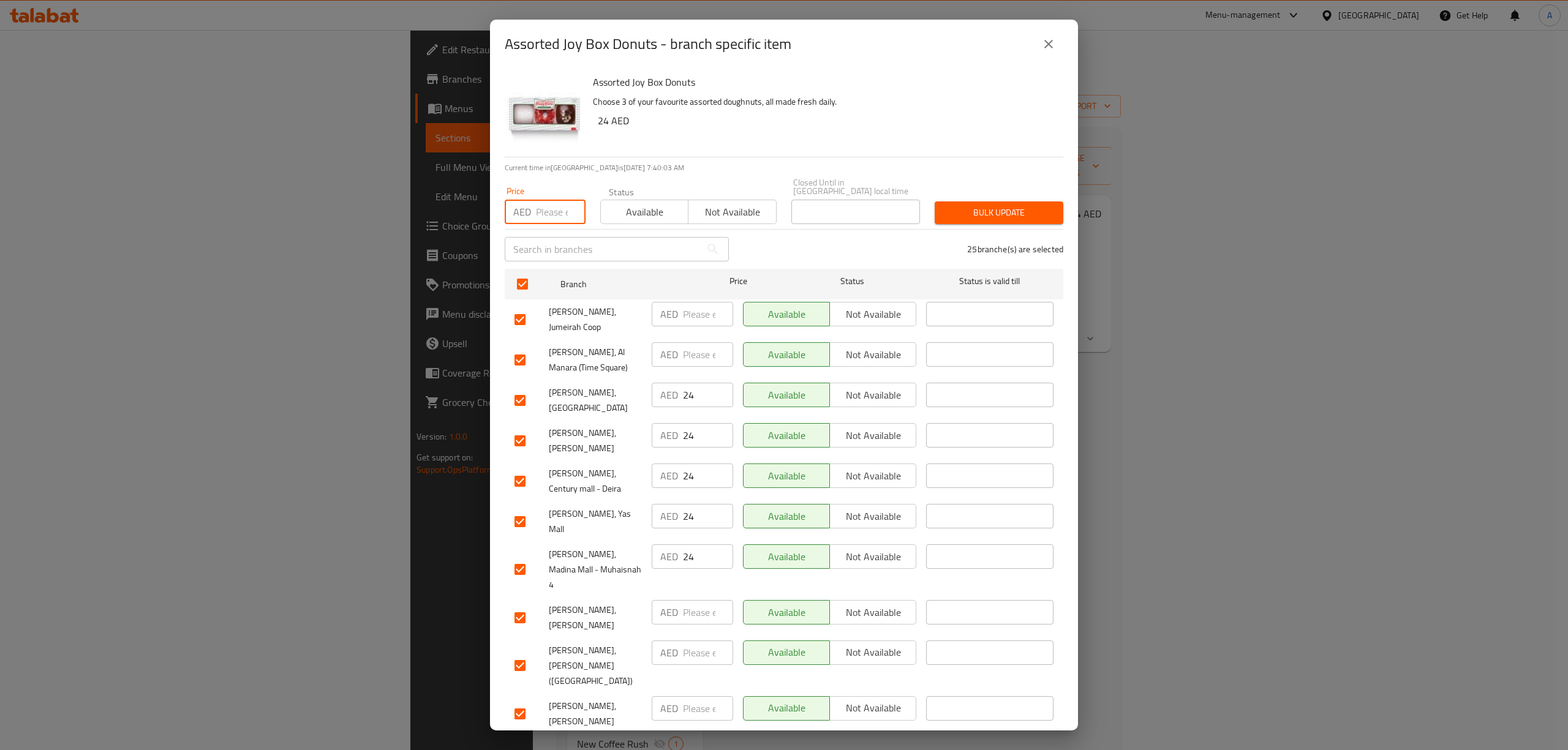
click at [542, 217] on input "number" at bounding box center [560, 211] width 49 height 25
click at [1005, 207] on span "Bulk update" at bounding box center [999, 212] width 109 height 15
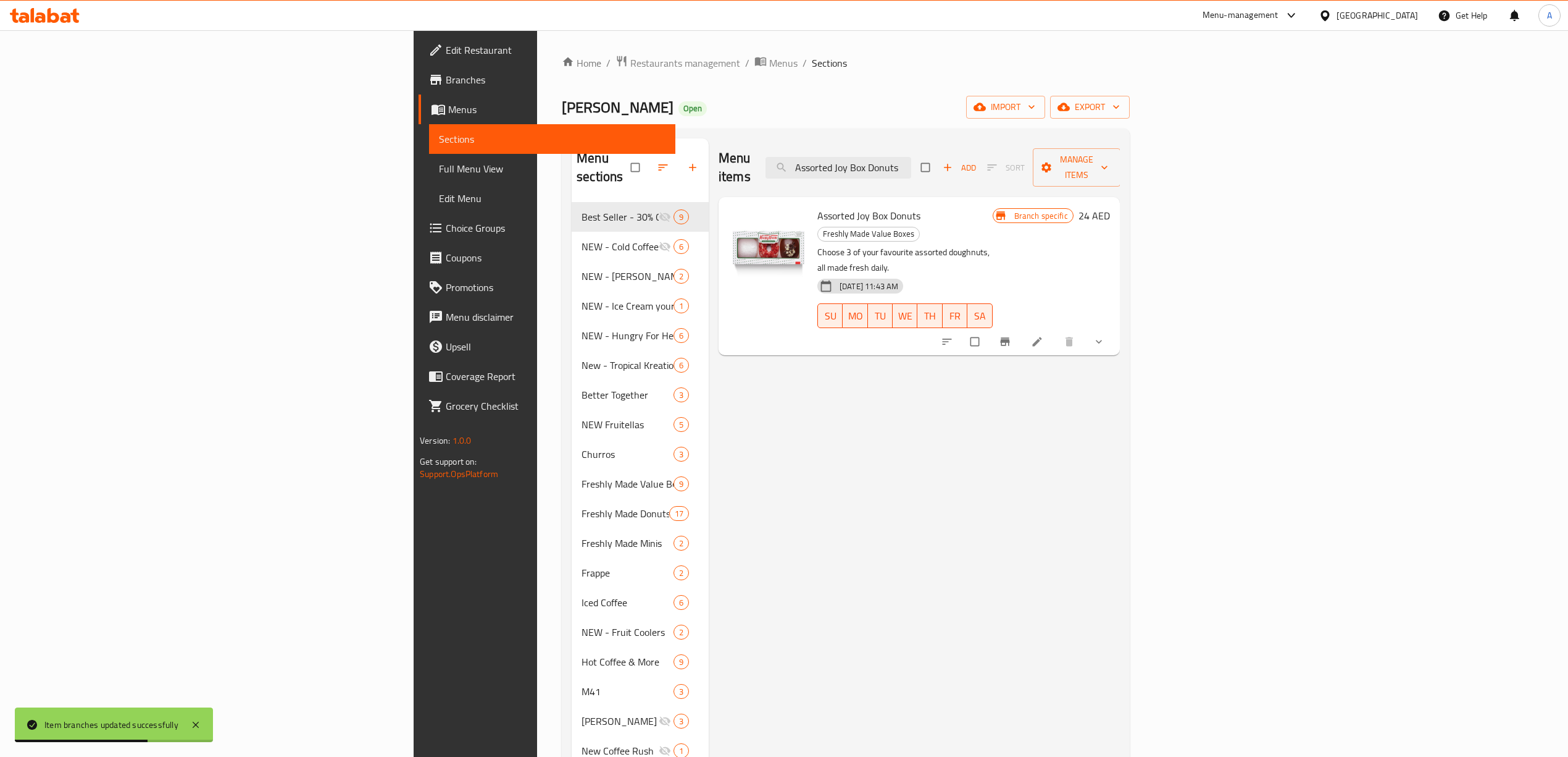
click at [1021, 328] on button "Branch-specific-item" at bounding box center [1006, 341] width 30 height 27
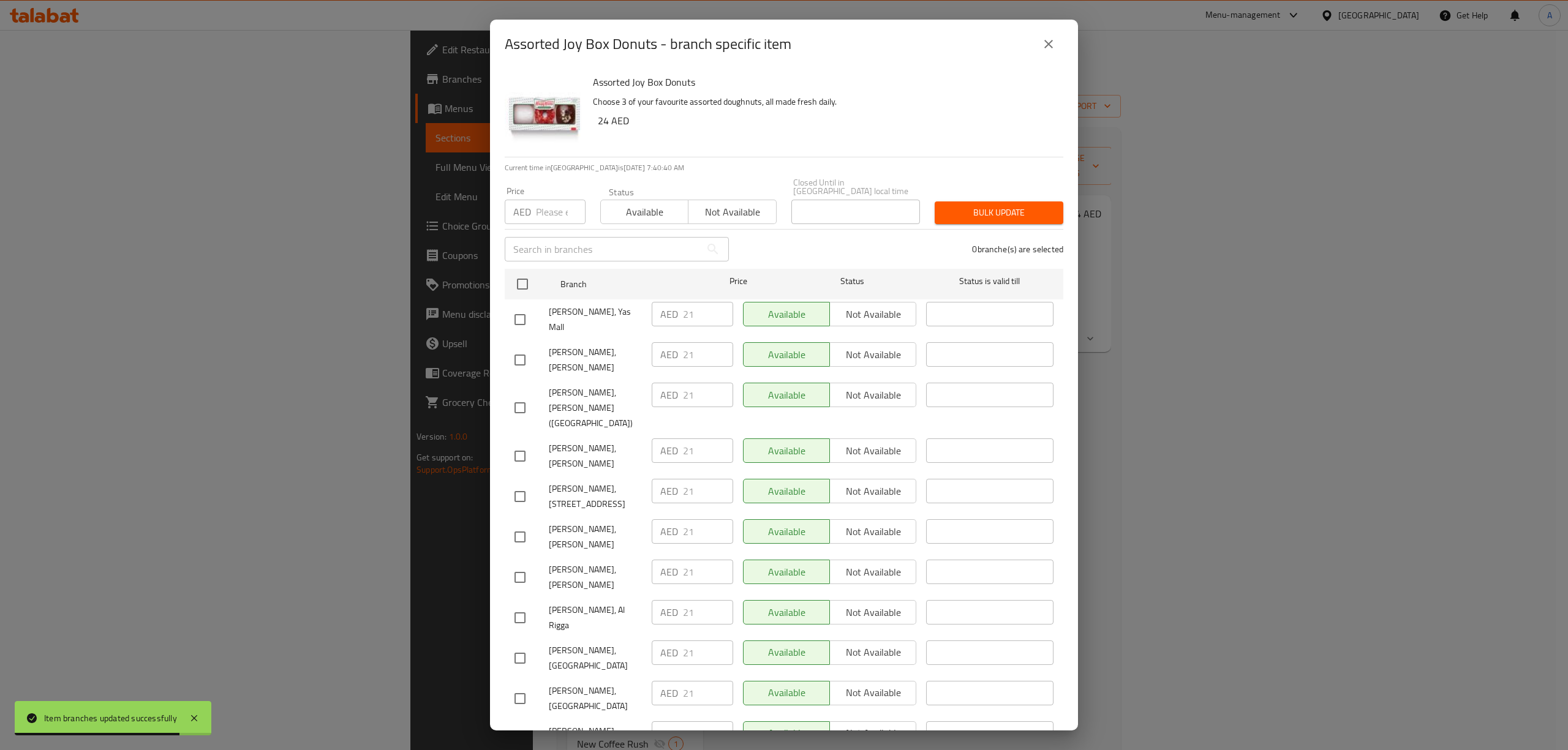
click at [1054, 43] on icon "close" at bounding box center [1048, 44] width 14 height 14
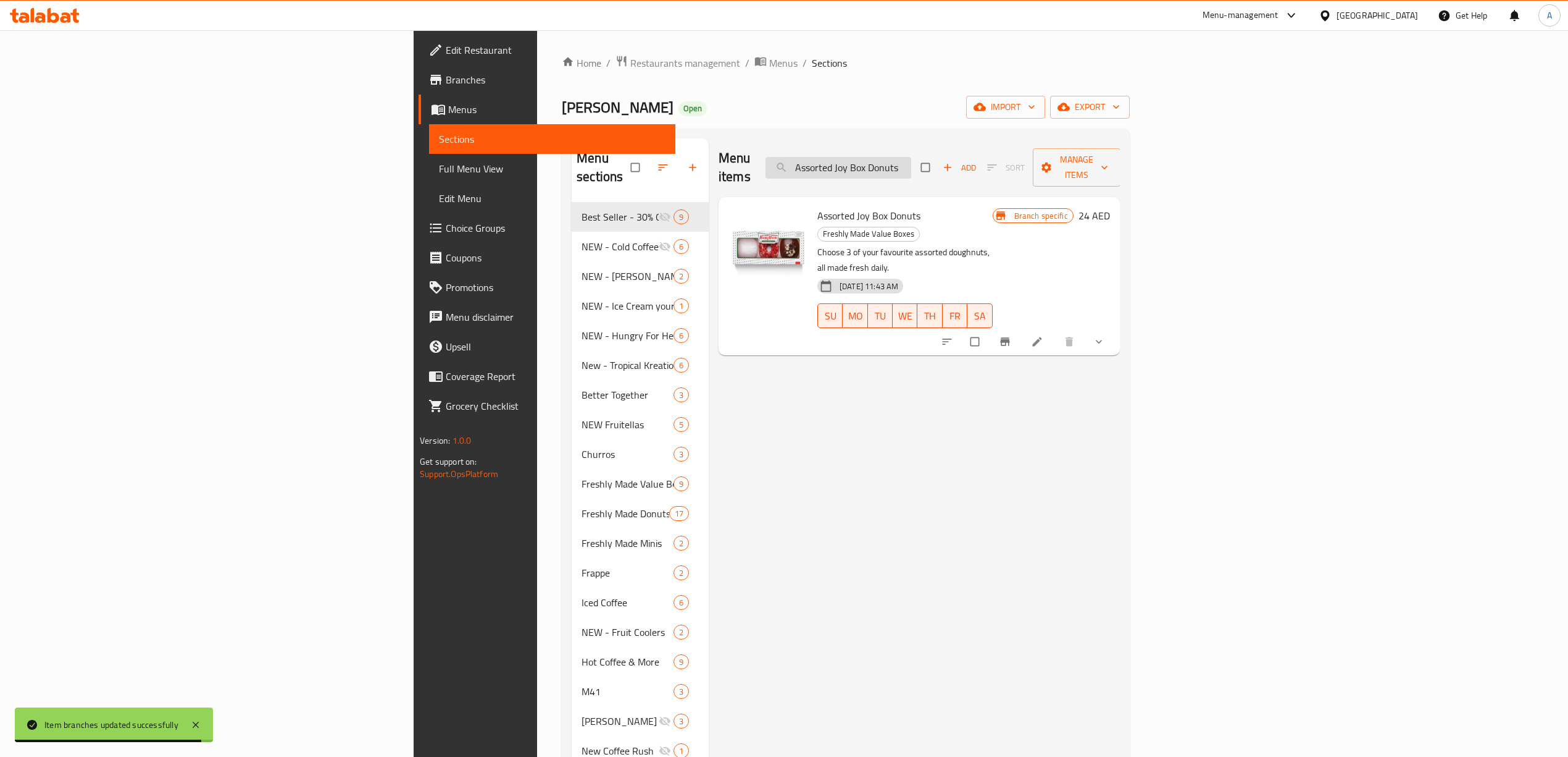
click at [911, 169] on input "Assorted Joy Box Donuts" at bounding box center [838, 168] width 146 height 22
paste input "Half Dozen - Assorted"
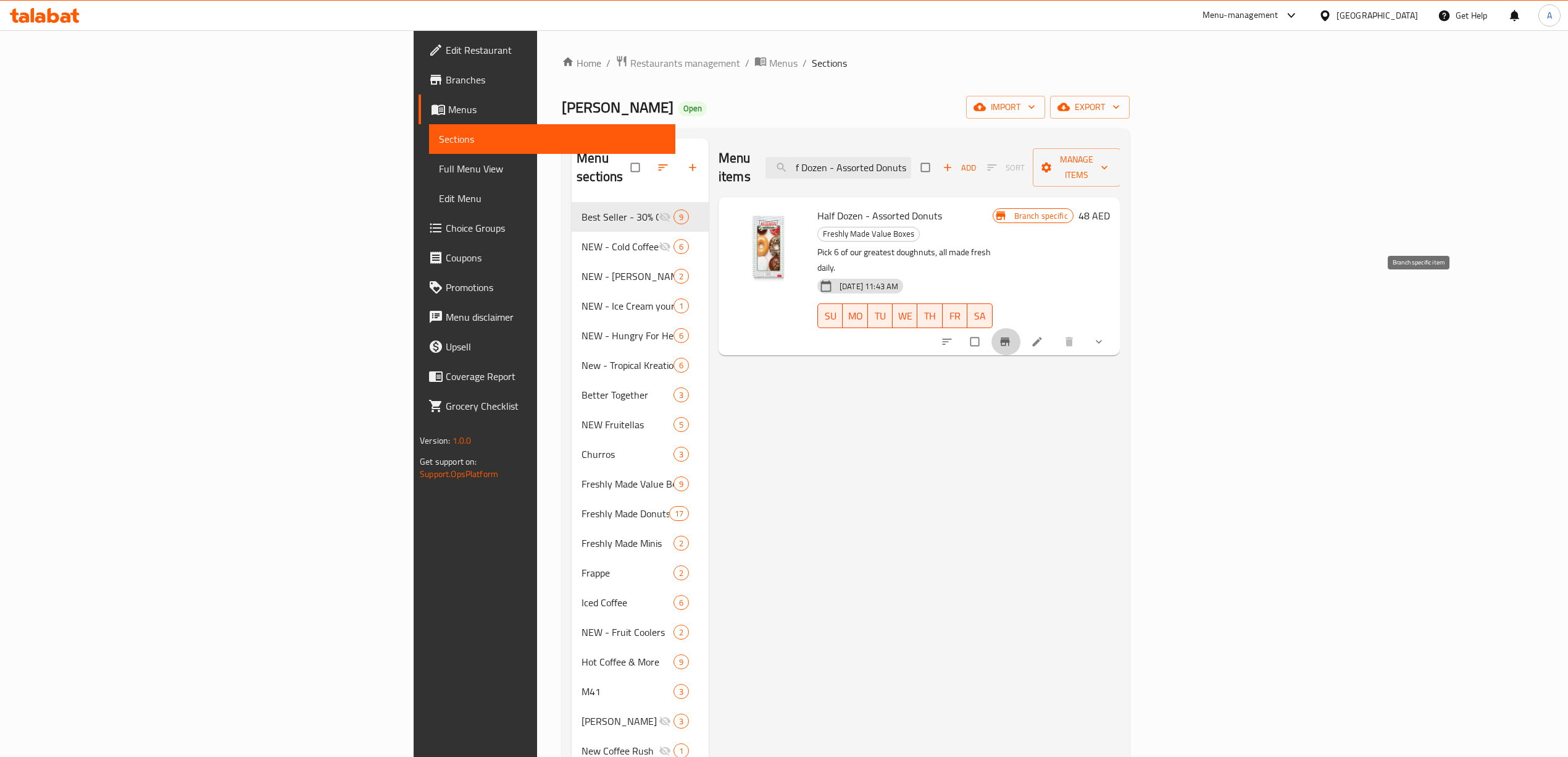
click at [1009, 338] on icon "Branch-specific-item" at bounding box center [1005, 342] width 10 height 8
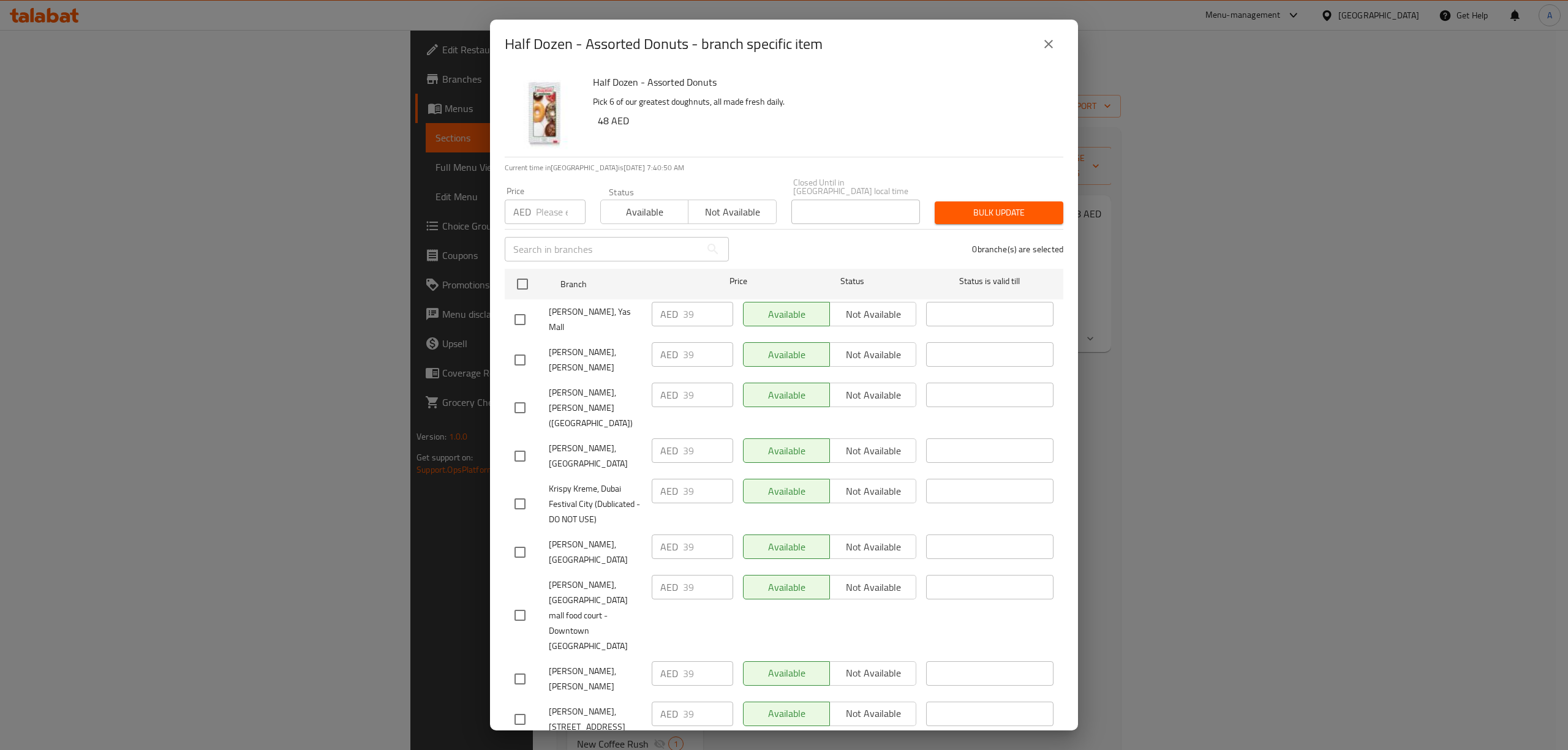
click at [1054, 43] on icon "close" at bounding box center [1048, 44] width 14 height 14
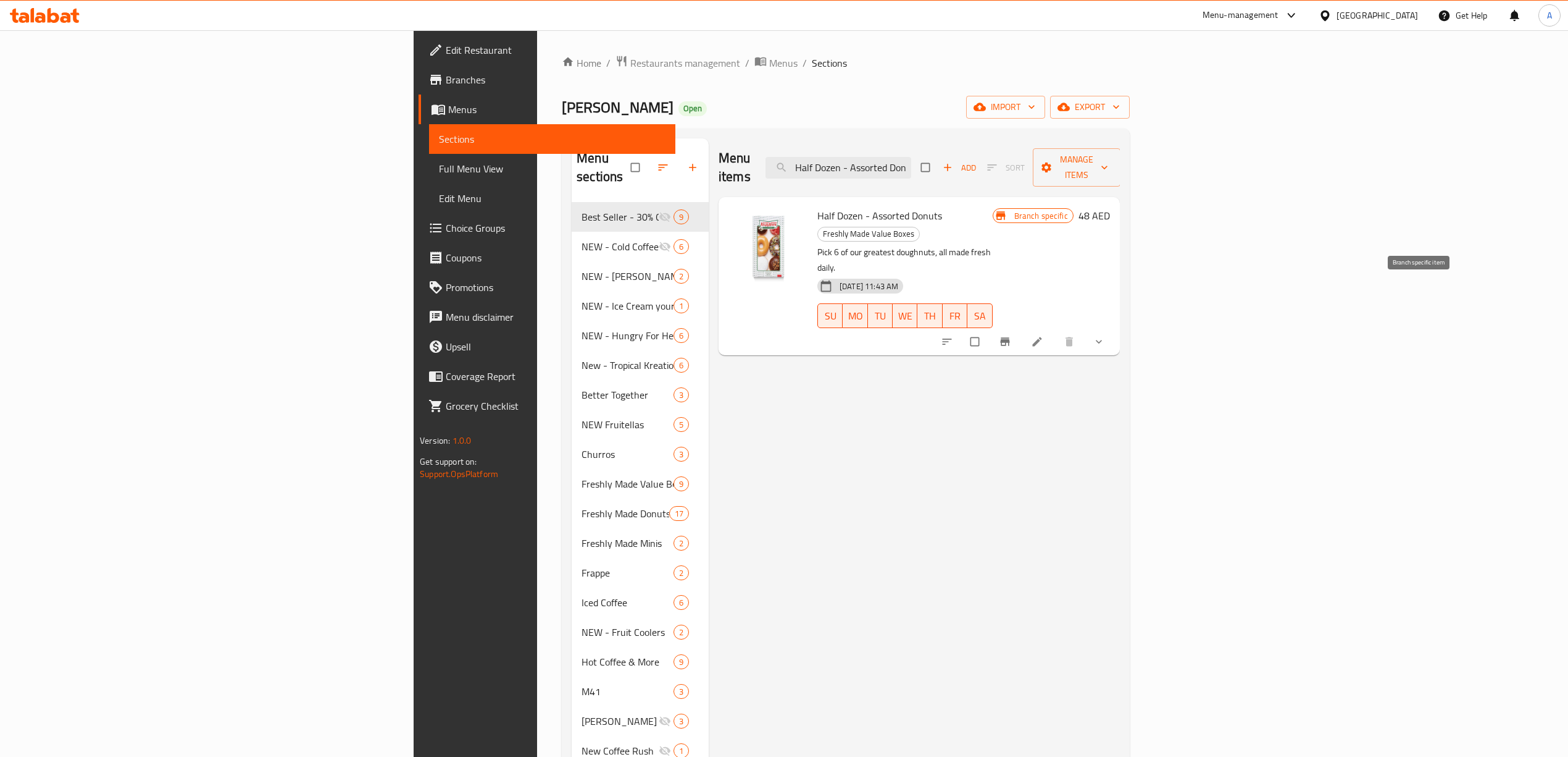
click at [1021, 328] on button "Branch-specific-item" at bounding box center [1006, 341] width 30 height 27
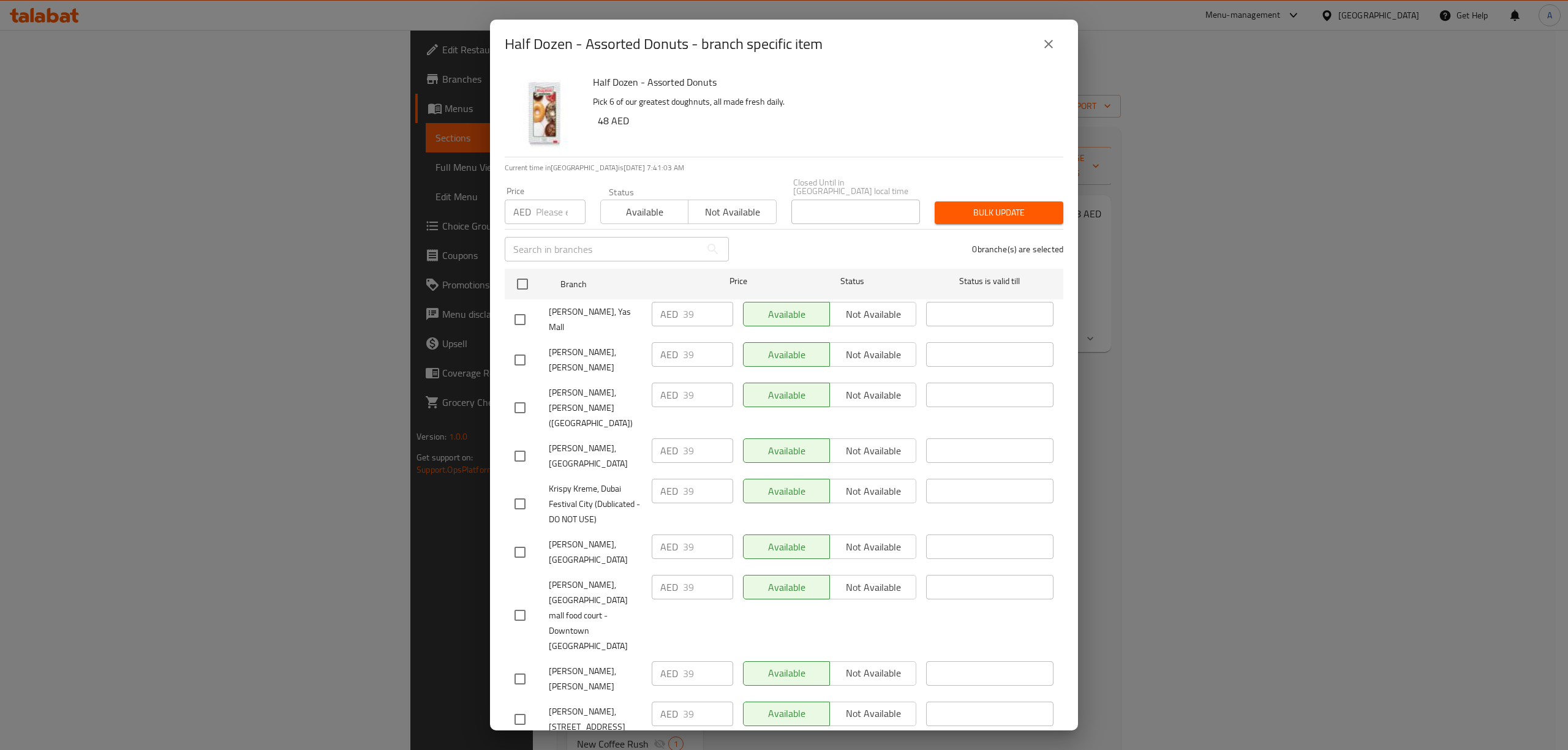
click at [1056, 43] on button "close" at bounding box center [1048, 44] width 30 height 30
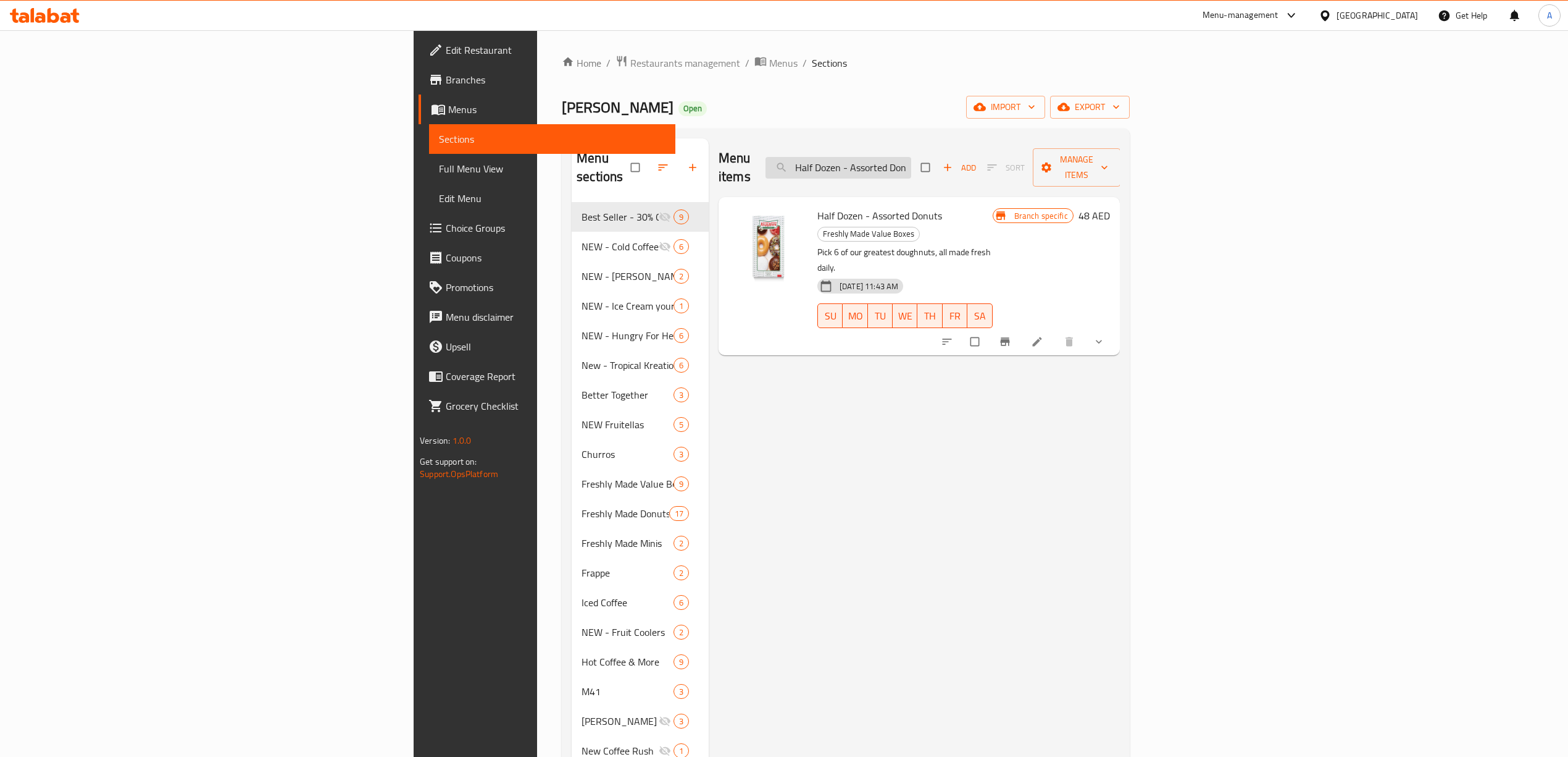
click at [911, 157] on input "Half Dozen - Assorted Donuts" at bounding box center [838, 168] width 146 height 22
click at [1011, 336] on icon "Branch-specific-item" at bounding box center [1005, 341] width 12 height 12
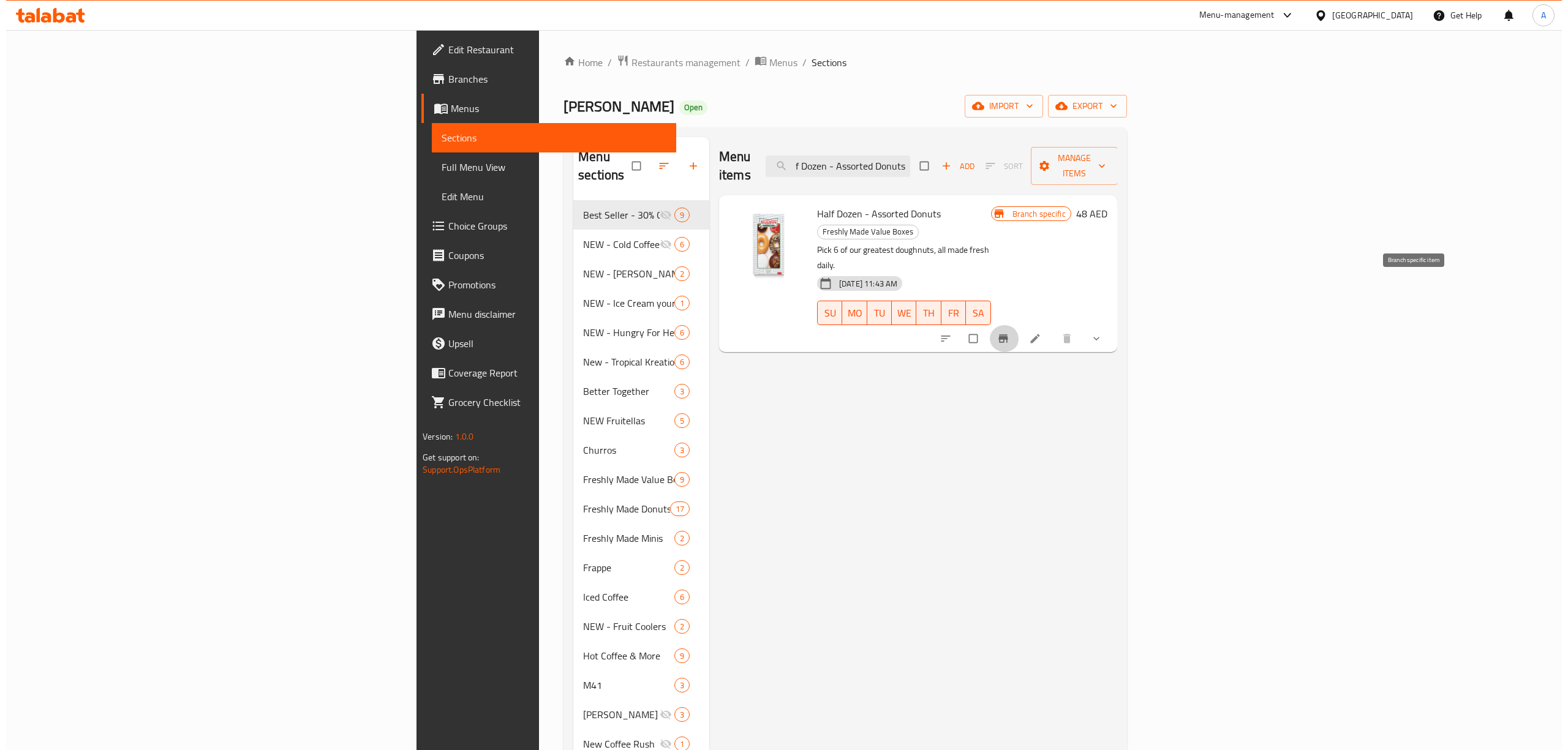
scroll to position [0, 0]
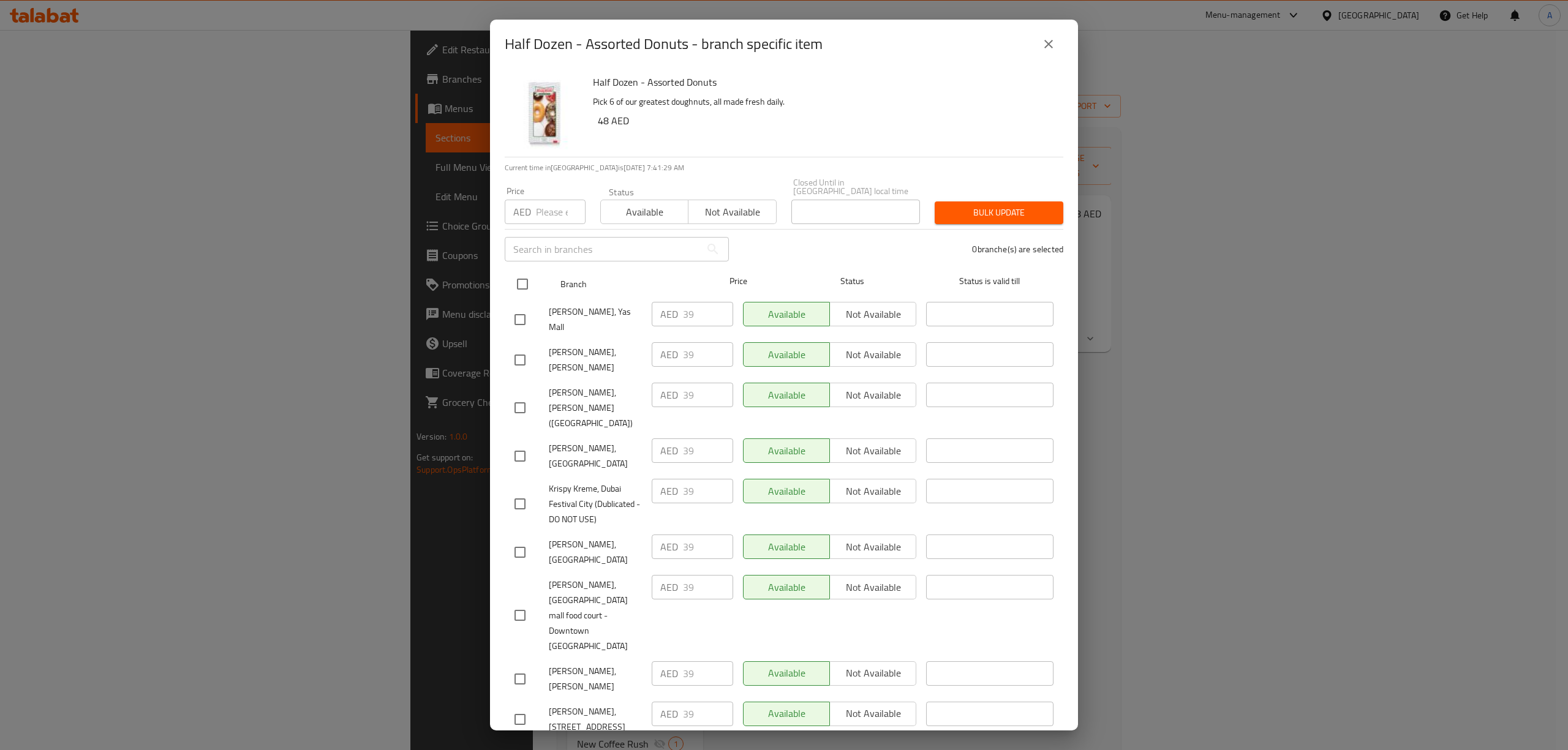
click at [525, 282] on input "checkbox" at bounding box center [522, 284] width 26 height 26
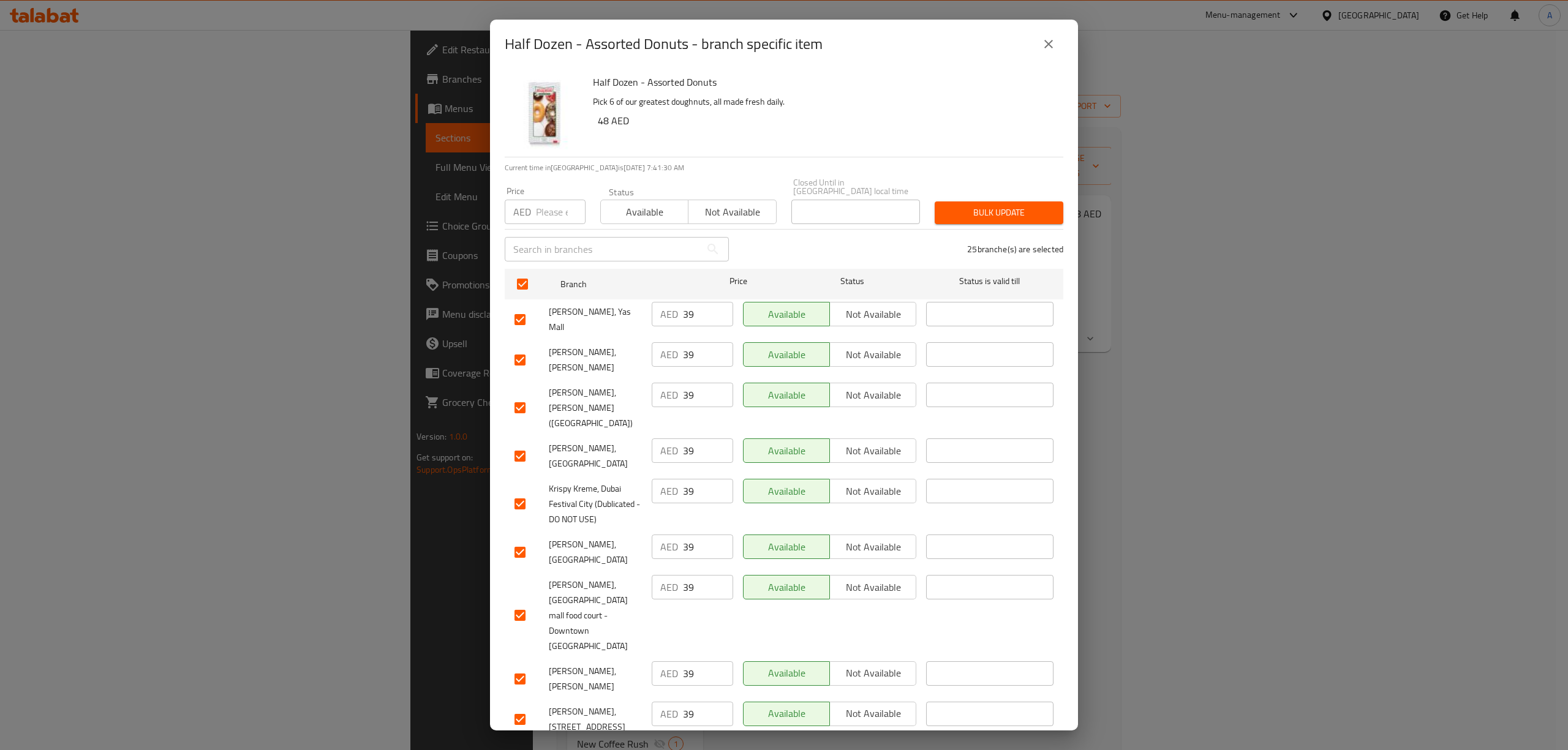
click at [556, 201] on input "number" at bounding box center [560, 211] width 49 height 25
click at [988, 214] on span "Bulk update" at bounding box center [999, 212] width 109 height 15
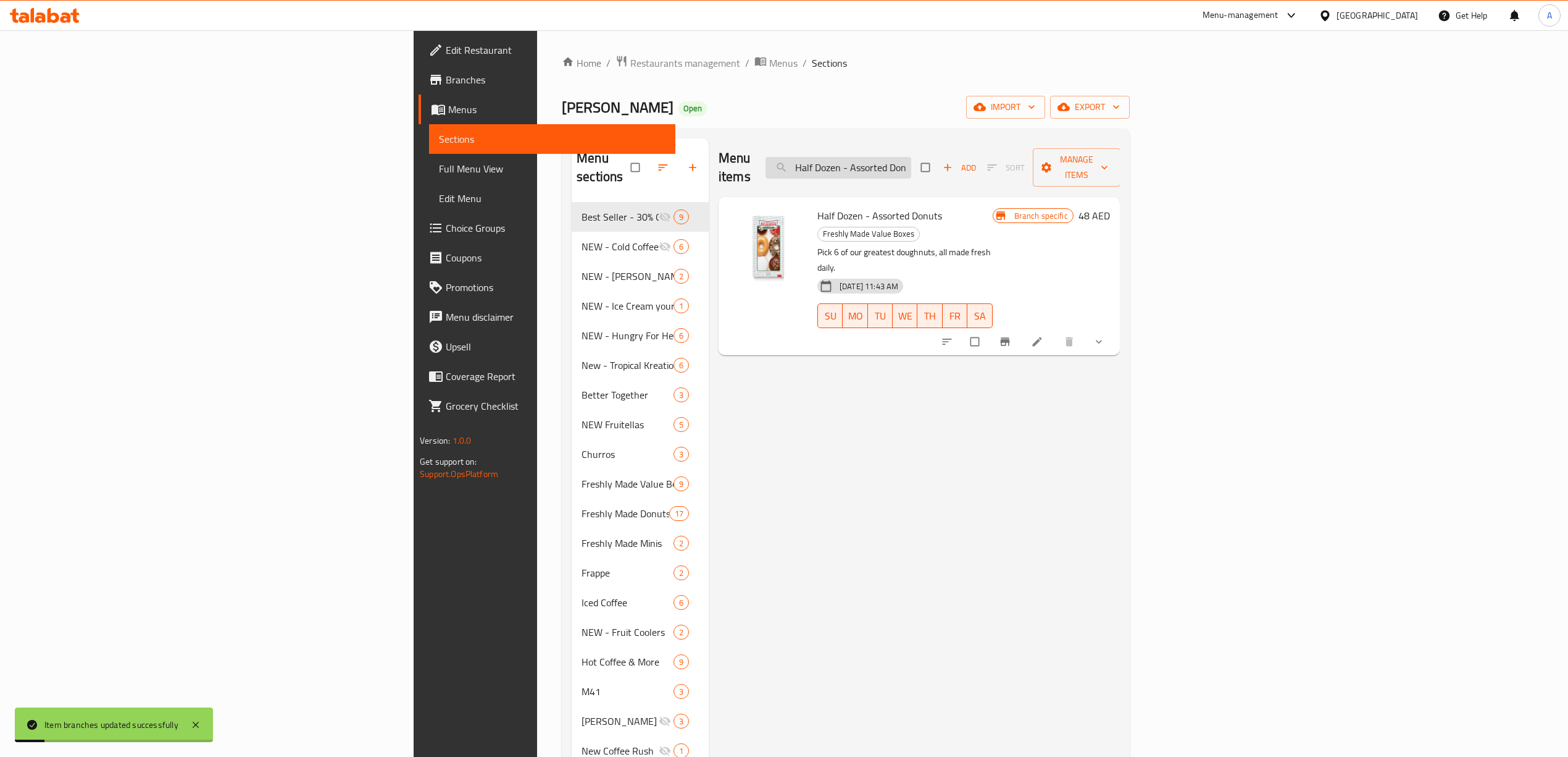
click at [911, 158] on input "Half Dozen - Assorted Donuts" at bounding box center [838, 168] width 146 height 22
paste input "The Original"
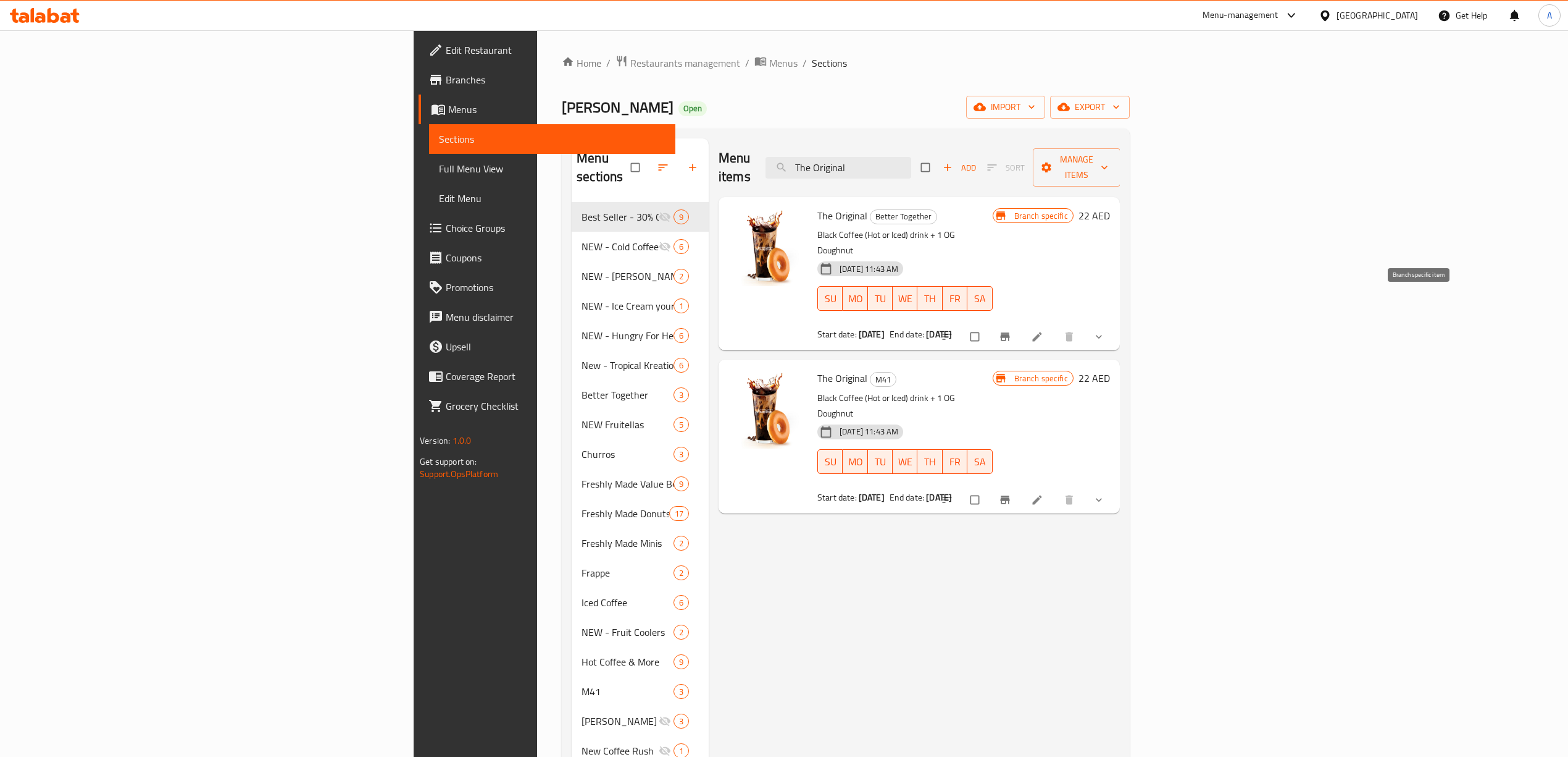
click at [1011, 330] on icon "Branch-specific-item" at bounding box center [1005, 336] width 12 height 12
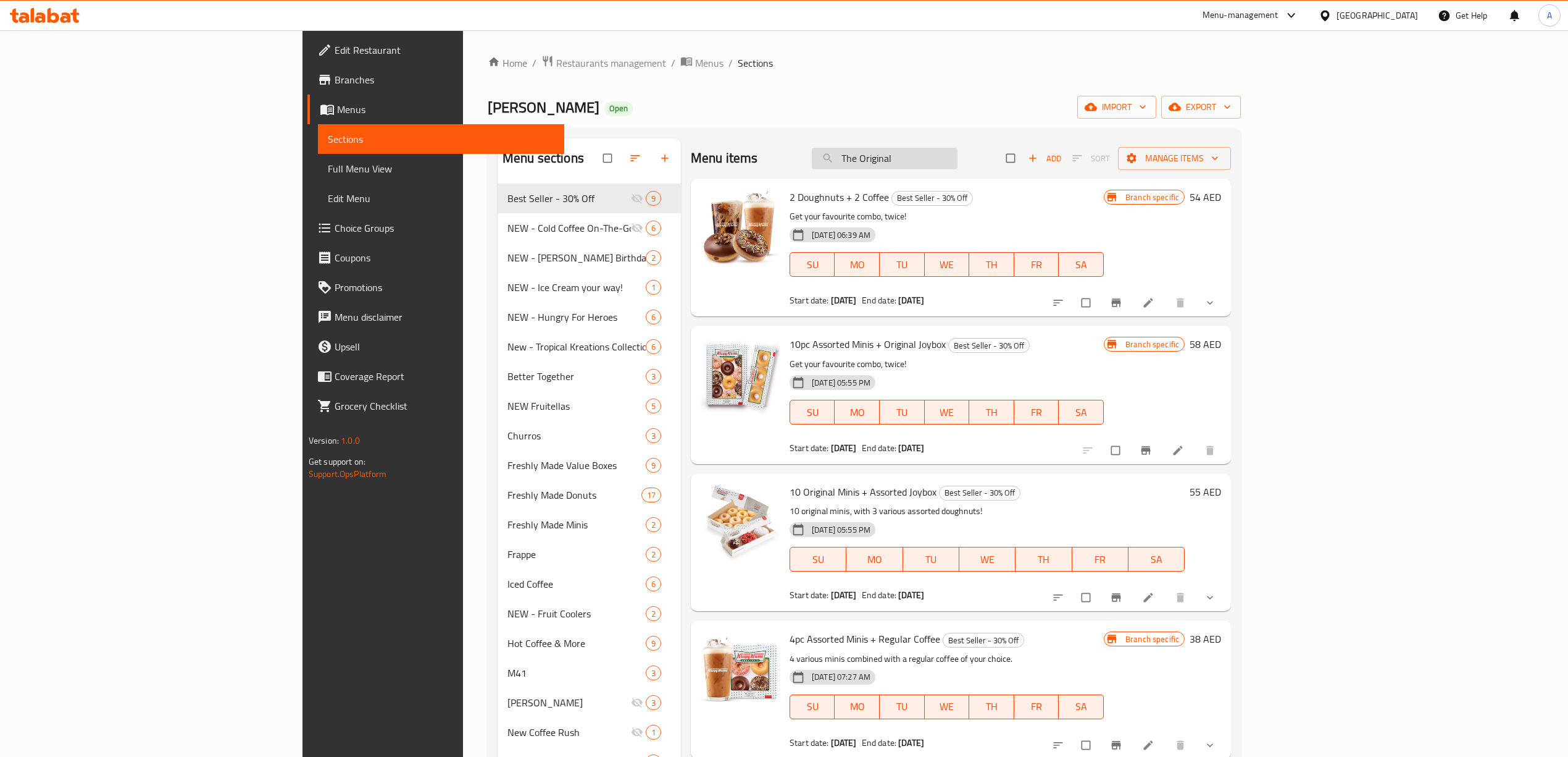
click at [958, 150] on input "The Original" at bounding box center [885, 158] width 146 height 22
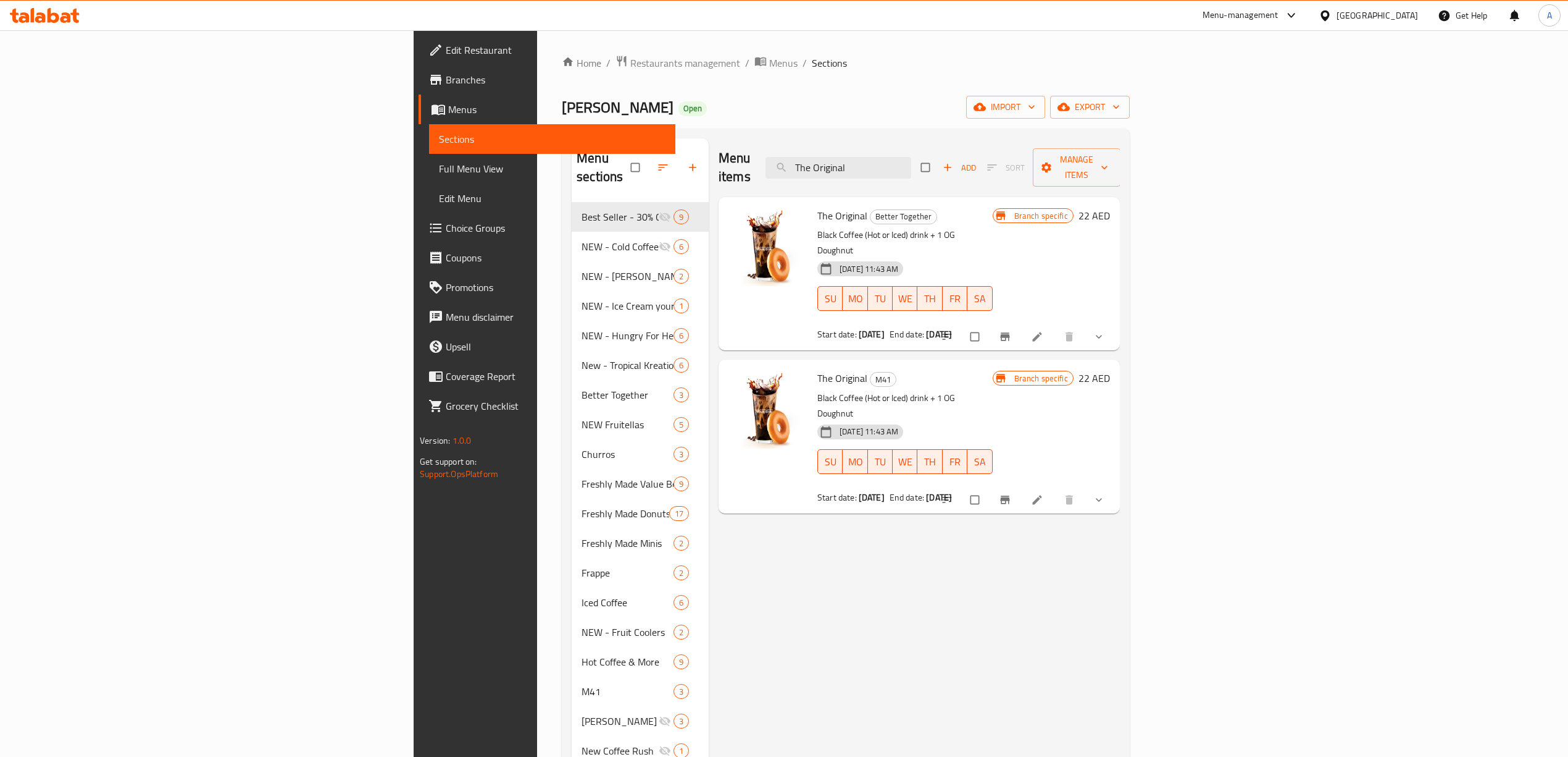
click at [1009, 333] on icon "Branch-specific-item" at bounding box center [1005, 337] width 10 height 8
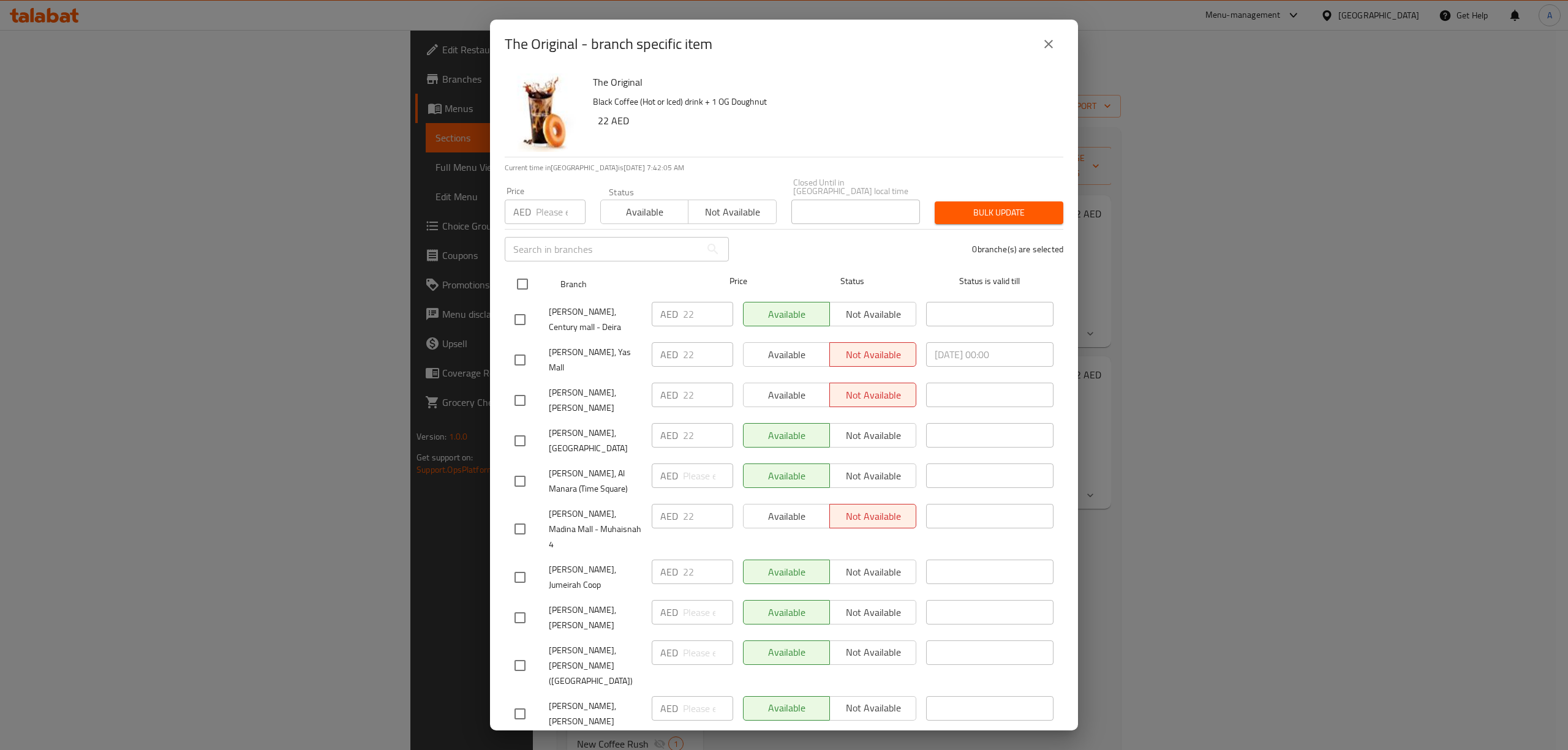
click at [525, 287] on input "checkbox" at bounding box center [522, 284] width 26 height 26
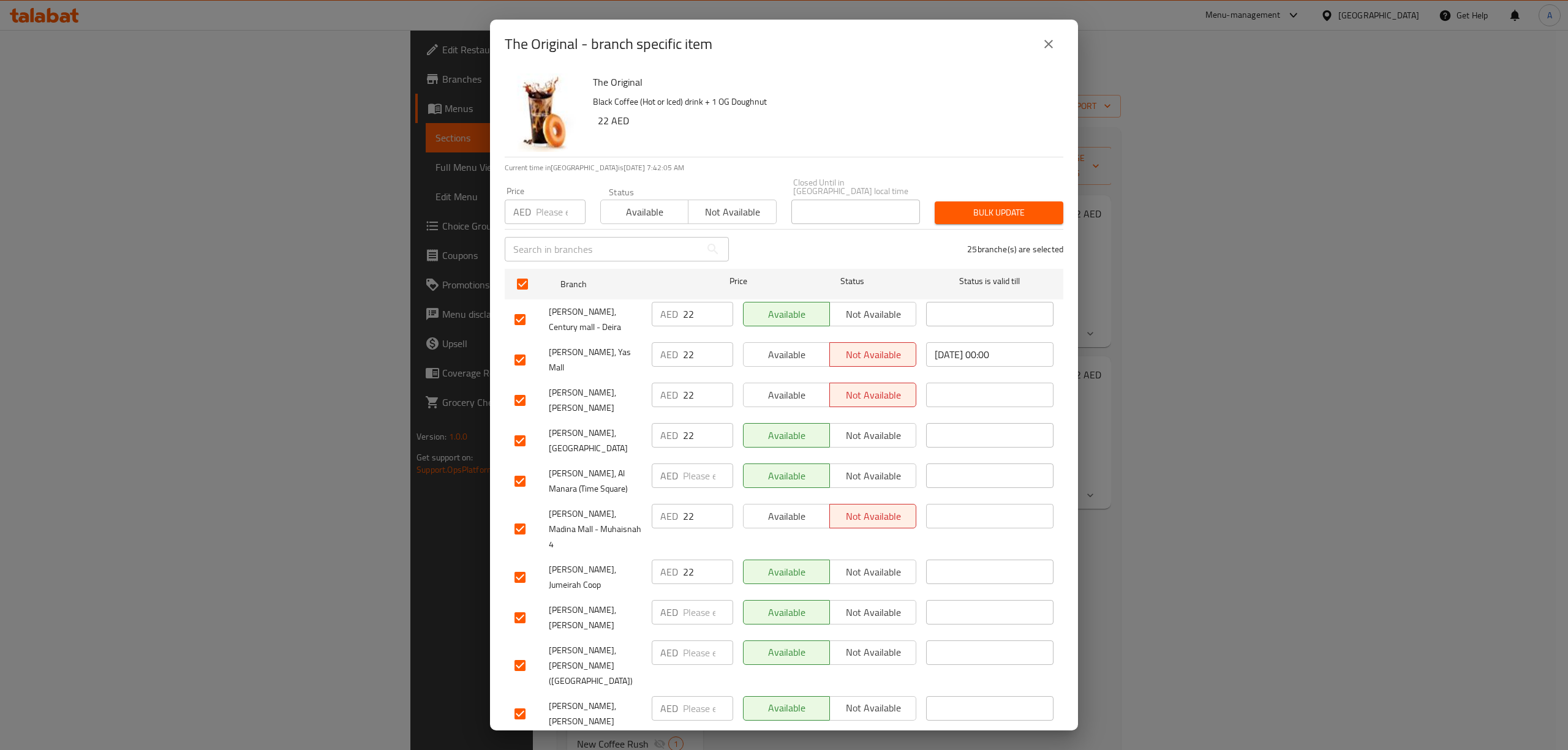
click at [533, 214] on div "AED Price" at bounding box center [544, 211] width 81 height 25
click at [965, 211] on span "Bulk update" at bounding box center [999, 212] width 109 height 15
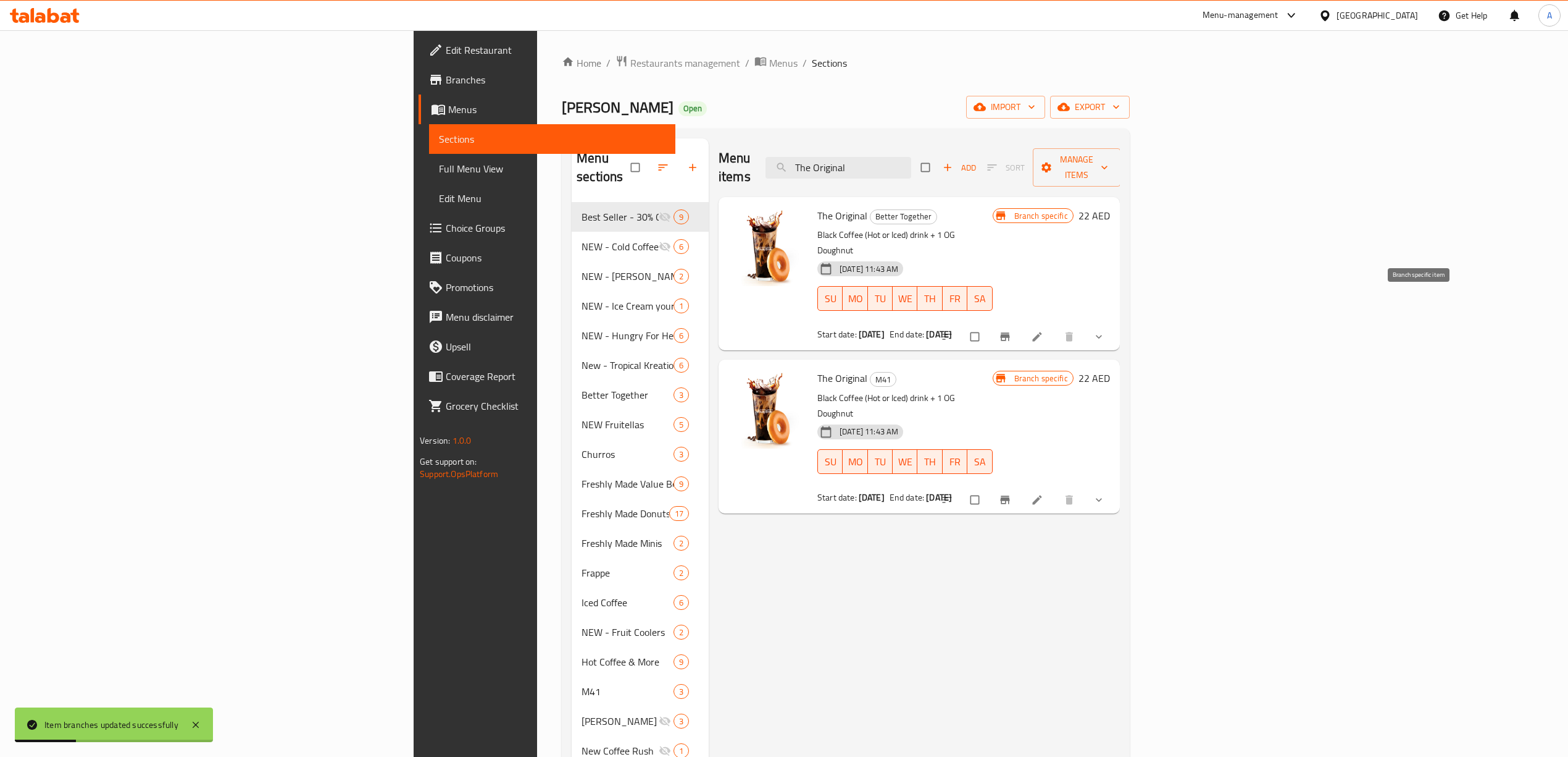
click at [1021, 323] on button "Branch-specific-item" at bounding box center [1006, 337] width 30 height 27
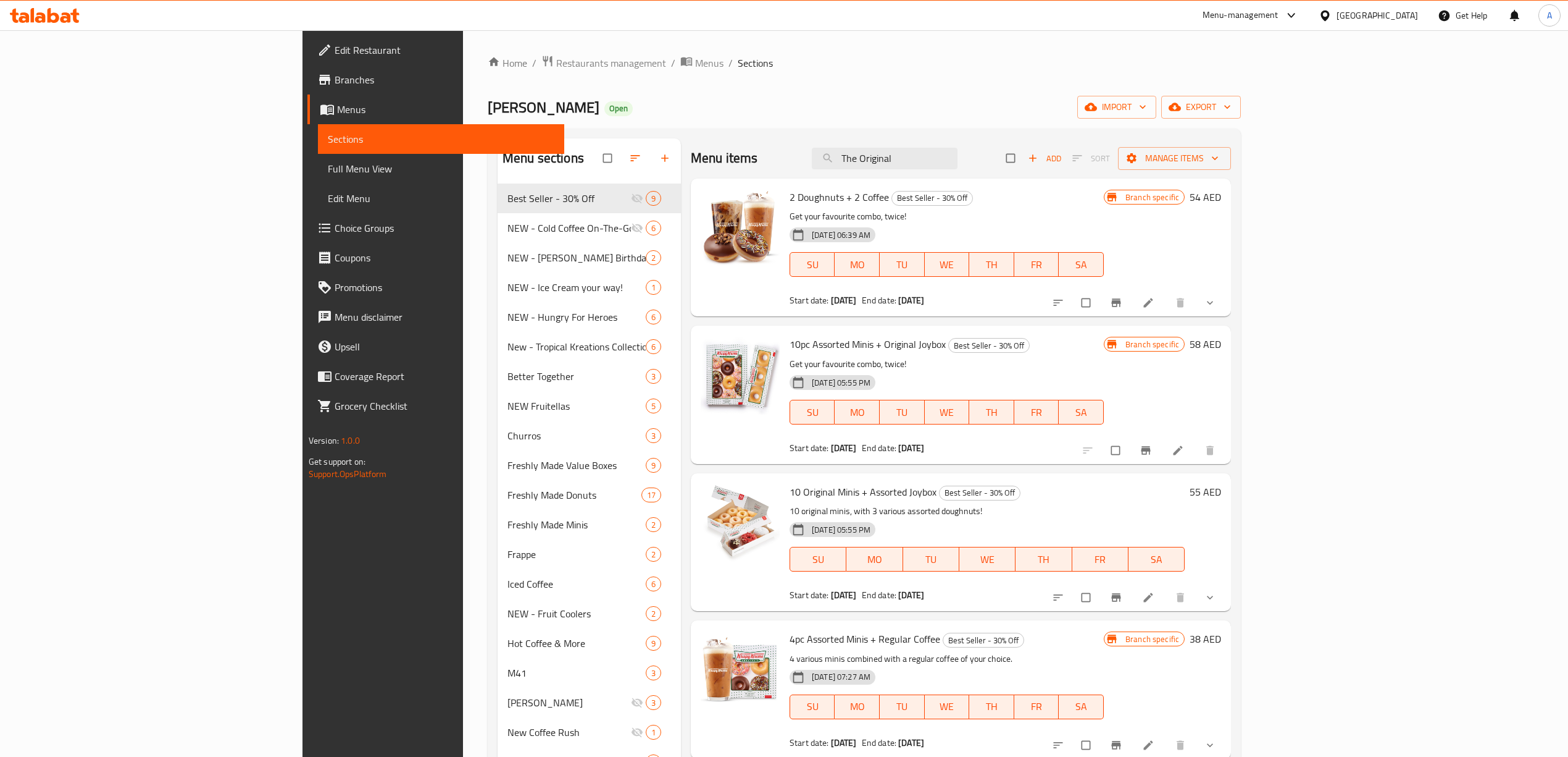
drag, startPoint x: 1016, startPoint y: 168, endPoint x: 873, endPoint y: 155, distance: 143.6
click at [910, 166] on div "Menu items The Original Add Sort Manage items" at bounding box center [960, 159] width 540 height 40
paste input "search"
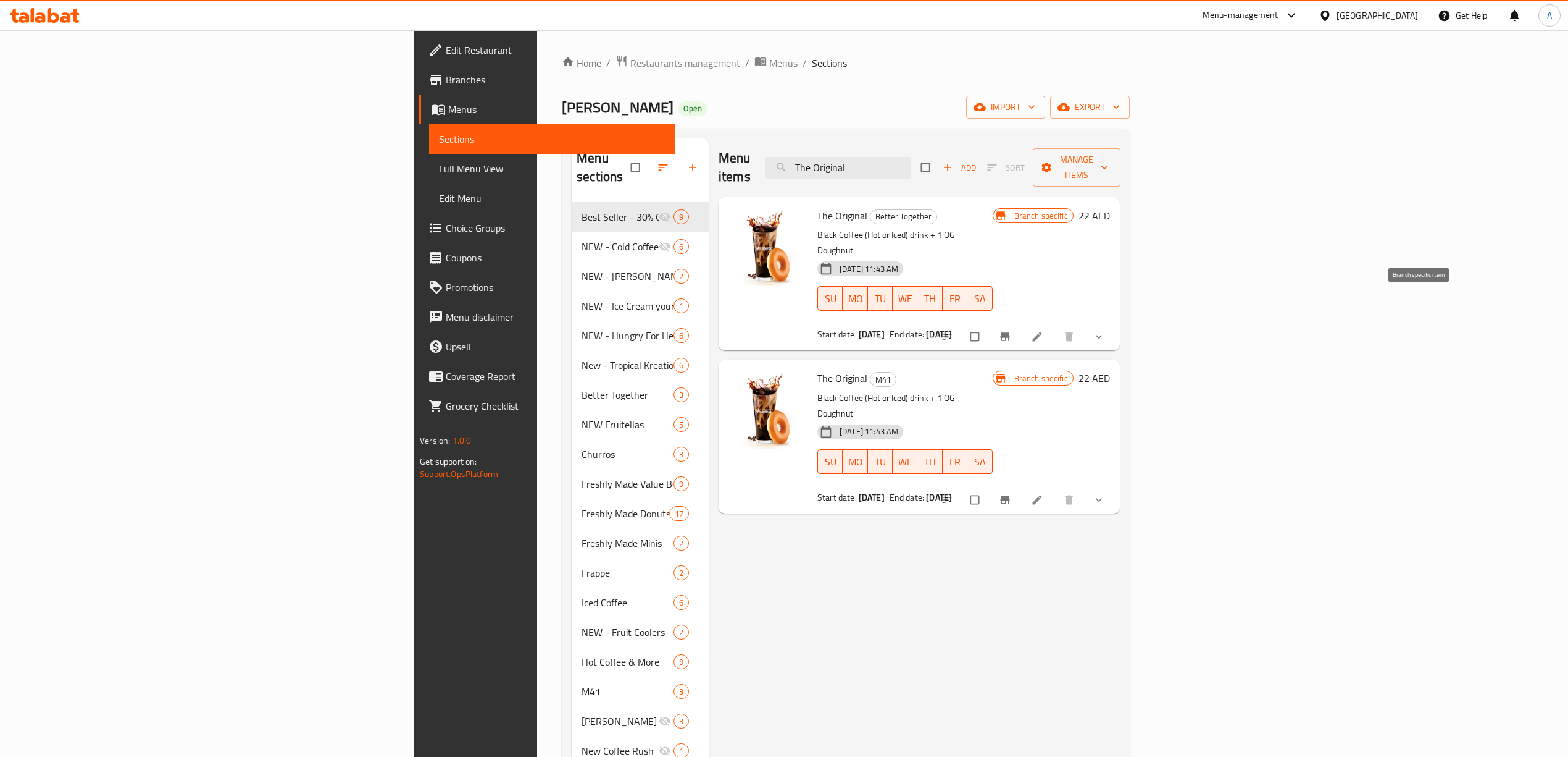
click at [1009, 333] on icon "Branch-specific-item" at bounding box center [1005, 337] width 10 height 8
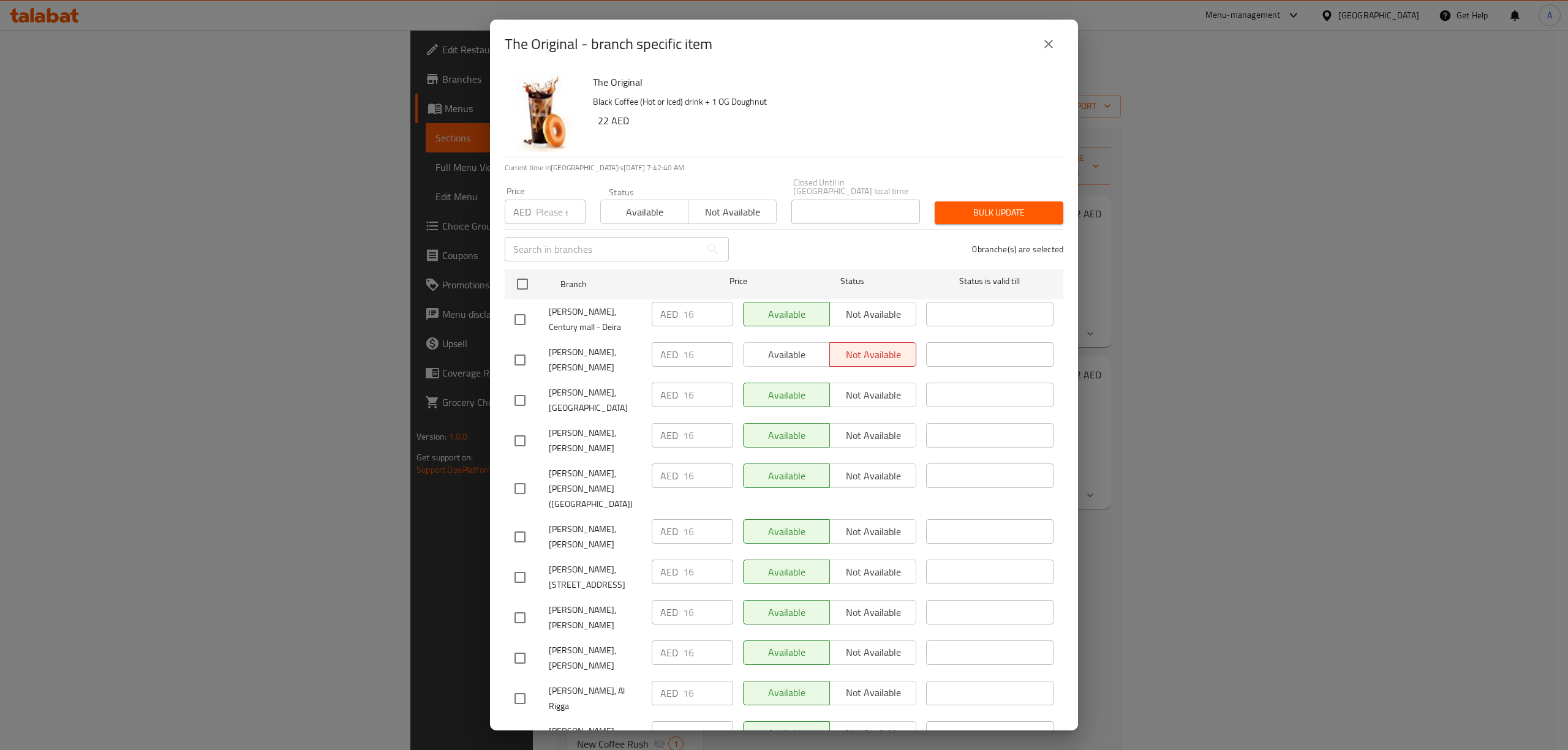
click at [1047, 48] on icon "close" at bounding box center [1048, 44] width 14 height 14
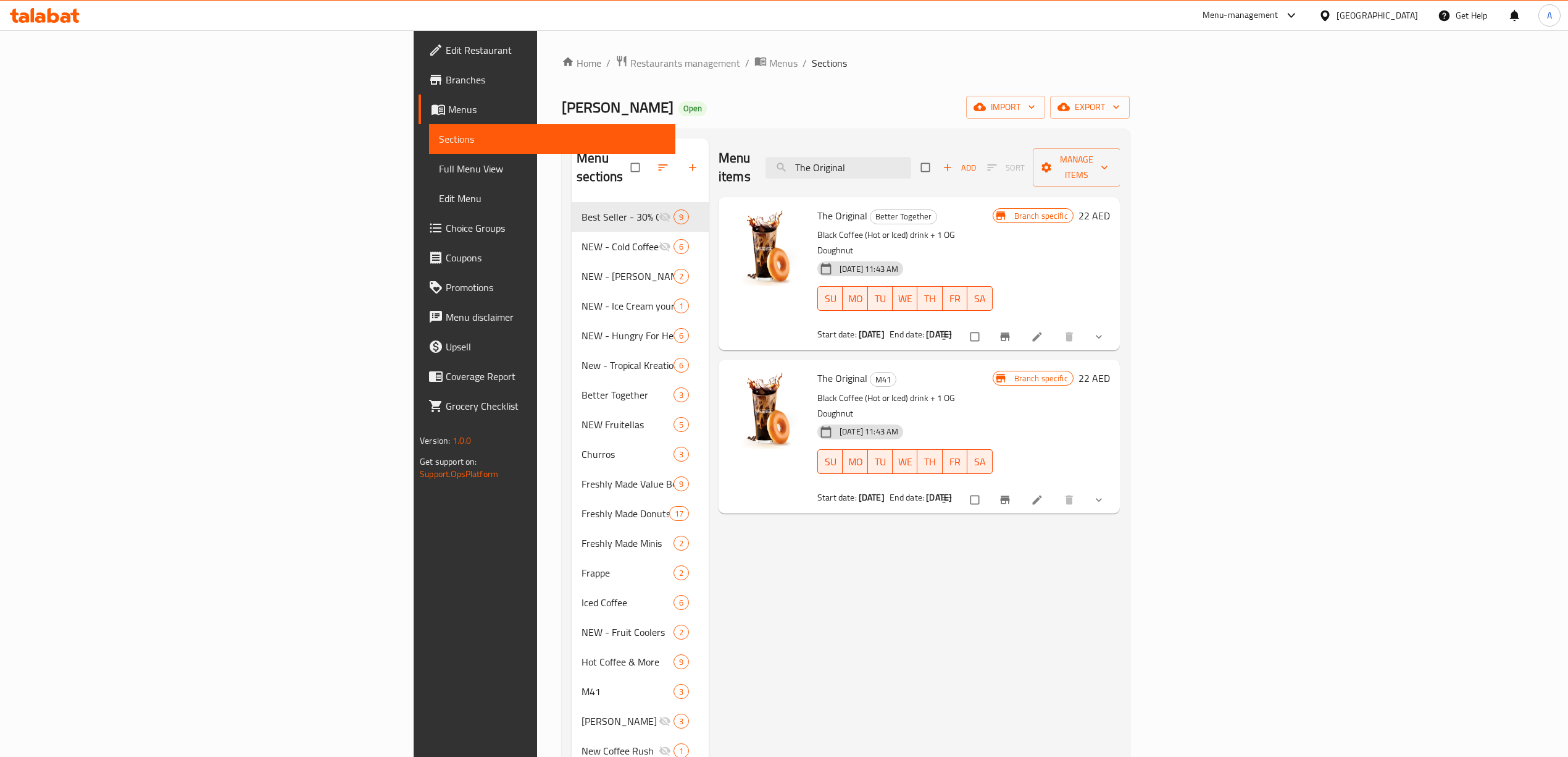
paste input "Sweet Due"
drag, startPoint x: 1031, startPoint y: 159, endPoint x: 761, endPoint y: 161, distance: 270.0
click at [761, 161] on div "Menu items The Original Add Sort Manage items" at bounding box center [919, 168] width 402 height 59
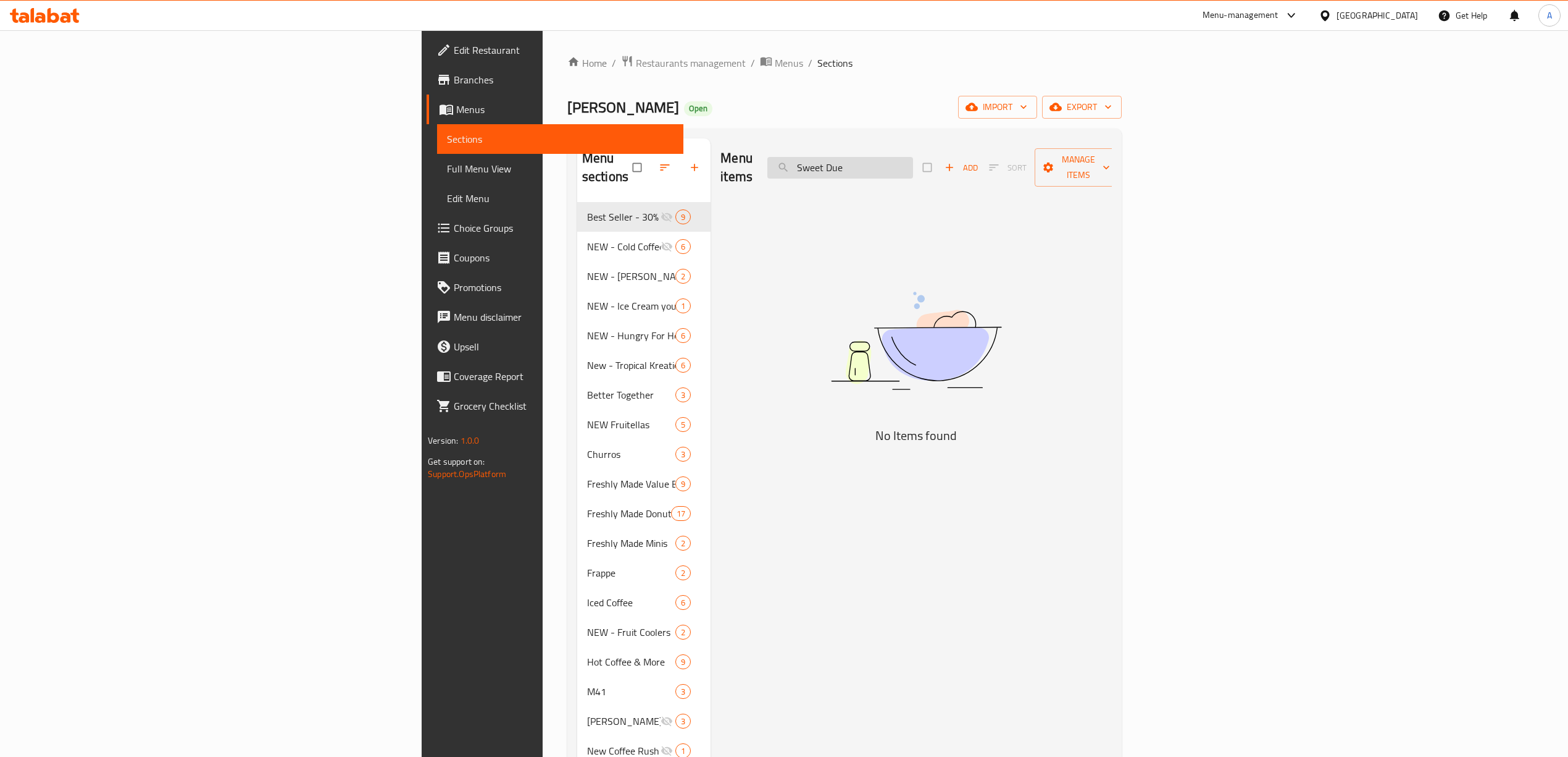
click at [913, 166] on input "Sweet Due" at bounding box center [840, 168] width 146 height 22
drag, startPoint x: 954, startPoint y: 162, endPoint x: 889, endPoint y: 159, distance: 65.1
click at [889, 159] on div "Menu items Sweet Due Add Sort Manage items" at bounding box center [916, 168] width 391 height 59
paste input "search"
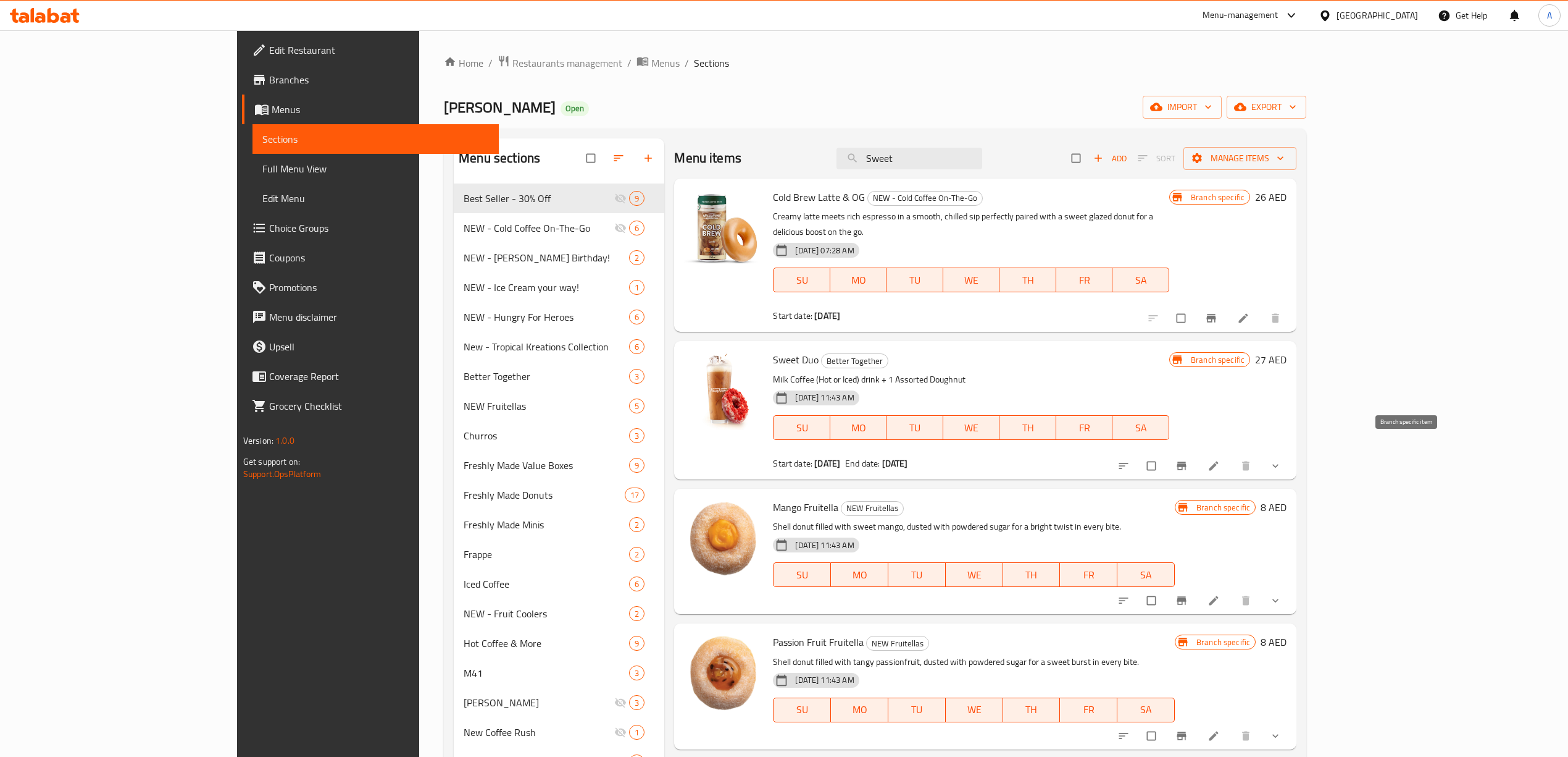
click at [1186, 461] on icon "Branch-specific-item" at bounding box center [1182, 465] width 10 height 8
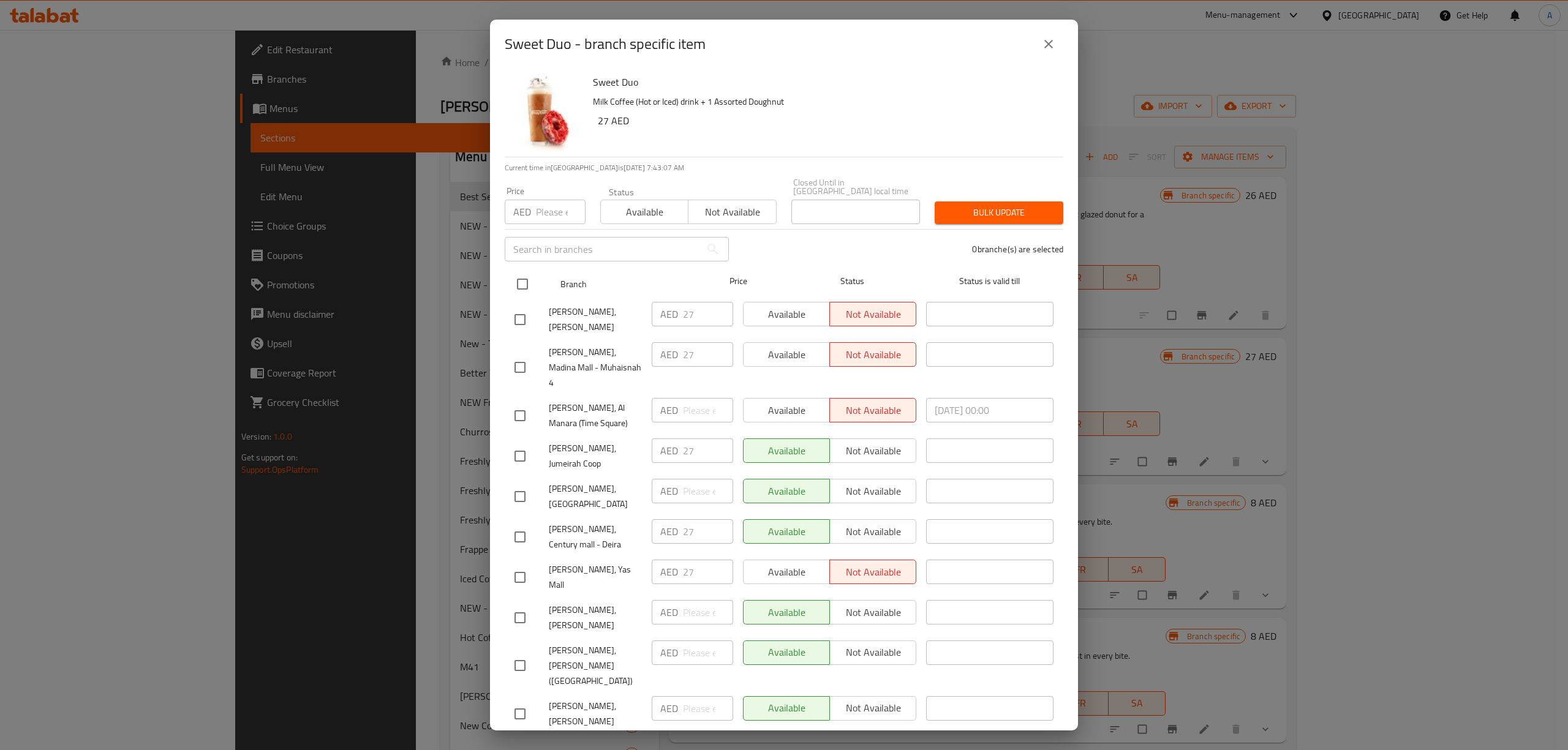
click at [519, 279] on input "checkbox" at bounding box center [522, 284] width 26 height 26
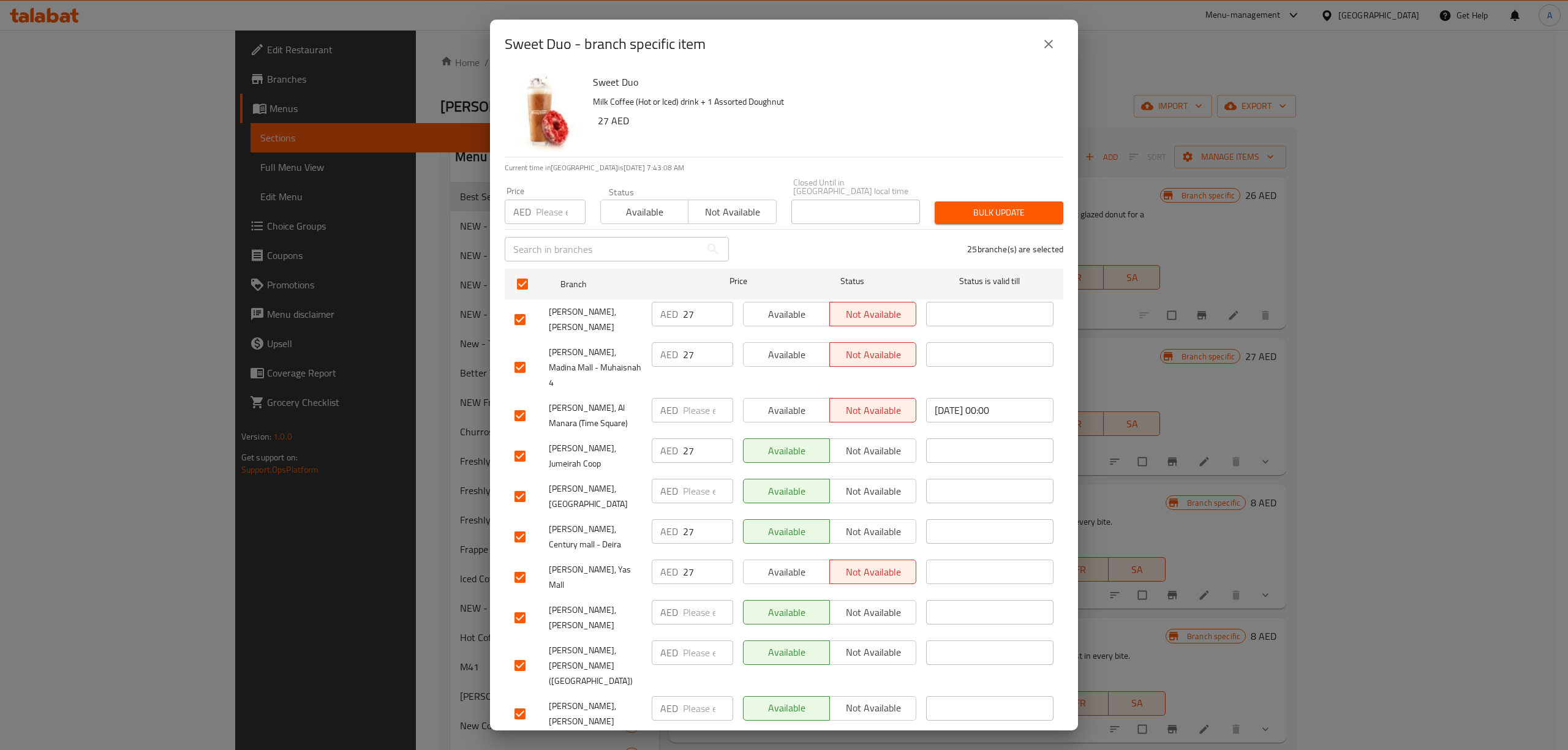
click at [542, 223] on input "number" at bounding box center [560, 211] width 49 height 25
click at [988, 206] on span "Bulk update" at bounding box center [999, 212] width 109 height 15
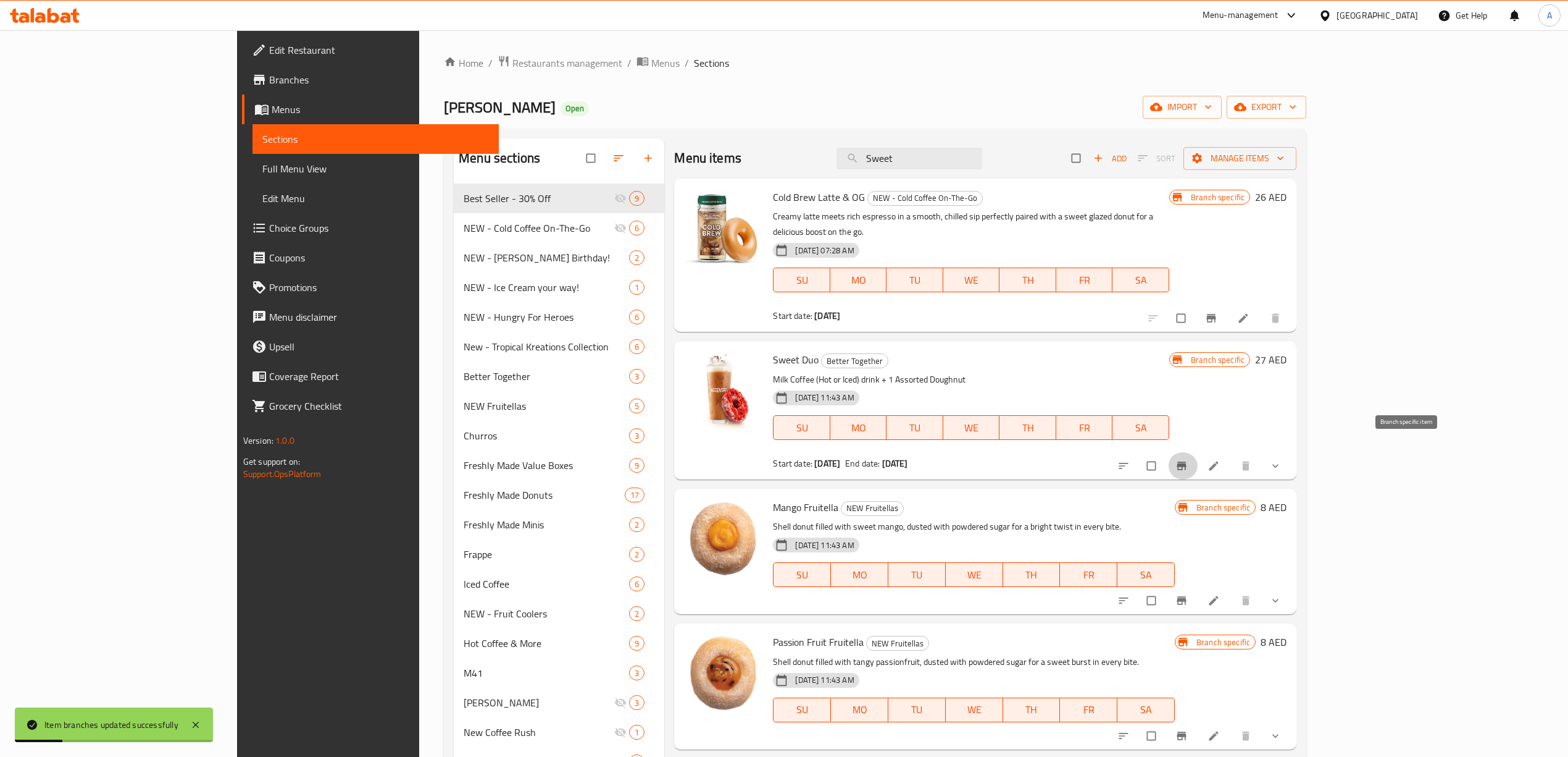
click at [1188, 460] on icon "Branch-specific-item" at bounding box center [1181, 465] width 12 height 12
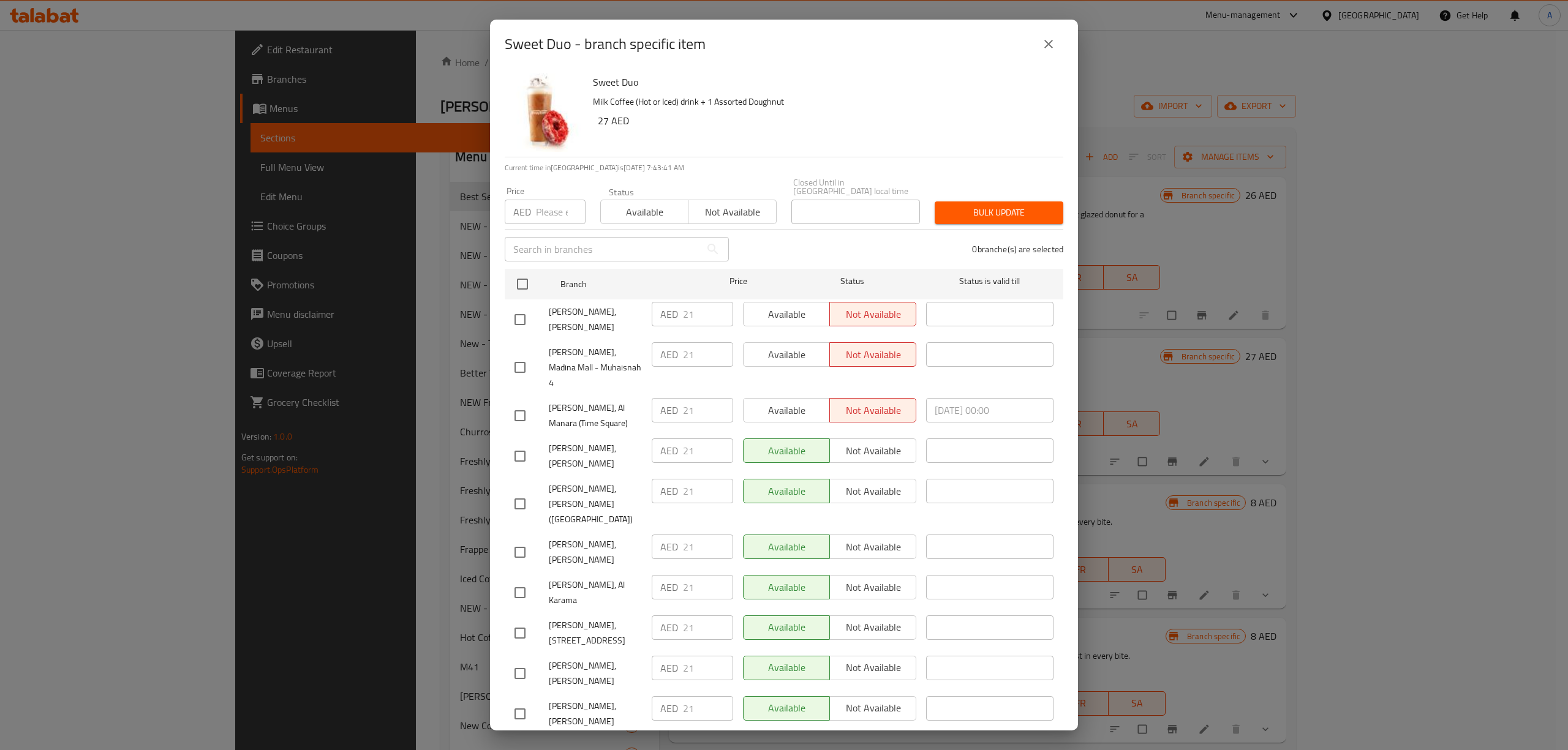
click at [1050, 37] on icon "close" at bounding box center [1048, 44] width 14 height 14
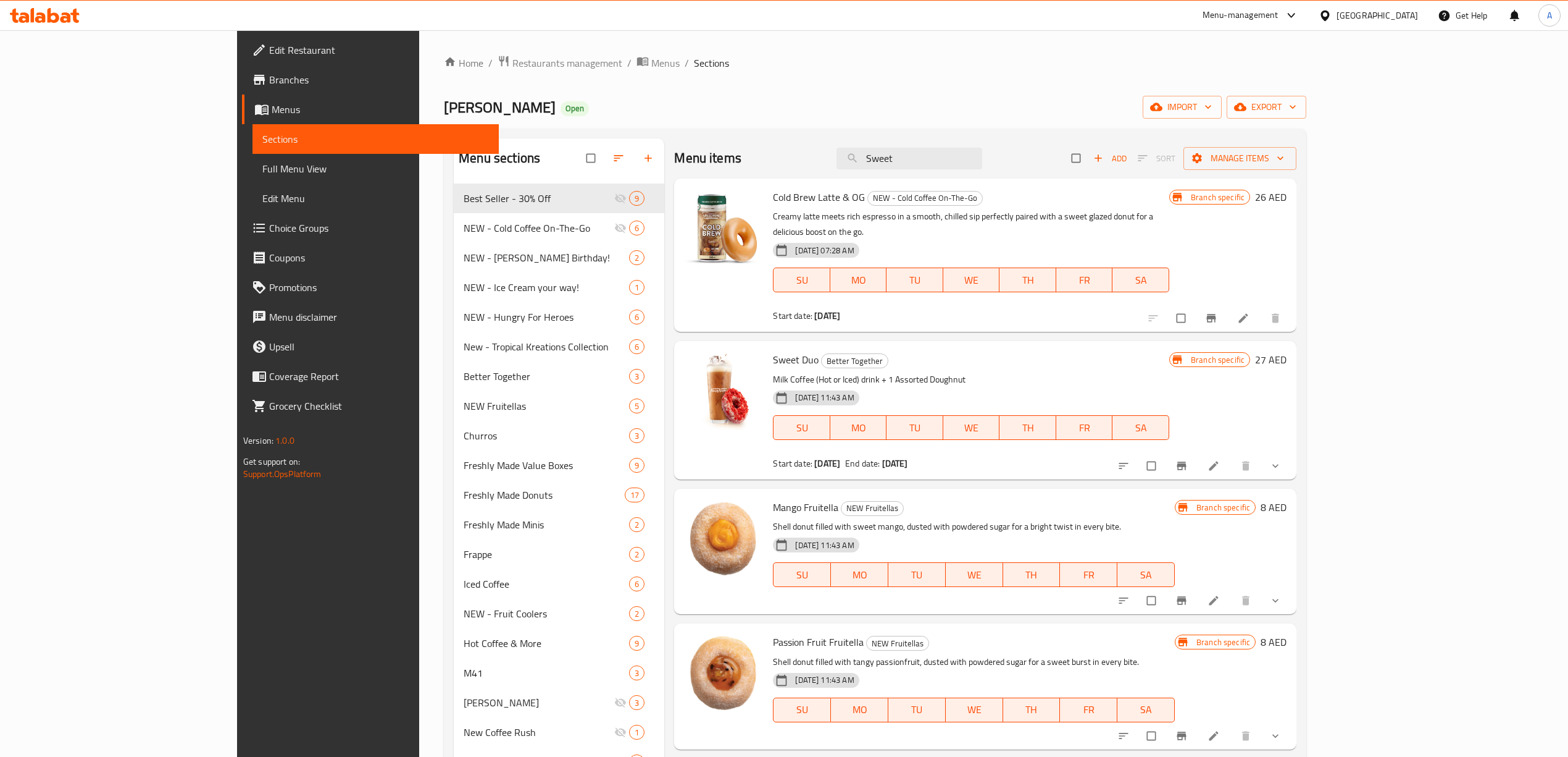
drag, startPoint x: 999, startPoint y: 152, endPoint x: 754, endPoint y: 107, distance: 249.1
click at [757, 134] on div "Menu sections Best Seller - 30% Off 9 NEW - Cold Coffee On-The-Go 6 NEW - [PERS…" at bounding box center [876, 653] width 863 height 1049
paste input "Double Joy"
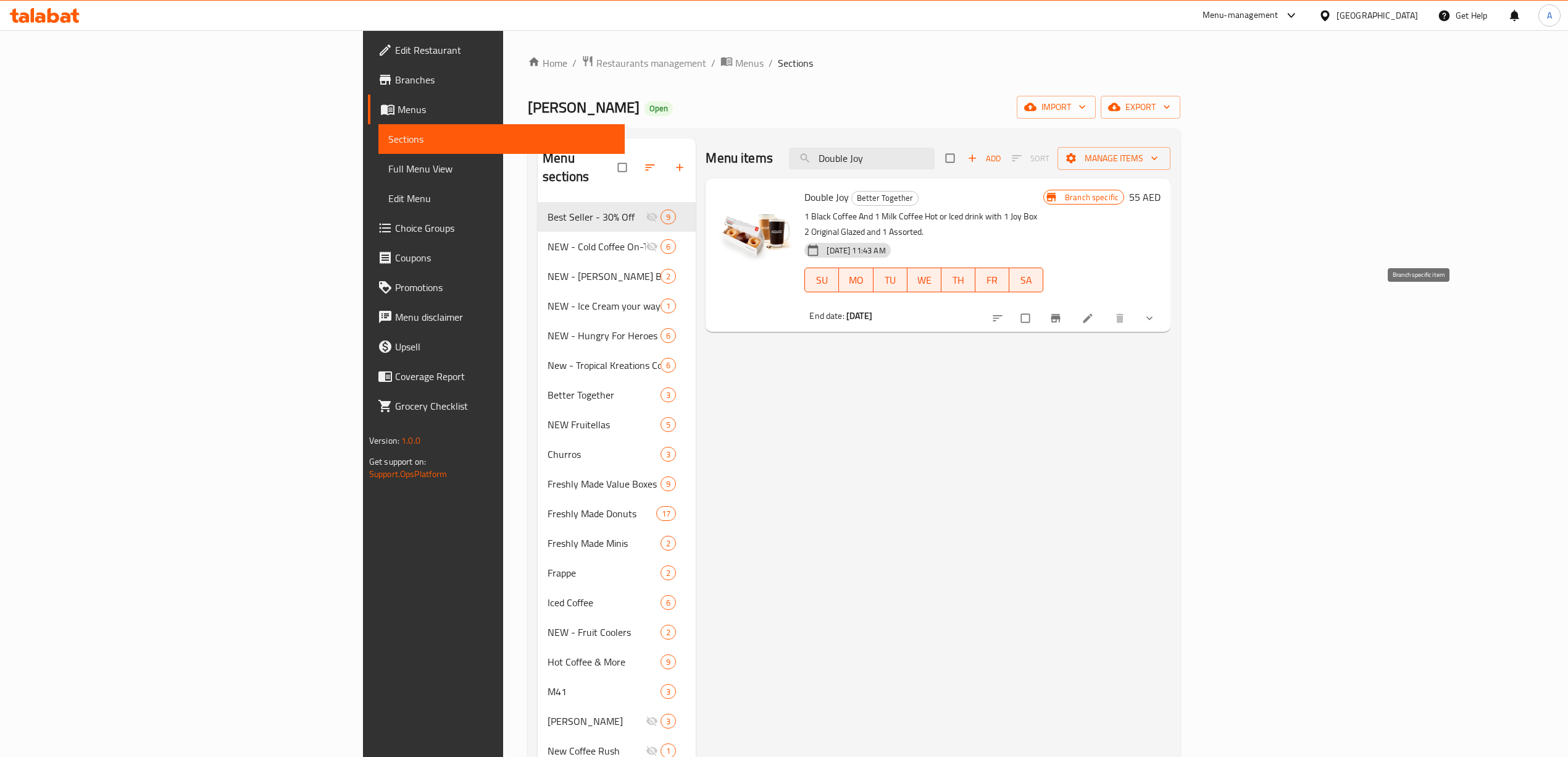
click at [1061, 314] on icon "Branch-specific-item" at bounding box center [1056, 318] width 10 height 8
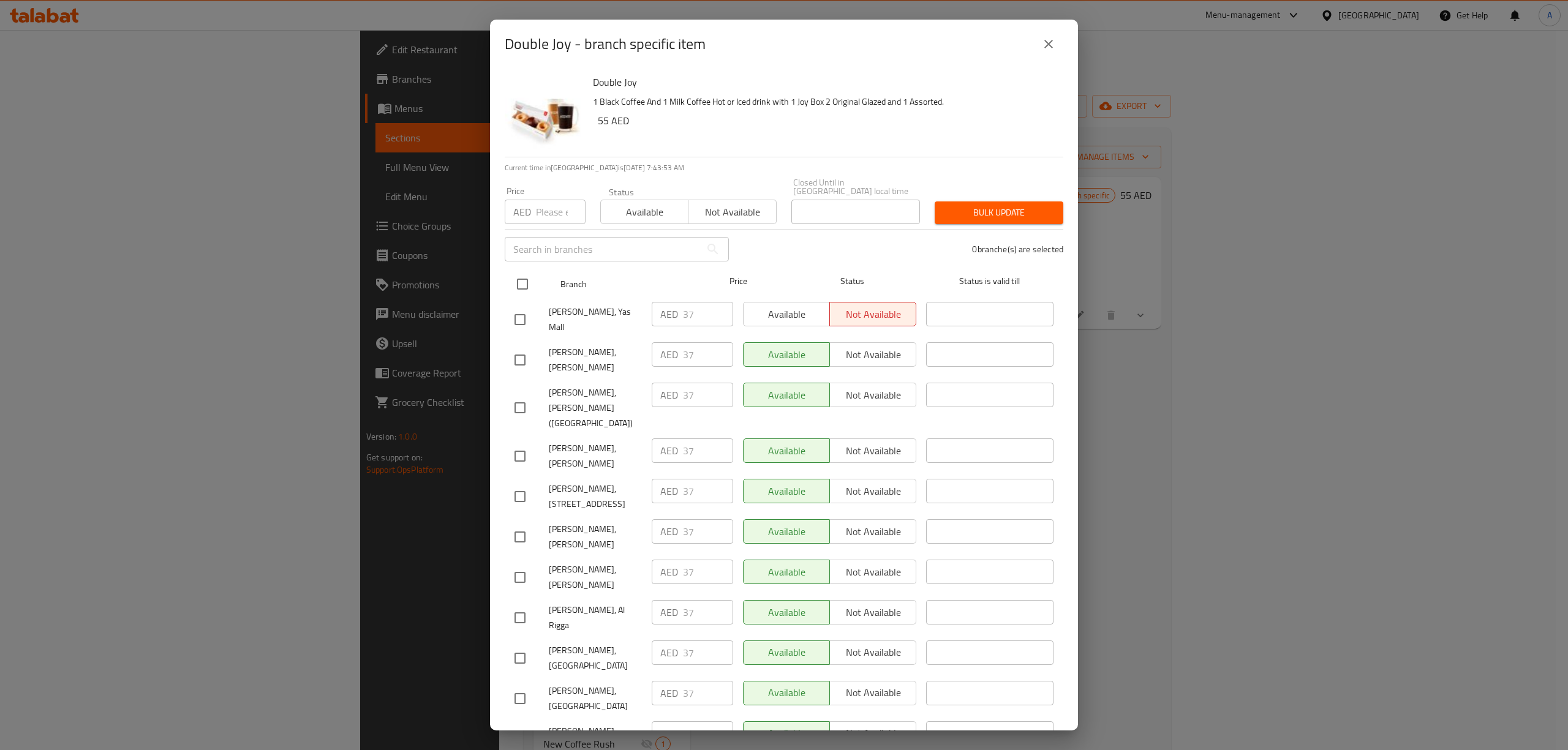
click at [522, 285] on input "checkbox" at bounding box center [522, 284] width 26 height 26
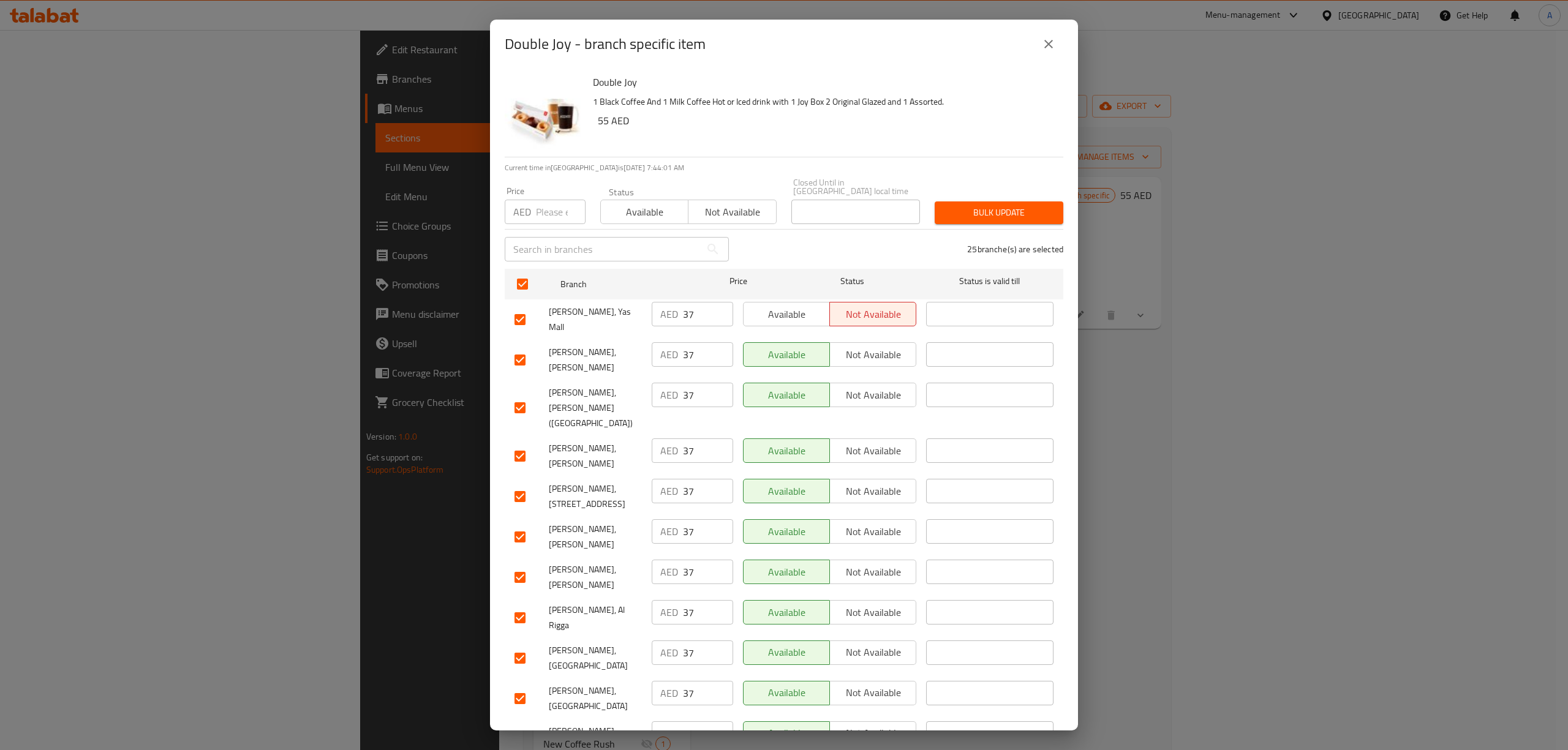
click at [543, 203] on input "number" at bounding box center [560, 211] width 49 height 25
click at [960, 218] on span "Bulk update" at bounding box center [999, 212] width 109 height 15
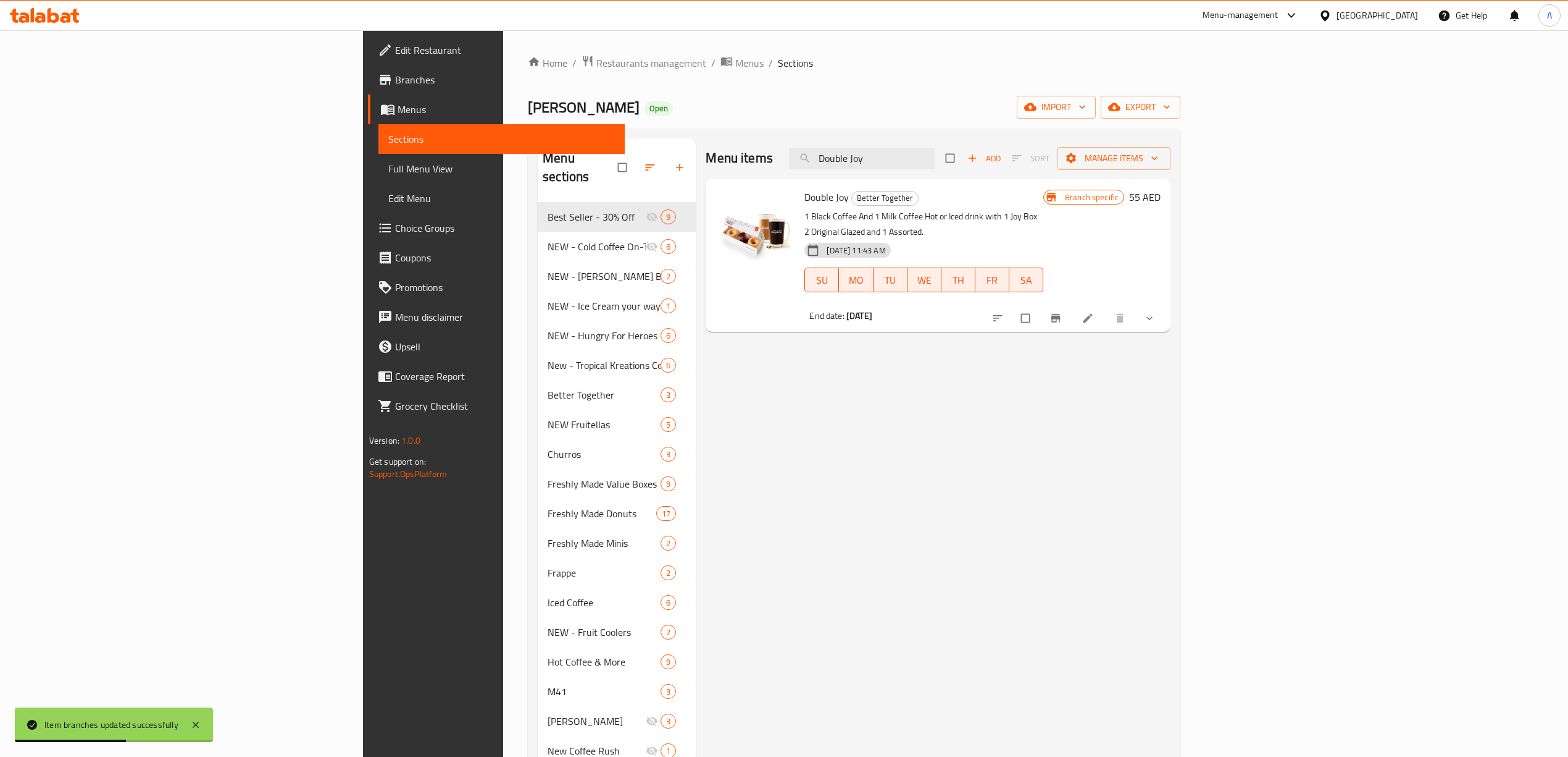
click at [1170, 428] on div "Menu items Double Joy Add Sort Manage items Double Joy Better Together 1 Black …" at bounding box center [933, 662] width 475 height 1047
click at [1170, 101] on span "export" at bounding box center [1141, 106] width 60 height 15
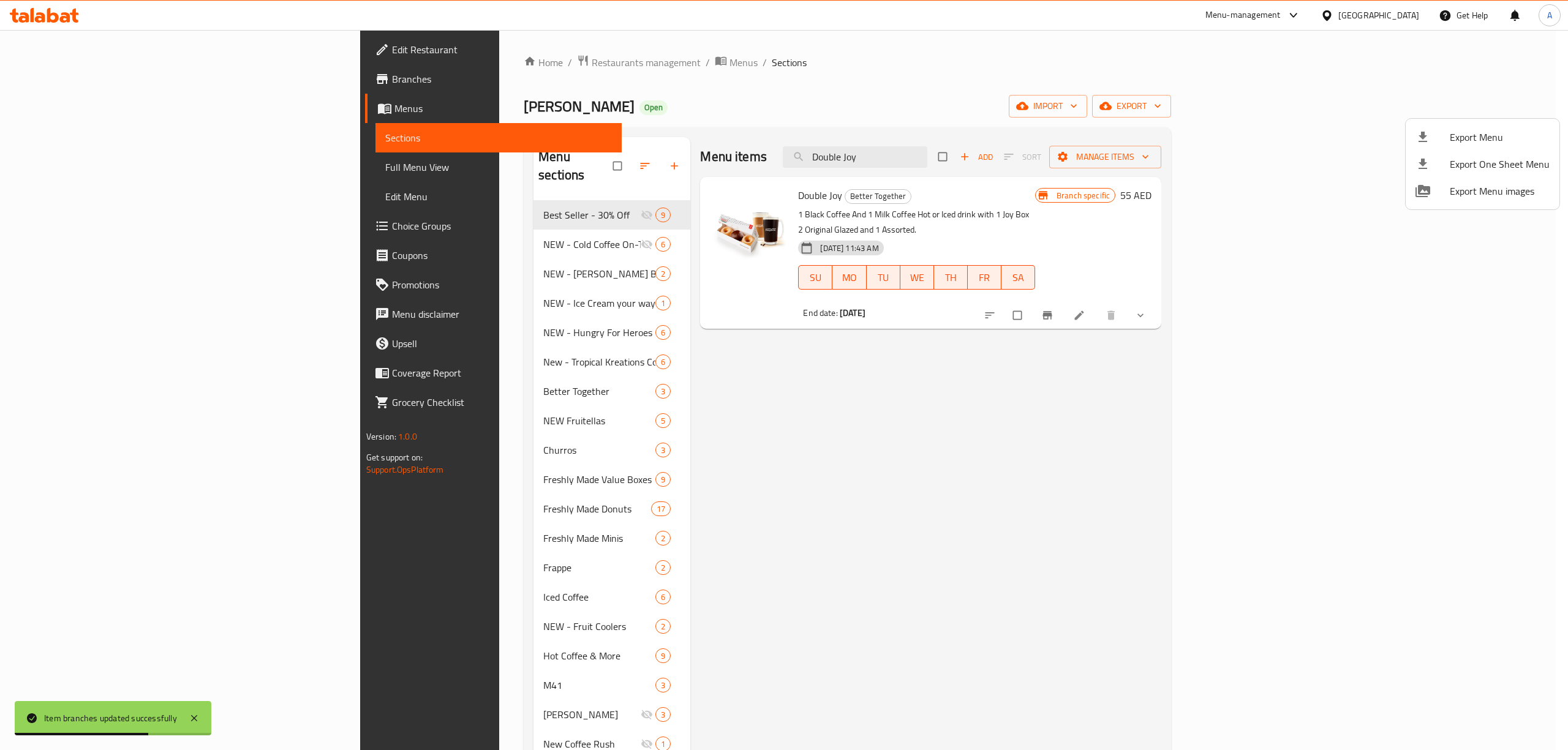
click at [1434, 140] on div at bounding box center [1432, 137] width 34 height 14
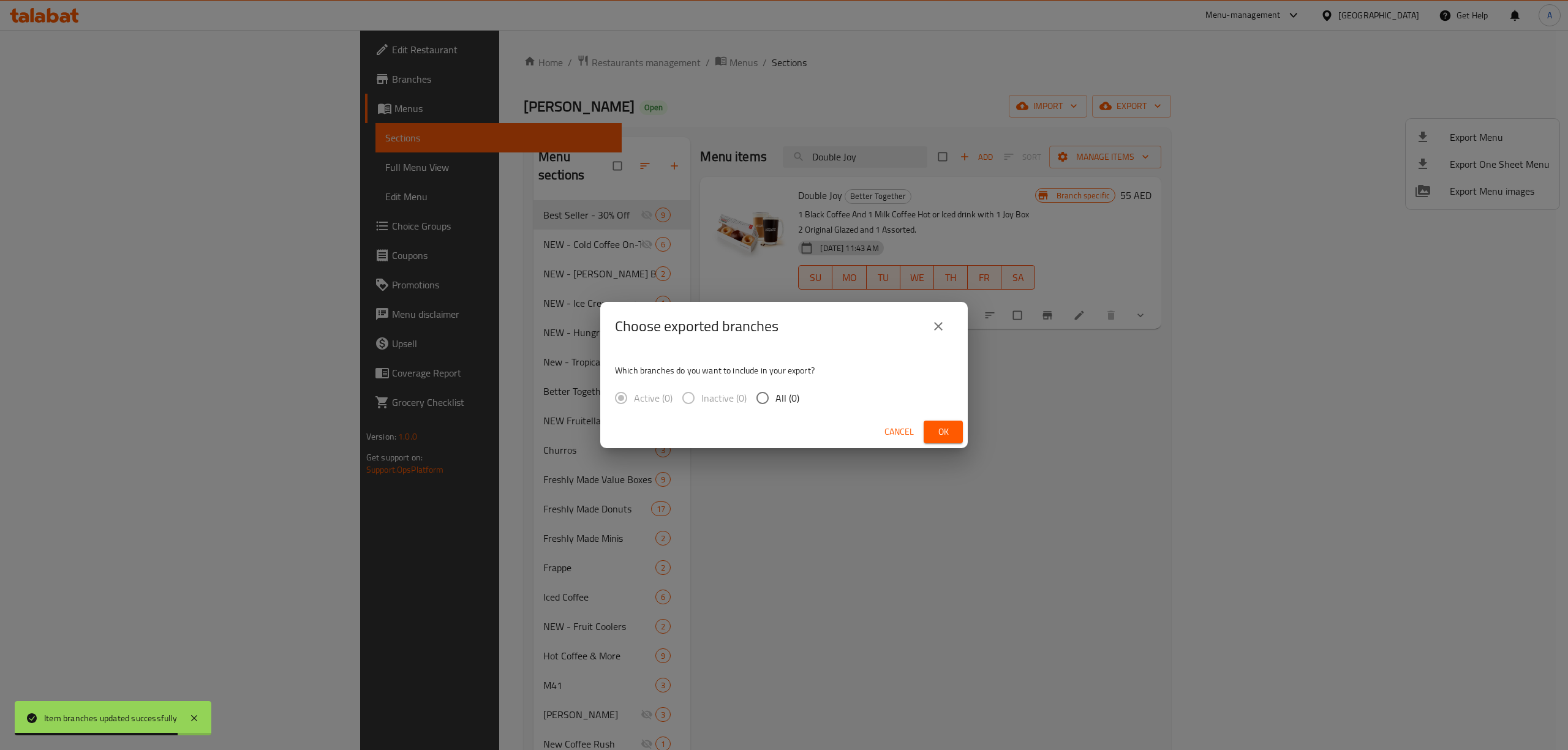
click at [877, 566] on div "Choose exported branches Which branches do you want to include in your export? …" at bounding box center [784, 375] width 1568 height 750
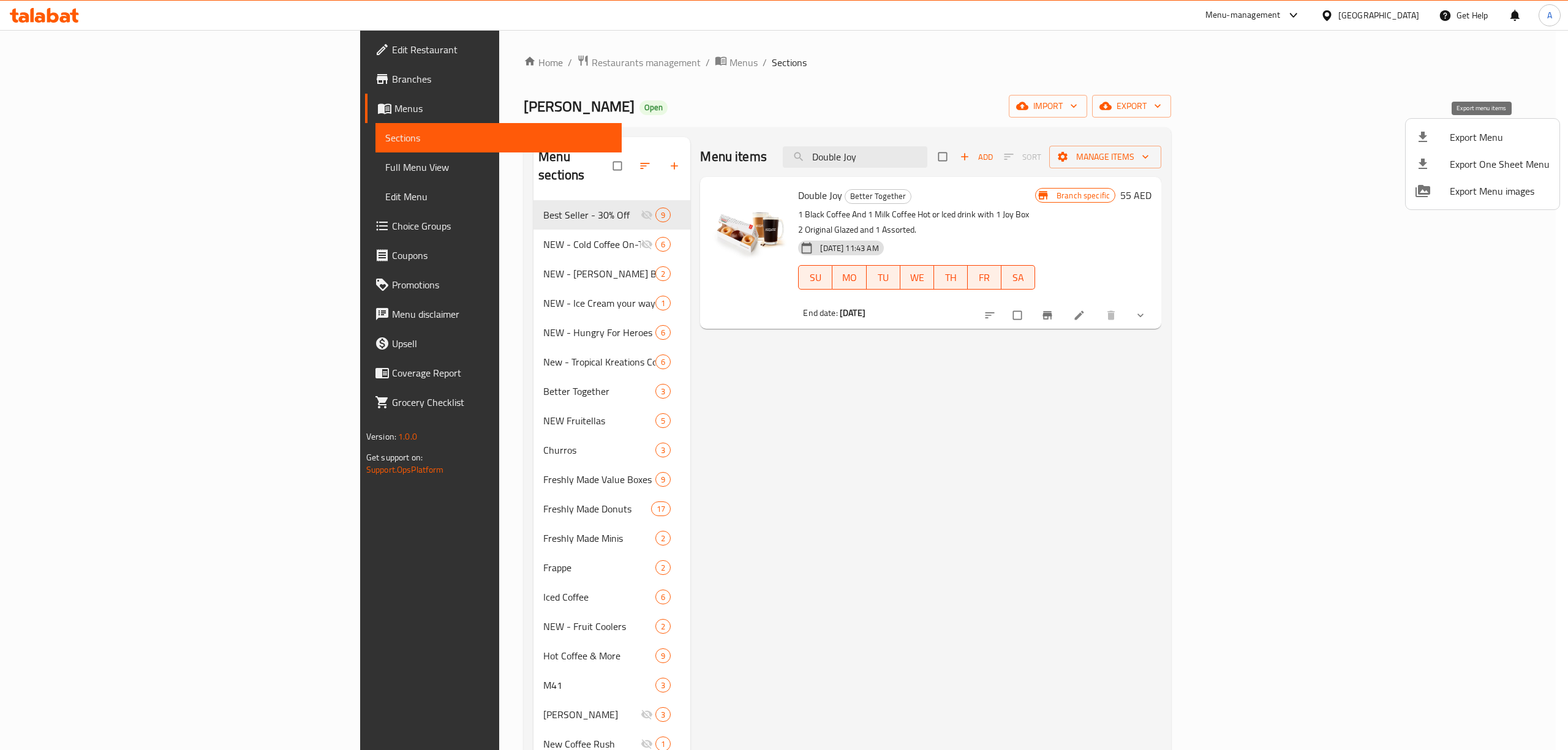
click at [1471, 137] on span "Export Menu" at bounding box center [1499, 137] width 100 height 14
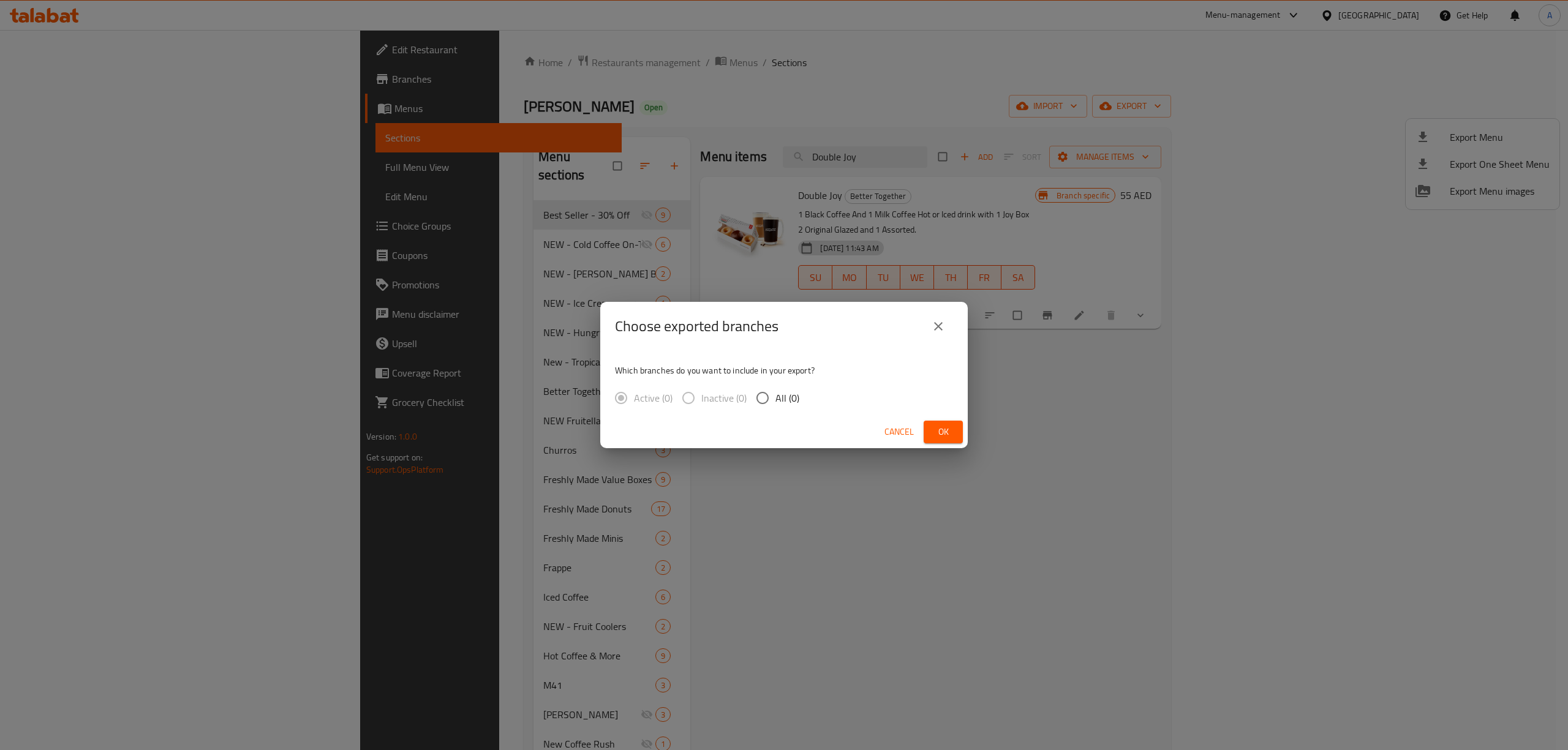
click at [759, 400] on input "All (0)" at bounding box center [762, 397] width 26 height 26
click at [944, 427] on span "Ok" at bounding box center [943, 432] width 20 height 15
click at [1213, 432] on div "Choose exported branches Which branches do you want to include in your export? …" at bounding box center [784, 375] width 1568 height 750
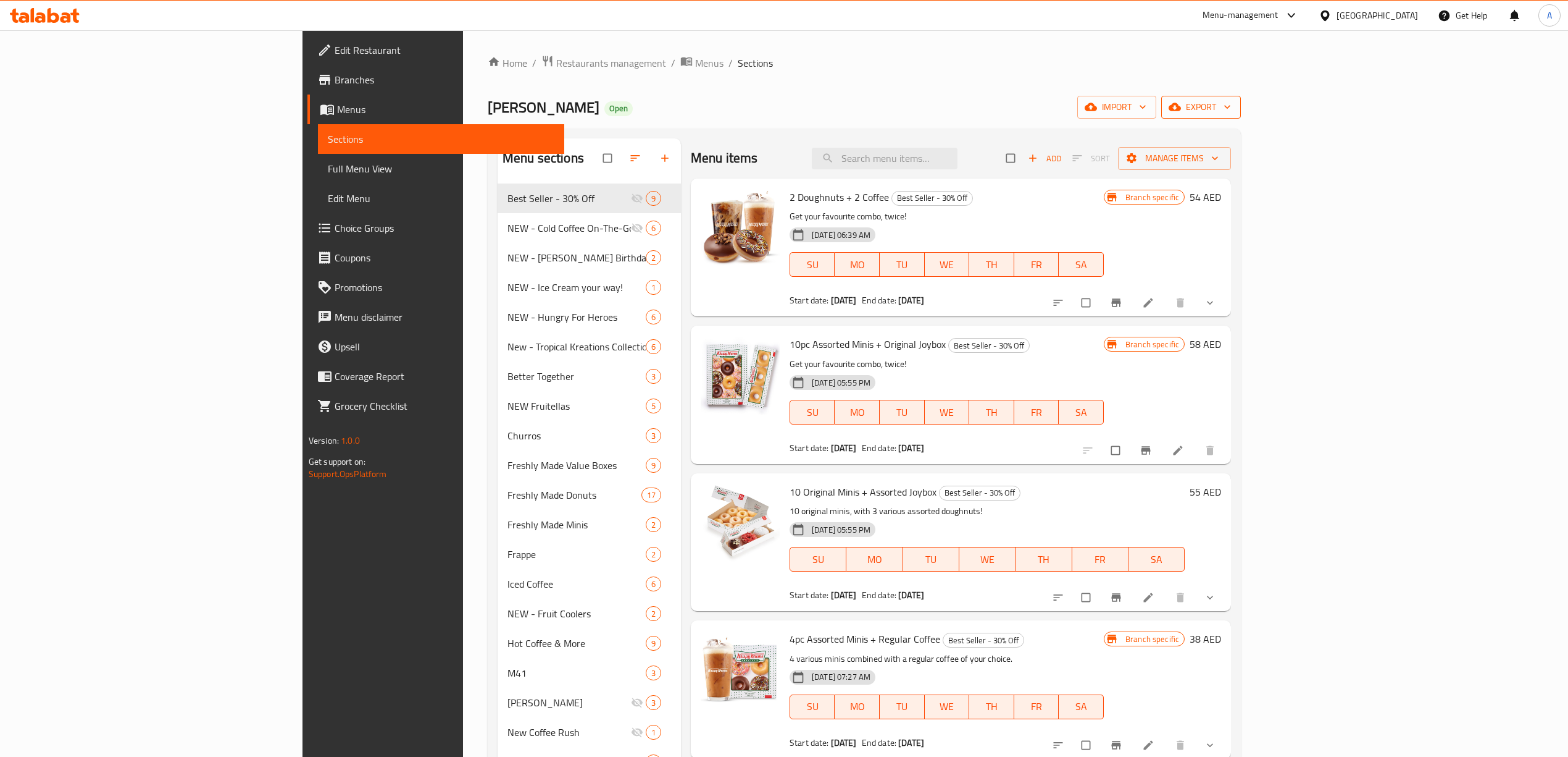
click at [1241, 97] on button "export" at bounding box center [1201, 107] width 80 height 23
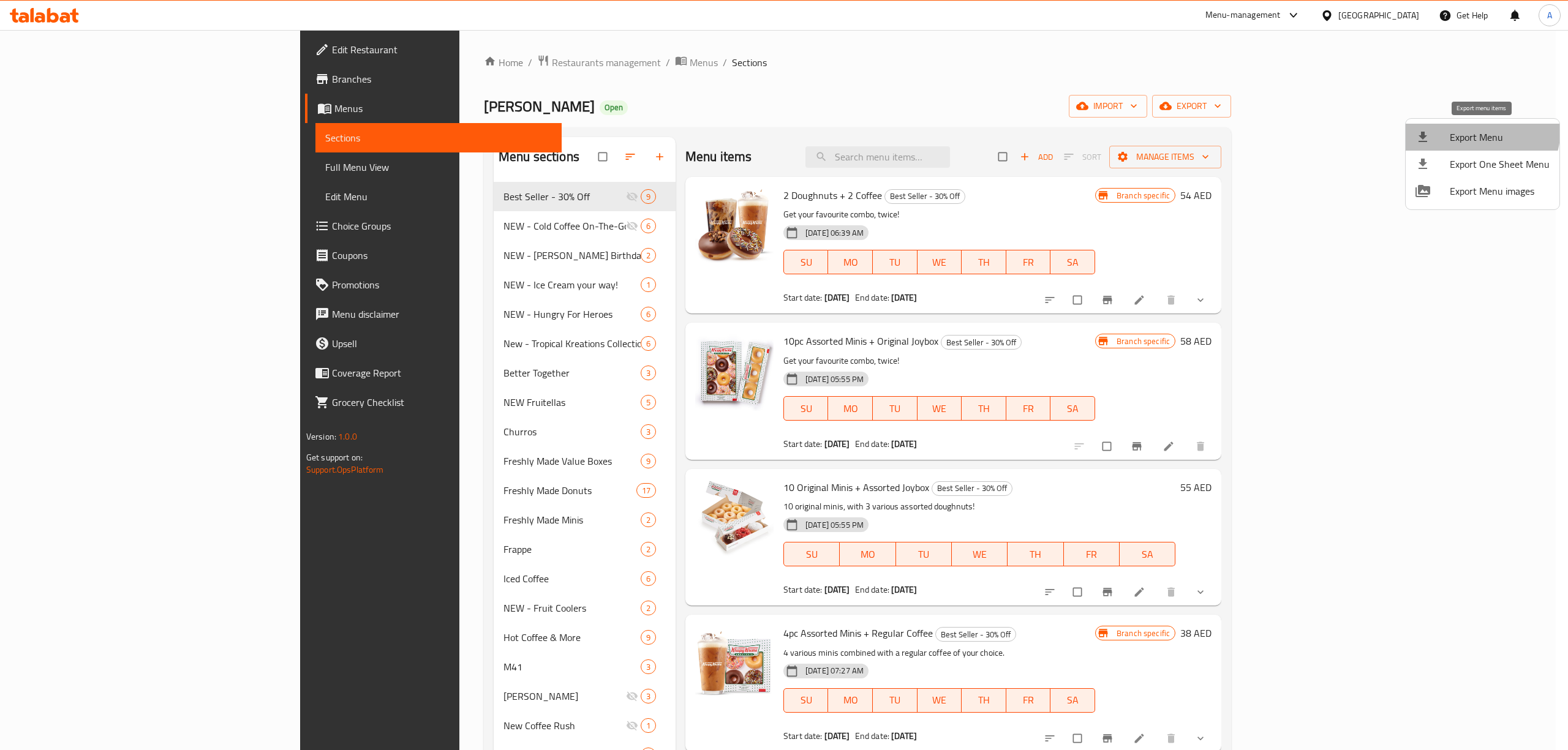
click at [1467, 130] on span "Export Menu" at bounding box center [1499, 137] width 100 height 14
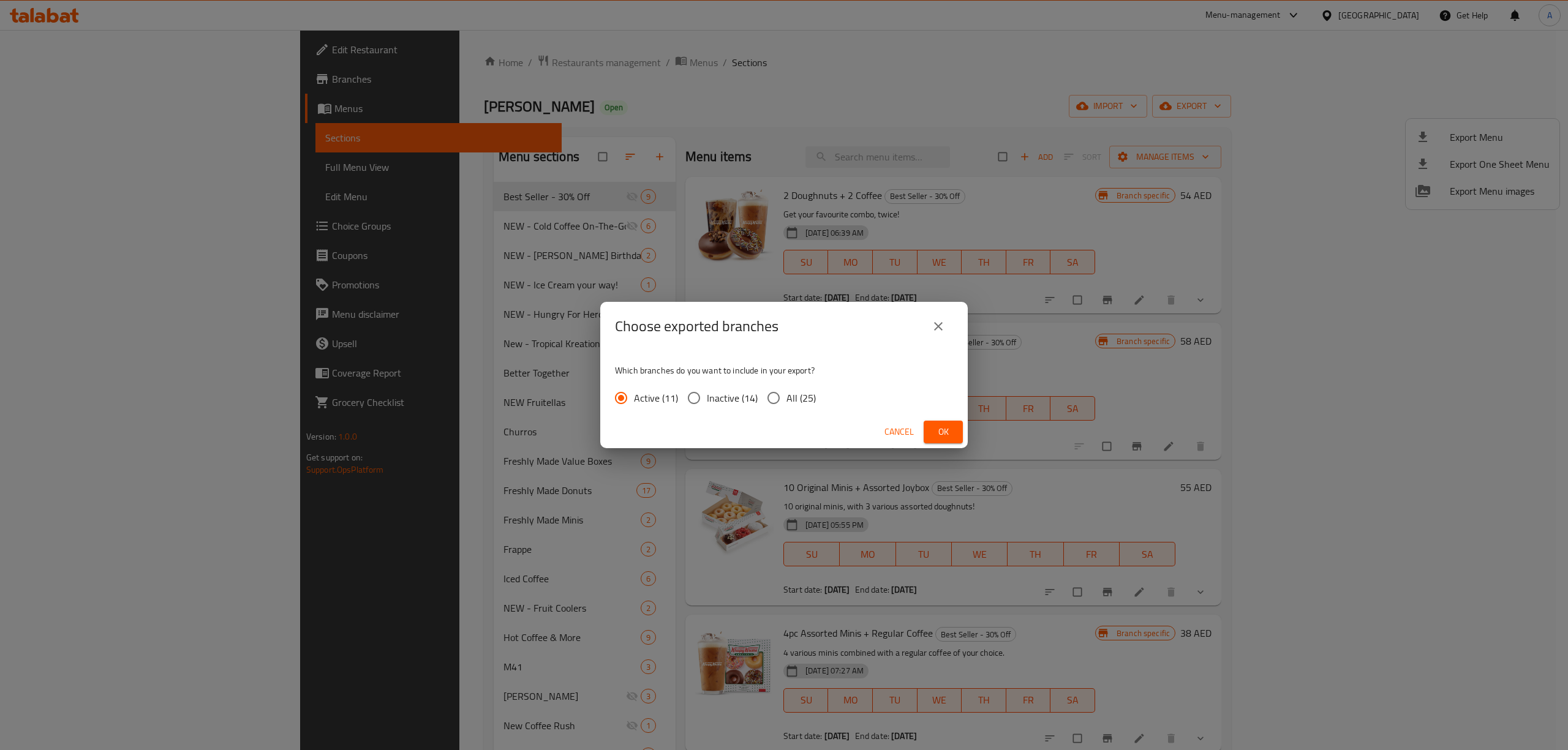
click at [770, 397] on input "All (25)" at bounding box center [774, 397] width 26 height 26
radio input "true"
click at [952, 440] on button "Ok" at bounding box center [943, 432] width 39 height 22
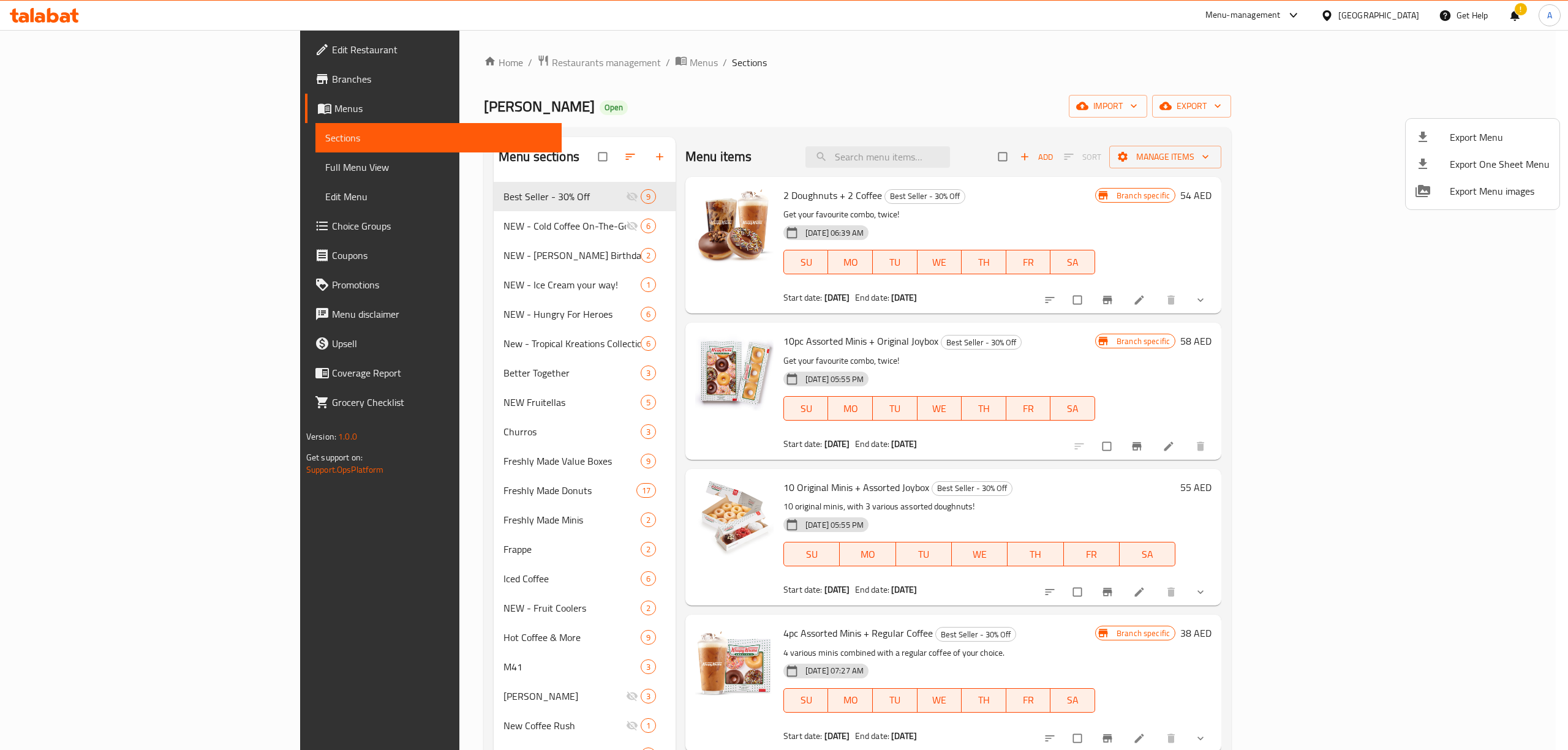
click at [73, 77] on div at bounding box center [784, 375] width 1568 height 750
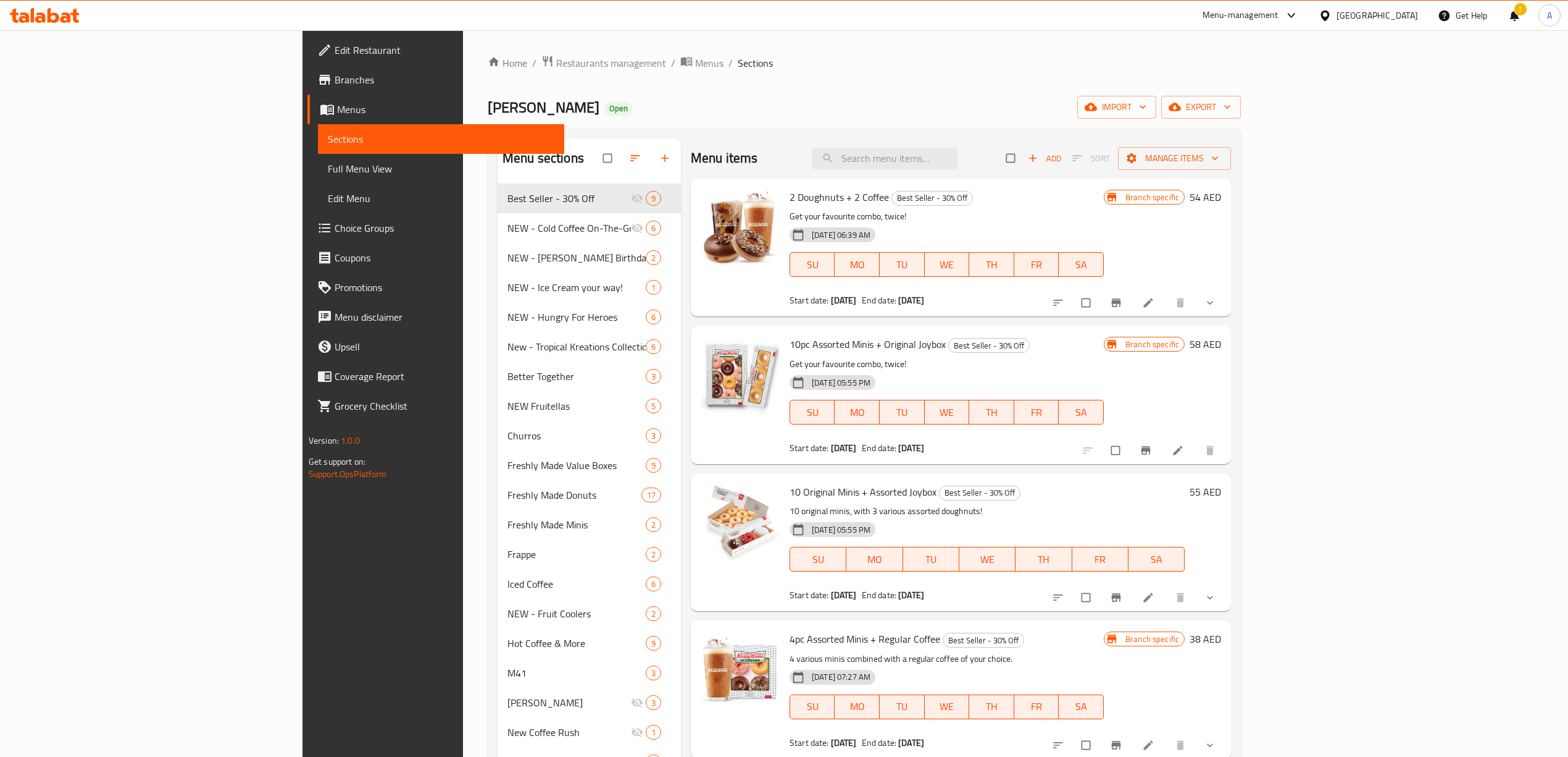
click at [335, 77] on span "Branches" at bounding box center [444, 80] width 220 height 14
